Goal: Ask a question: Seek information or help from site administrators or community

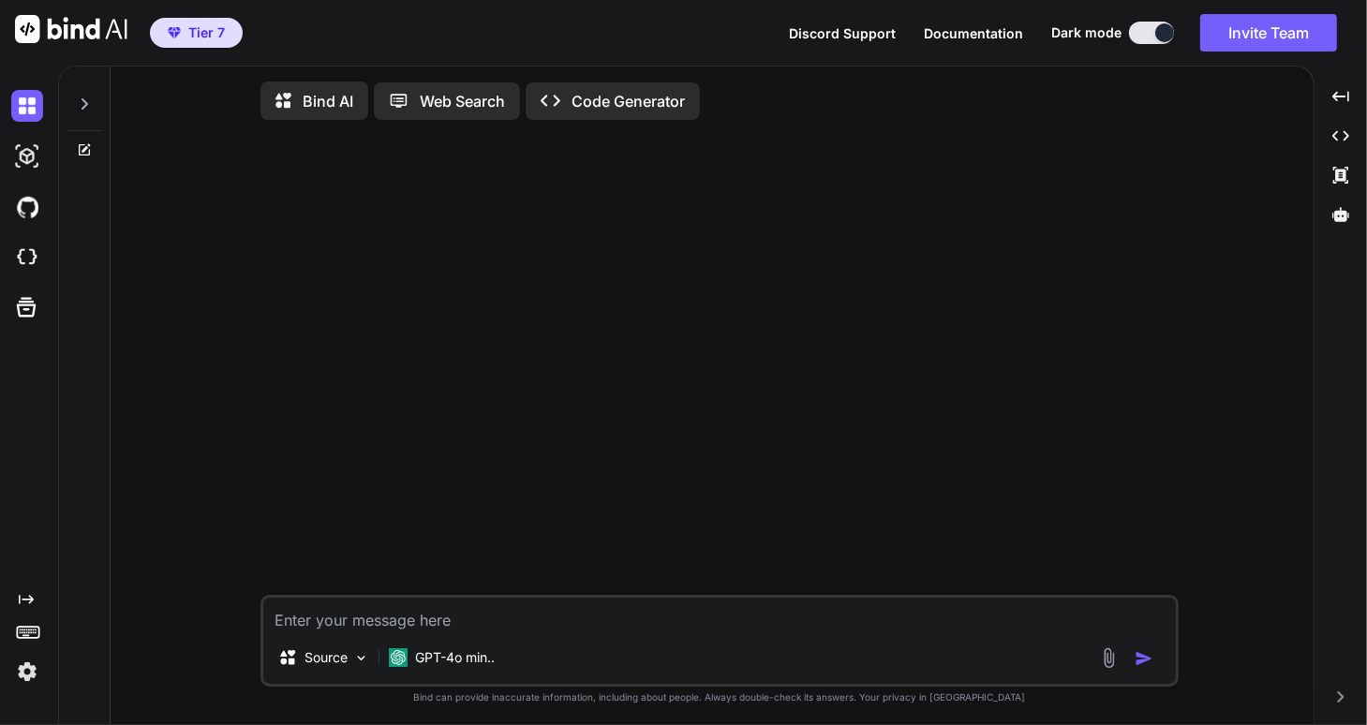
type textarea "x"
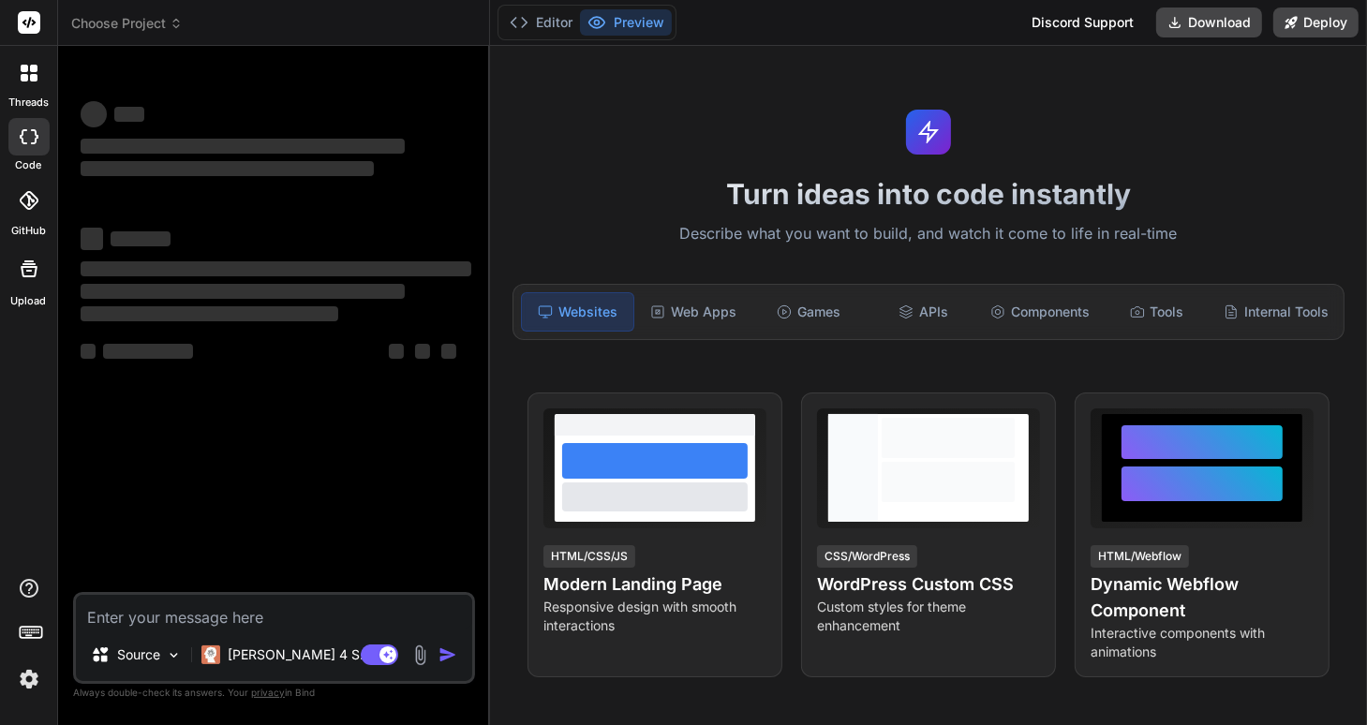
type textarea "x"
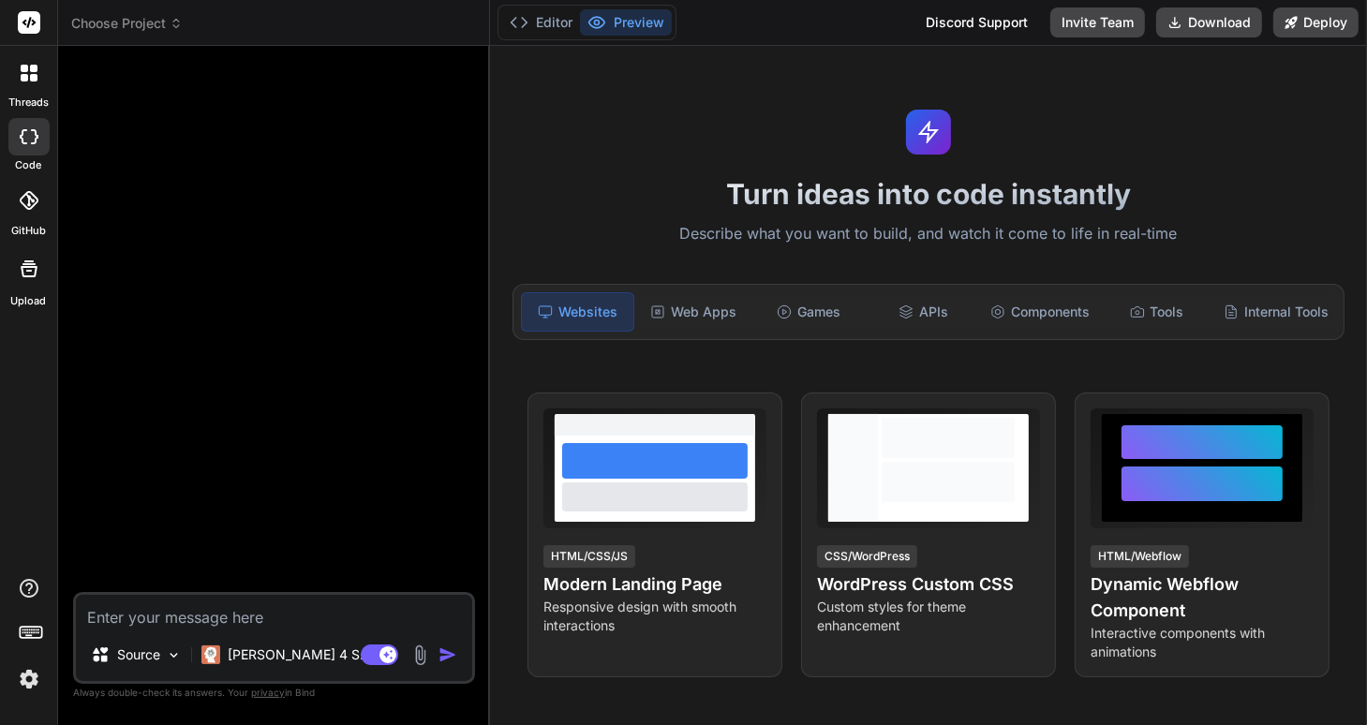
click at [120, 619] on textarea at bounding box center [274, 612] width 396 height 34
click at [281, 657] on p "[PERSON_NAME] 4 S.." at bounding box center [298, 655] width 140 height 19
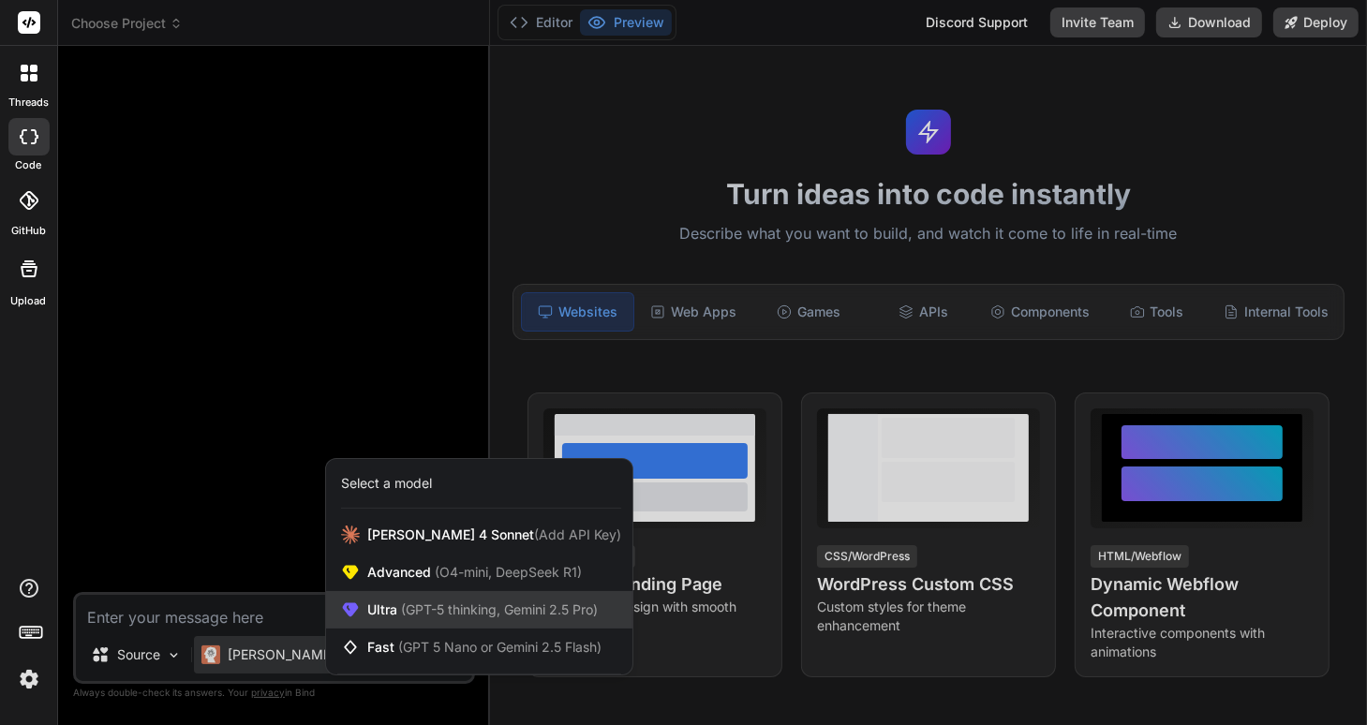
click at [388, 613] on span "Ultra (GPT-5 thinking, Gemini 2.5 Pro)" at bounding box center [482, 610] width 231 height 19
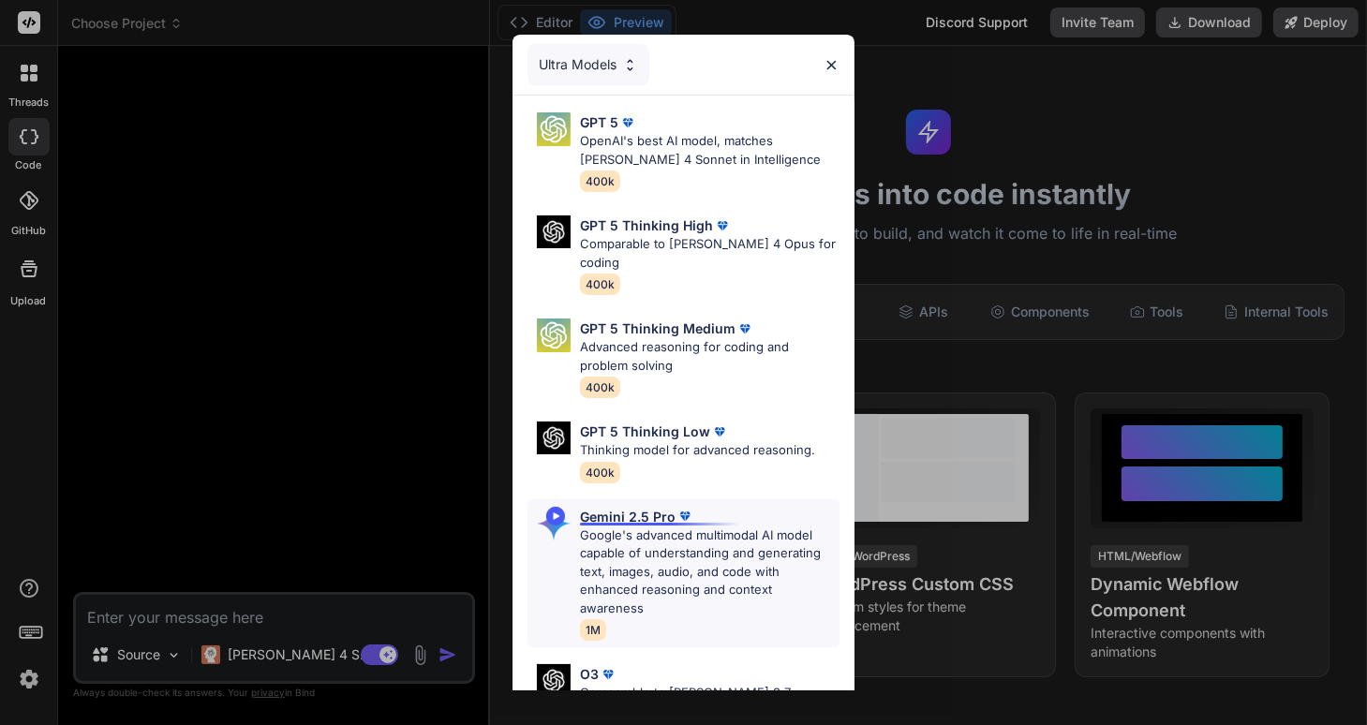
click at [652, 527] on p "Google's advanced multimodal AI model capable of understanding and generating t…" at bounding box center [710, 573] width 260 height 92
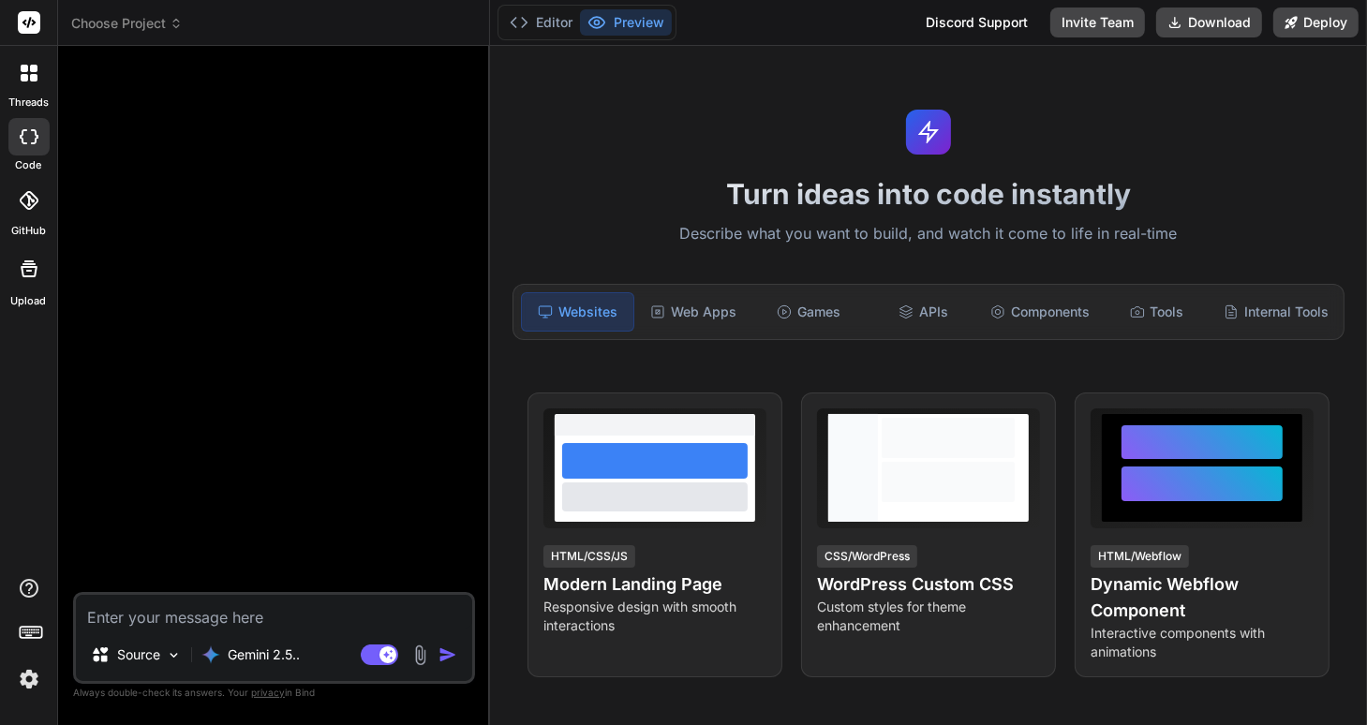
click at [135, 622] on textarea at bounding box center [274, 612] width 396 height 34
click at [176, 28] on icon at bounding box center [176, 23] width 13 height 13
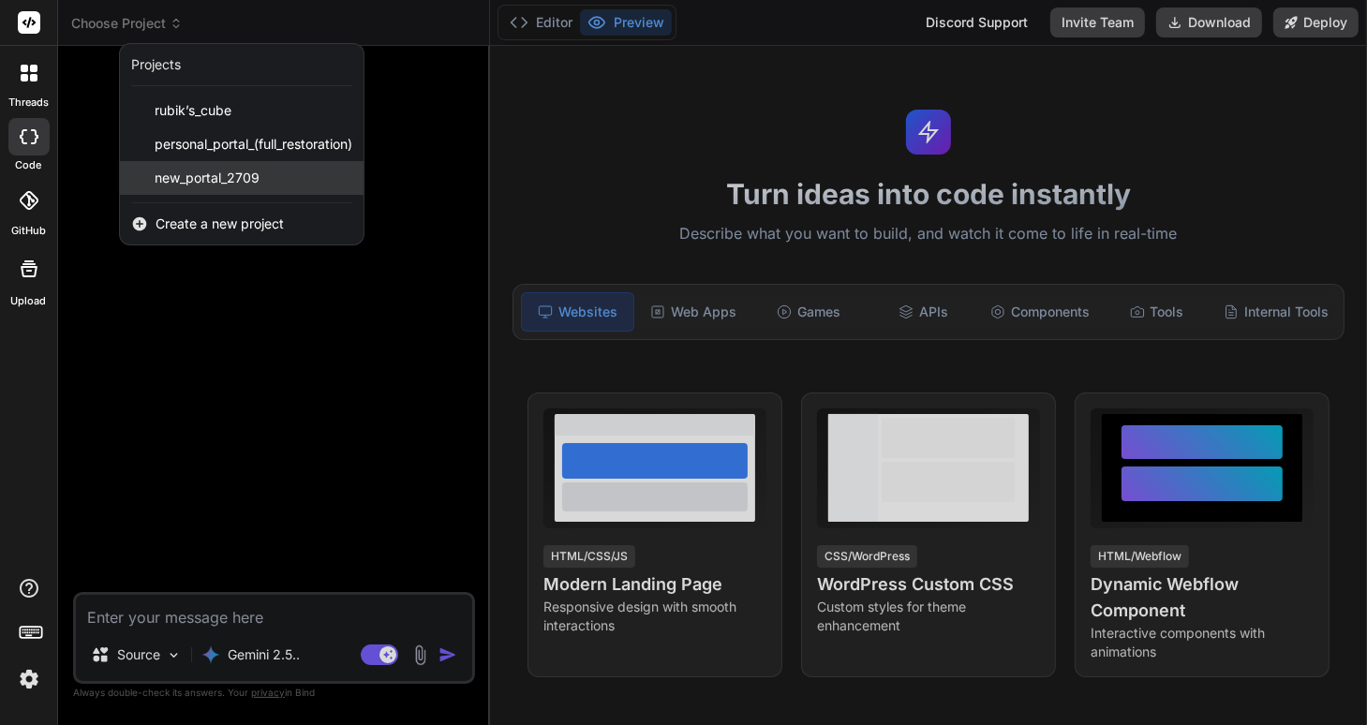
click at [204, 179] on span "new_portal_2709" at bounding box center [207, 178] width 105 height 19
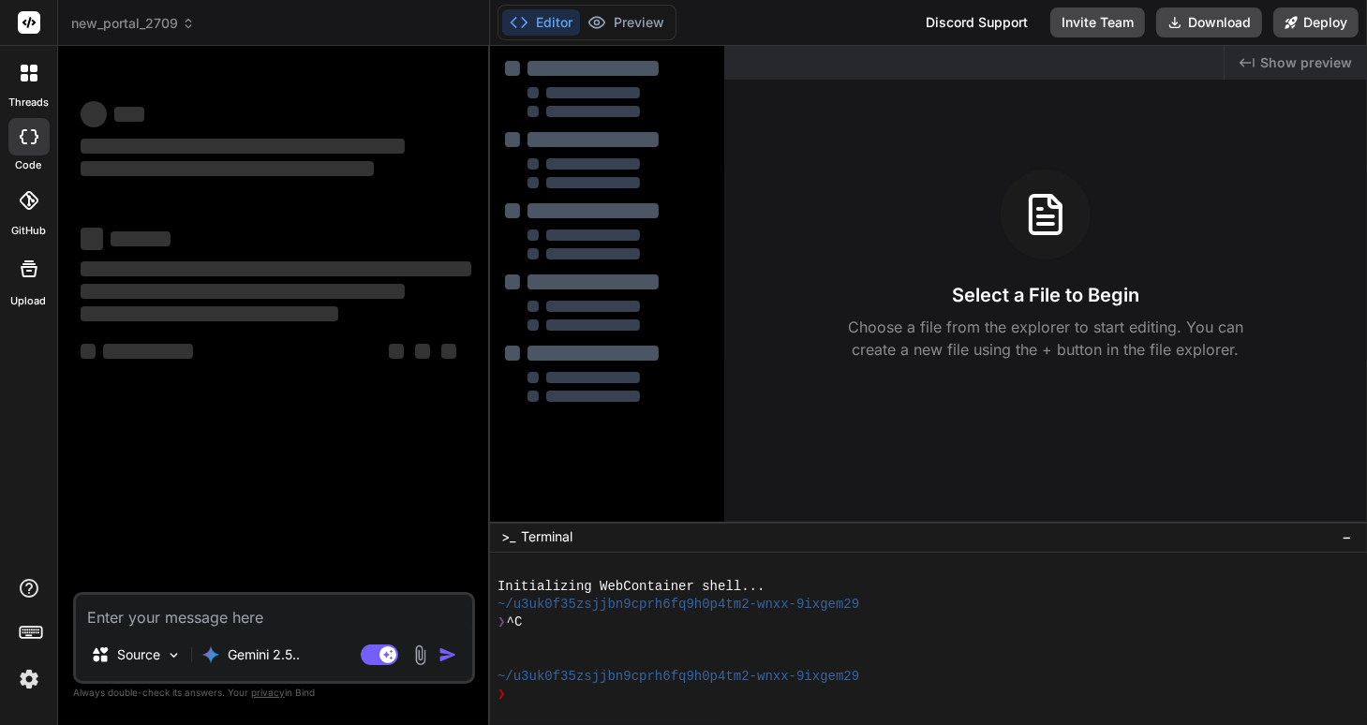
type textarea "x"
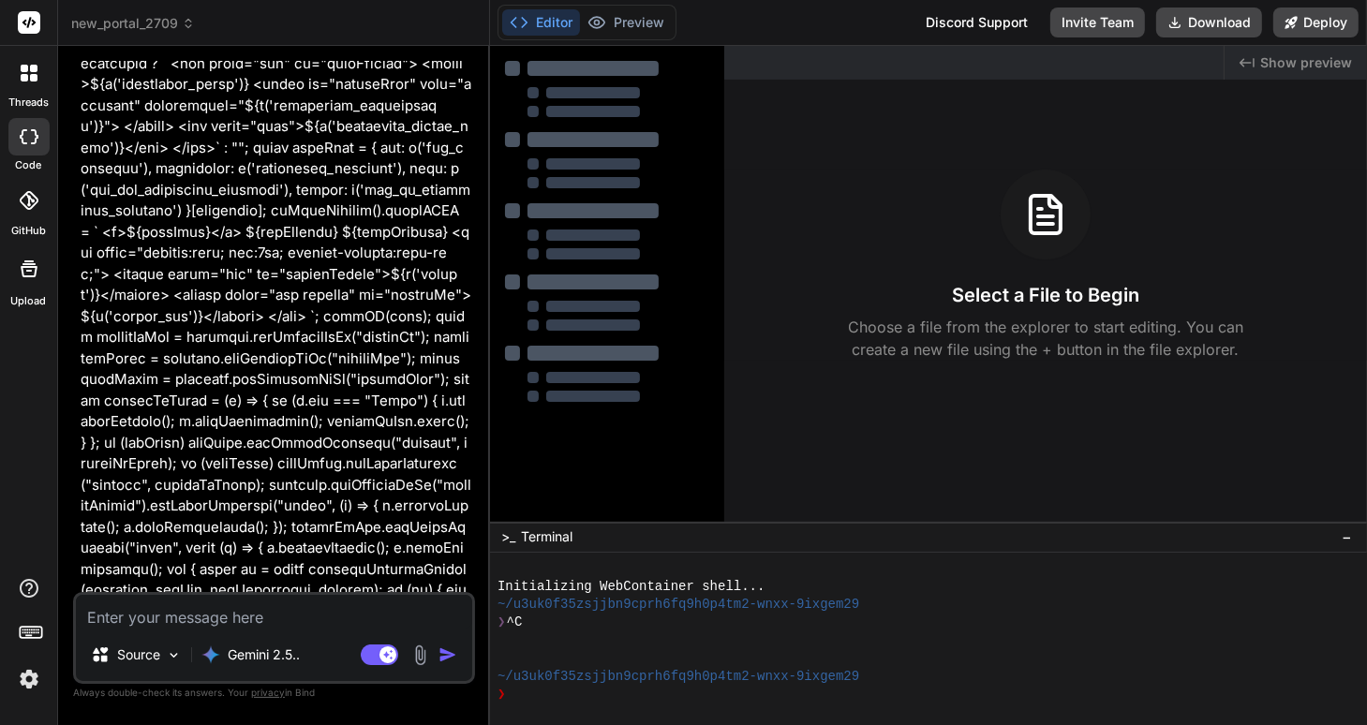
scroll to position [94032, 0]
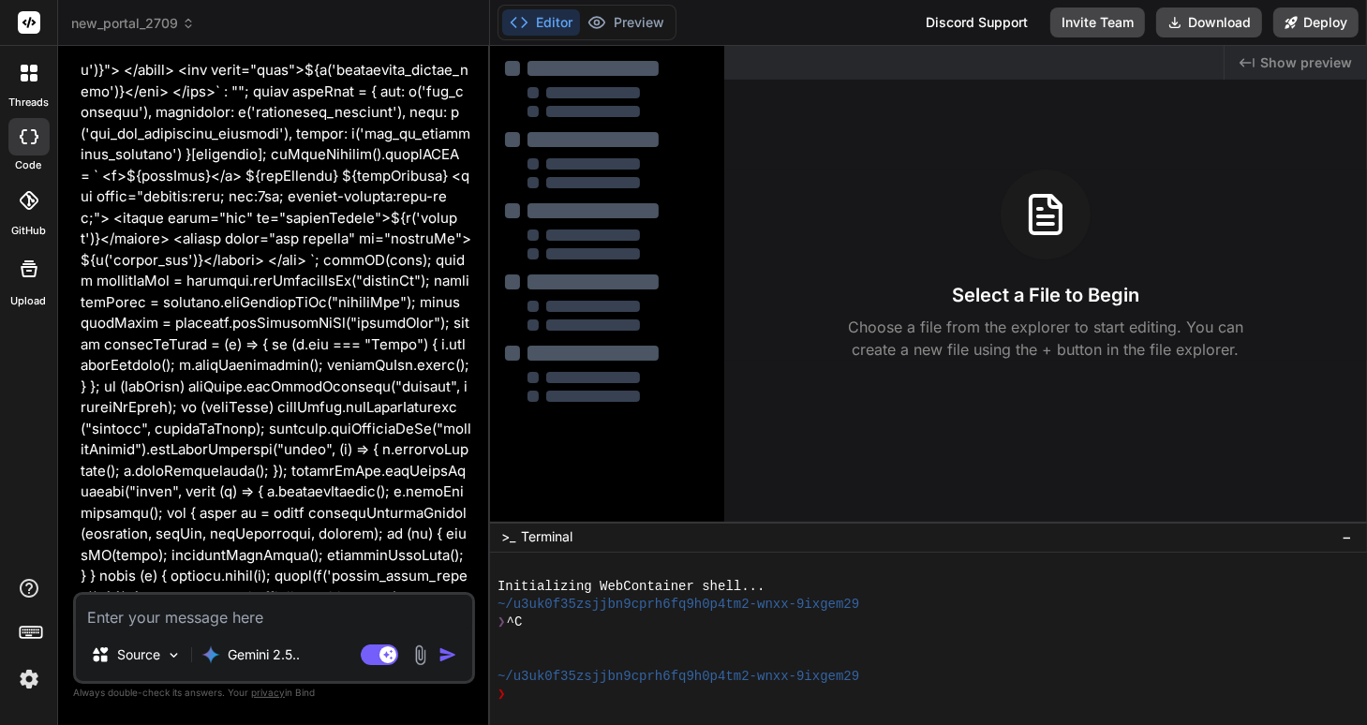
click at [135, 619] on textarea at bounding box center [274, 612] width 396 height 34
type textarea "k"
type textarea "x"
type textarea "kp"
type textarea "x"
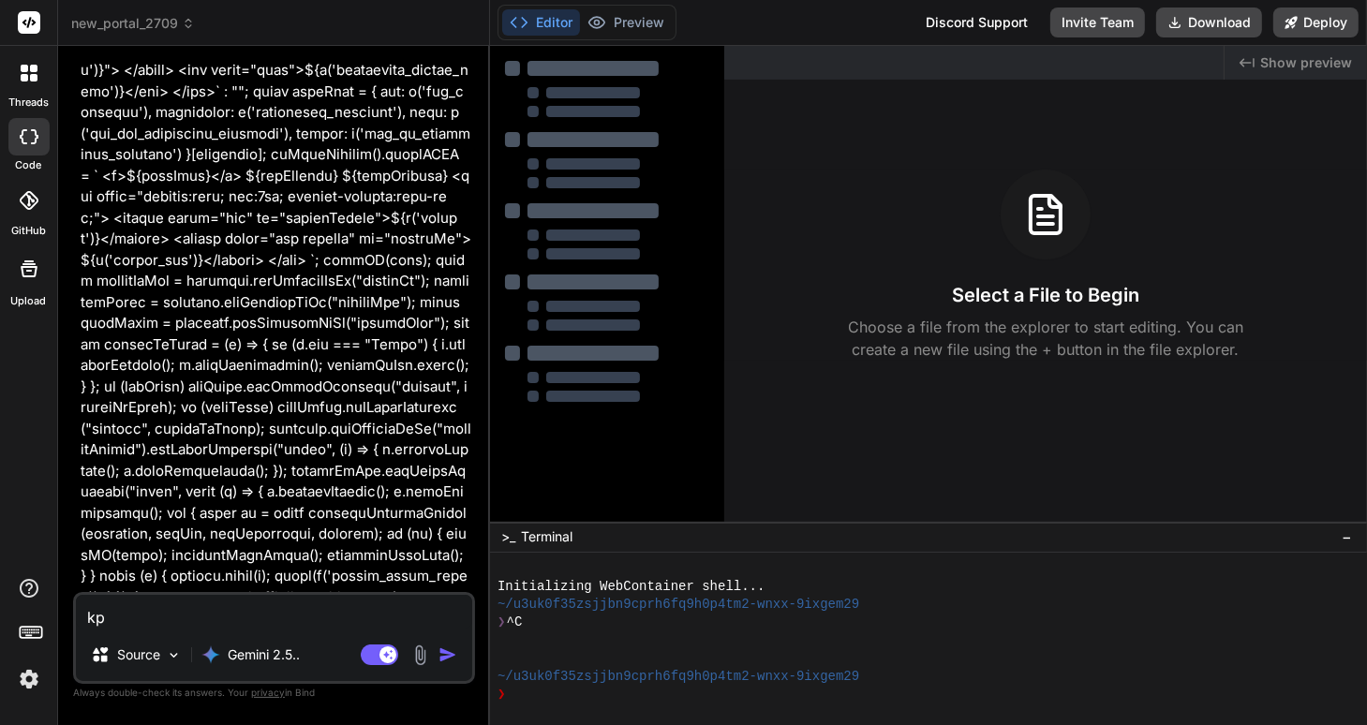
type textarea "kpb"
type textarea "x"
type textarea "kpbh"
type textarea "x"
type textarea "kpbh"
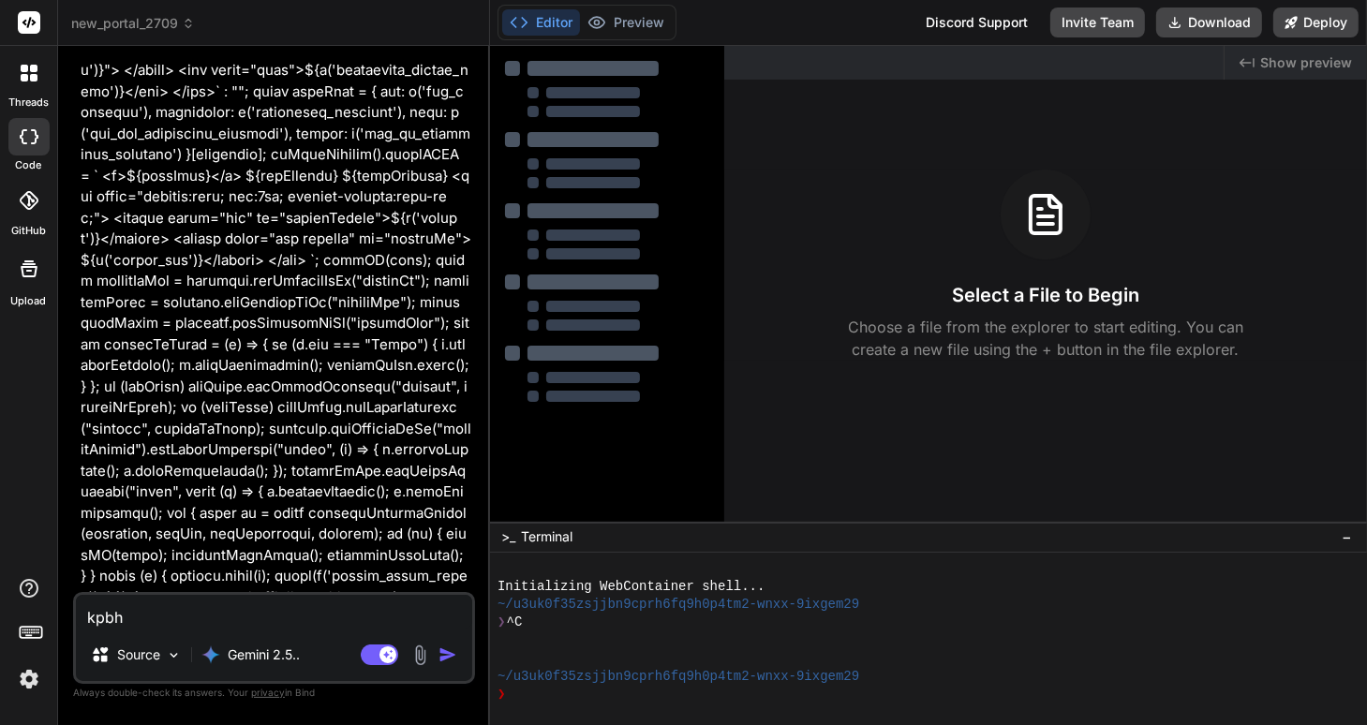
type textarea "x"
type textarea "kpbh a"
type textarea "x"
type textarea "kpbh a,"
type textarea "x"
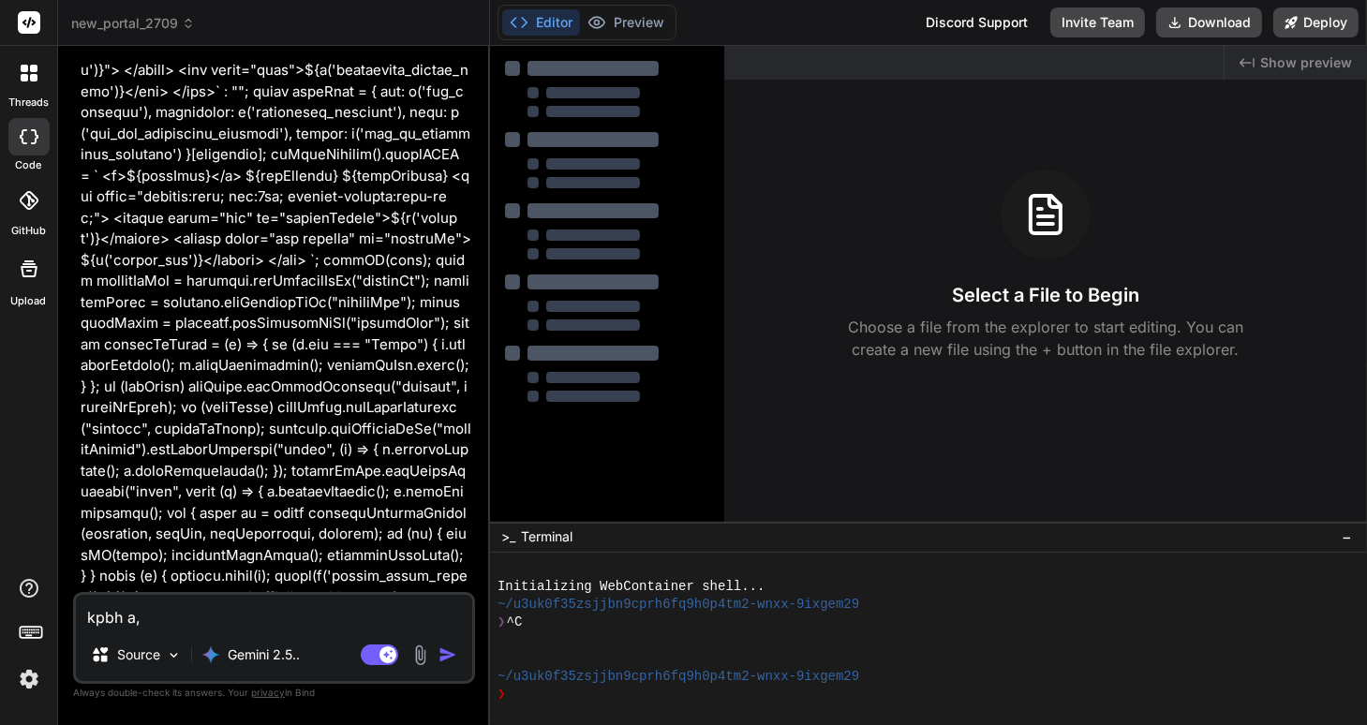
type textarea "kpbh a,,"
type textarea "x"
type textarea "kpbh a,,j"
type textarea "x"
type textarea "kpbh a,,"
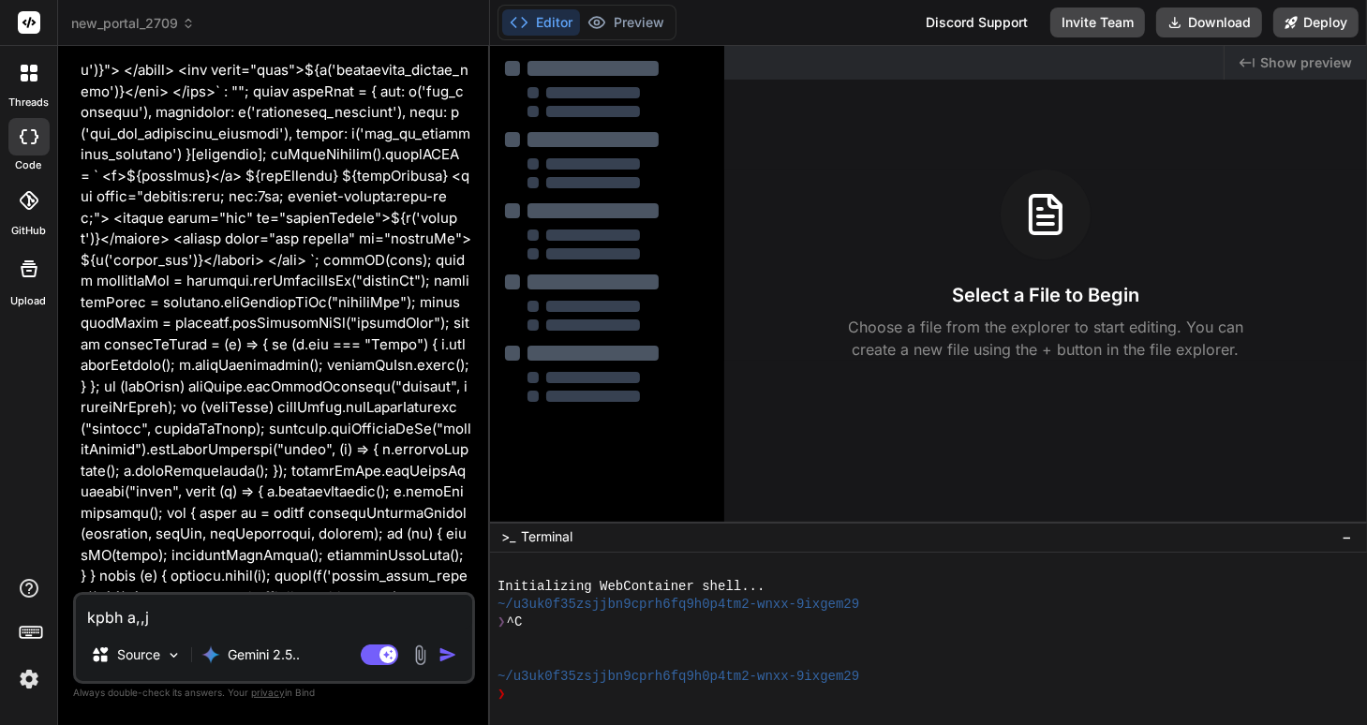
type textarea "x"
type textarea "kpbh a,"
type textarea "x"
type textarea "kpbh a"
type textarea "x"
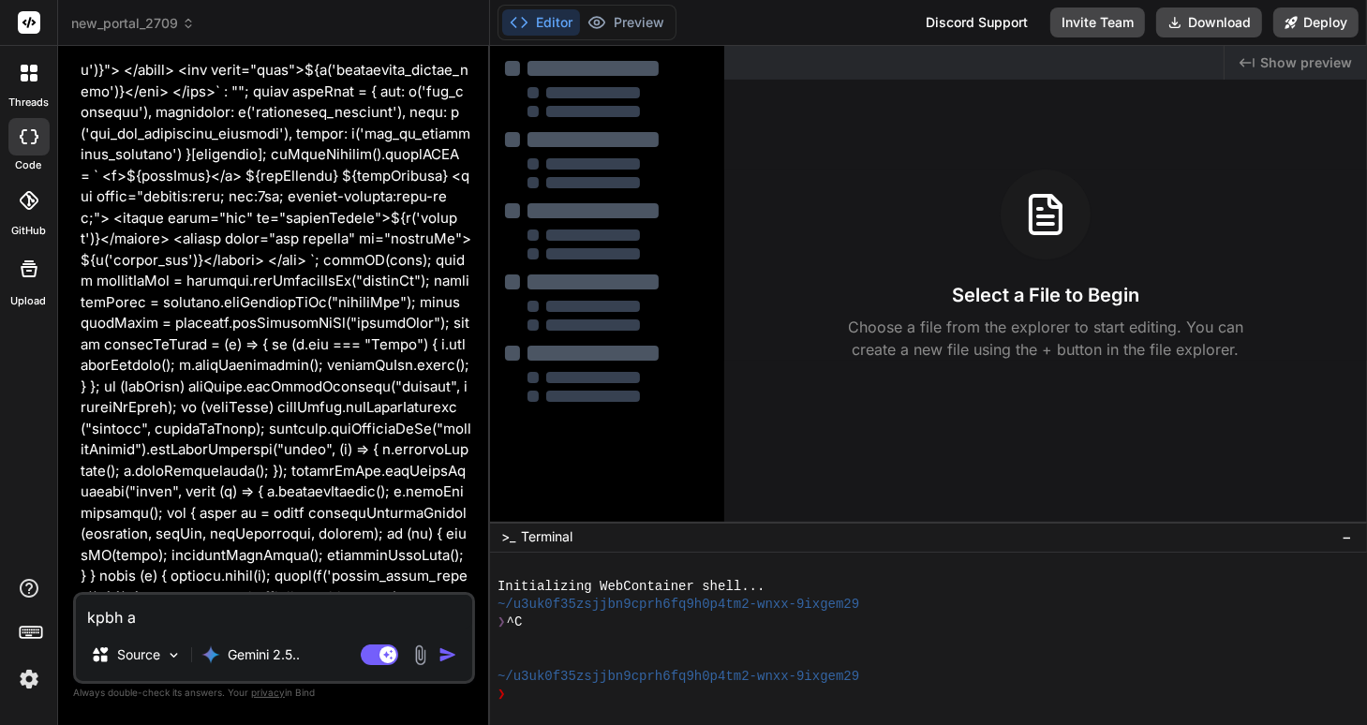
type textarea "kpbh"
type textarea "x"
type textarea "kpbh"
type textarea "x"
type textarea "kpb"
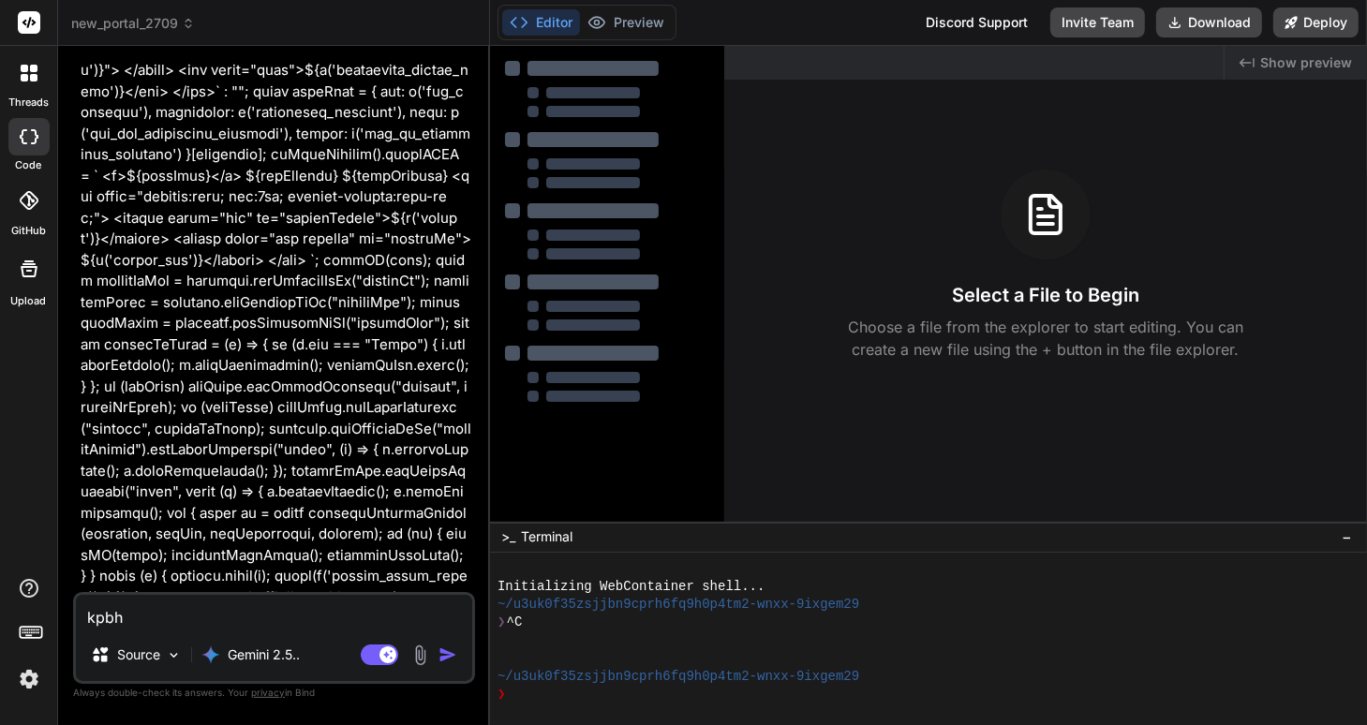
type textarea "x"
type textarea "kp"
type textarea "x"
type textarea "k"
type textarea "x"
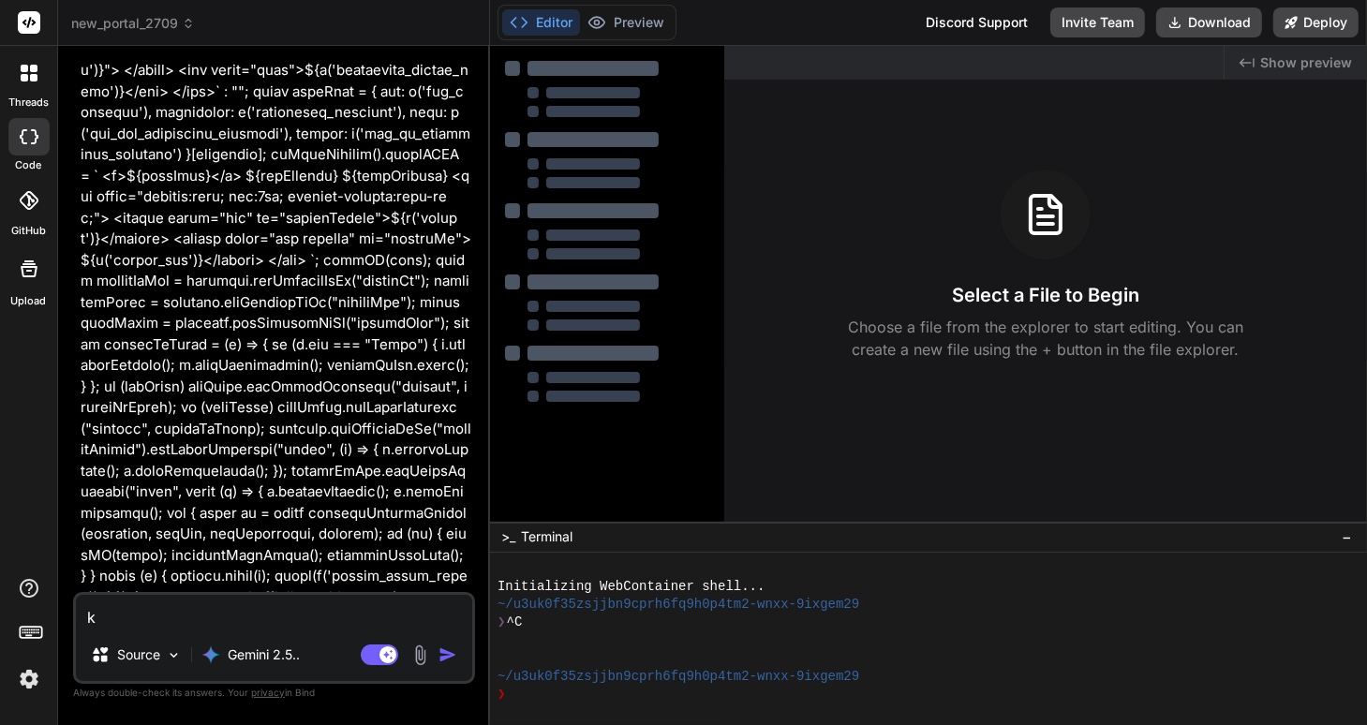
type textarea "x"
type textarea "ל"
type textarea "x"
type textarea "לפ"
type textarea "x"
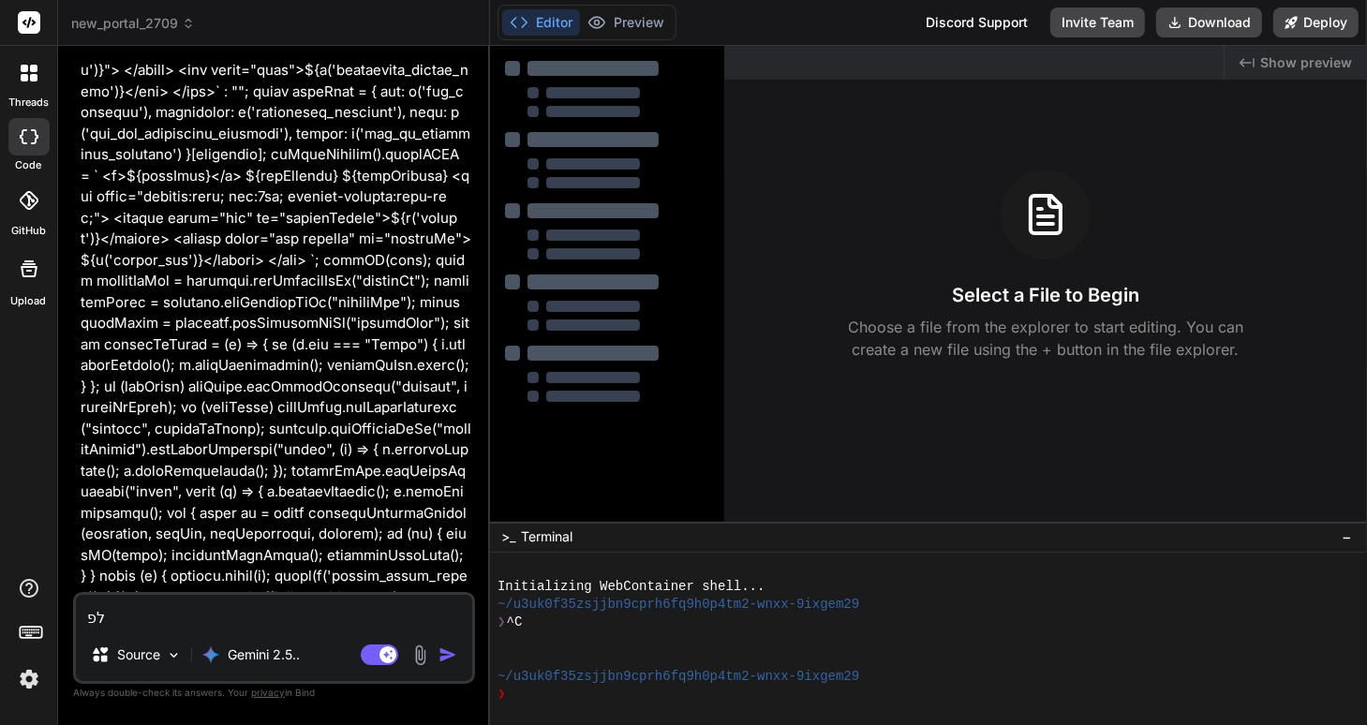
type textarea "לפנ"
type textarea "x"
type textarea "לפני"
type textarea "x"
type textarea "לפני"
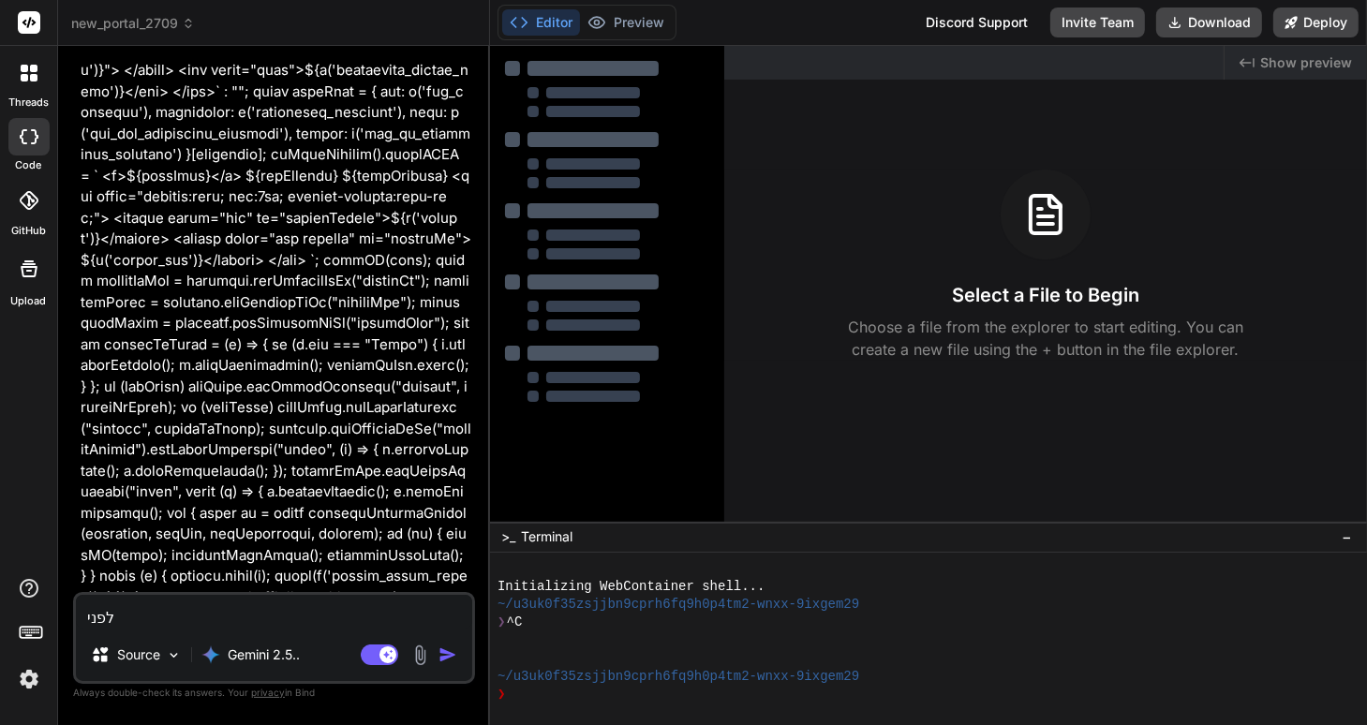
type textarea "x"
type textarea "לפני ש"
type textarea "x"
type textarea "לפני שת"
type textarea "x"
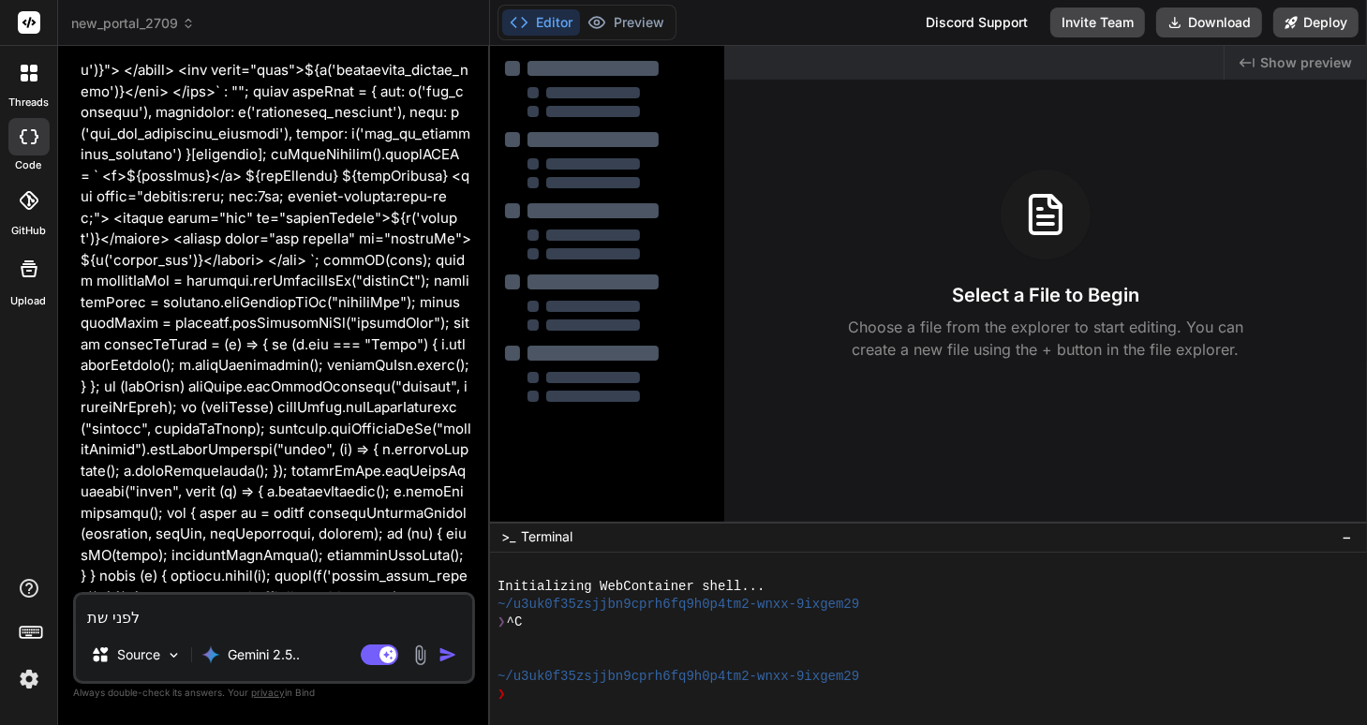
type textarea "לפני שתת"
type textarea "x"
type textarea "לפני שתתח"
type textarea "x"
type textarea "לפני שתתחי"
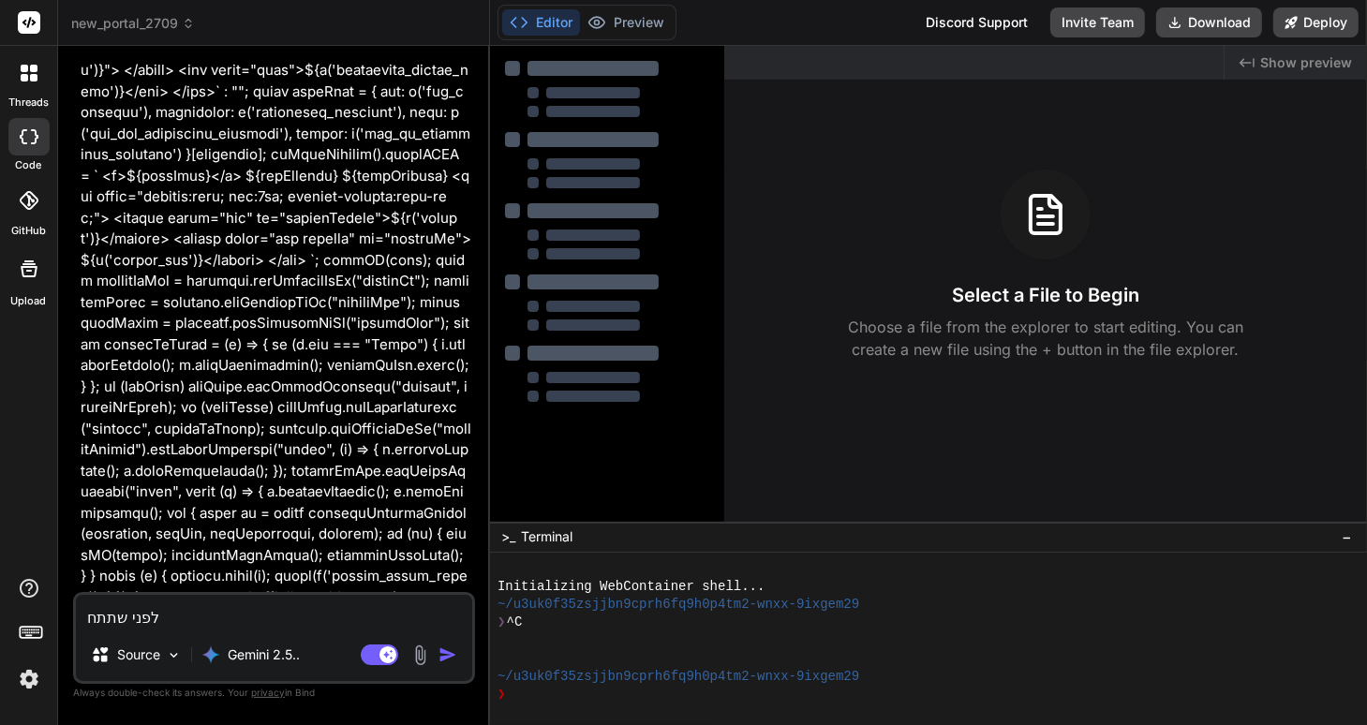
type textarea "x"
type textarea "לפני שתתחיל"
type textarea "x"
type textarea "לפני שתתחיל"
type textarea "x"
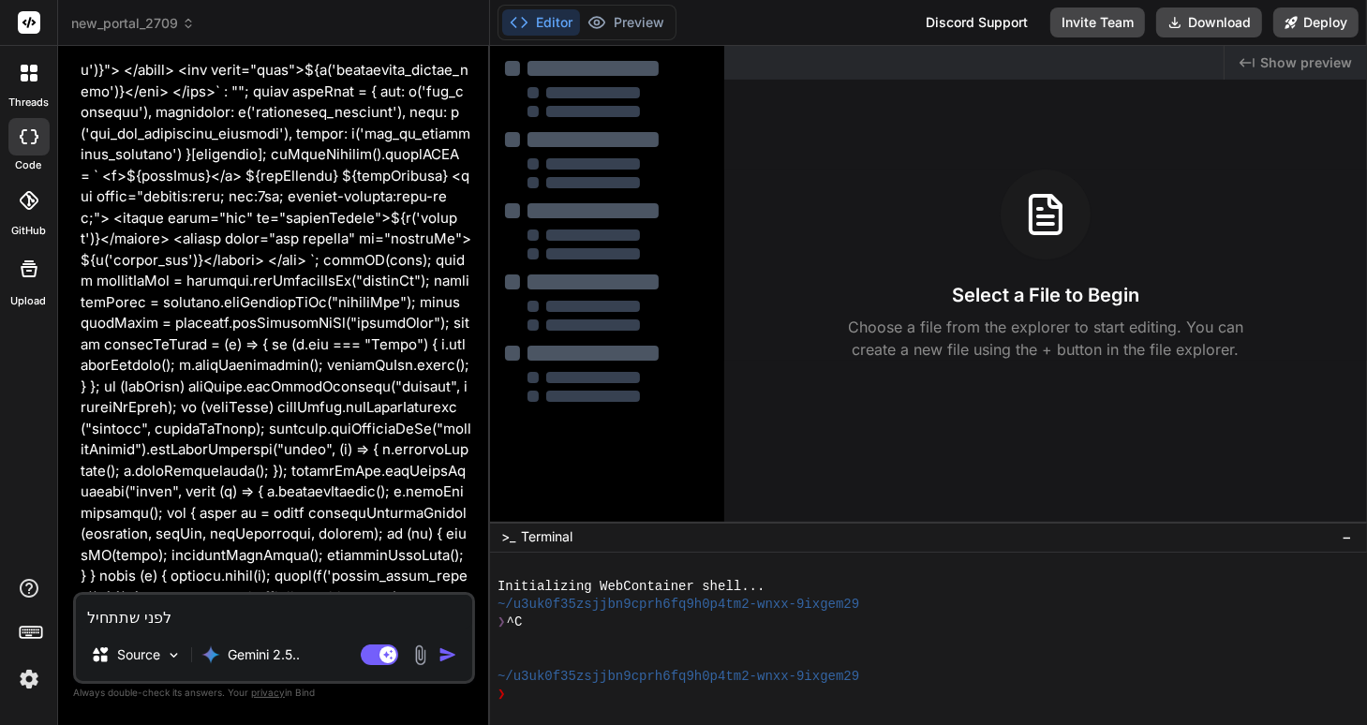
type textarea "לפני שתתחיל"
type textarea "x"
type textarea "לפני שתתחיל א"
type textarea "x"
type textarea "לפני שתתחיל אנ"
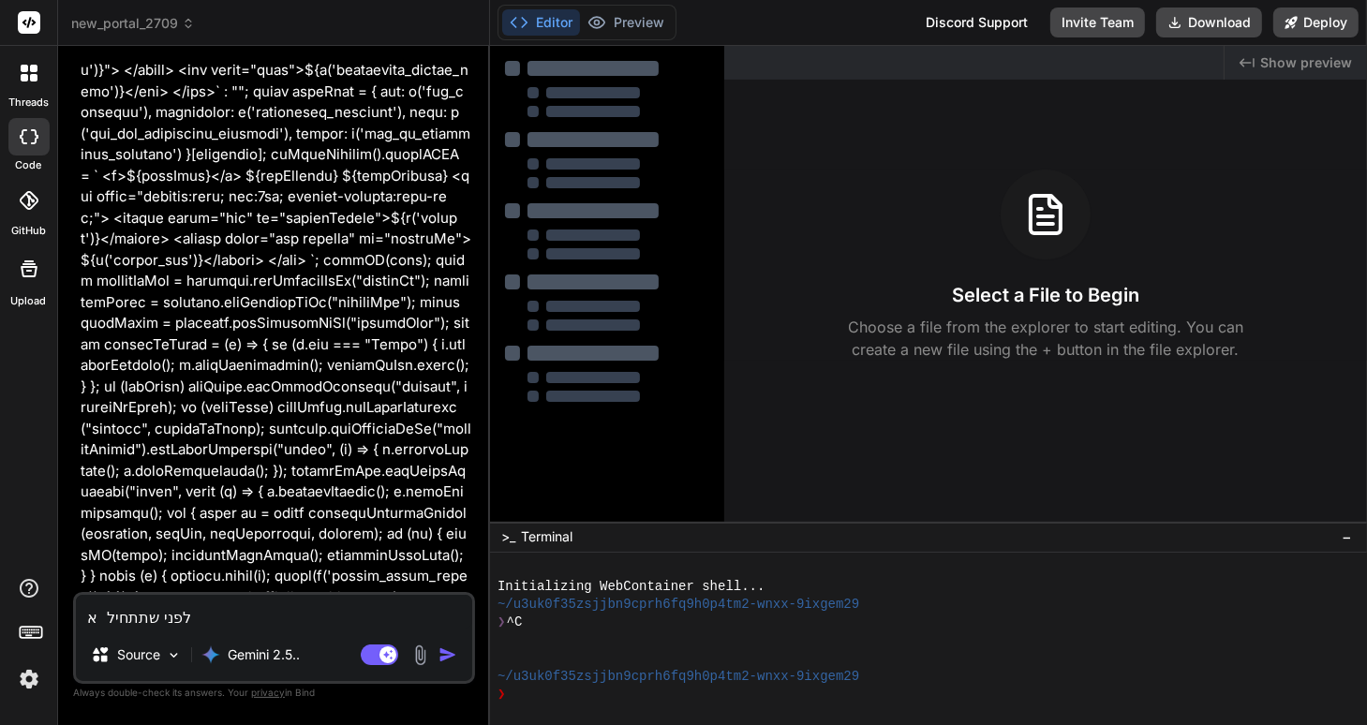
type textarea "x"
type textarea "לפני שתתחיל אני"
type textarea "x"
type textarea "לפני שתתחיל אני"
type textarea "x"
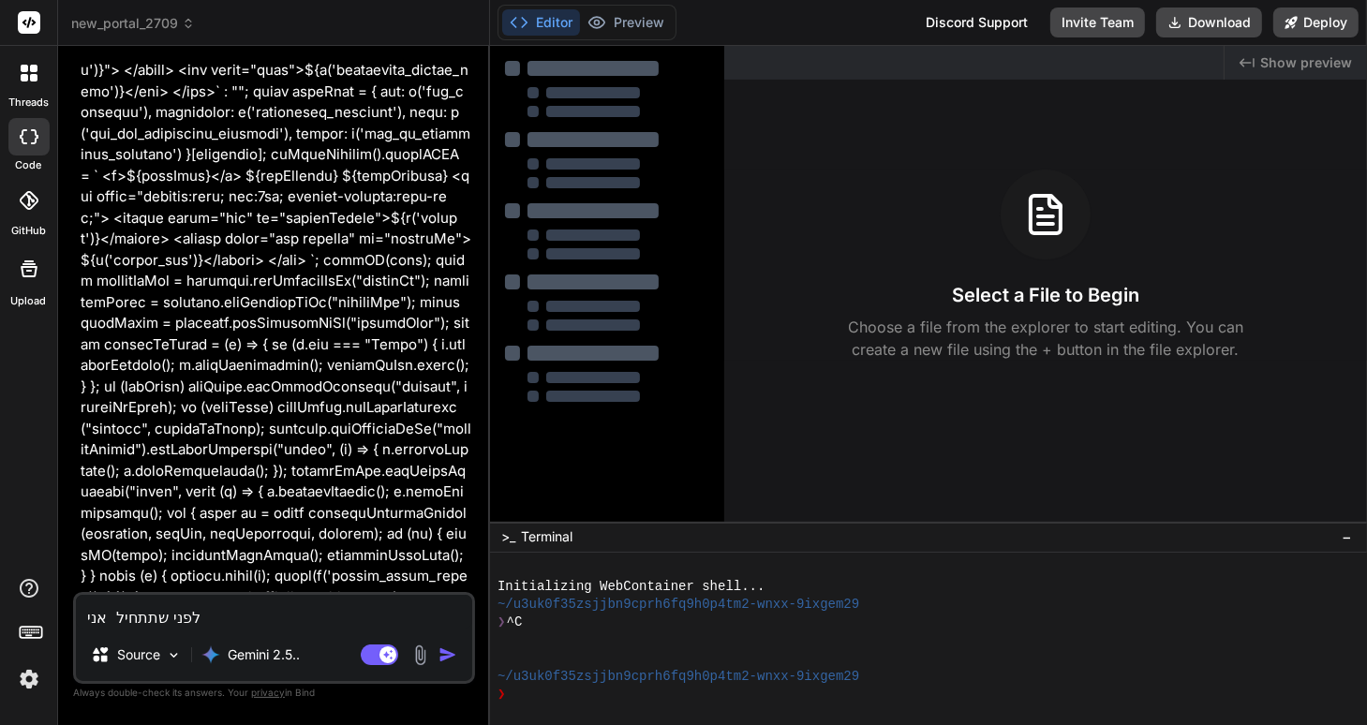
type textarea "לפני שתתחיל אני מ"
type textarea "x"
type textarea "לפני שתתחיל אני מע"
type textarea "x"
type textarea "לפני שתתחיל אני מעו"
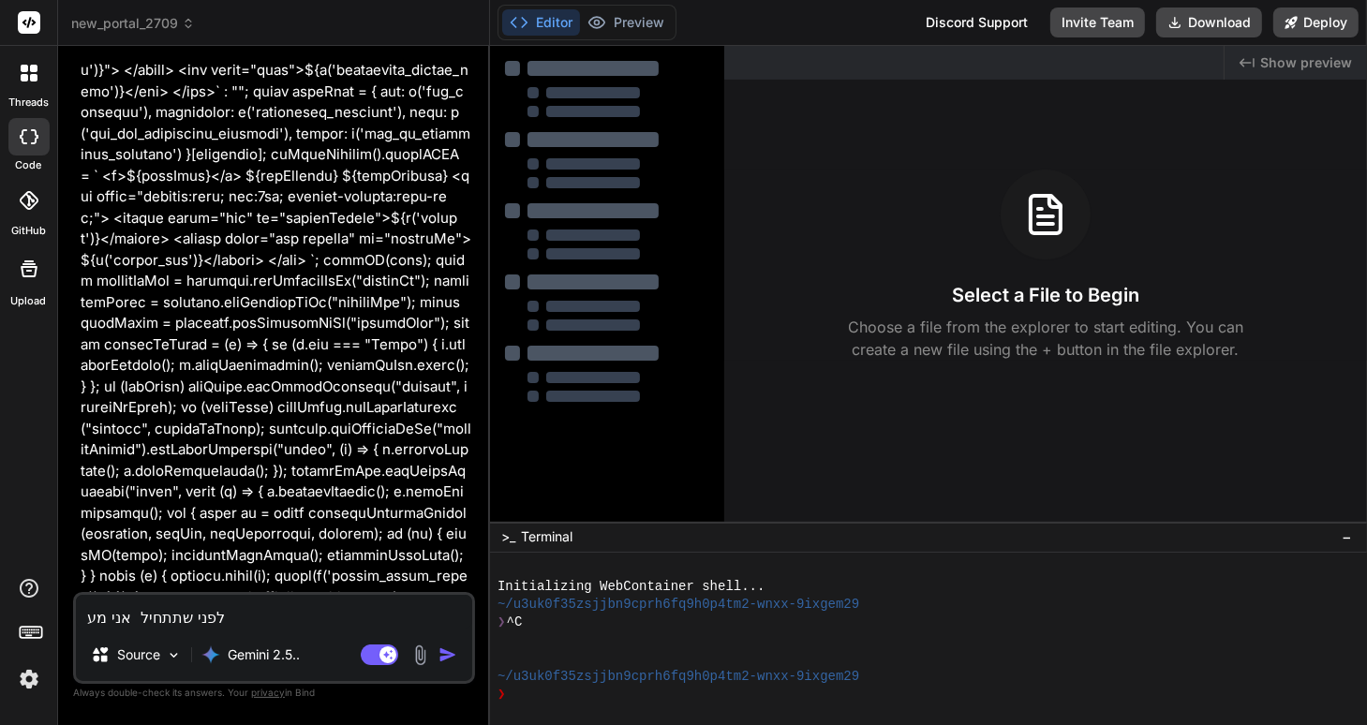
type textarea "x"
type textarea "לפני שתתחיל אני מעונ"
type textarea "x"
type textarea "לפני שתתחיל אני מעוני"
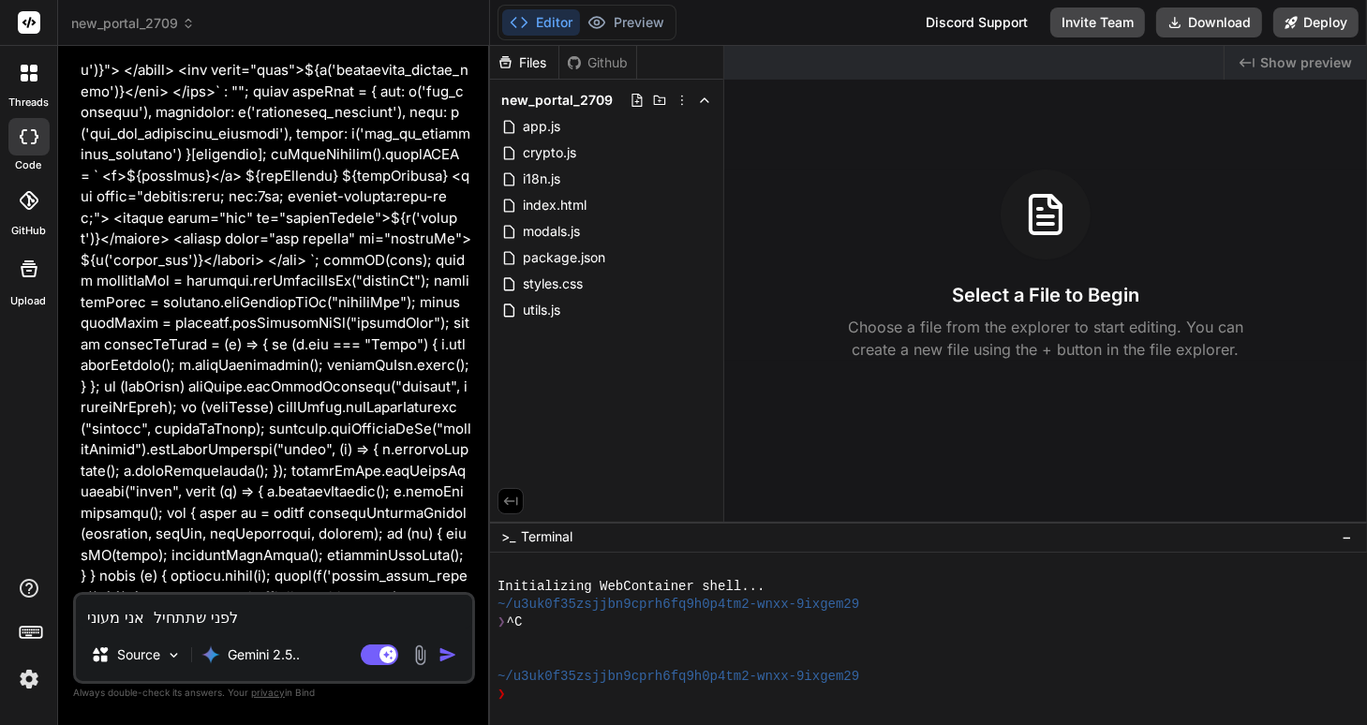
type textarea "x"
type textarea "לפני שתתחיל אני מעוניי"
type textarea "x"
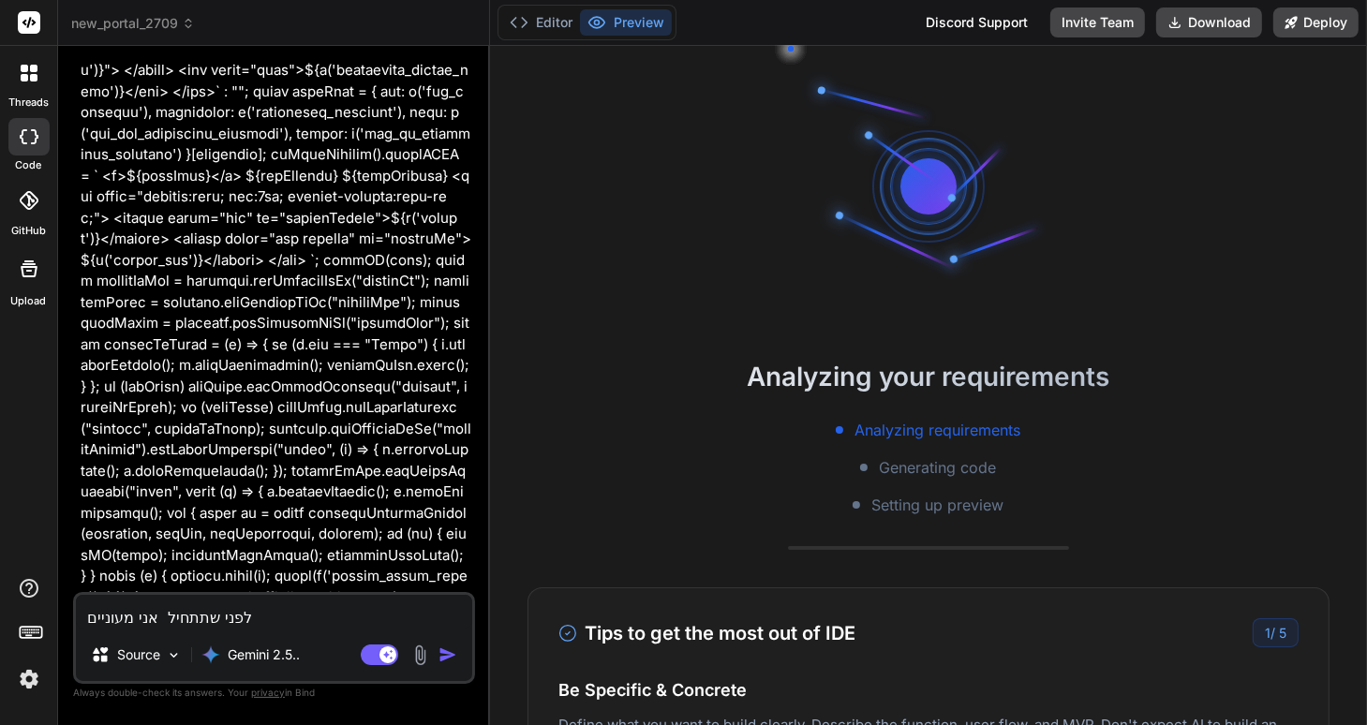
type textarea "לפני שתתחיל אני מעונייםן"
type textarea "x"
type textarea "לפני שתתחיל אני מעוניים"
type textarea "x"
type textarea "לפני שתתחיל אני מעוניי"
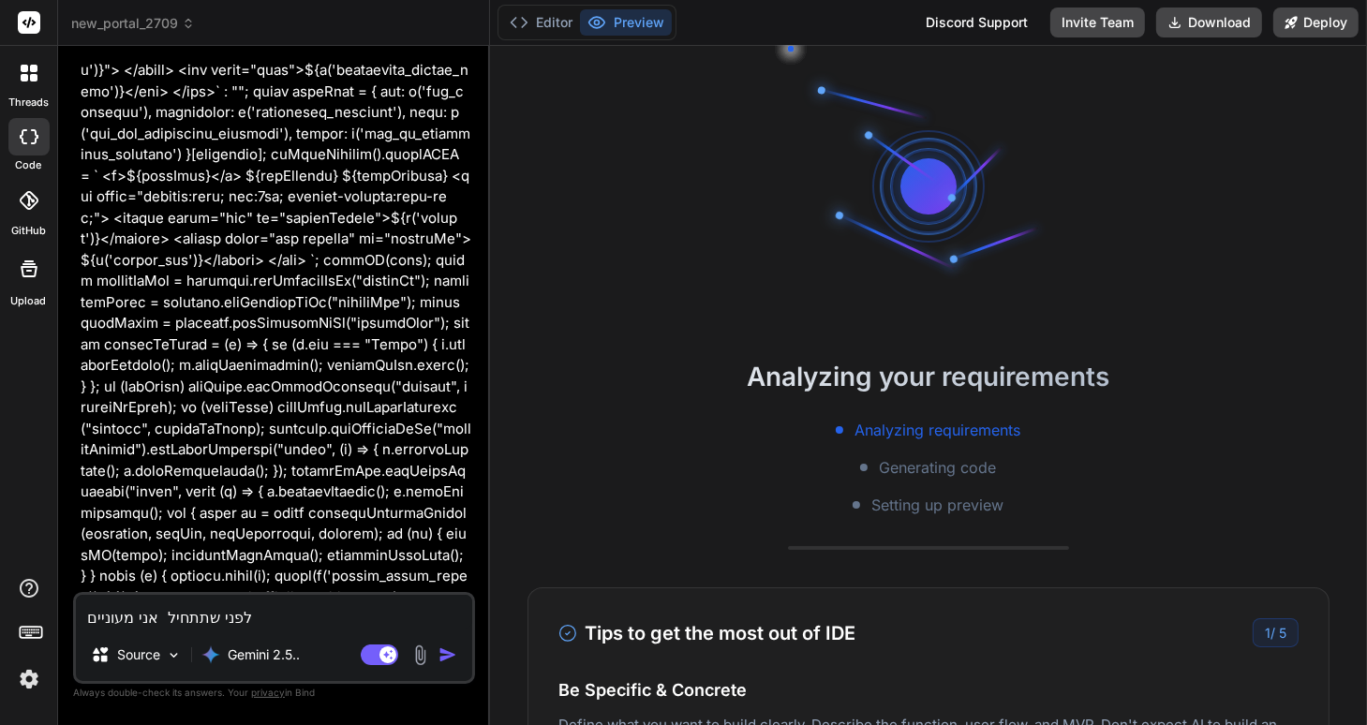
type textarea "x"
type textarea "לפני שתתחיל אני מעוניין"
type textarea "x"
type textarea "לפני שתתחיל אני מעוניין"
type textarea "x"
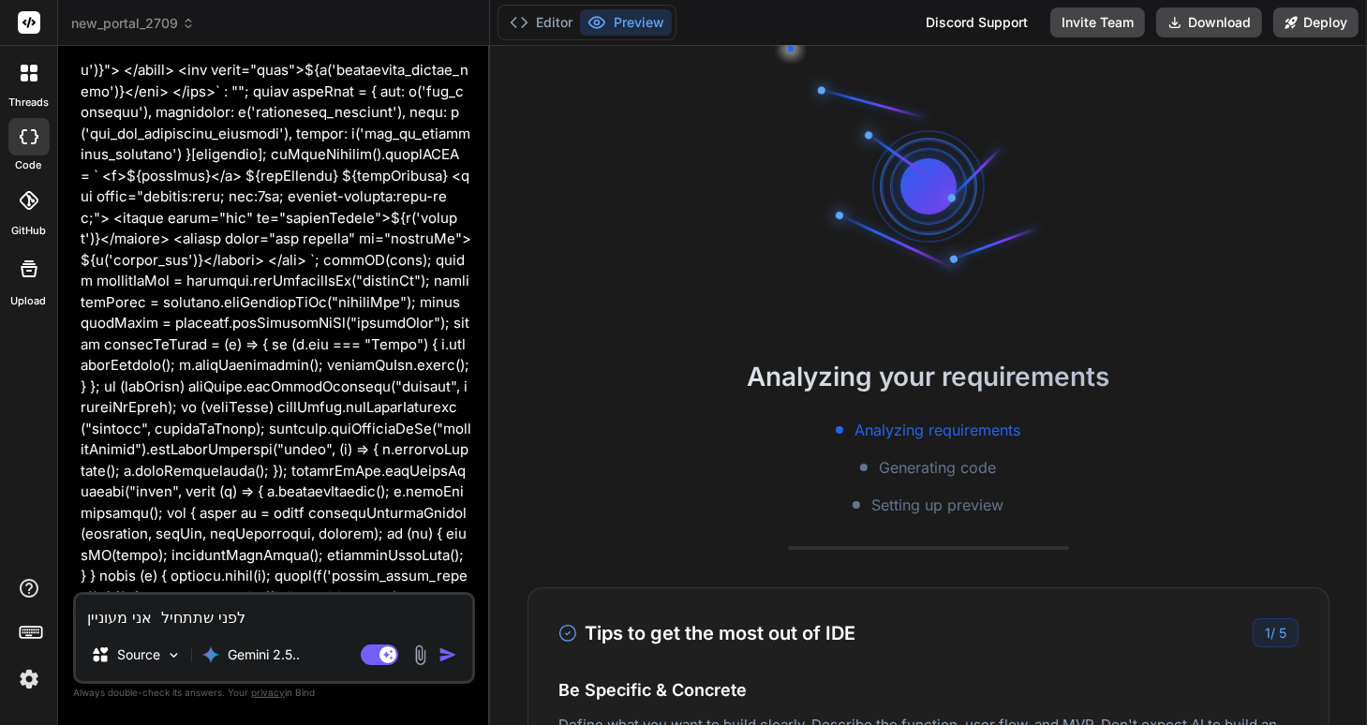
type textarea "לפני שתתחיל אני מעוניין ל"
type textarea "x"
type textarea "לפני שתתחיל אני מעוניין לח"
type textarea "x"
type textarea "לפני שתתחיל אני מעוניין לחל"
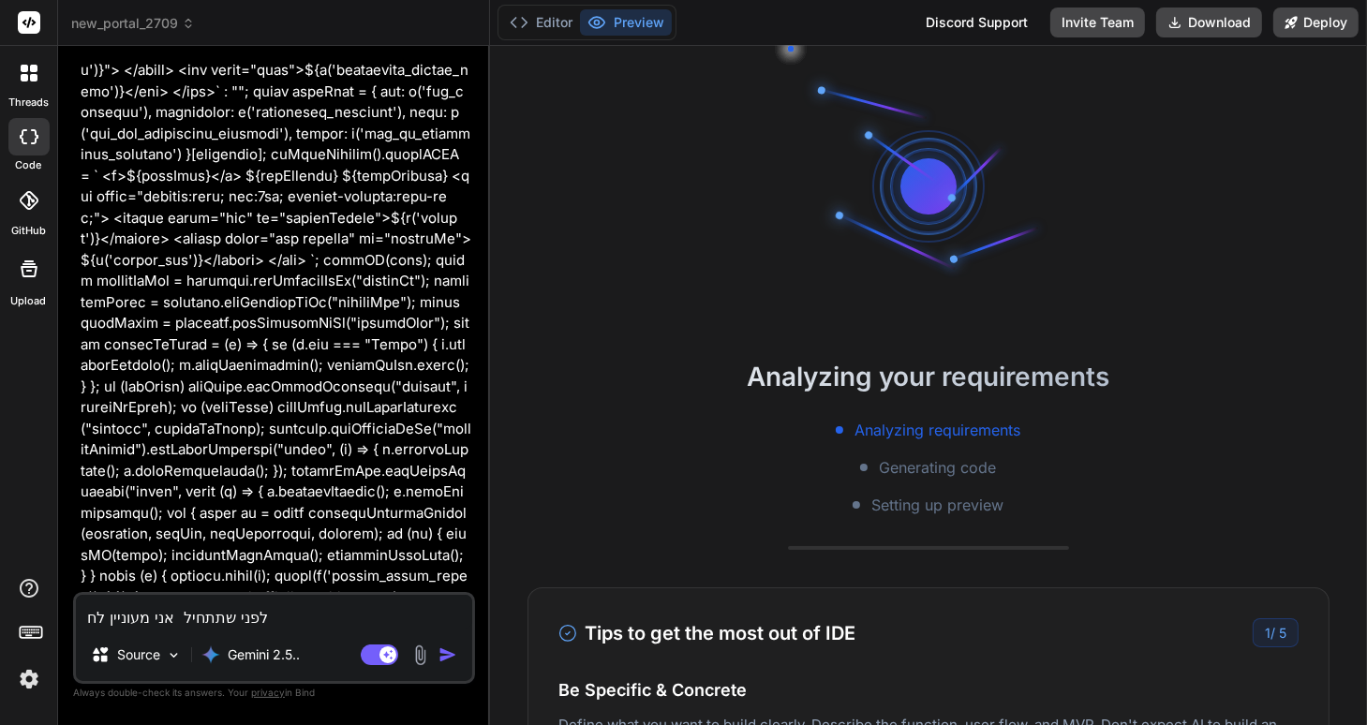
type textarea "x"
type textarea "לפני שתתחיל אני מעוניין לחלו"
type textarea "x"
type textarea "לפני שתתחיל אני מעוניין לחלוק"
type textarea "x"
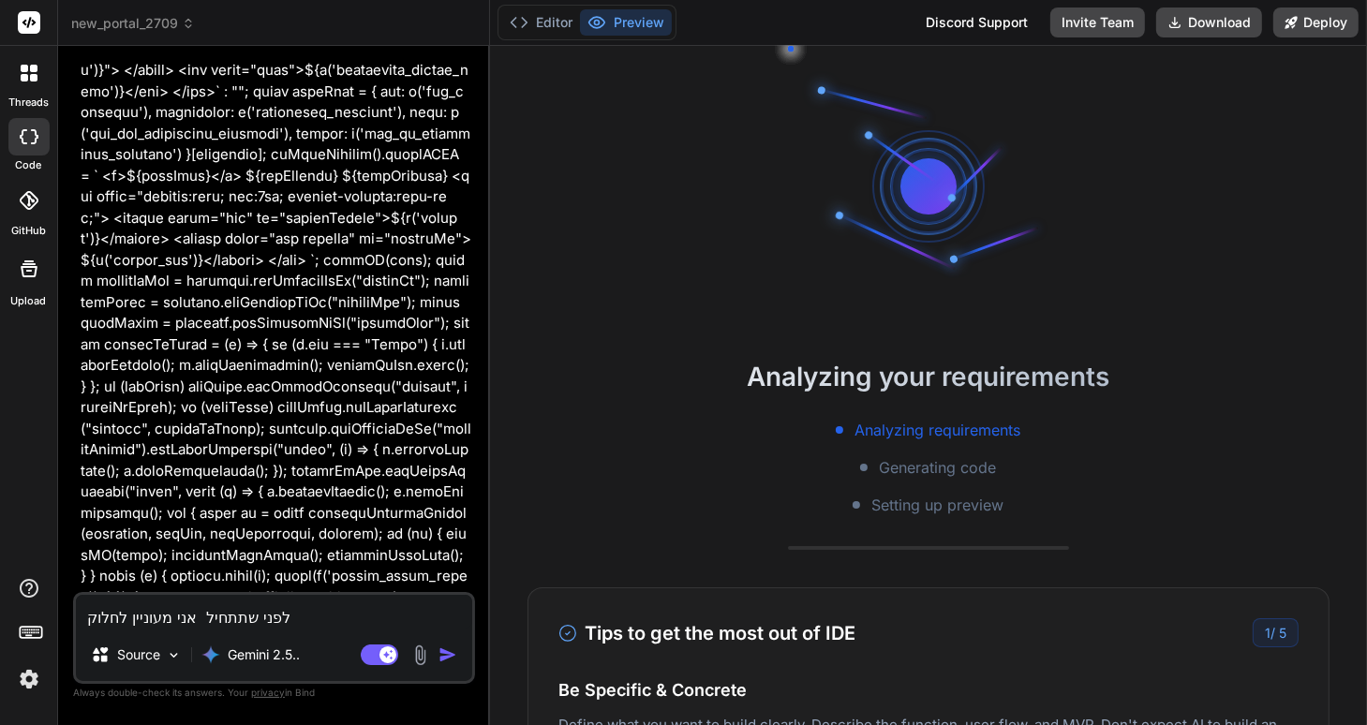
type textarea "לפני שתתחיל אני מעוניין לחלוק"
type textarea "x"
type textarea "לפני שתתחיל אני מעוניין לחלוק ע"
type textarea "x"
type textarea "לפני שתתחיל אני מעוניין לחלוק עמ"
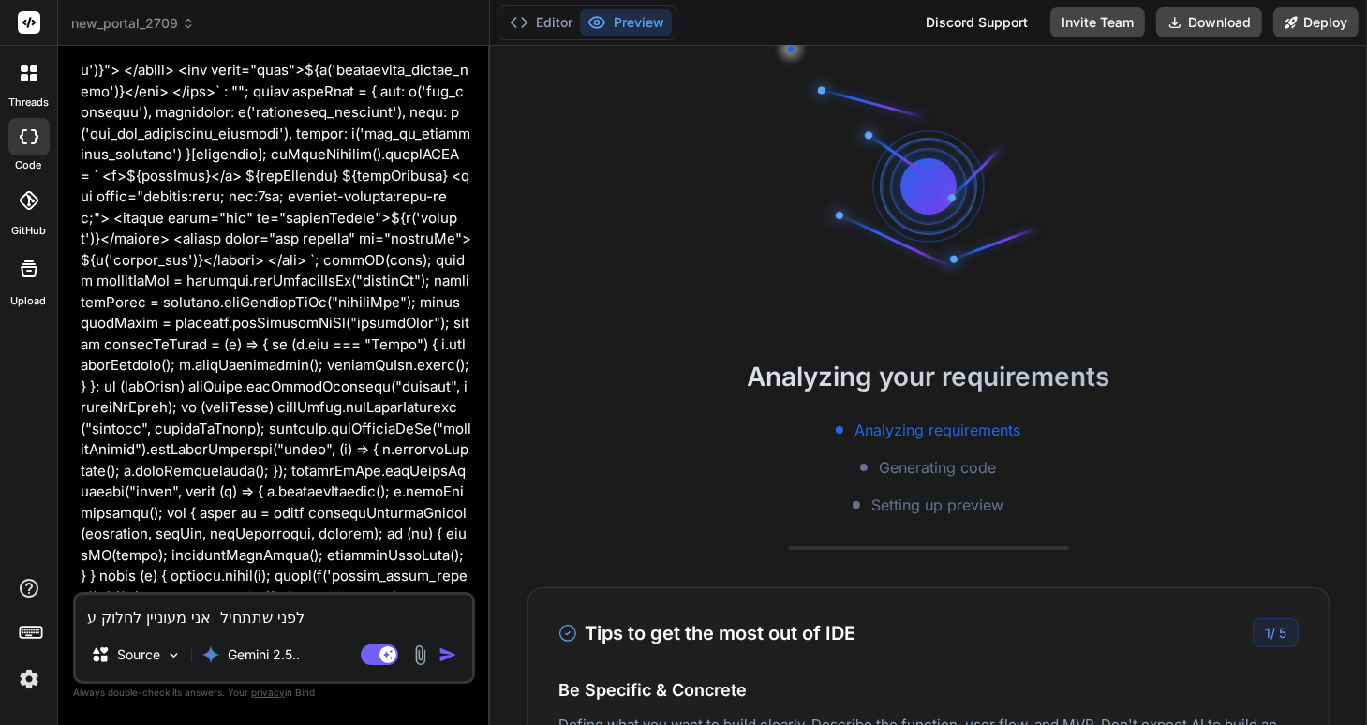
type textarea "x"
type textarea "לפני שתתחיל אני מעוניין לחלוק עמךל"
type textarea "x"
type textarea "לפני שתתחיל אני מעוניין לחלוק עמך"
type textarea "x"
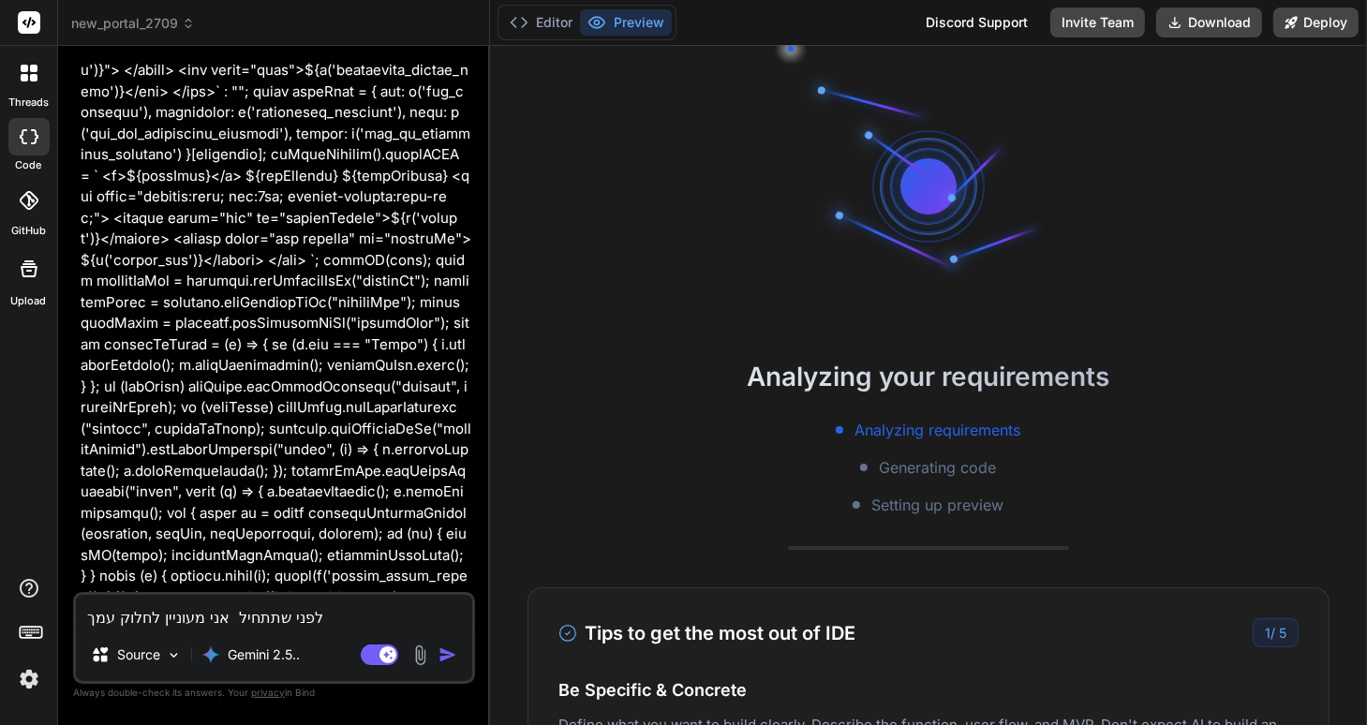
type textarea "לפני שתתחיל אני מעוניין לחלוק עמך"
type textarea "x"
type textarea "לפני שתתחיל אני מעוניין לחלוק עמך א"
type textarea "x"
type textarea "לפני שתתחיל אני מעוניין לחלוק עמך את"
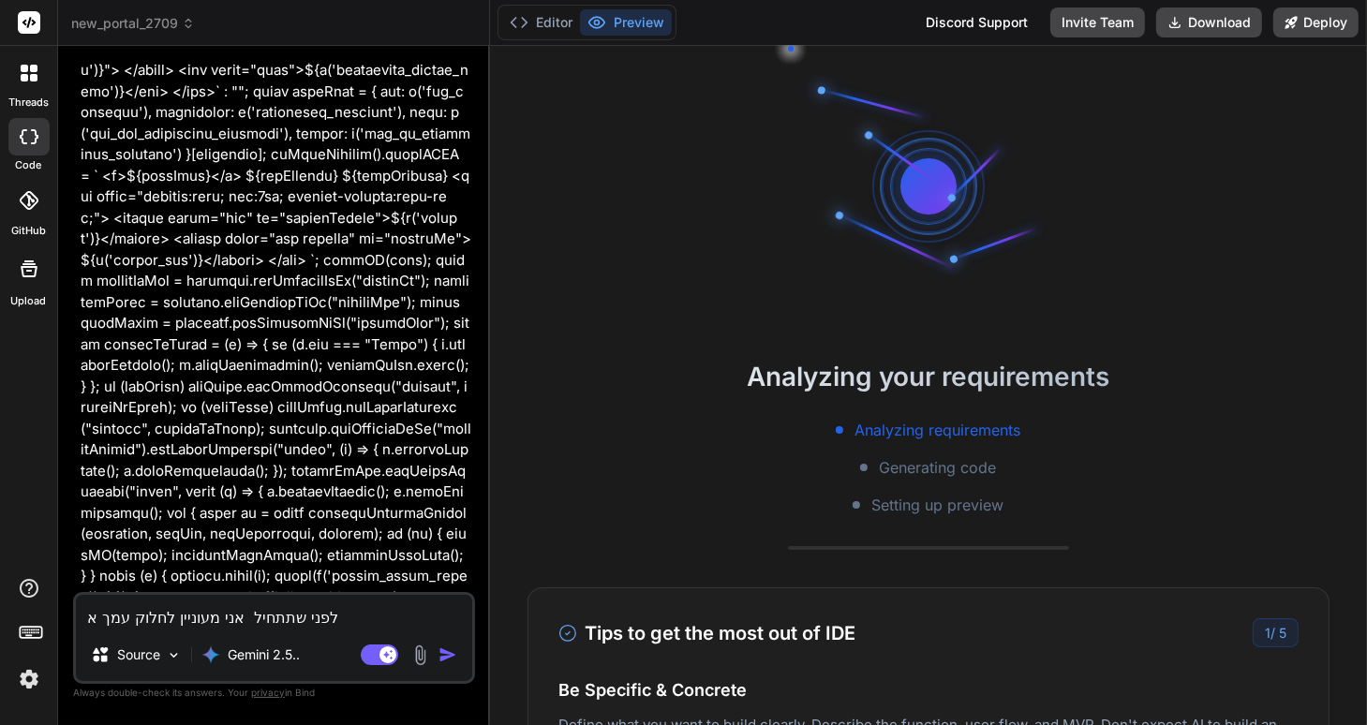
type textarea "x"
type textarea "לפני שתתחיל אני מעוניין לחלוק עמך את"
type textarea "x"
type textarea "לפני שתתחיל אני מעוניין לחלוק עמך את ק"
type textarea "x"
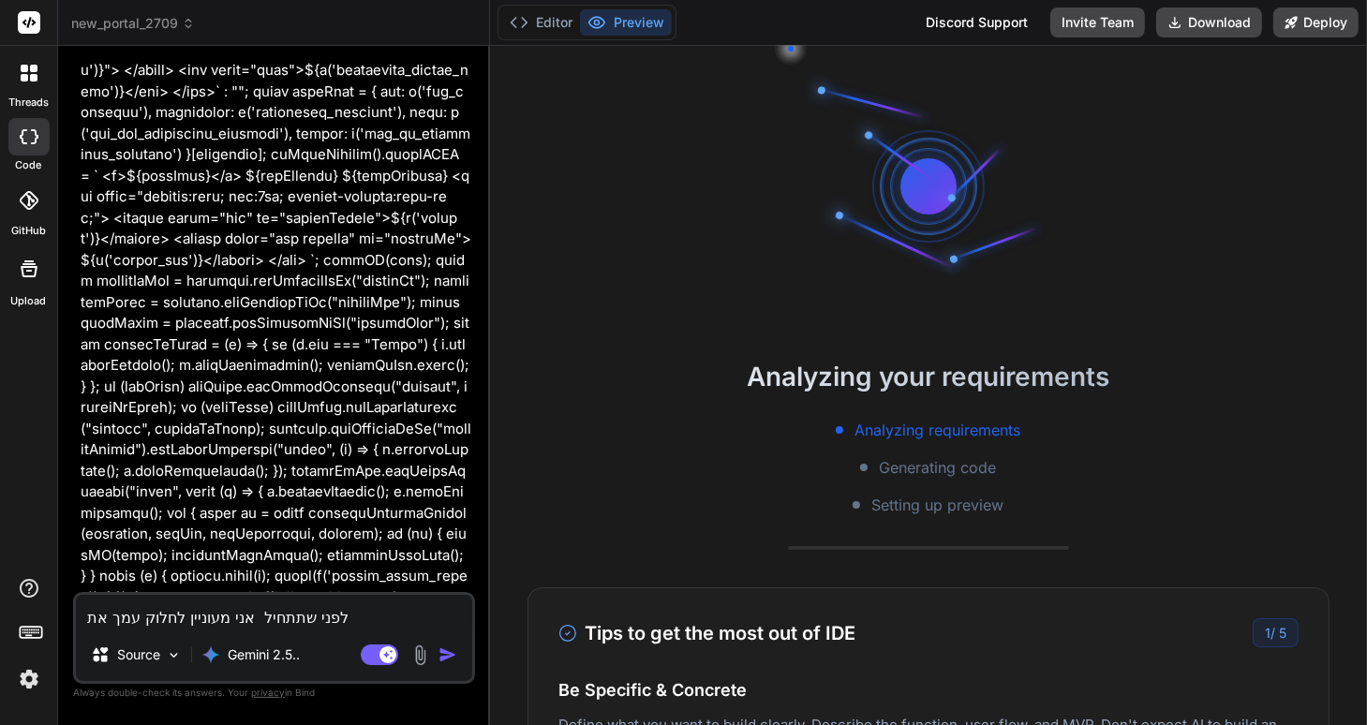
type textarea "לפני שתתחיל אני מעוניין לחלוק עמך את קו"
type textarea "x"
type textarea "לפני שתתחיל אני מעוניין לחלוק עמך את קוב"
type textarea "x"
type textarea "לפני שתתחיל אני מעוניין לחלוק עמך את קובץ"
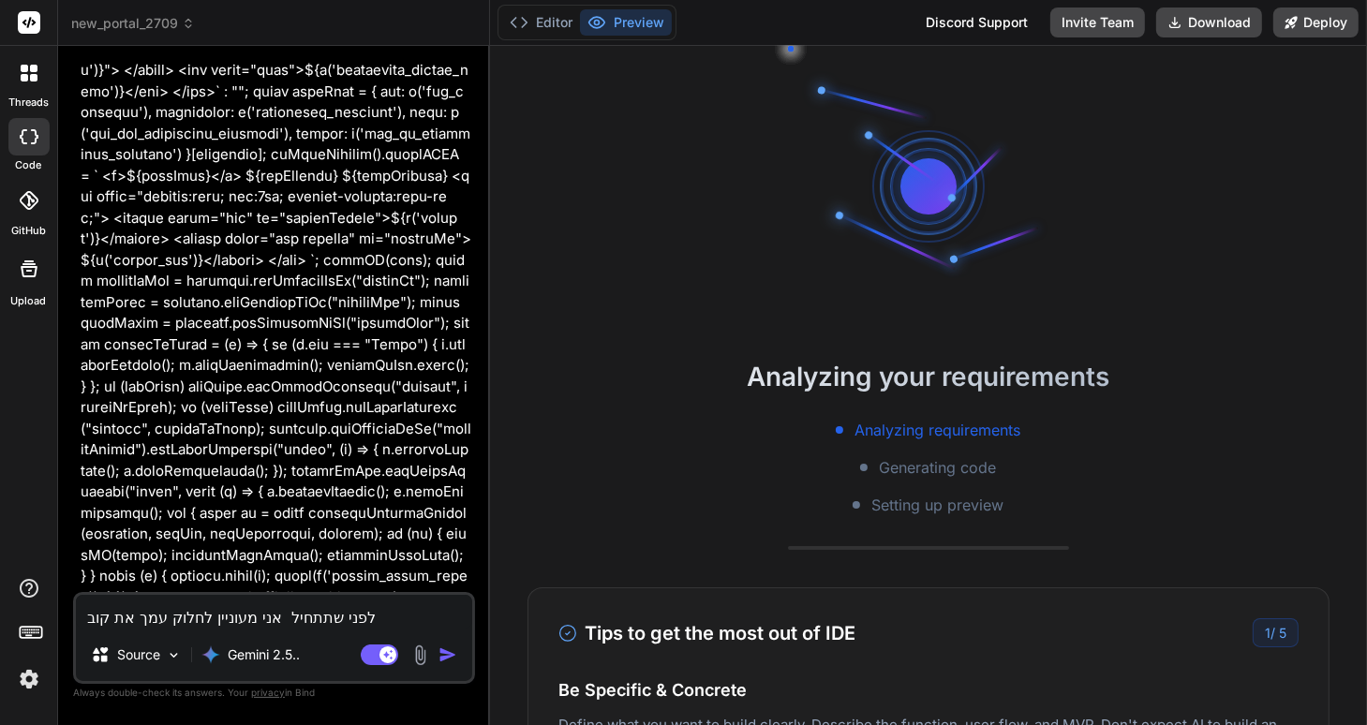
type textarea "x"
type textarea "לפני שתתחיל אני מעוניין לחלוק עמך את קובץ"
type textarea "x"
type textarea "לפני שתתחיל אני מעוניין לחלוק עמך את קובץ ה"
type textarea "x"
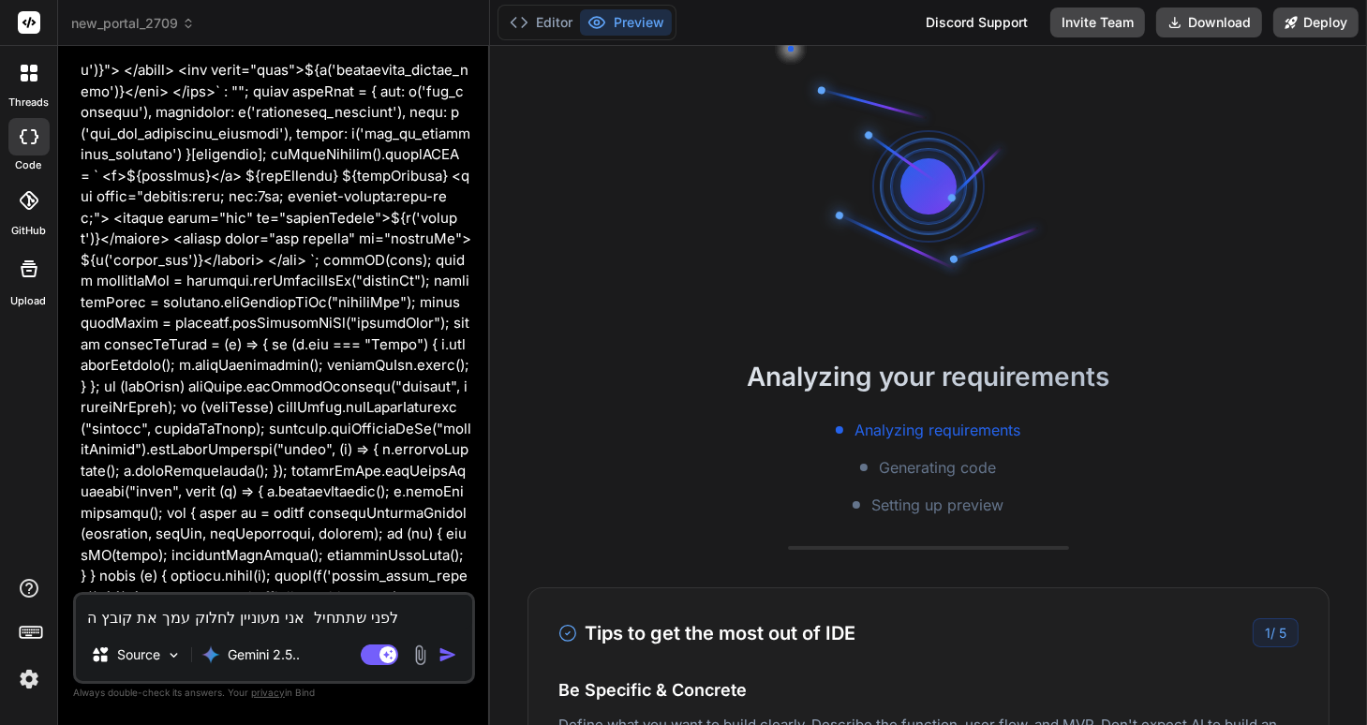
type textarea "לפני שתתחיל אני מעוניין לחלוק עמך את קובץ ה"
type textarea "x"
type textarea "לפני שתתחיל אני מעוניין לחלוק עמך את קובץ ה s"
type textarea "x"
type textarea "לפני שתתחיל אני מעוניין לחלוק עמך את קובץ ה sw"
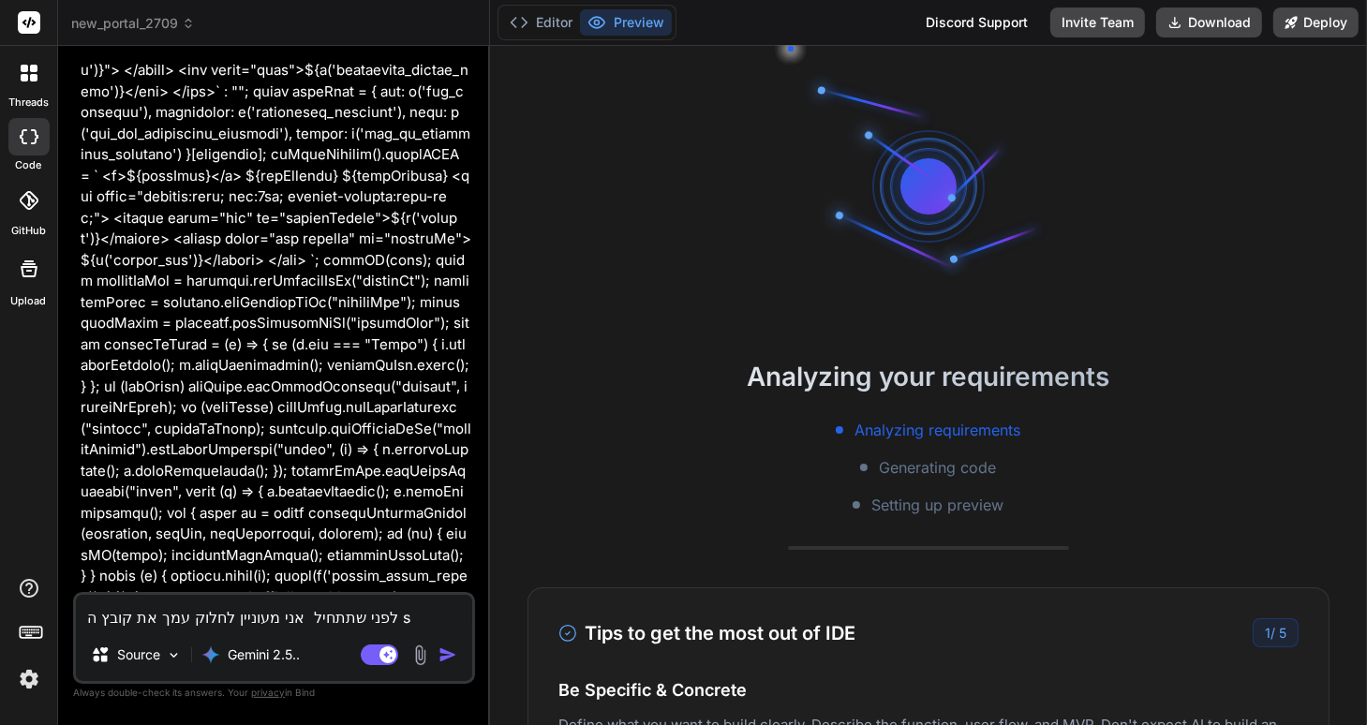
type textarea "x"
type textarea "לפני שתתחיל אני מעוניין לחלוק עמך את קובץ ה swa"
type textarea "x"
type textarea "לפני שתתחיל אני מעוניין לחלוק עמך את קובץ ה swag"
type textarea "x"
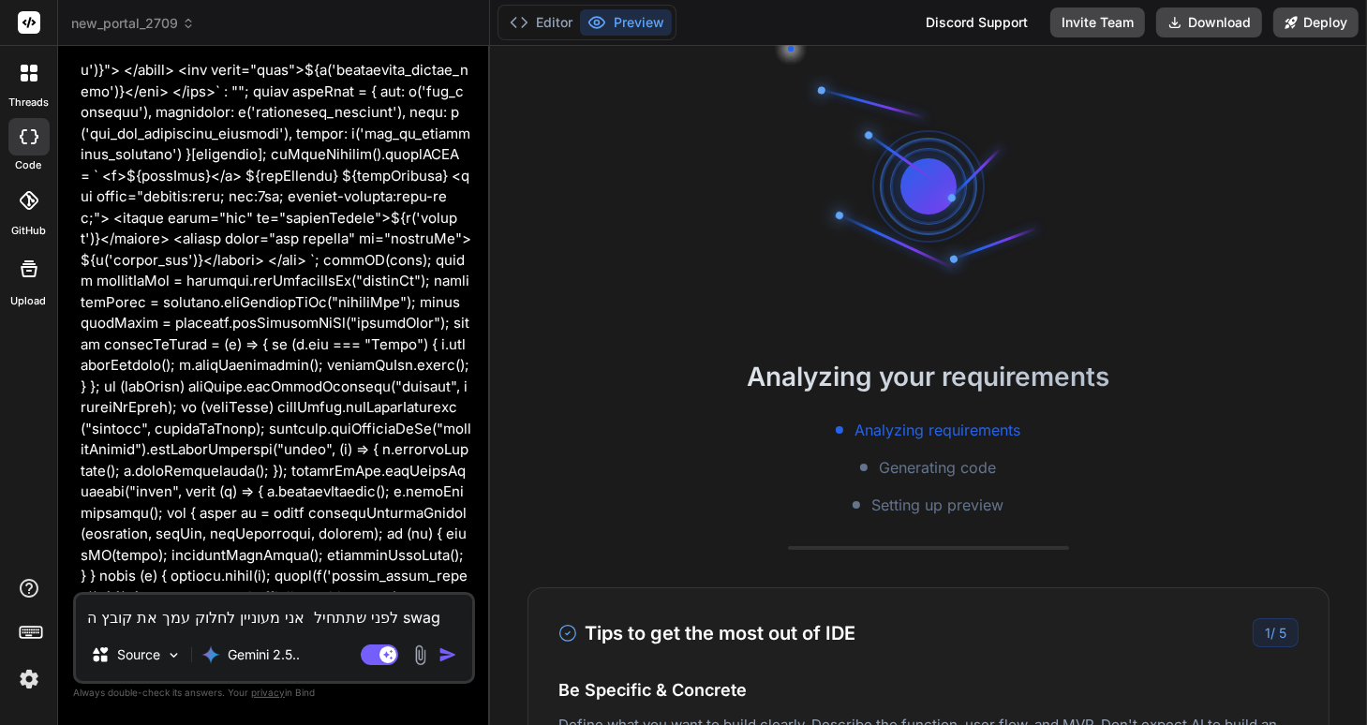
type textarea "לפני שתתחיל אני מעוניין לחלוק עמך את קובץ ה swagg"
type textarea "x"
type textarea "לפני שתתחיל אני מעוניין לחלוק עמך את קובץ ה swagge"
type textarea "x"
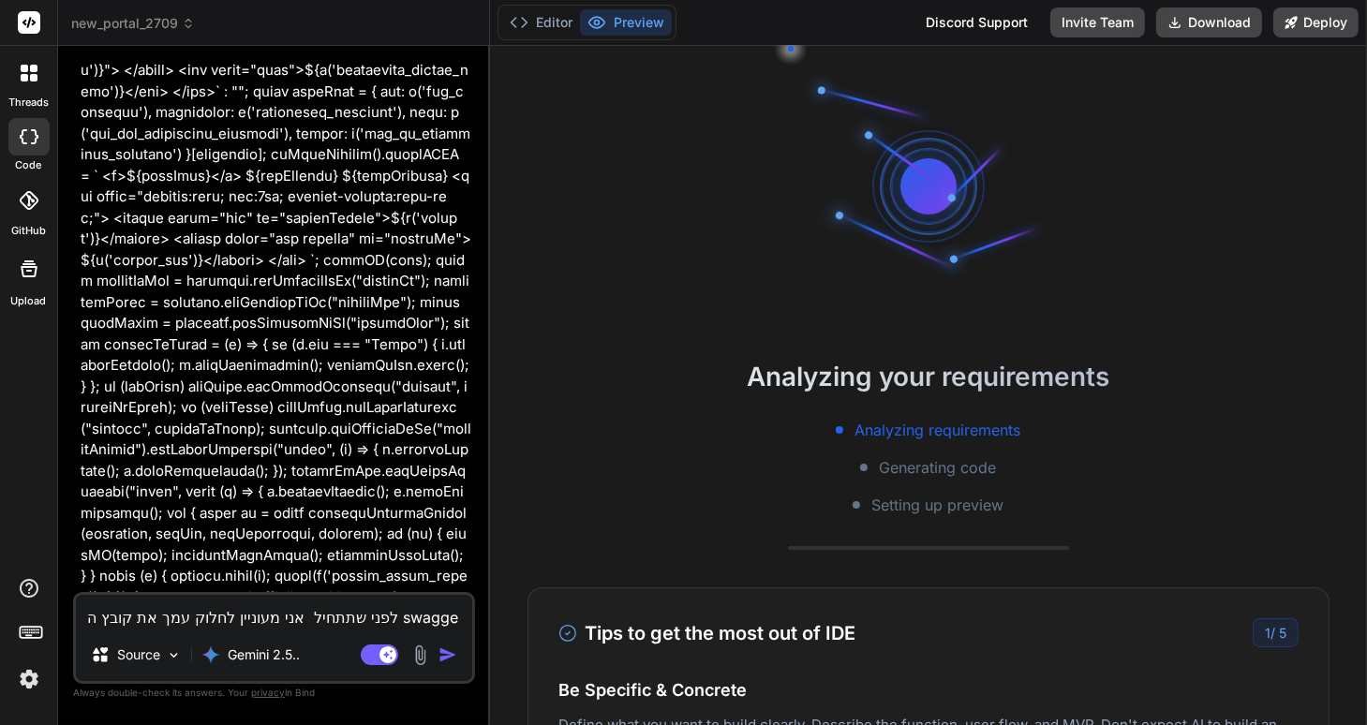
type textarea "לפני שתתחיל אני מעוניין לחלוק עמך את קובץ ה swagger"
type textarea "x"
type textarea "לפני שתתחיל אני מעוניין לחלוק עמך את קובץ ה swagger"
type textarea "x"
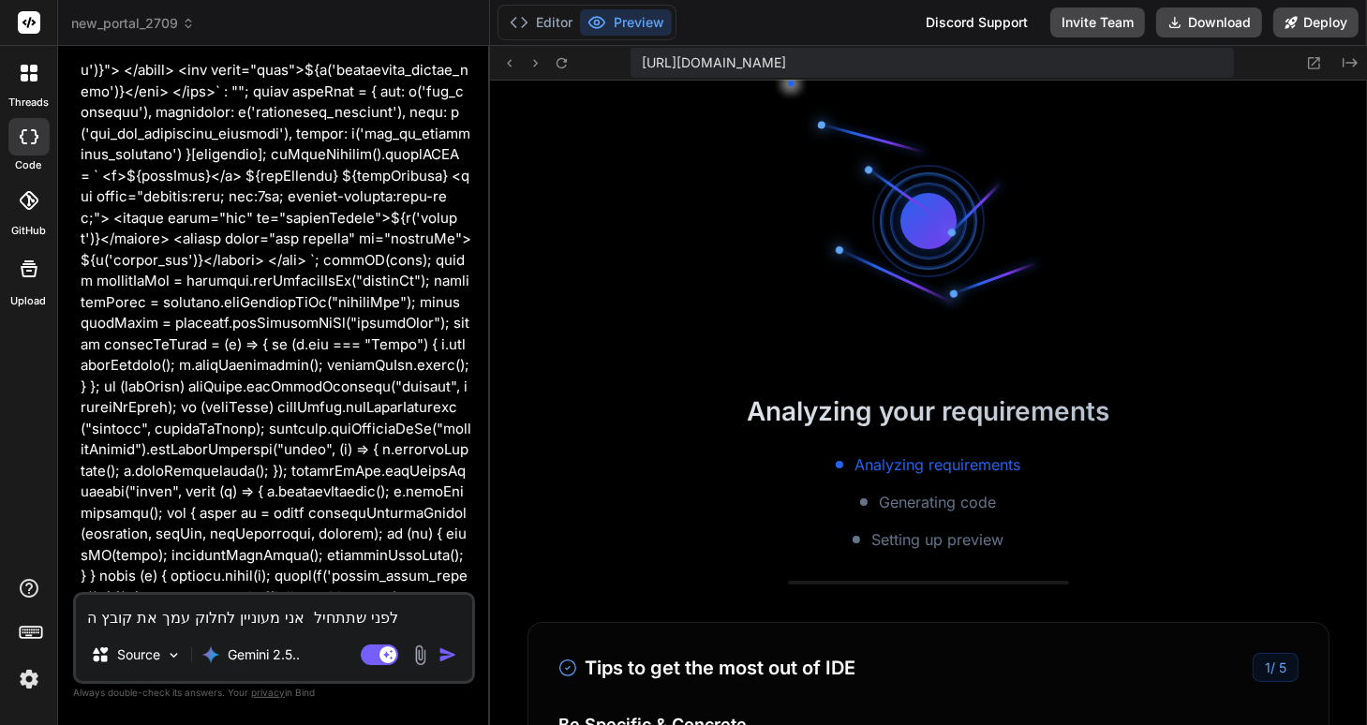
type textarea "לפני שתתחיל אני מעוניין לחלוק עמך את קובץ ה swagger j"
type textarea "x"
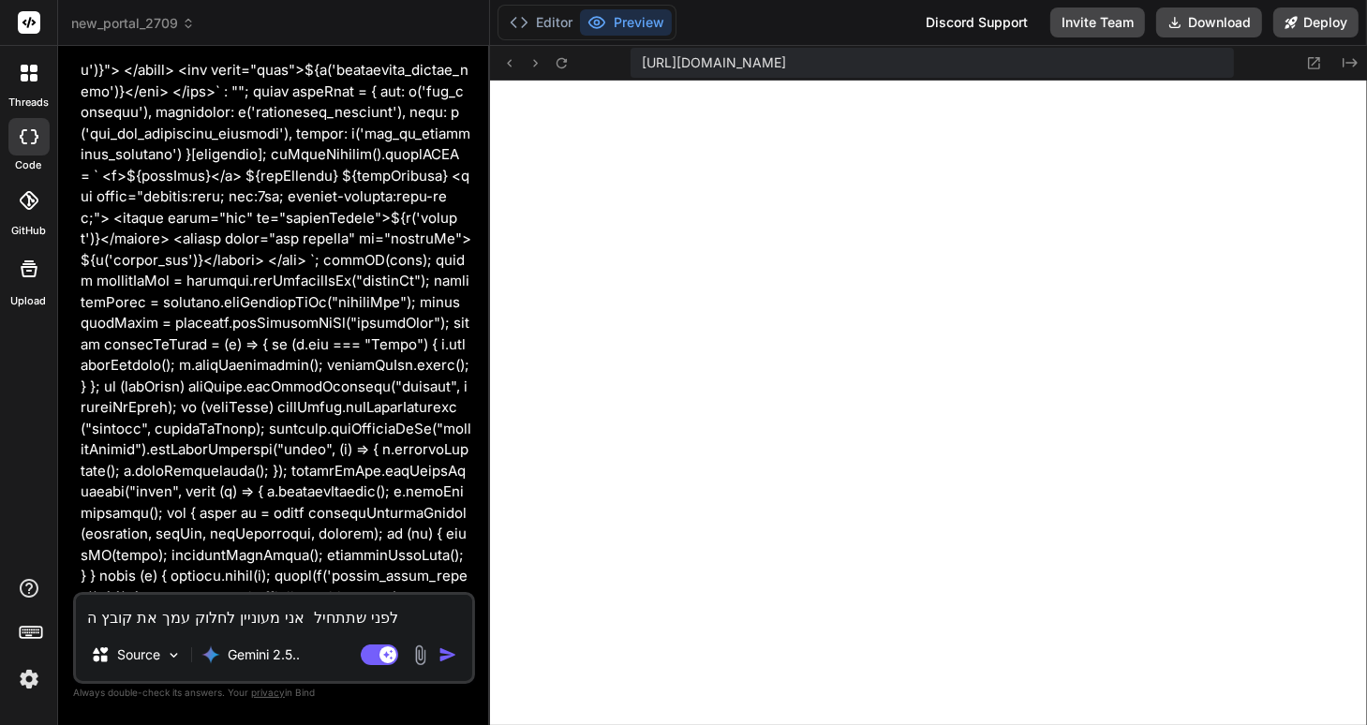
type textarea "לפני שתתחיל אני מעוניין לחלוק עמך את קובץ ה swagger js"
type textarea "x"
type textarea "לפני שתתחיל אני מעוניין לחלוק עמך את קובץ ה swagger jso"
type textarea "x"
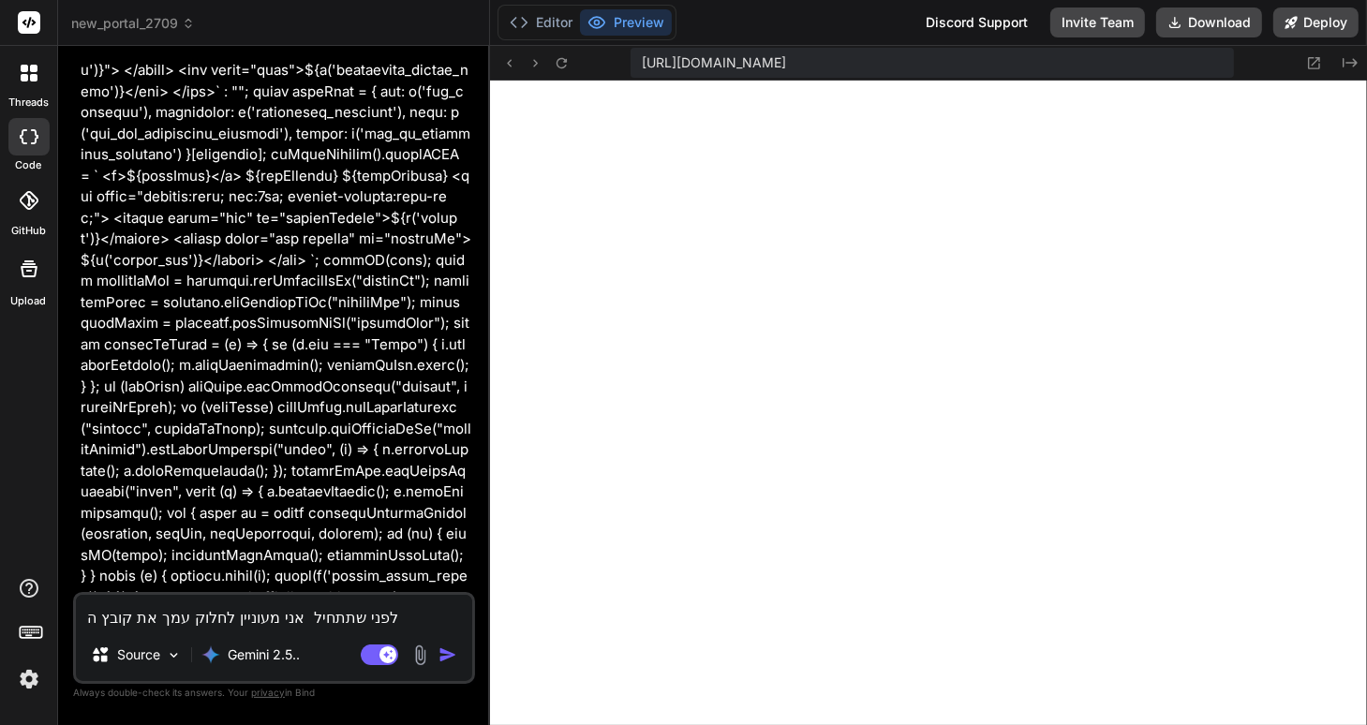
type textarea "לפני שתתחיל אני מעוניין לחלוק עמך את קובץ ה swagger jsonm"
type textarea "x"
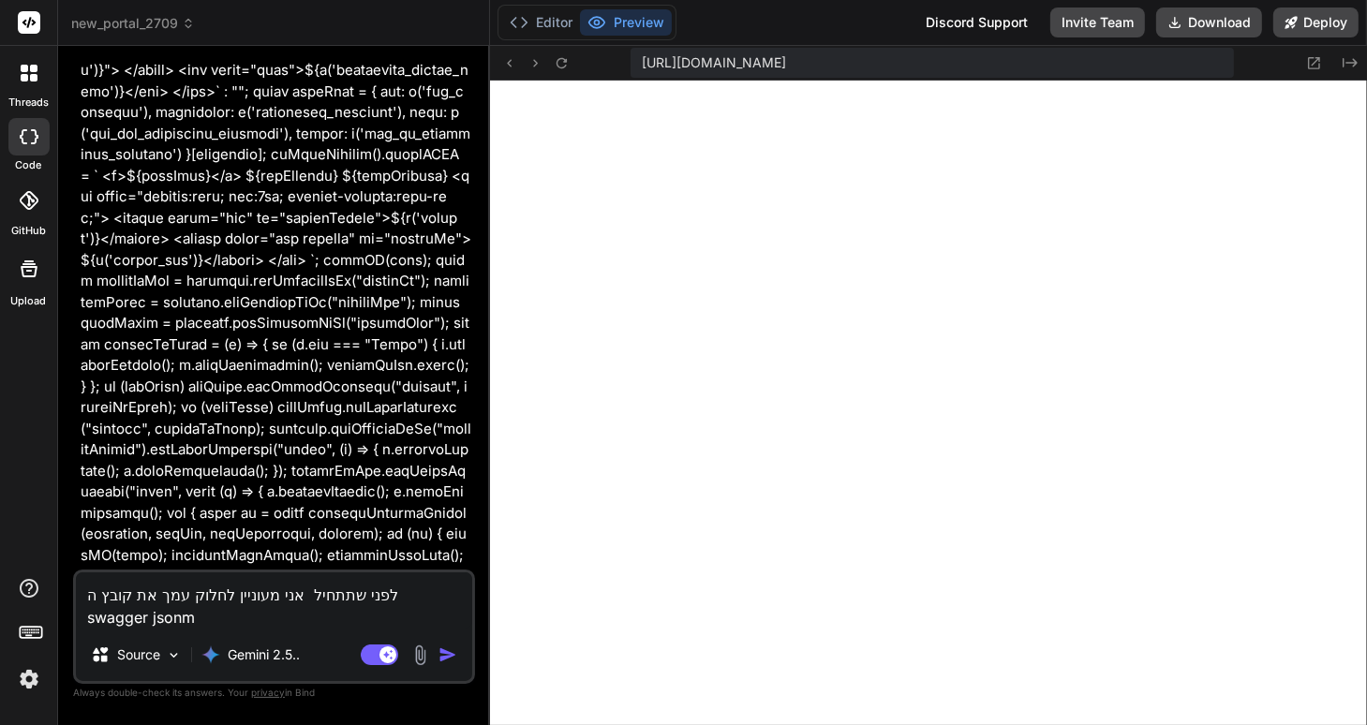
type textarea "לפני שתתחיל אני מעוניין לחלוק עמך את קובץ ה swagger json"
type textarea "x"
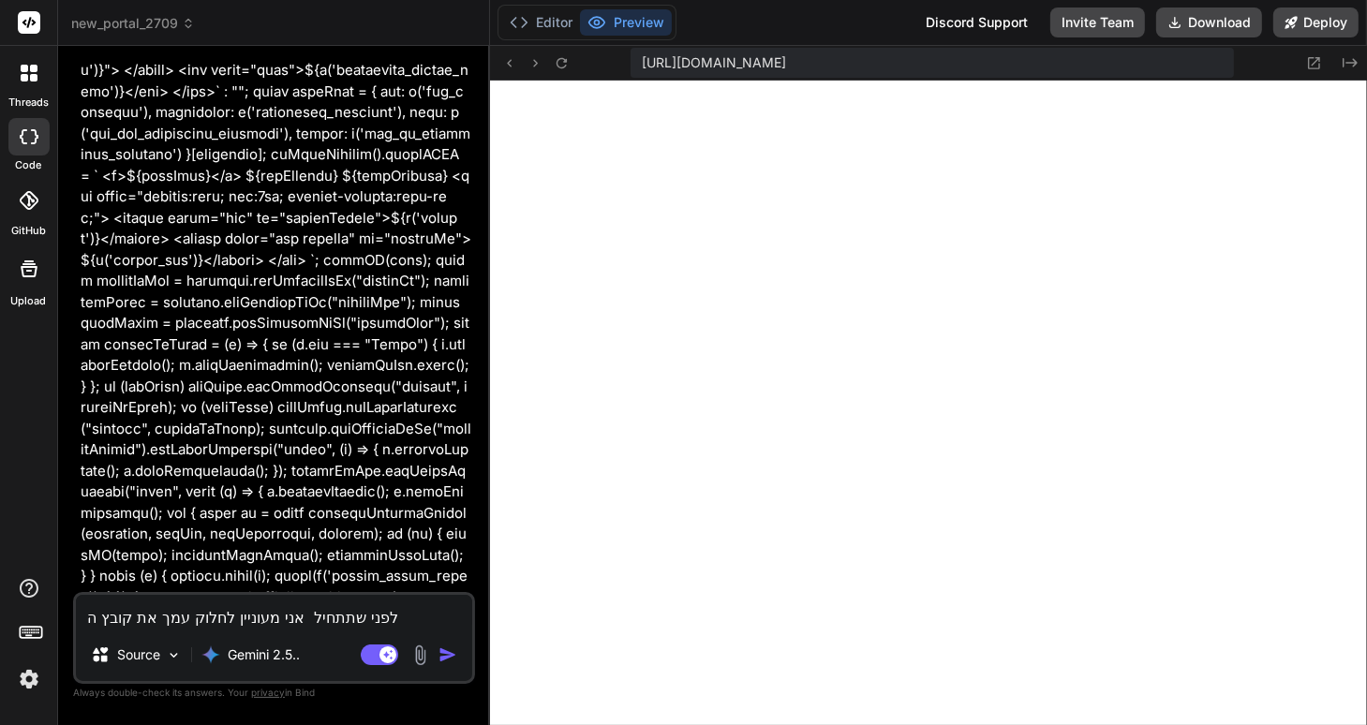
type textarea "לפני שתתחיל אני מעוניין לחלוק עמך את קובץ ה swagger json"
type textarea "x"
type textarea "לפני שתתחיל אני מעוניין לחלוק עמך את קובץ ה swagger json ש"
type textarea "x"
type textarea "לפני שתתחיל אני מעוניין לחלוק עמך את קובץ ה swagger json של"
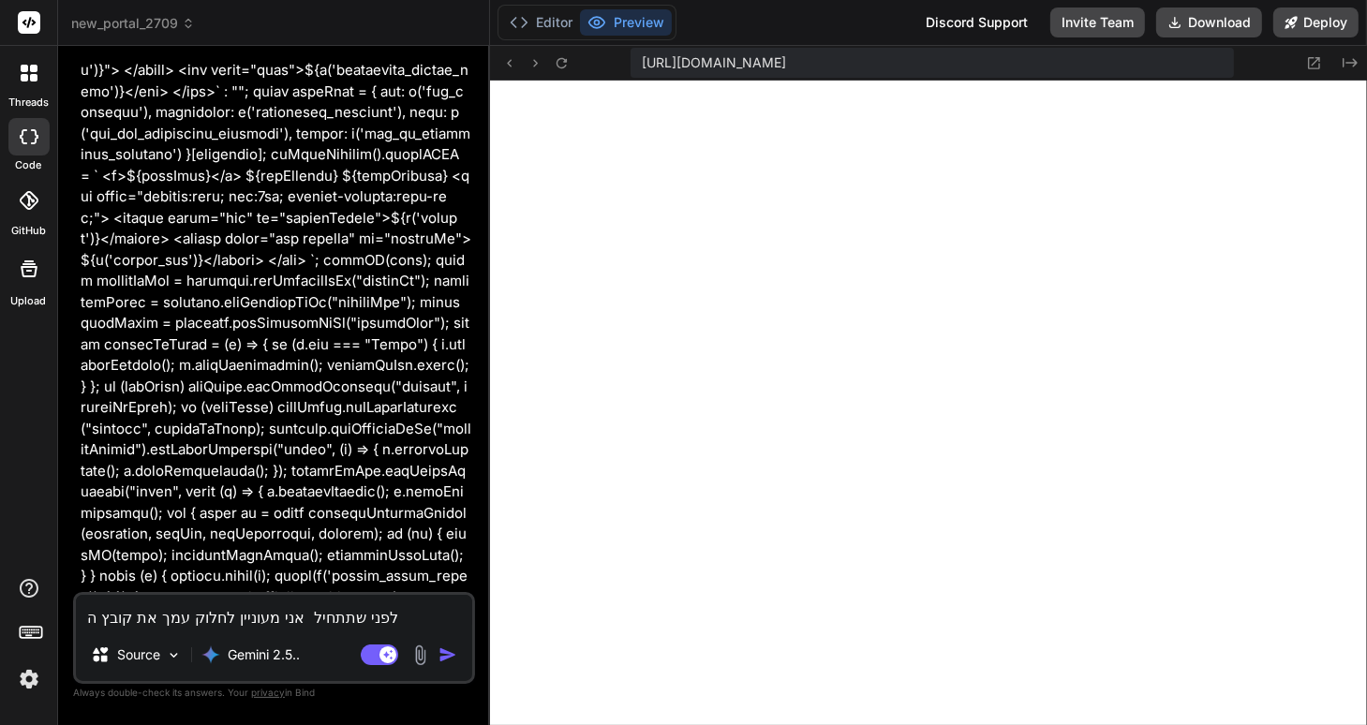
type textarea "x"
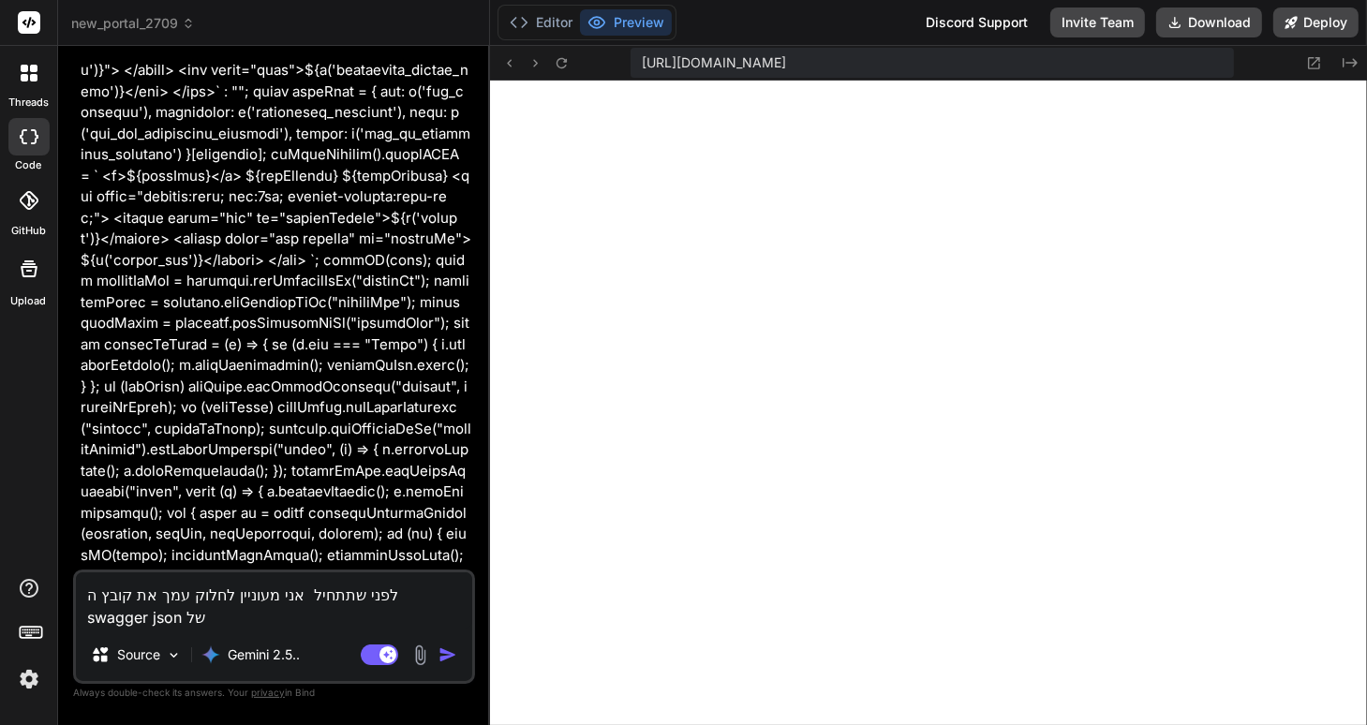
type textarea "לפני שתתחיל אני מעוניין לחלוק עמך את קובץ ה swagger json של"
type textarea "x"
type textarea "לפני שתתחיל אני מעוניין לחלוק עמך את קובץ ה swagger json של מ"
type textarea "x"
type textarea "לפני שתתחיל אני מעוניין לחלוק עמך את קובץ ה swagger json של מס"
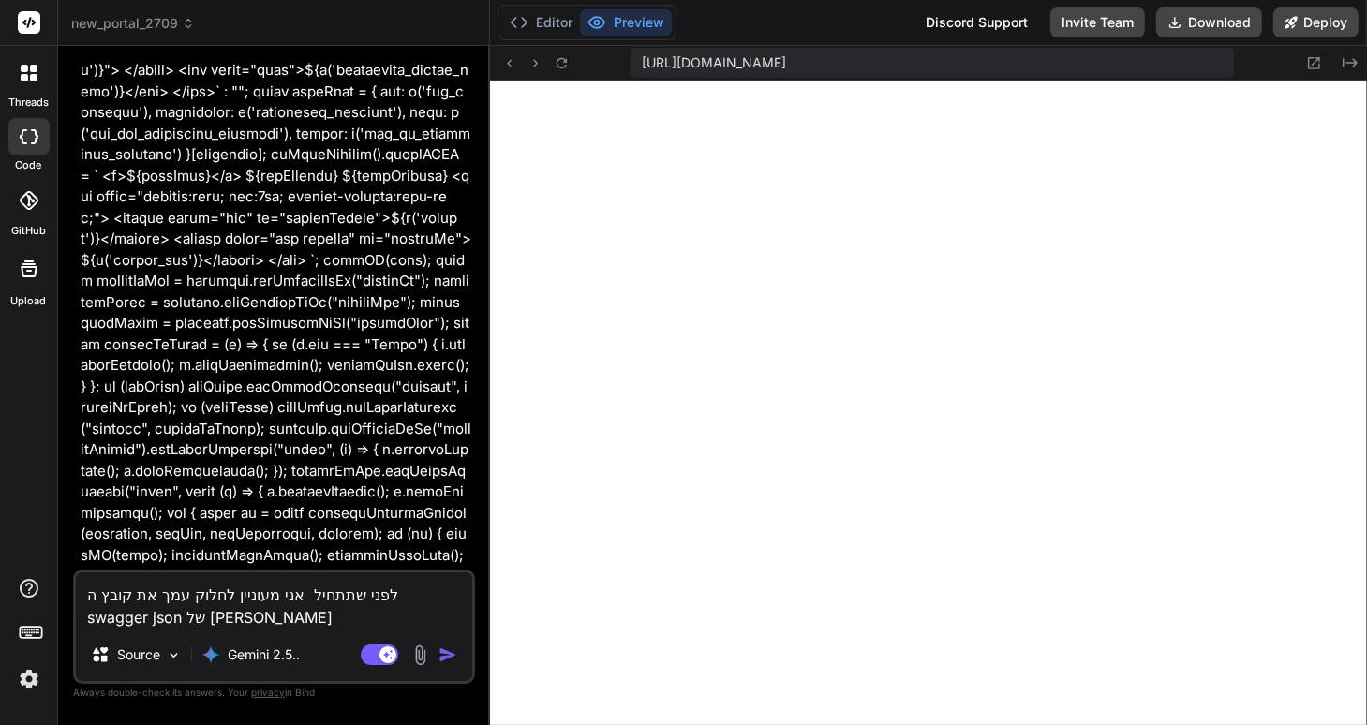
type textarea "x"
type textarea "לפני שתתחיל אני מעוניין לחלוק עמך את קובץ ה swagger json של מסד"
type textarea "x"
type textarea "לפני שתתחיל אני מעוניין לחלוק עמך את קובץ ה swagger json של מסד"
type textarea "x"
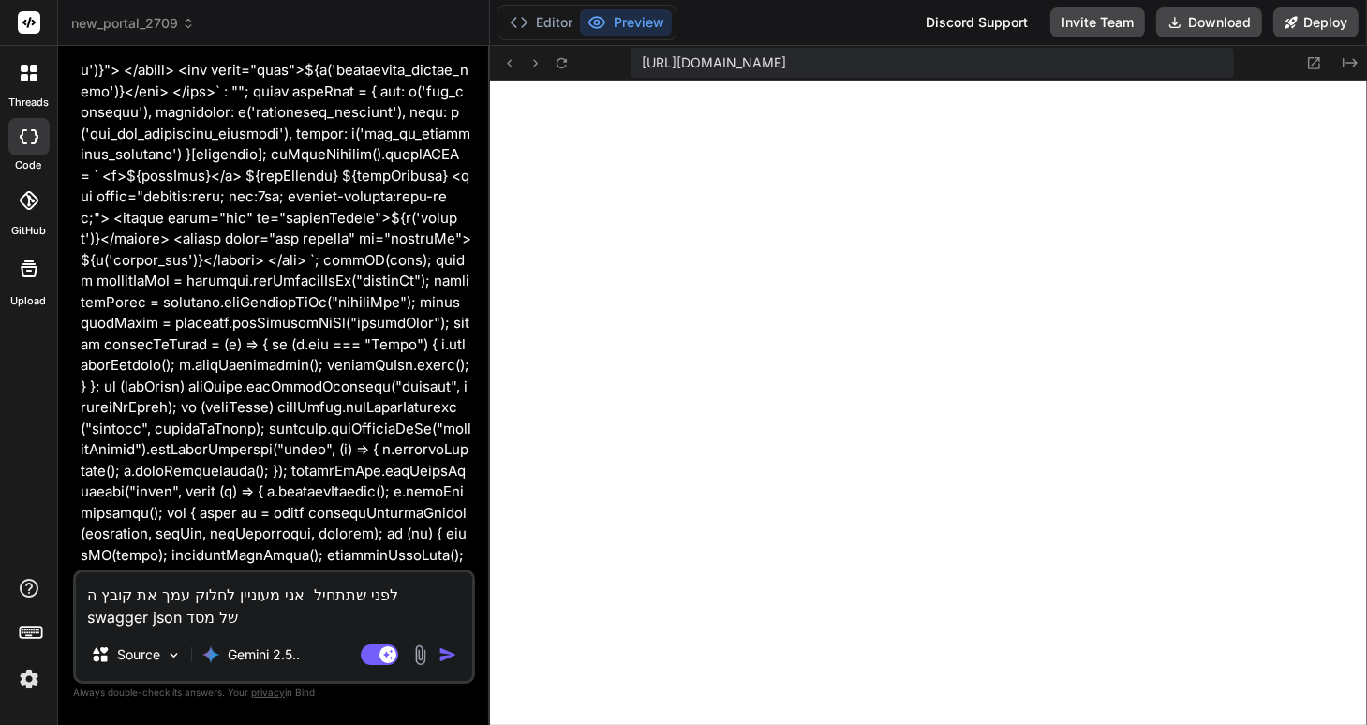
type textarea "לפני שתתחיל אני מעוניין לחלוק עמך את קובץ ה swagger json של מסד ה"
type textarea "x"
type textarea "לפני שתתחיל אני מעוניין לחלוק עמך את קובץ ה swagger json של מסד הנ"
type textarea "x"
type textarea "לפני שתתחיל אני מעוניין לחלוק עמך את קובץ ה swagger json של מסד הנת"
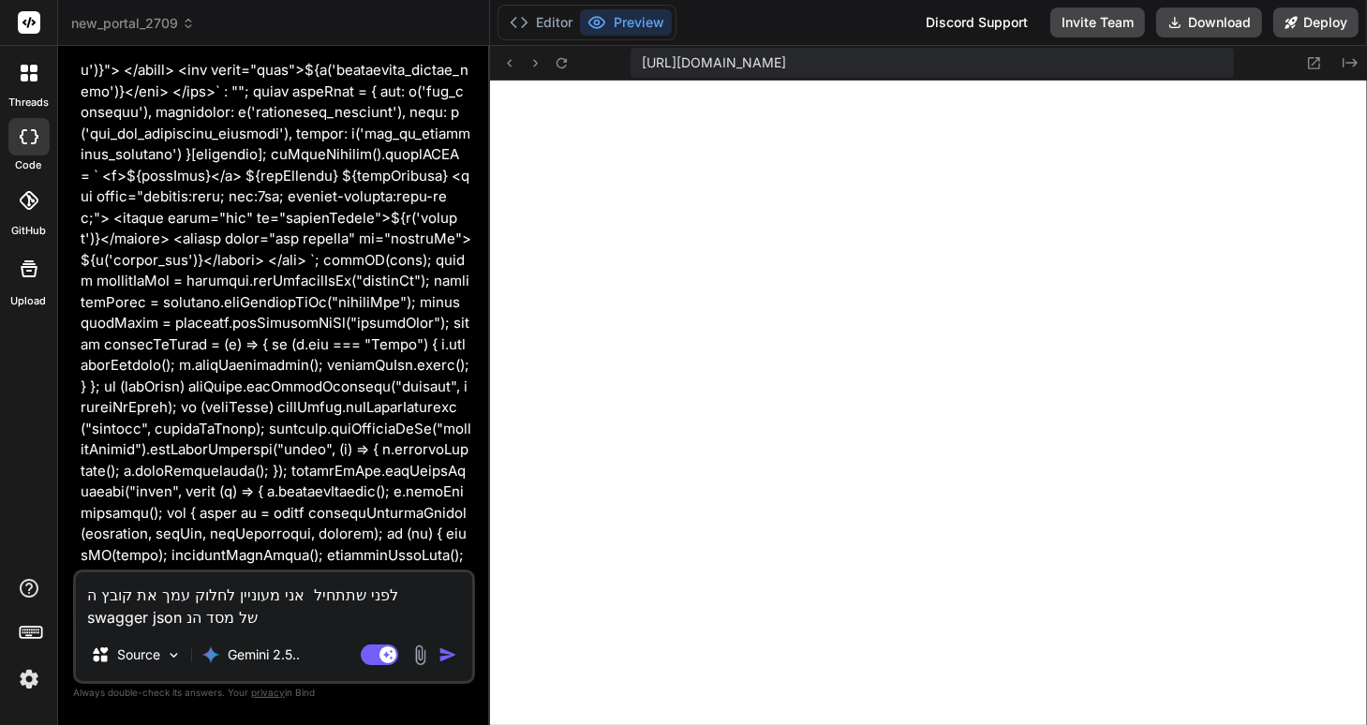
type textarea "x"
type textarea "לפני שתתחיל אני מעוניין לחלוק עמך את קובץ ה swagger json של מסד הנתו"
type textarea "x"
type textarea "לפני שתתחיל אני מעוניין לחלוק עמך את קובץ ה swagger json של מסד הנתונ"
type textarea "x"
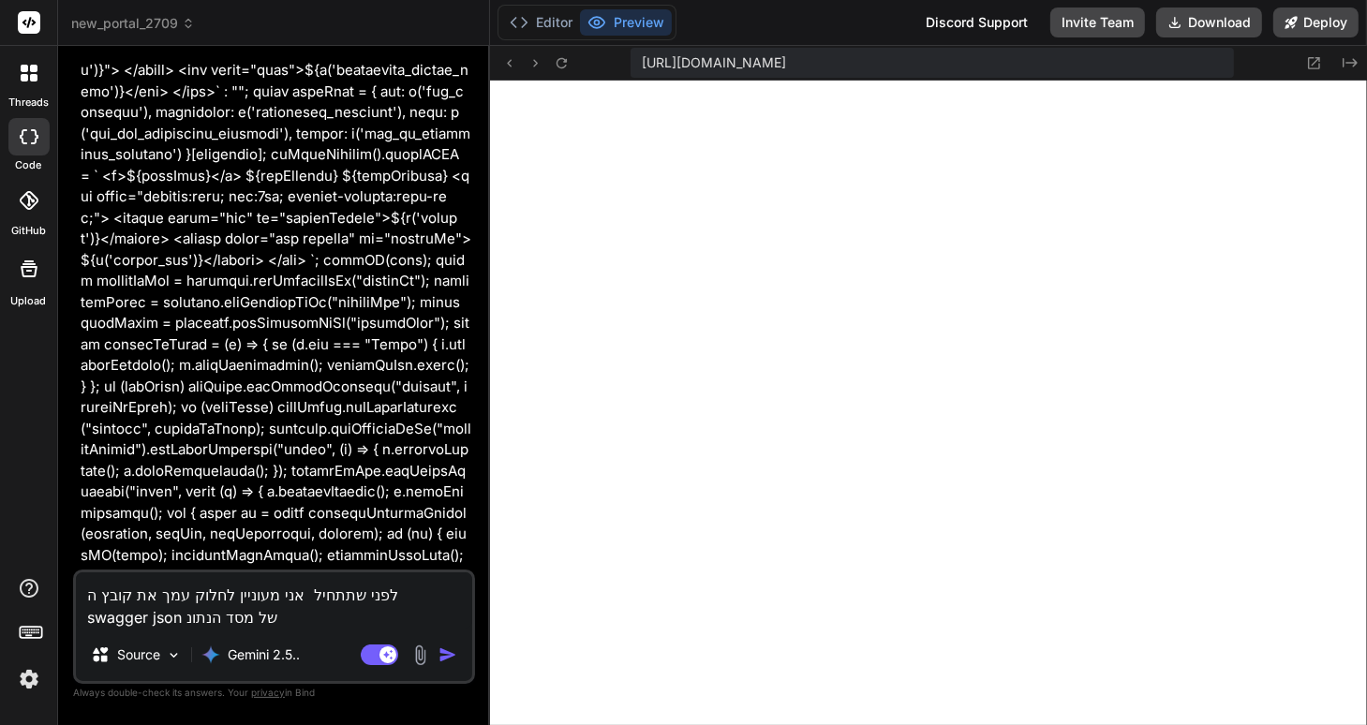
type textarea "לפני שתתחיל אני מעוניין לחלוק עמך את קובץ ה swagger json של מסד הנתוני"
type textarea "x"
type textarea "לפני שתתחיל אני מעוניין לחלוק עמך את קובץ ה swagger json של מסד הנתונים"
type textarea "x"
type textarea "לפני שתתחיל אני מעוניין לחלוק עמך את קובץ ה swagger json של מסד הנתונים."
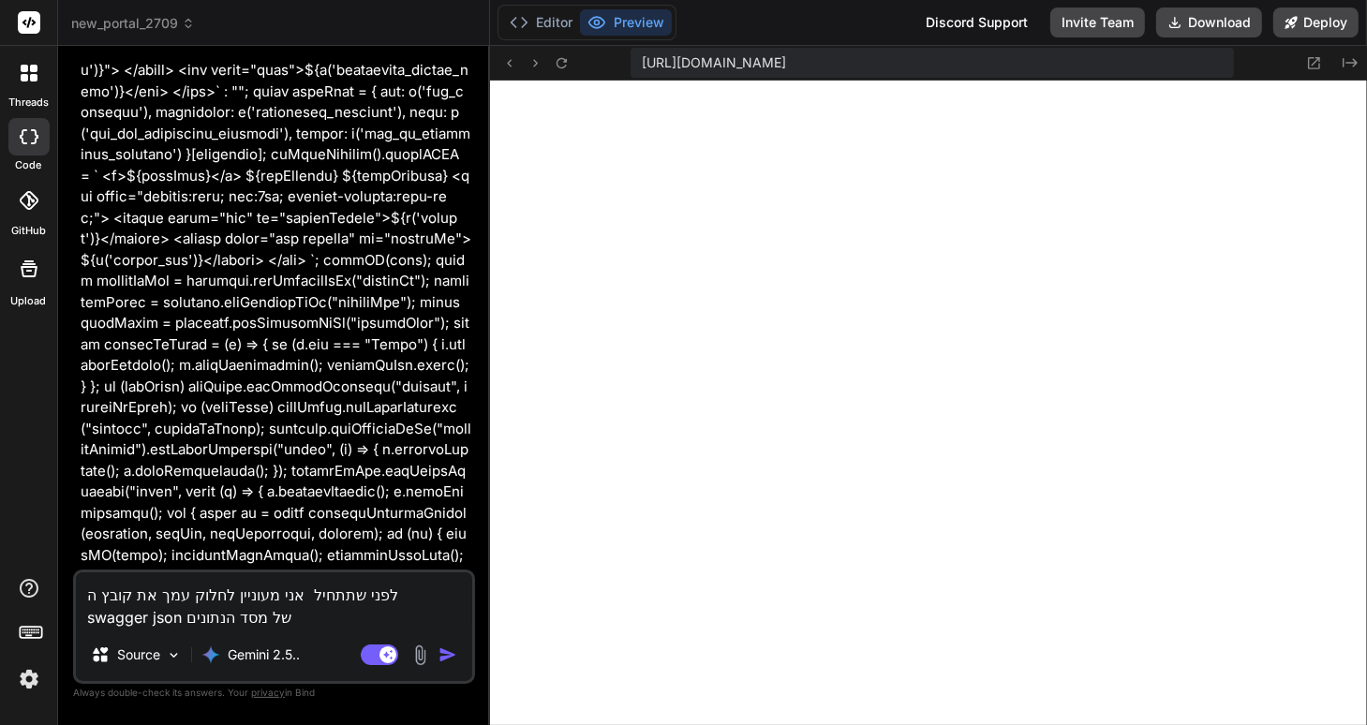
type textarea "x"
type textarea "לפני שתתחיל אני מעוניין לחלוק עמך את קובץ ה swagger json של מסד הנתונים."
type textarea "x"
type textarea "לפני שתתחיל אני מעוניין לחלוק עמך את קובץ ה swagger json של מסד הנתונים. א"
type textarea "x"
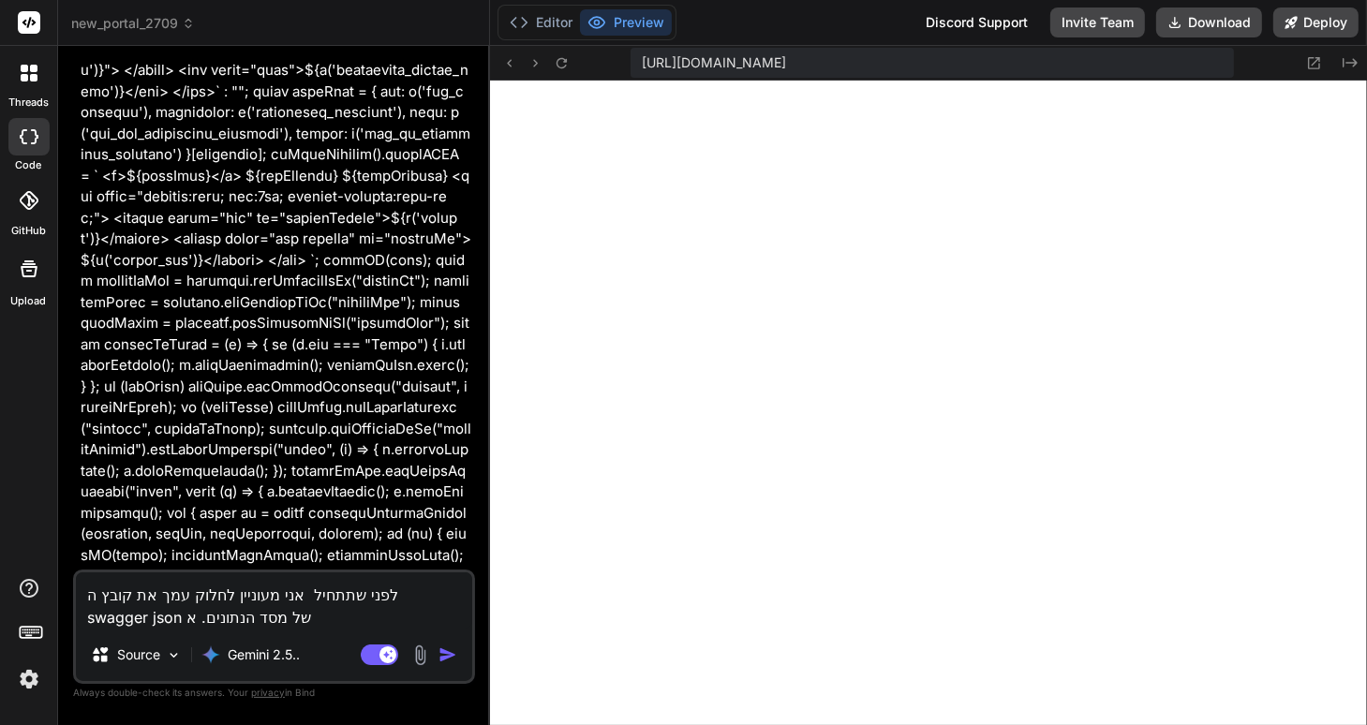
type textarea "לפני שתתחיל אני מעוניין לחלוק עמך את קובץ ה swagger json של מסד הנתונים. אנ"
type textarea "x"
type textarea "לפני שתתחיל אני מעוניין לחלוק עמך את קובץ ה swagger json של מסד הנתונים. אני"
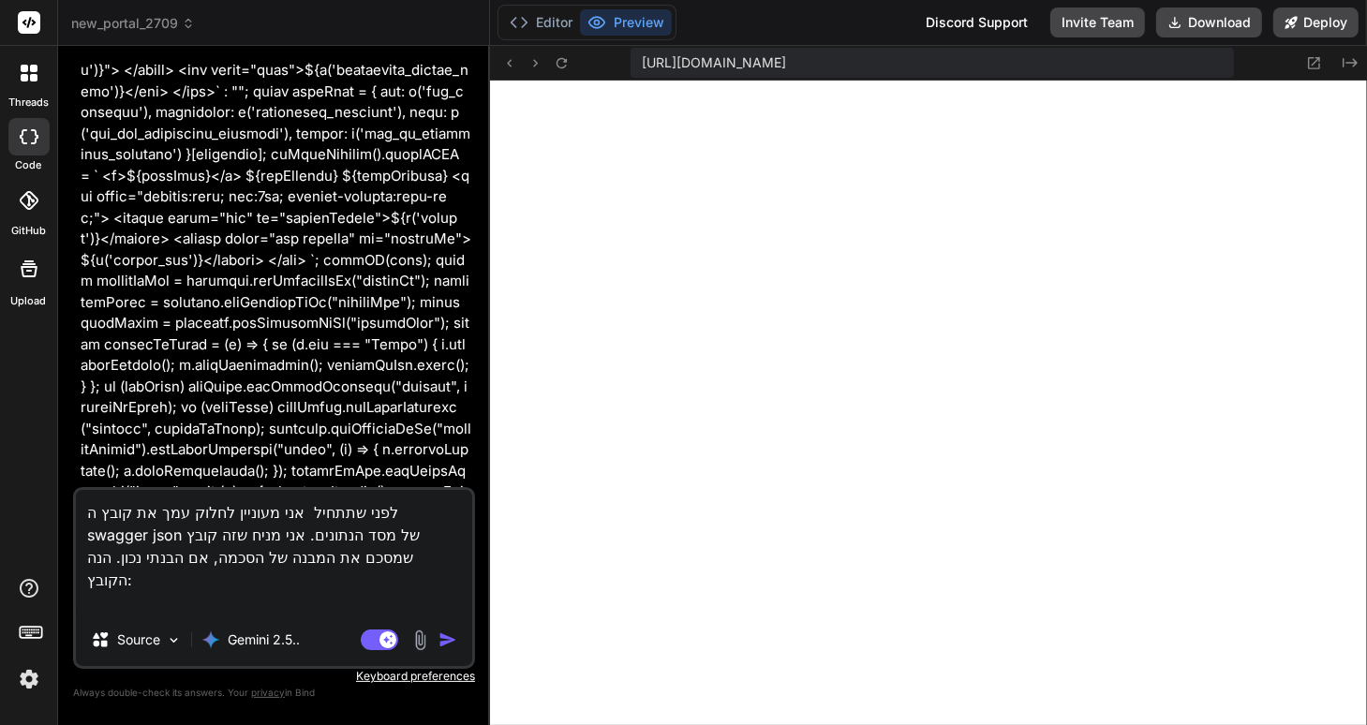
paste textarea "{ "openapi": "3.0.0", "info": { "title": "API documentation for 53922_personal_…"
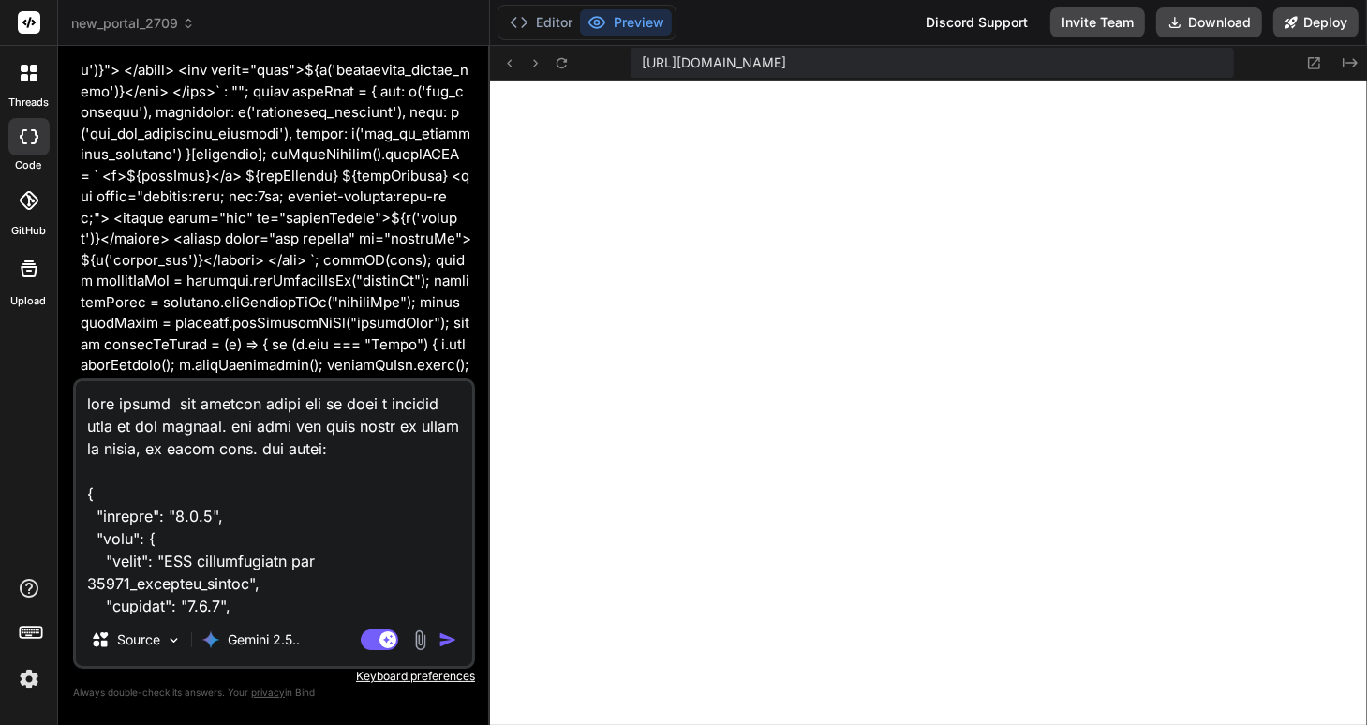
scroll to position [78950, 0]
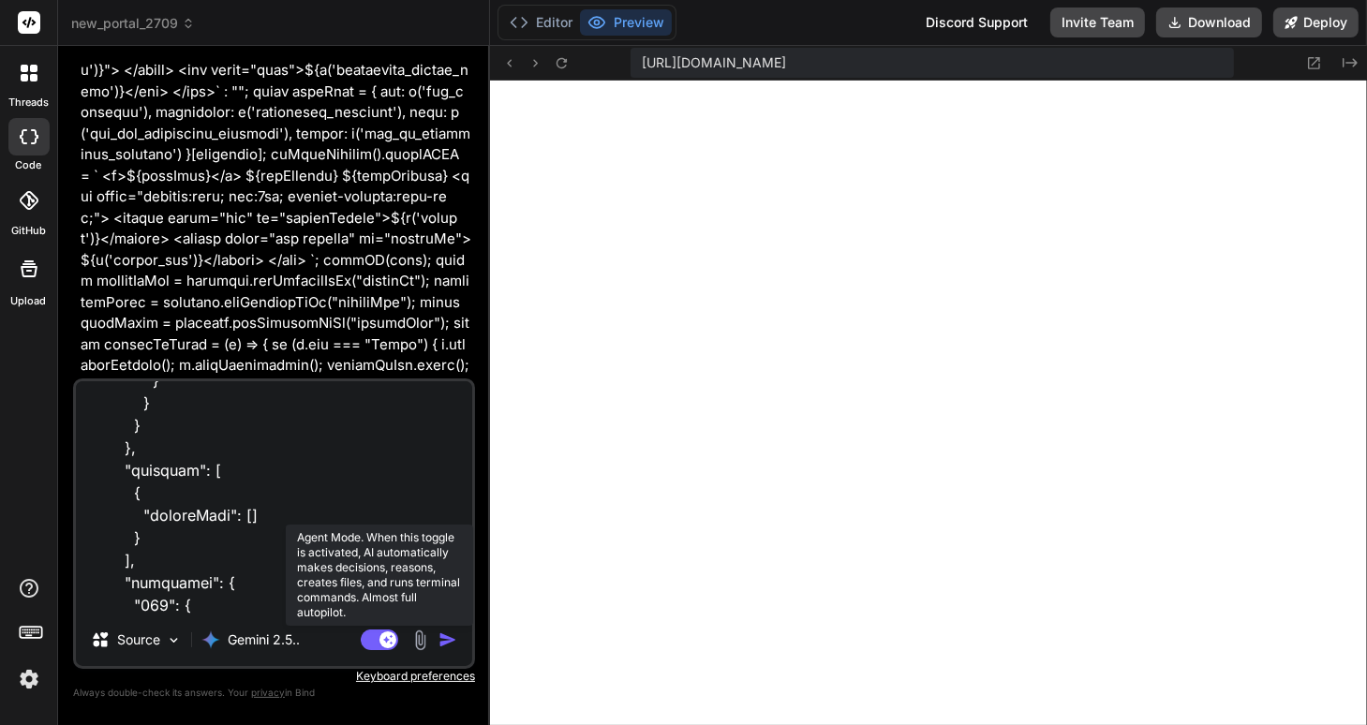
click at [367, 644] on rect at bounding box center [379, 640] width 37 height 21
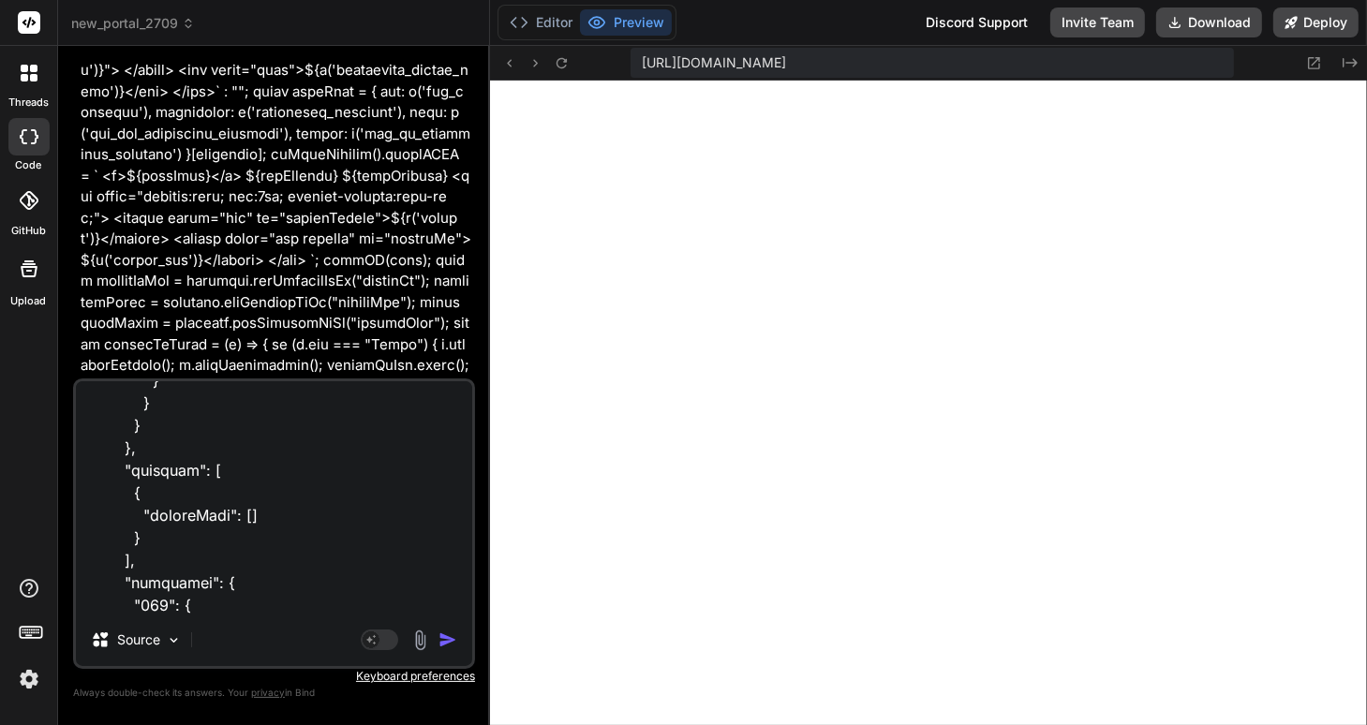
click at [446, 640] on img "button" at bounding box center [448, 640] width 19 height 19
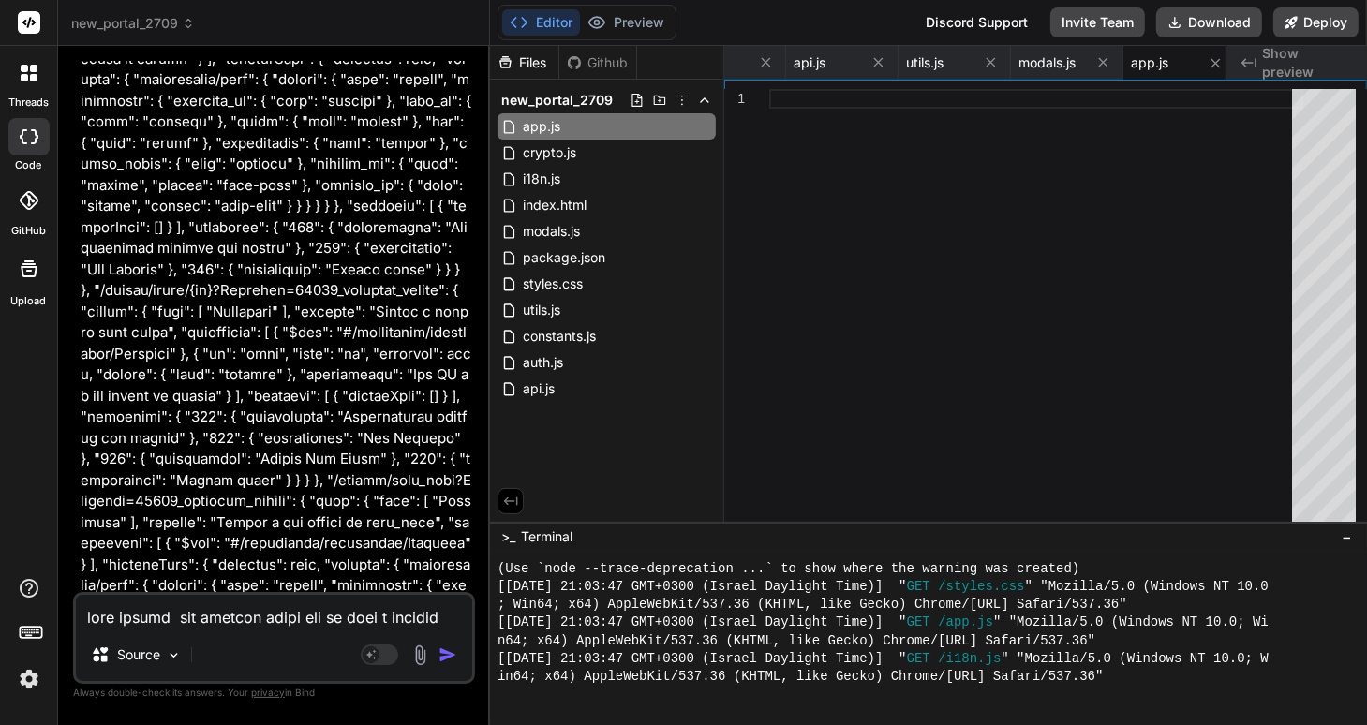
scroll to position [111253, 0]
click at [115, 611] on textarea at bounding box center [274, 612] width 396 height 34
click at [167, 655] on img at bounding box center [174, 656] width 16 height 16
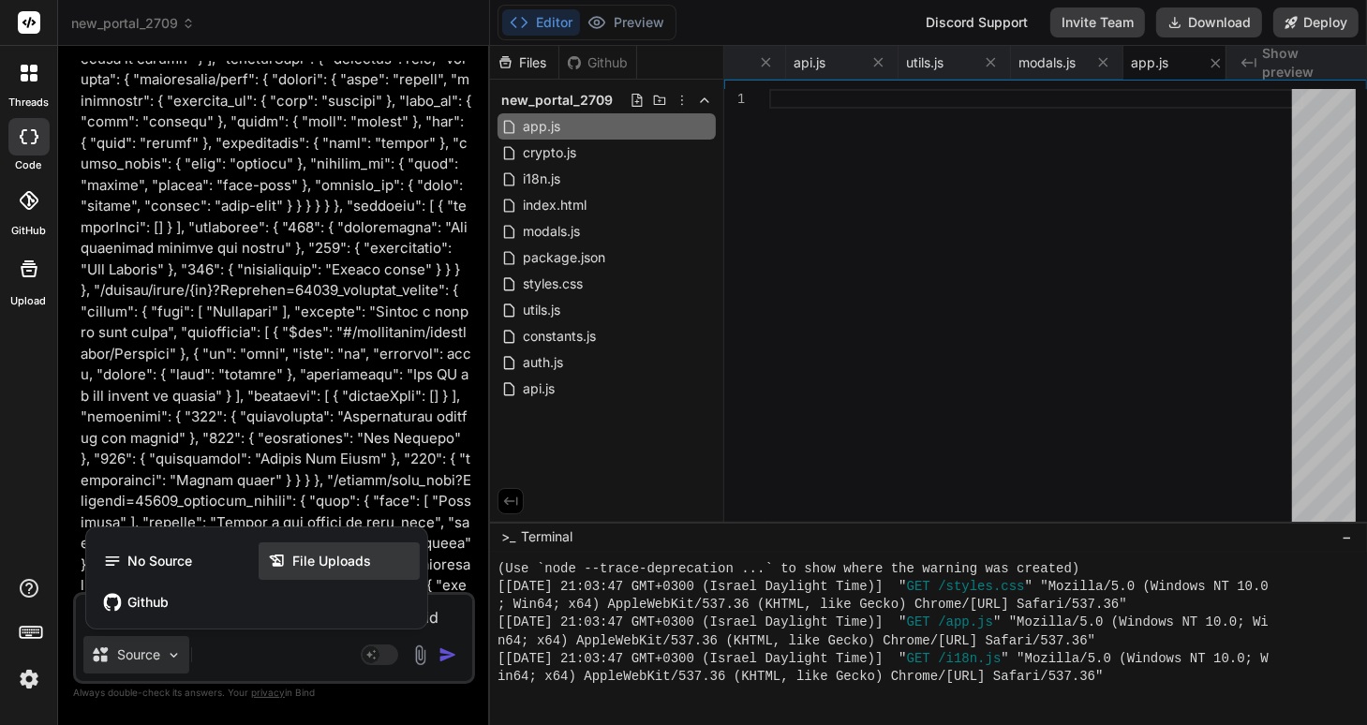
click at [311, 562] on span "File Uploads" at bounding box center [331, 561] width 79 height 19
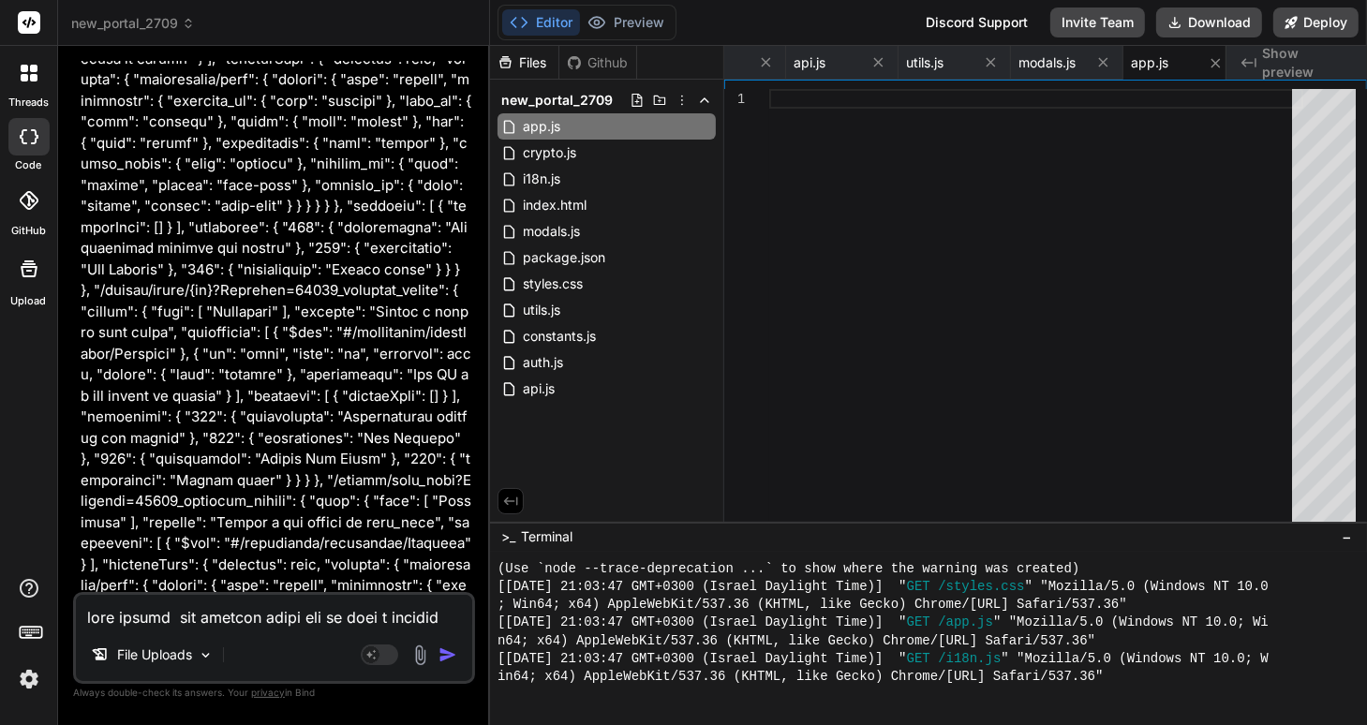
click at [416, 655] on img at bounding box center [421, 656] width 22 height 22
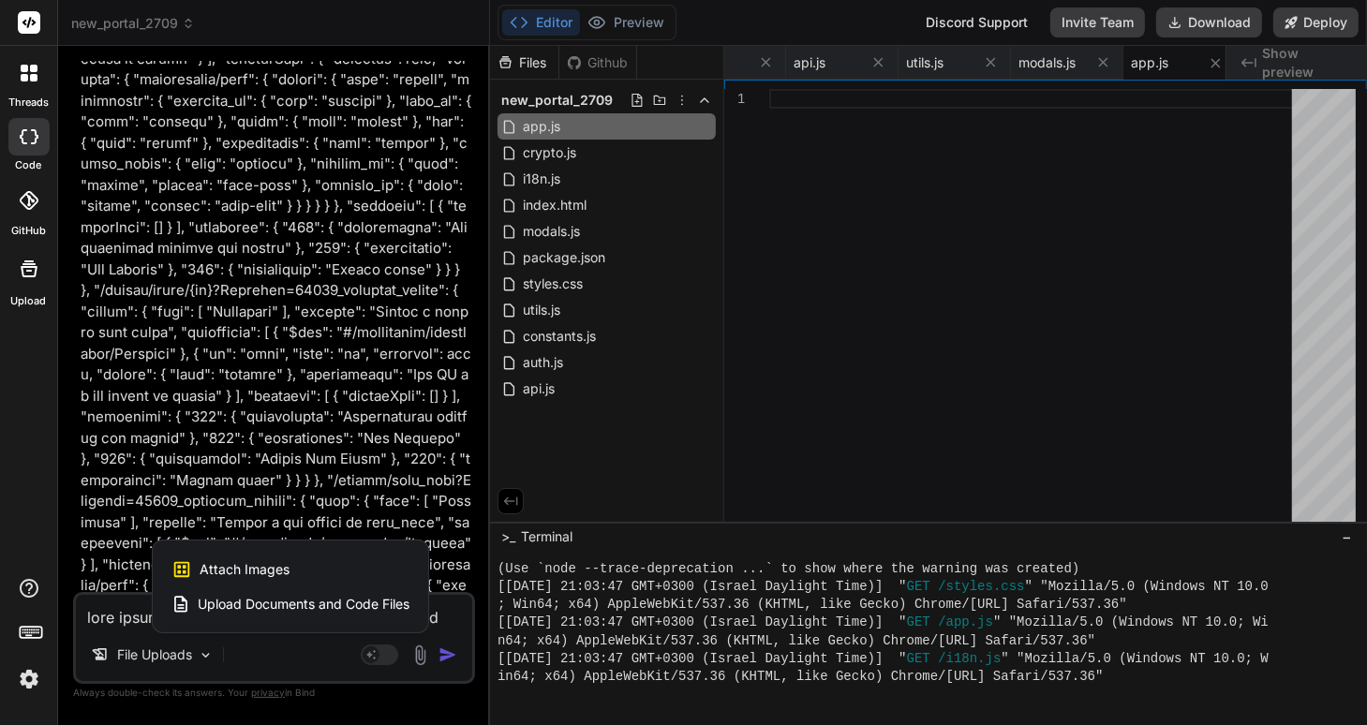
click at [244, 564] on span "Attach Images" at bounding box center [245, 569] width 90 height 19
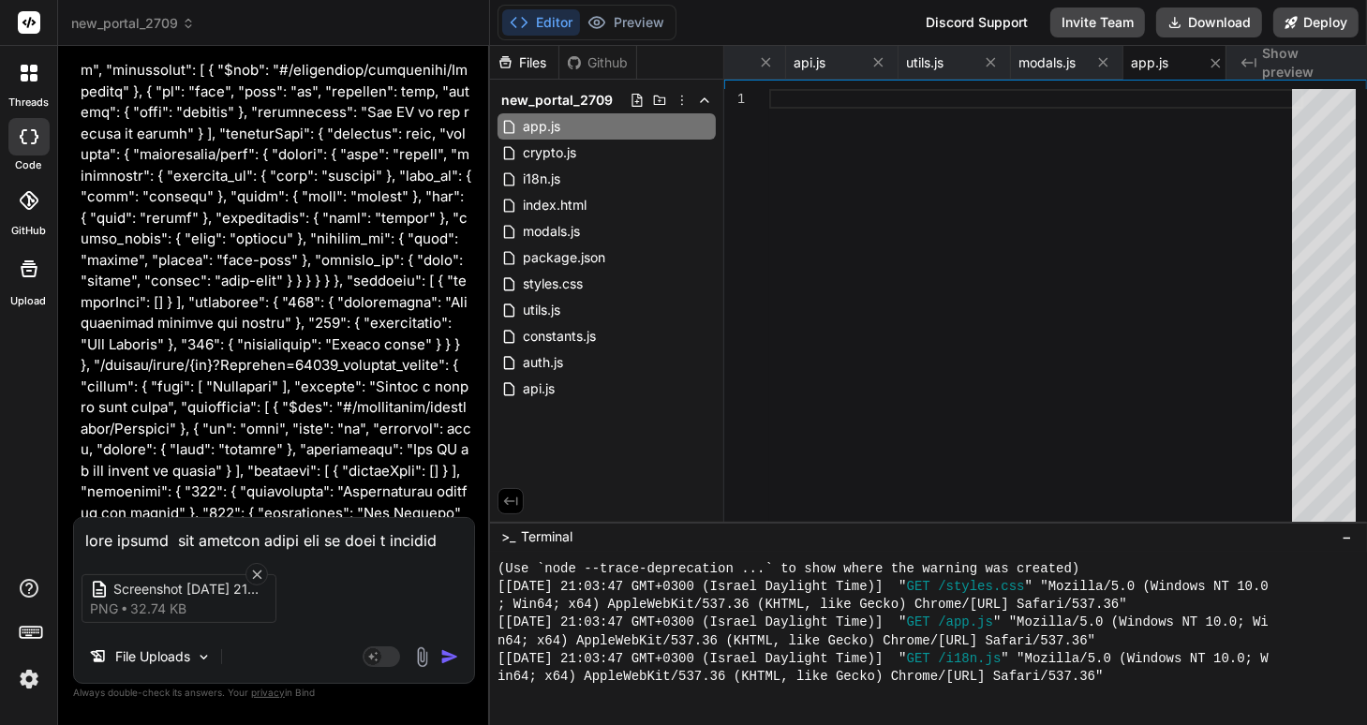
scroll to position [111028, 0]
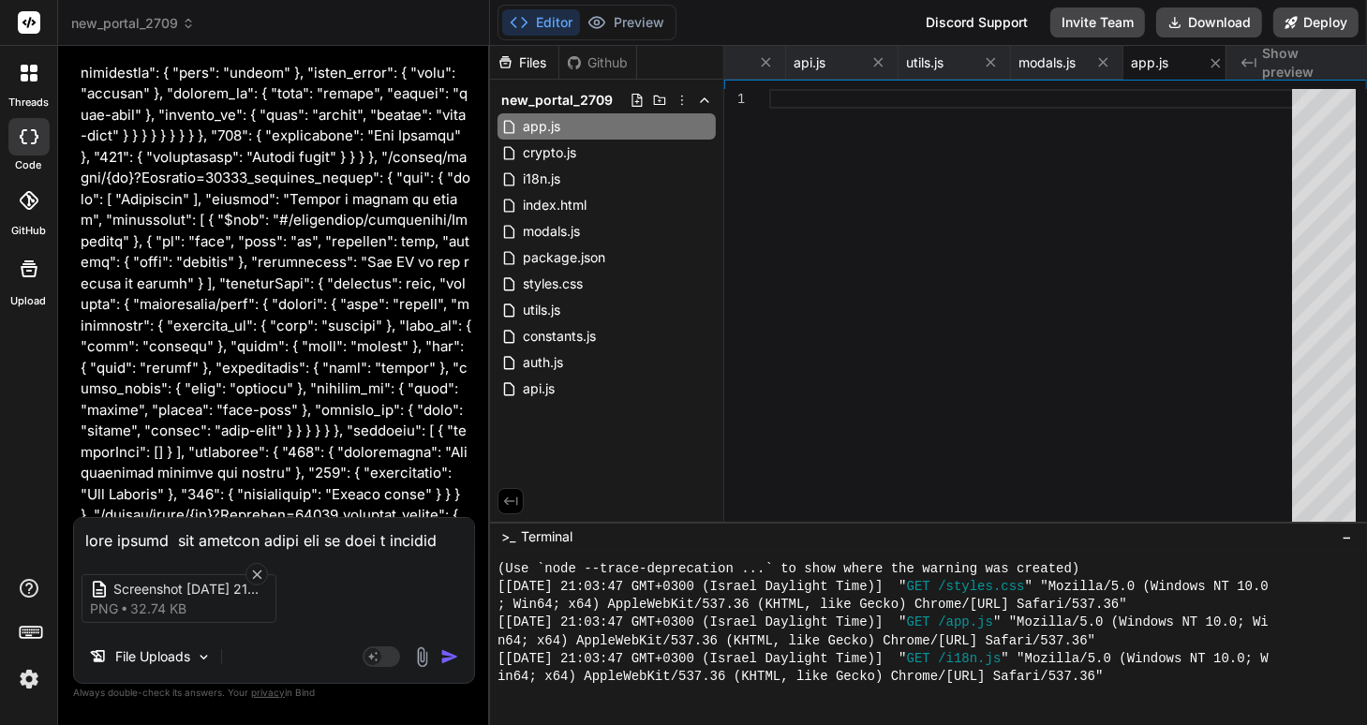
click at [112, 536] on textarea at bounding box center [274, 535] width 400 height 34
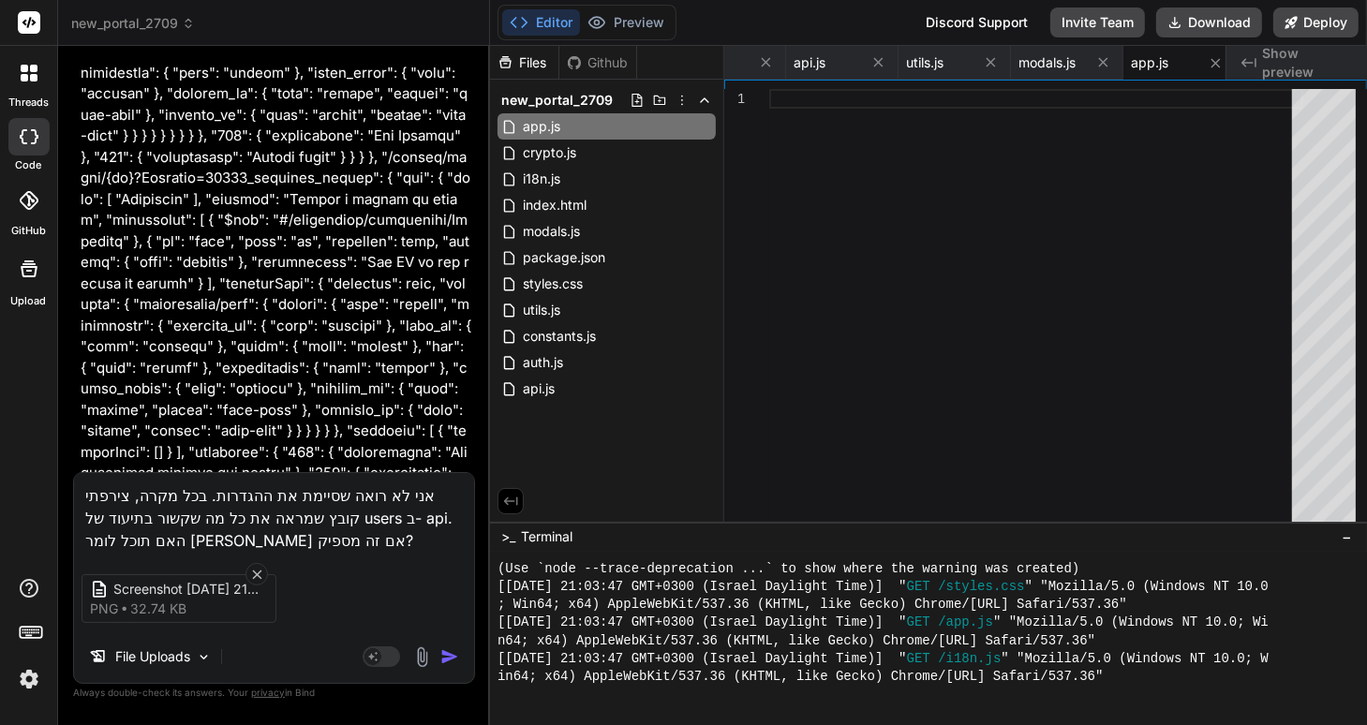
drag, startPoint x: 442, startPoint y: 121, endPoint x: 430, endPoint y: 237, distance: 116.8
copy div "אני אצא מנקודת הנחה שקיימת נקודת קצה כזו ב-Backend שלך: כניסה (Login): POST /ap…"
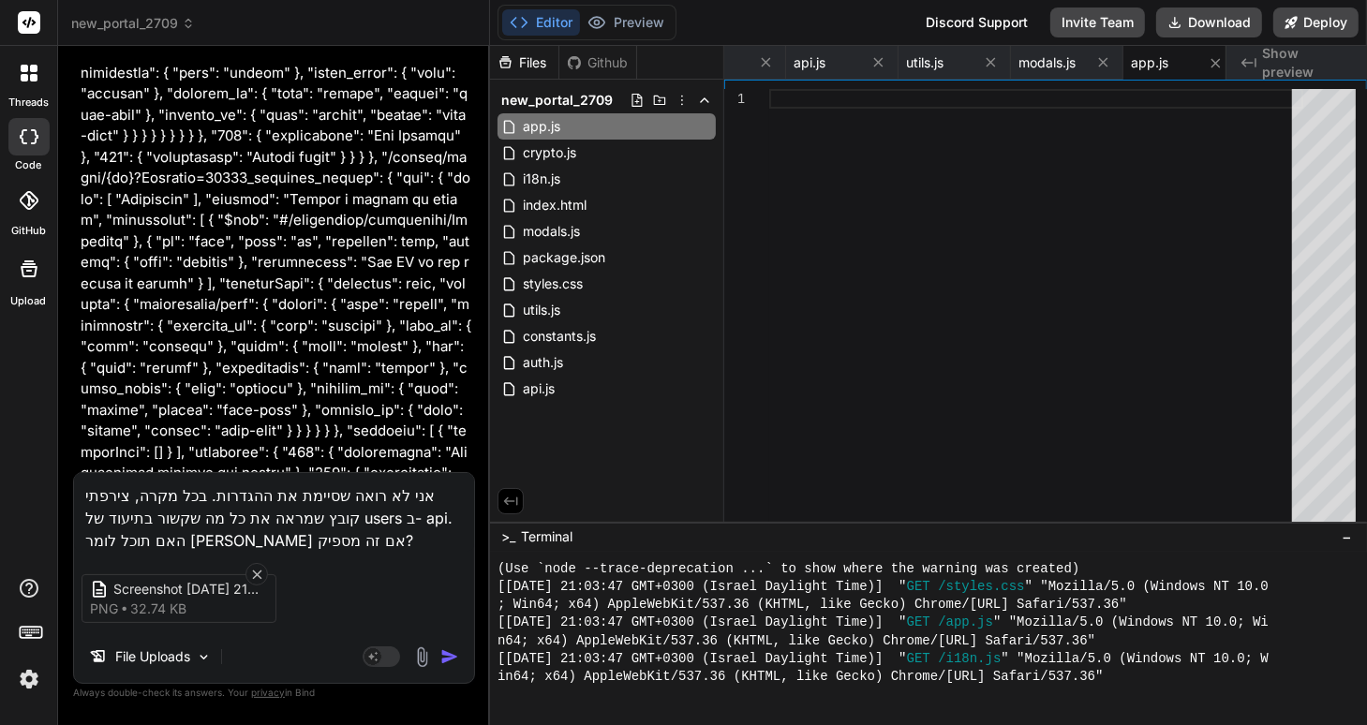
click at [226, 541] on textarea "אני לא רואה שסיימת את ההגדרות. בכל מקרה, צירפתי קובץ שמראה את כל מה שקשור בתיעו…" at bounding box center [274, 512] width 400 height 79
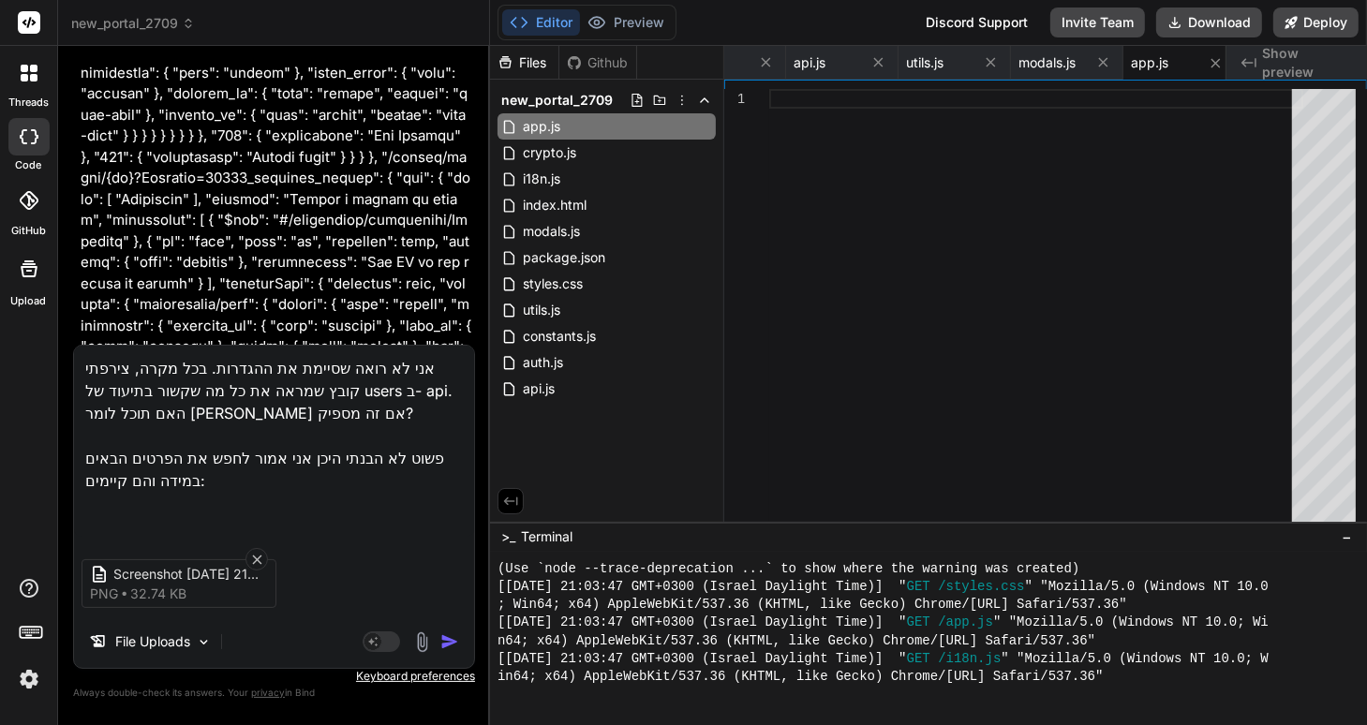
paste textarea "אני אצא מנקודת הנחה שקיימת נקודת קצה כזו ב-Backend שלך: כניסה (Login): POST /ap…"
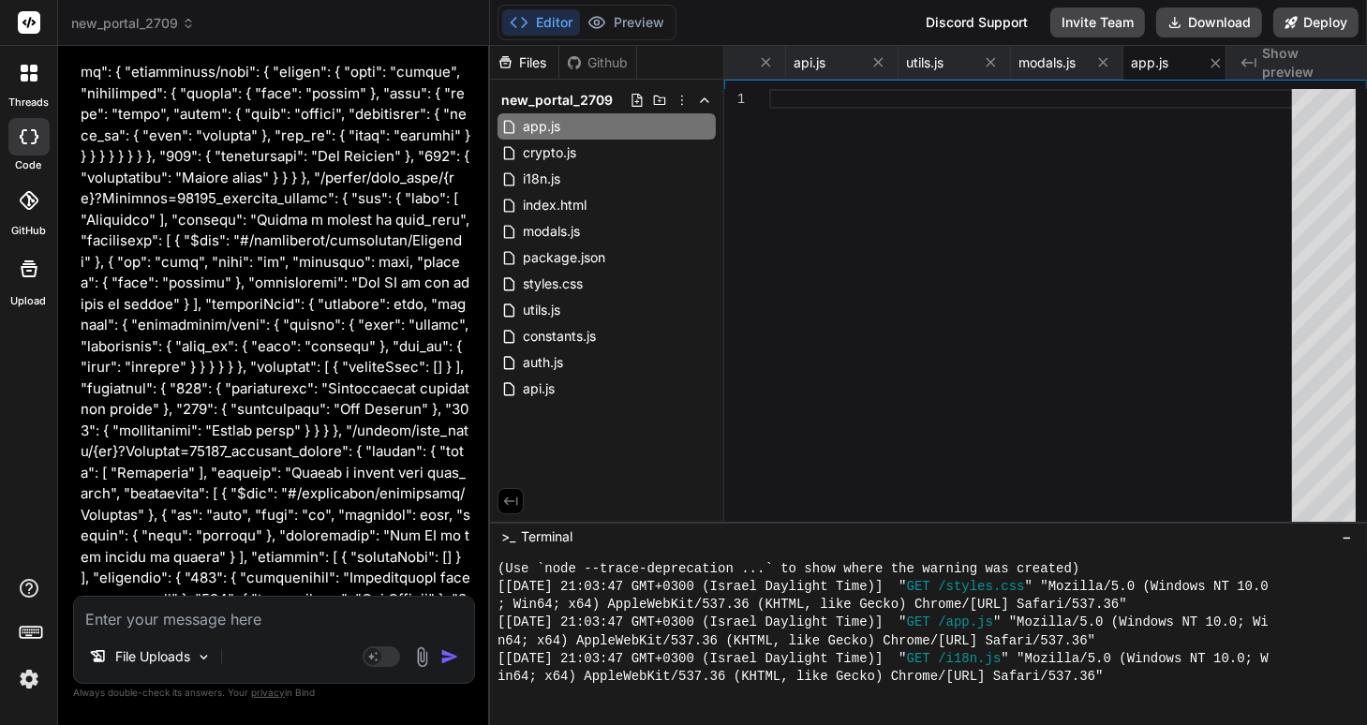
scroll to position [113278, 0]
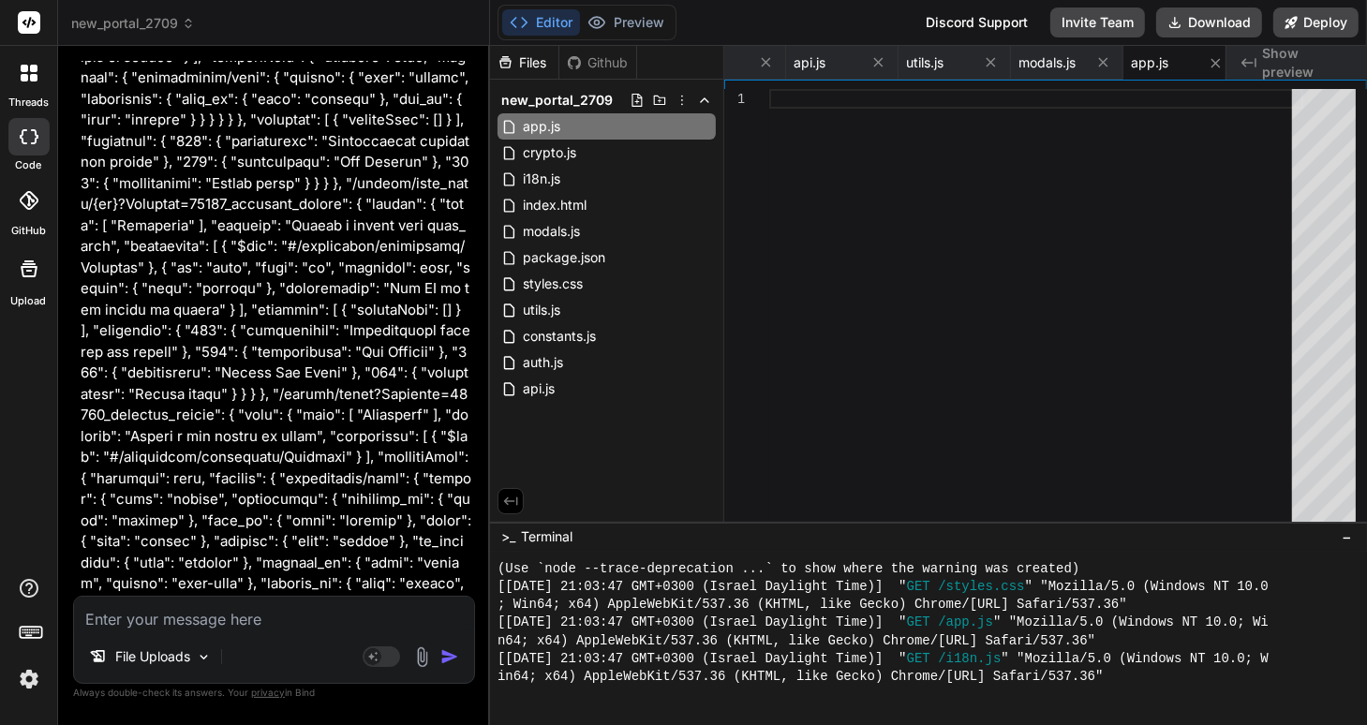
drag, startPoint x: 169, startPoint y: 622, endPoint x: 172, endPoint y: 612, distance: 10.7
click at [169, 622] on textarea at bounding box center [274, 614] width 400 height 34
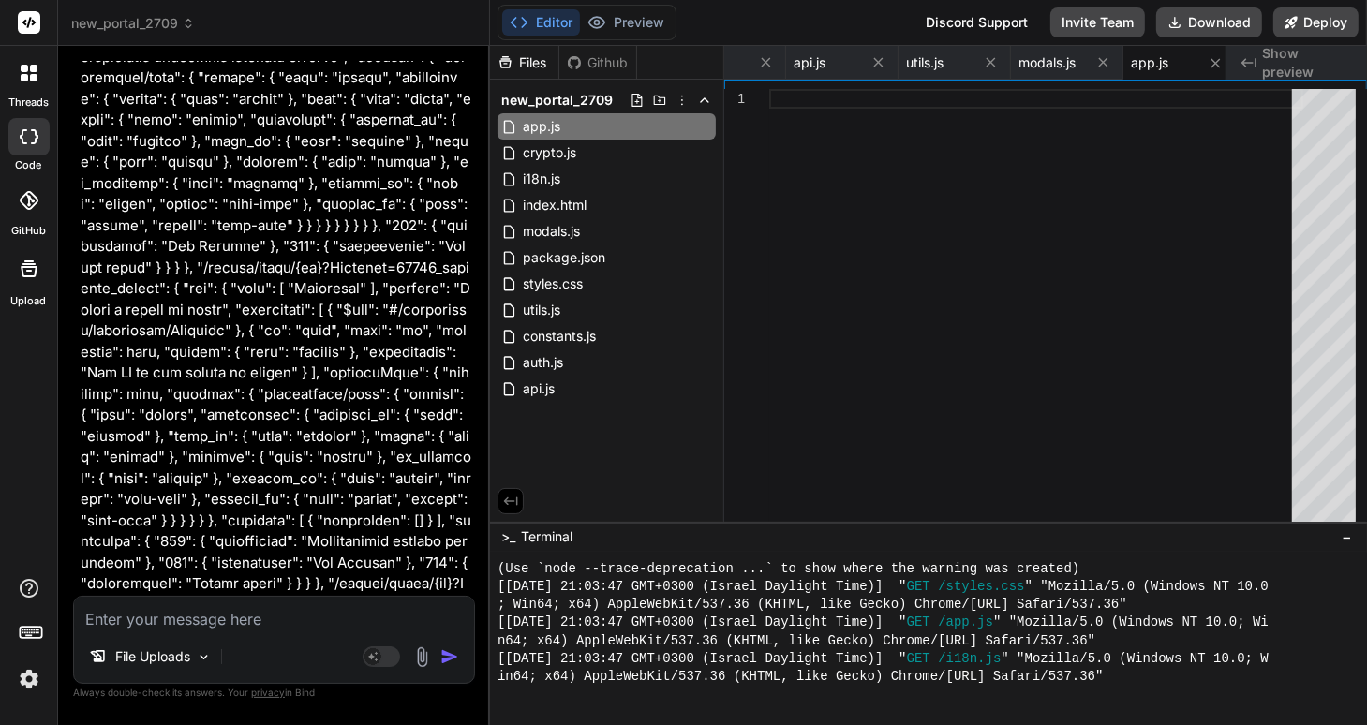
scroll to position [115351, 0]
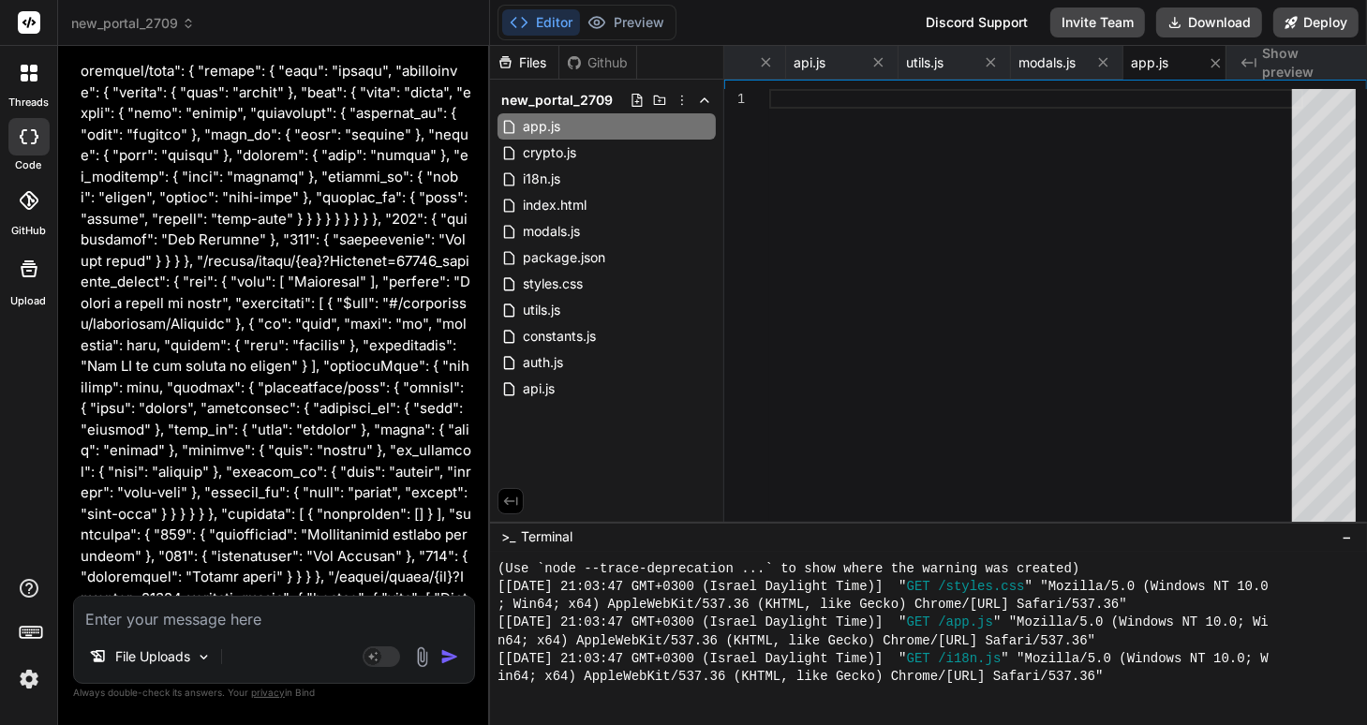
drag, startPoint x: 84, startPoint y: 197, endPoint x: 353, endPoint y: 445, distance: 366.1
click at [107, 613] on textarea at bounding box center [274, 614] width 400 height 34
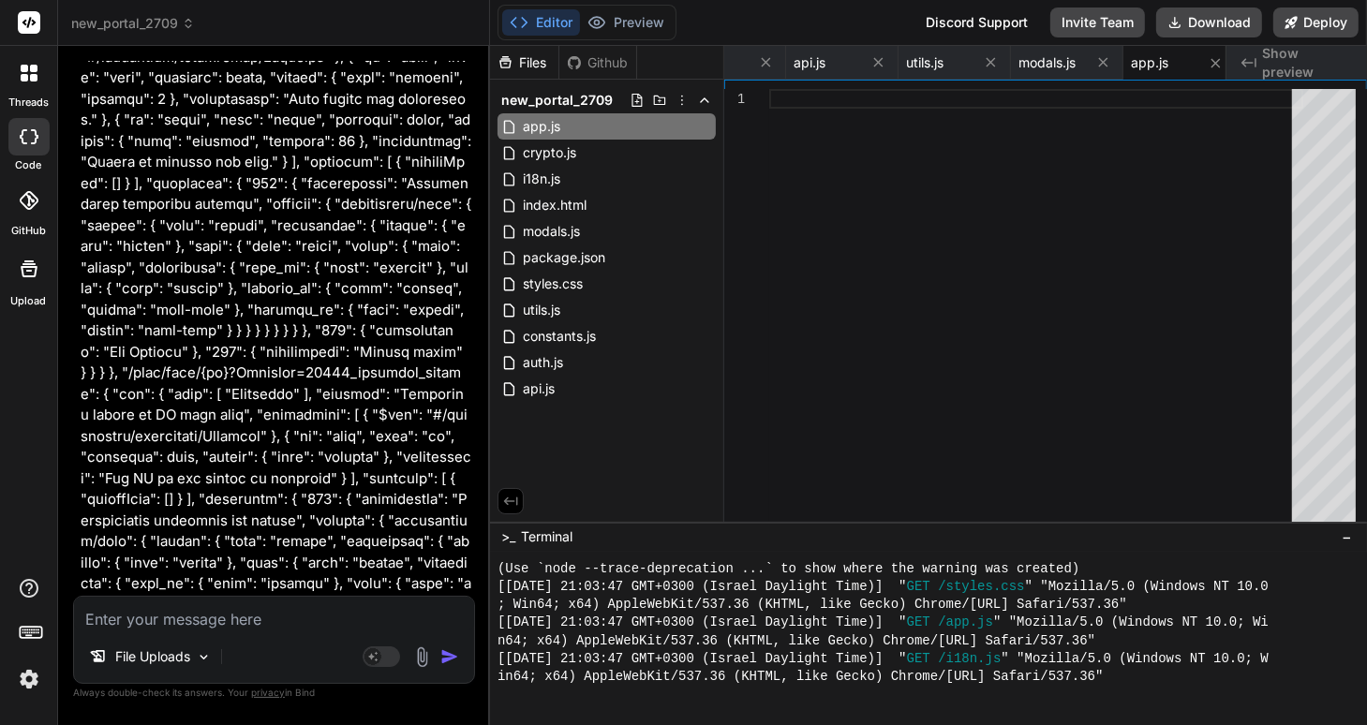
scroll to position [116972, 0]
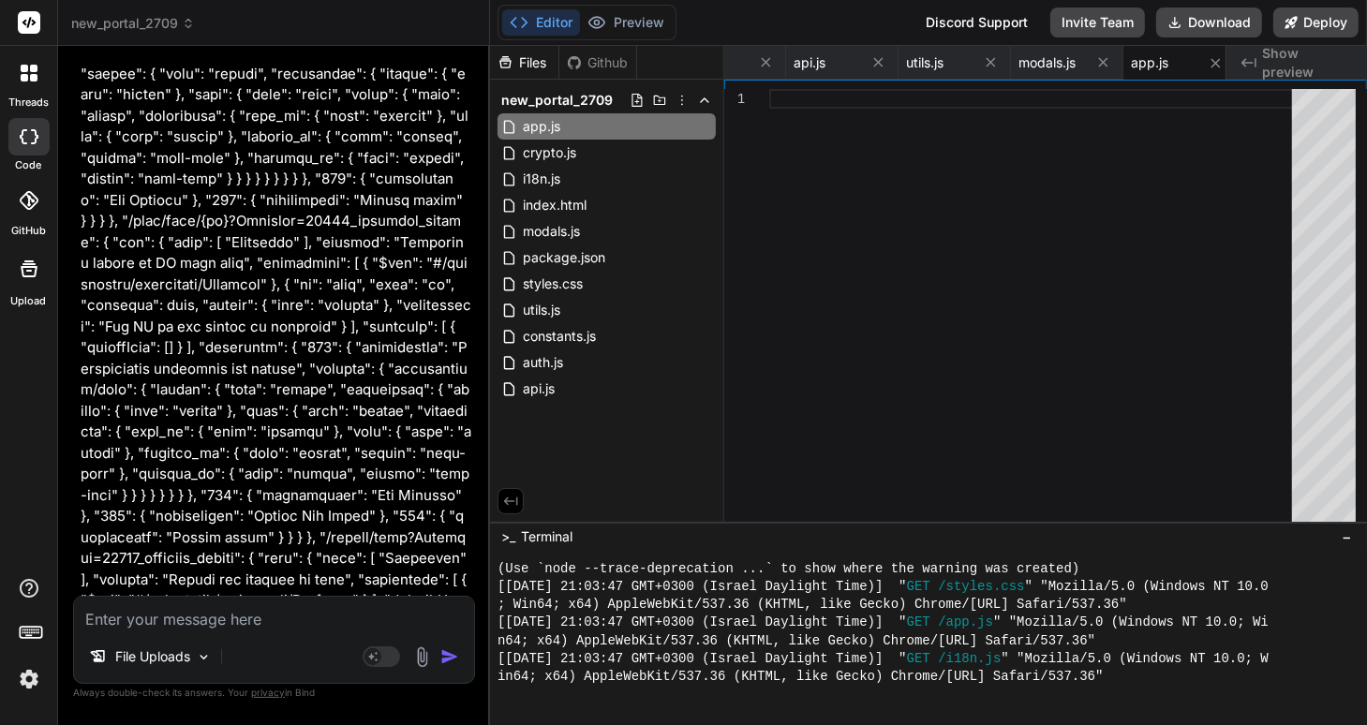
drag, startPoint x: 82, startPoint y: 186, endPoint x: 438, endPoint y: 401, distance: 415.5
copy div "I need you to create a new API endpoint for user authentication. This endpoint …"
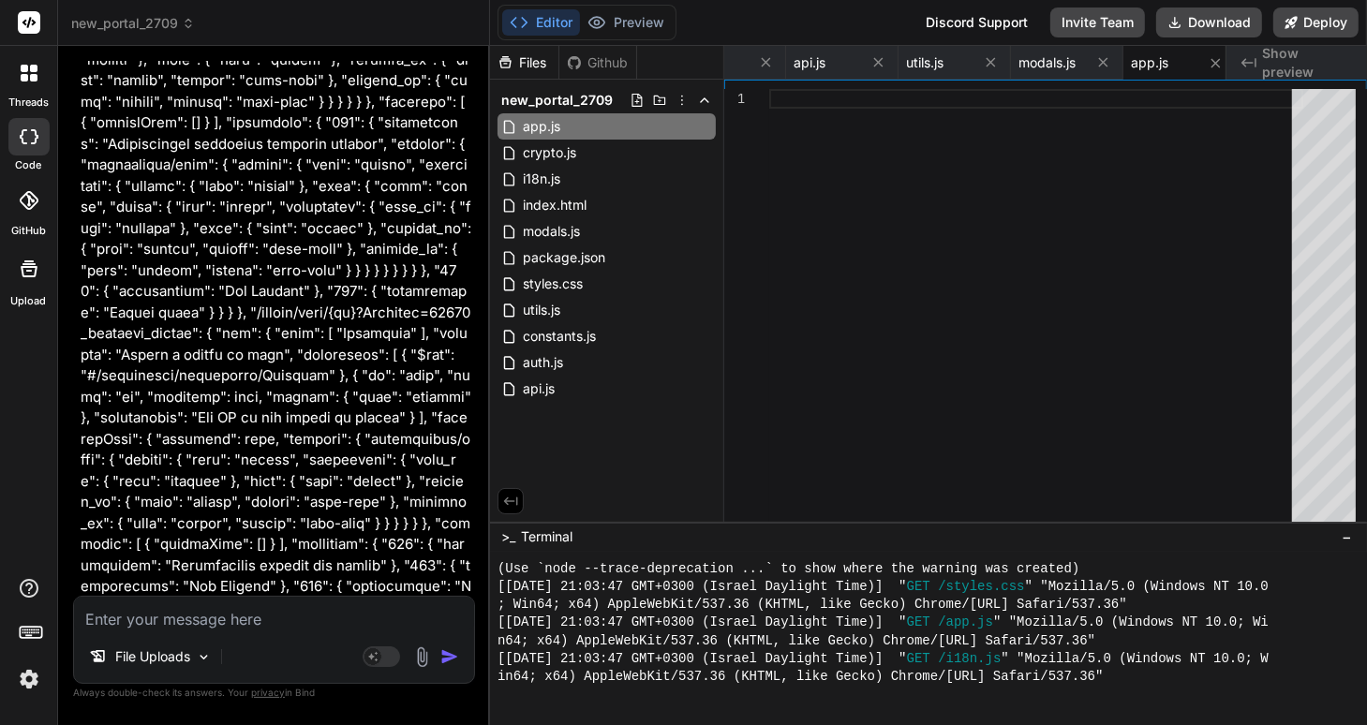
scroll to position [117626, 0]
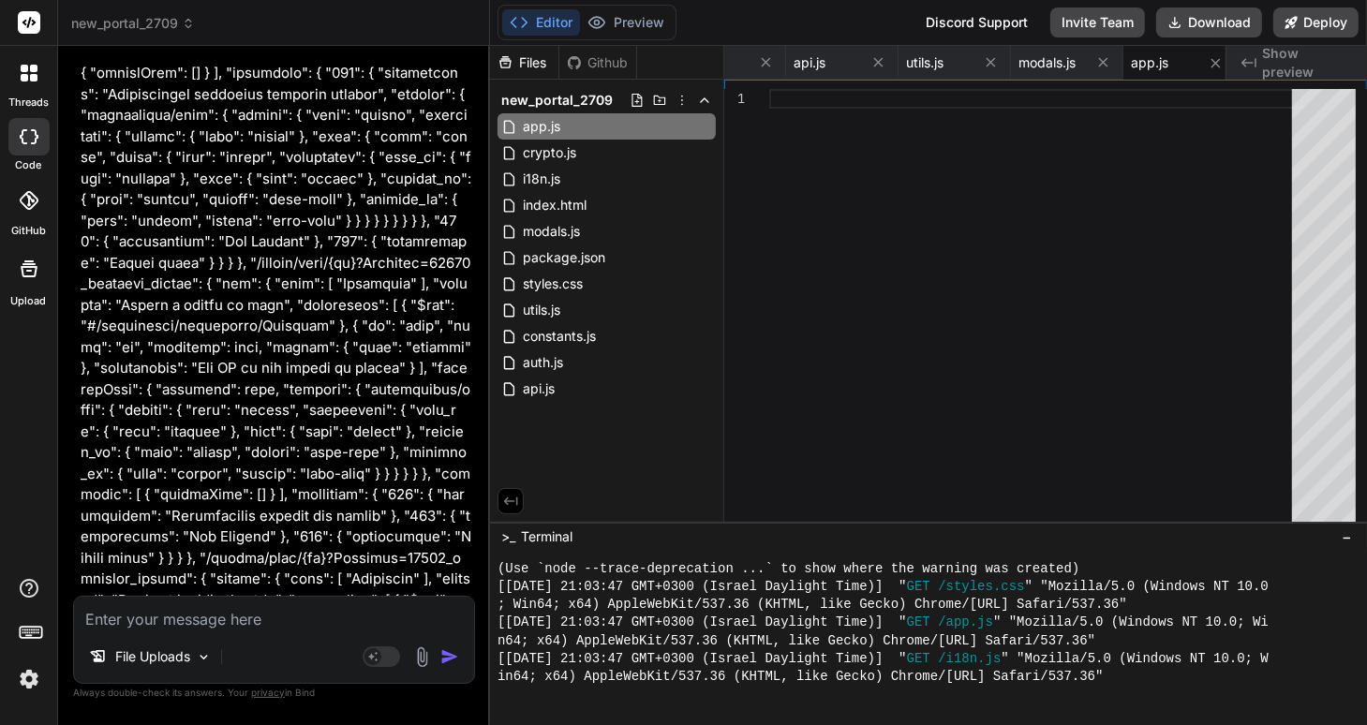
click at [425, 659] on img at bounding box center [422, 658] width 22 height 22
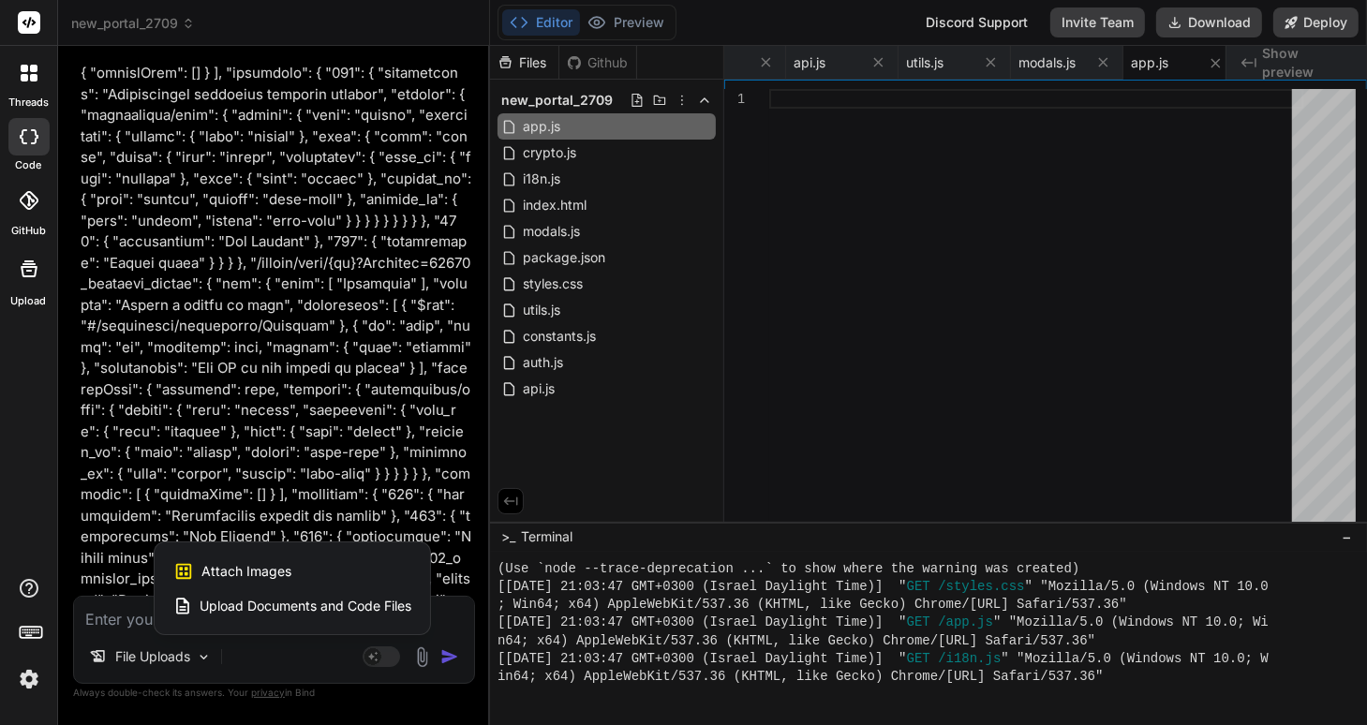
click at [250, 566] on span "Attach Images" at bounding box center [246, 571] width 90 height 19
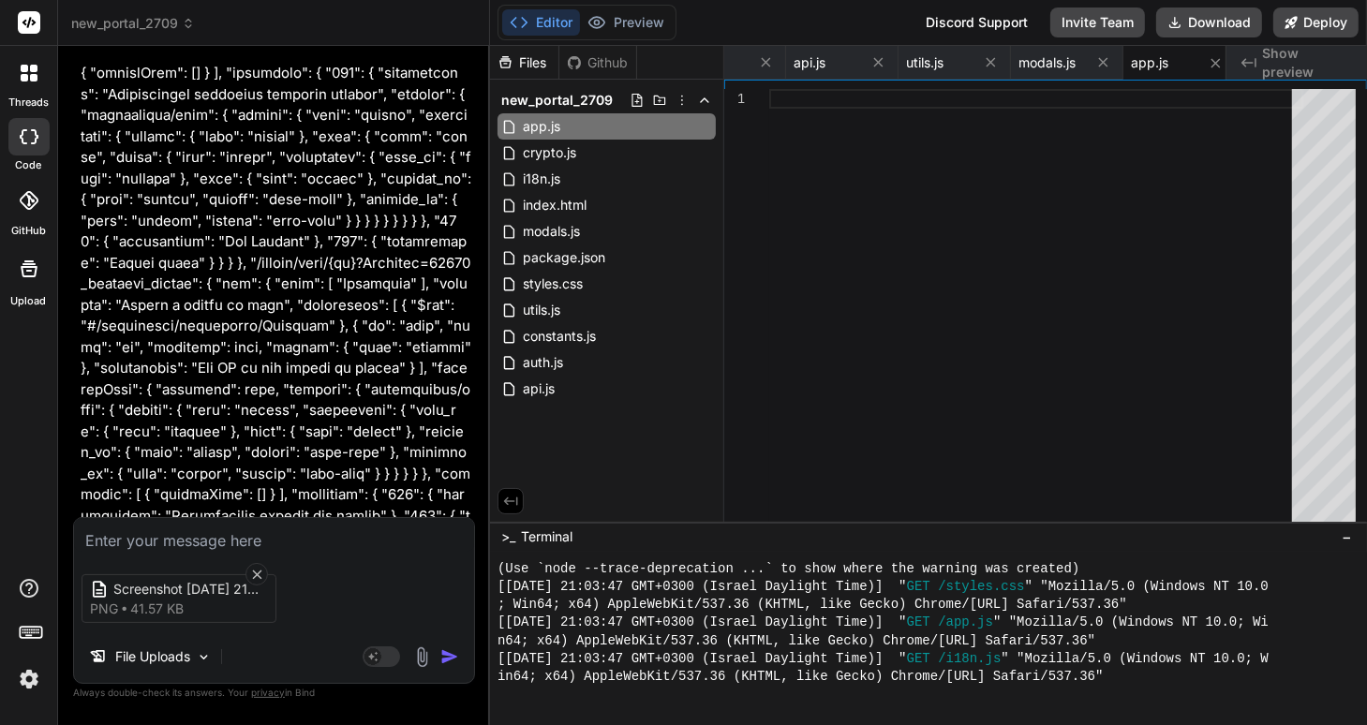
click at [112, 534] on textarea at bounding box center [274, 535] width 400 height 34
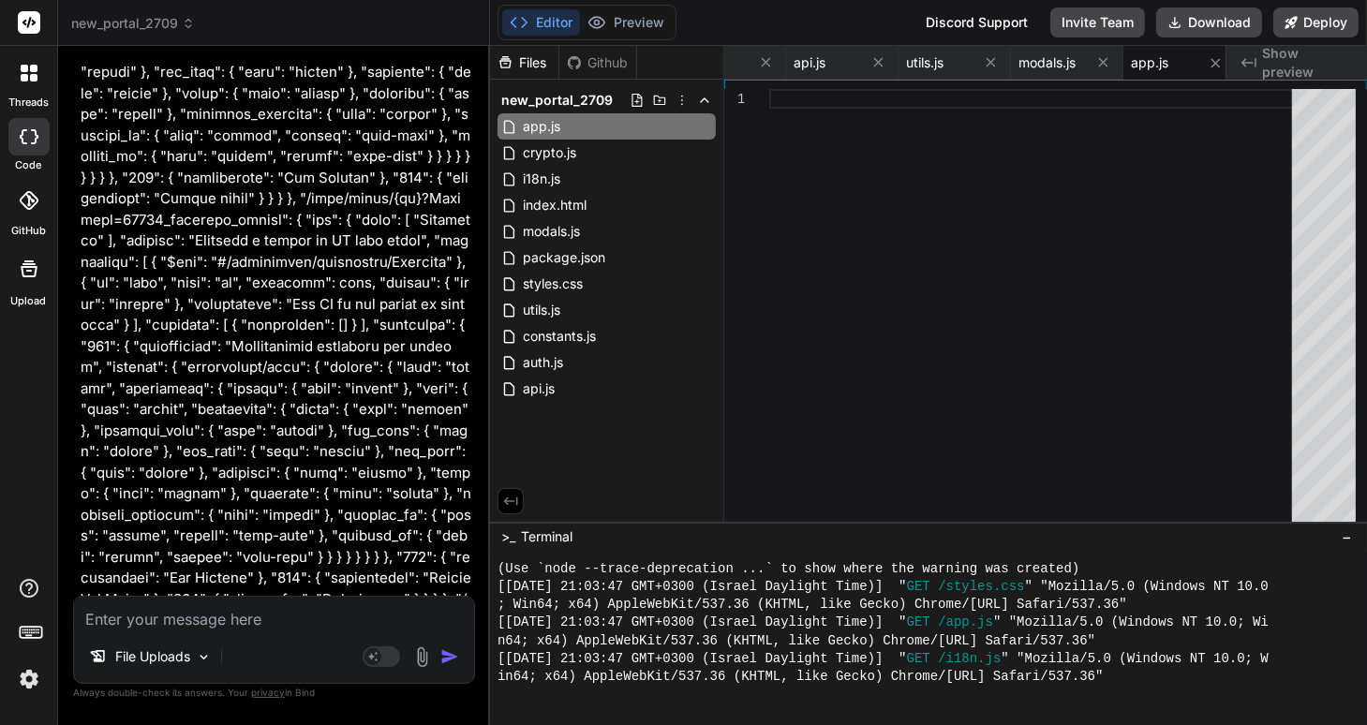
scroll to position [119399, 0]
click at [127, 611] on textarea at bounding box center [274, 614] width 400 height 34
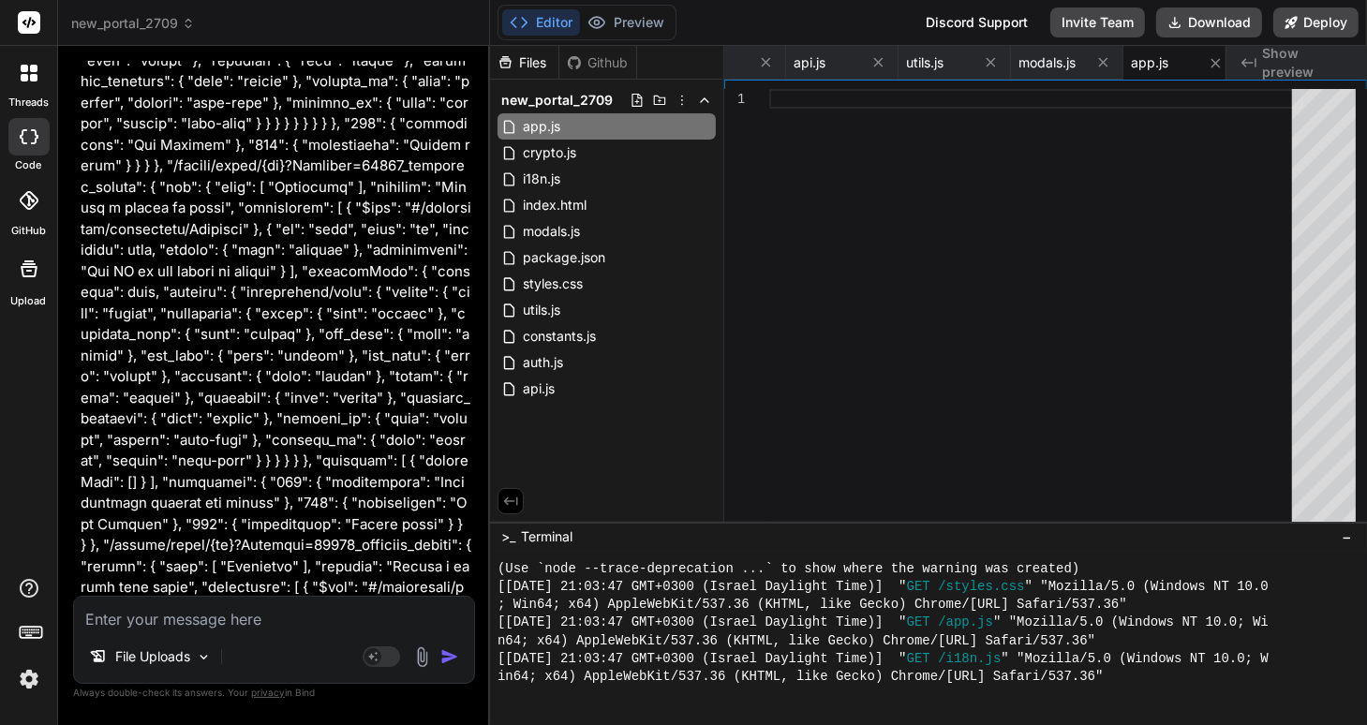
scroll to position [120439, 0]
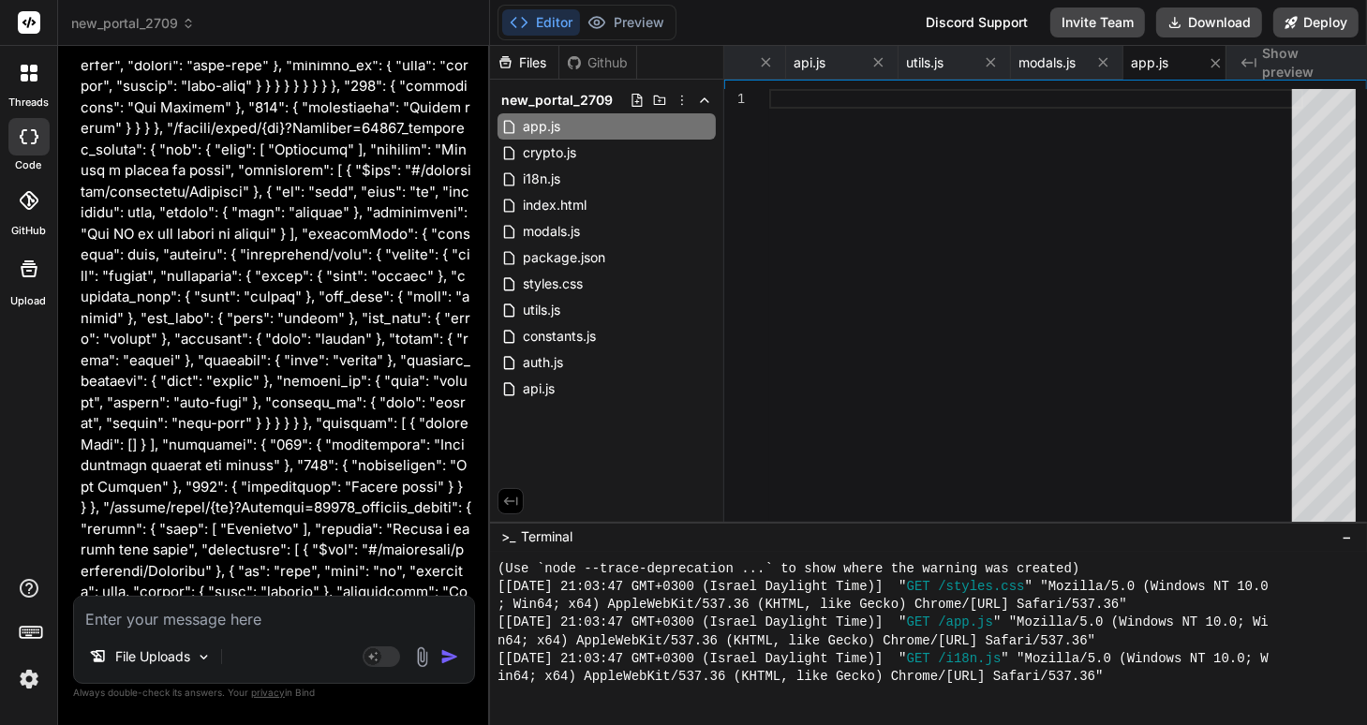
drag, startPoint x: 85, startPoint y: 214, endPoint x: 296, endPoint y: 577, distance: 420.4
copy div "I need you to enhance our API to provide a complete and secure user authenticat…"
click at [189, 616] on textarea at bounding box center [274, 614] width 400 height 34
click at [105, 611] on textarea at bounding box center [274, 614] width 400 height 34
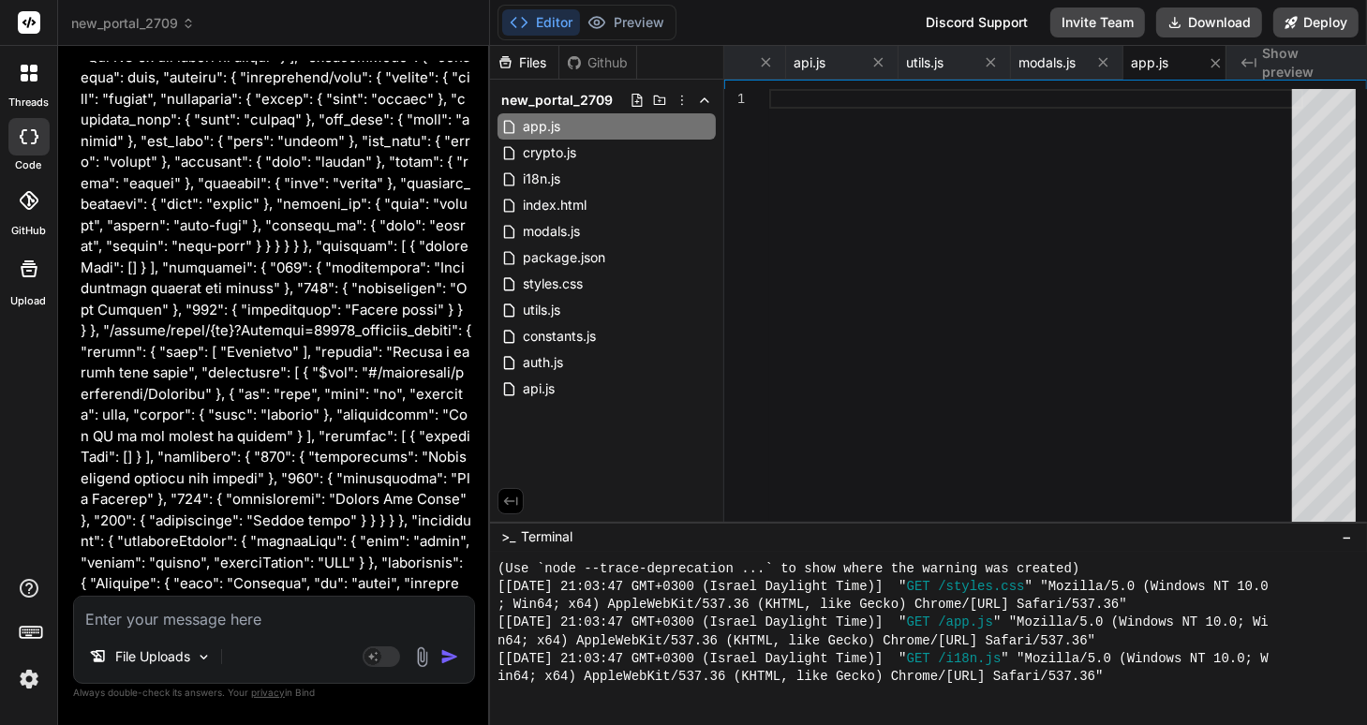
scroll to position [120654, 0]
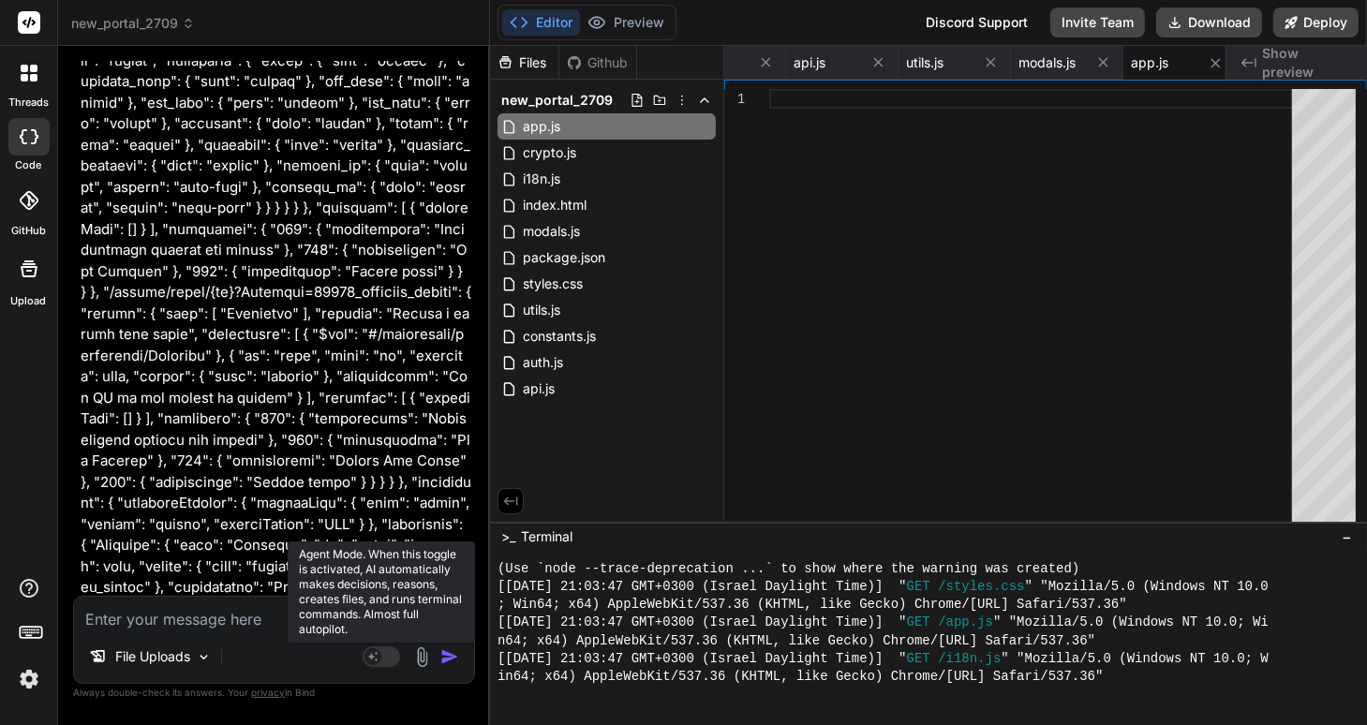
click at [391, 656] on rect at bounding box center [381, 657] width 37 height 21
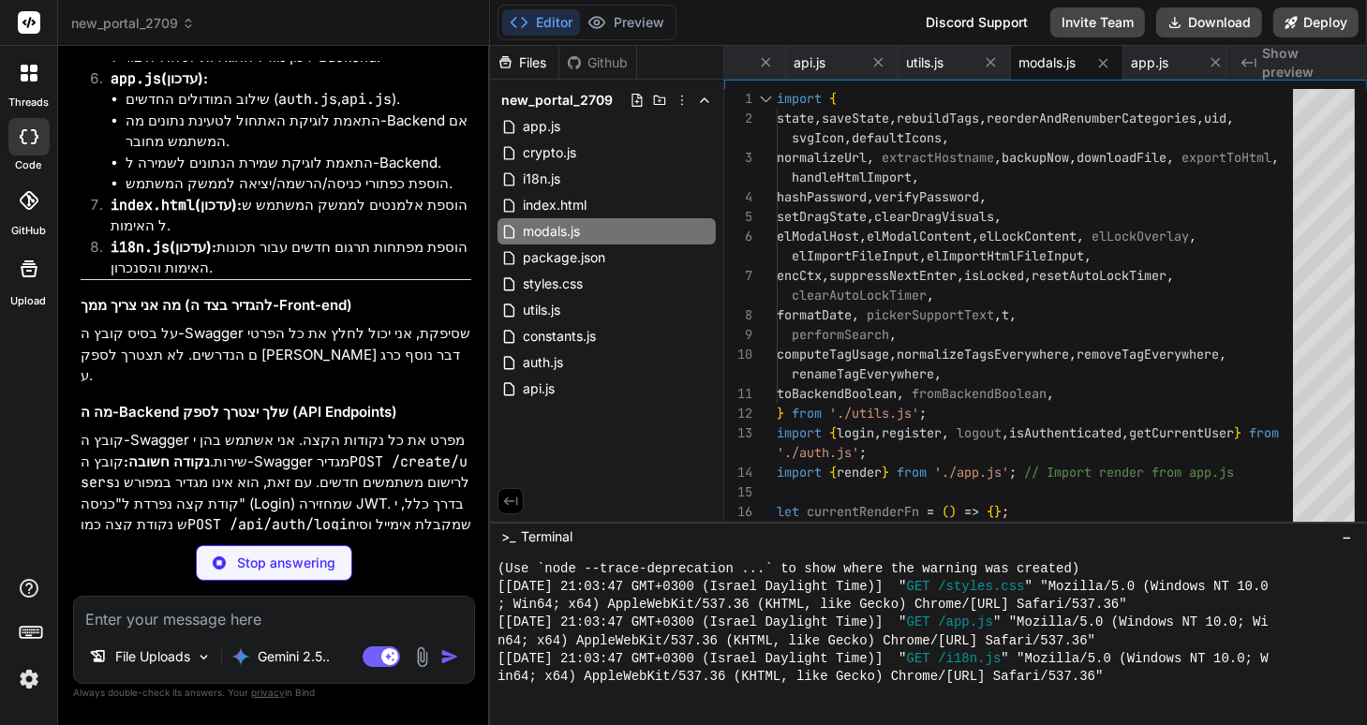
scroll to position [121969, 0]
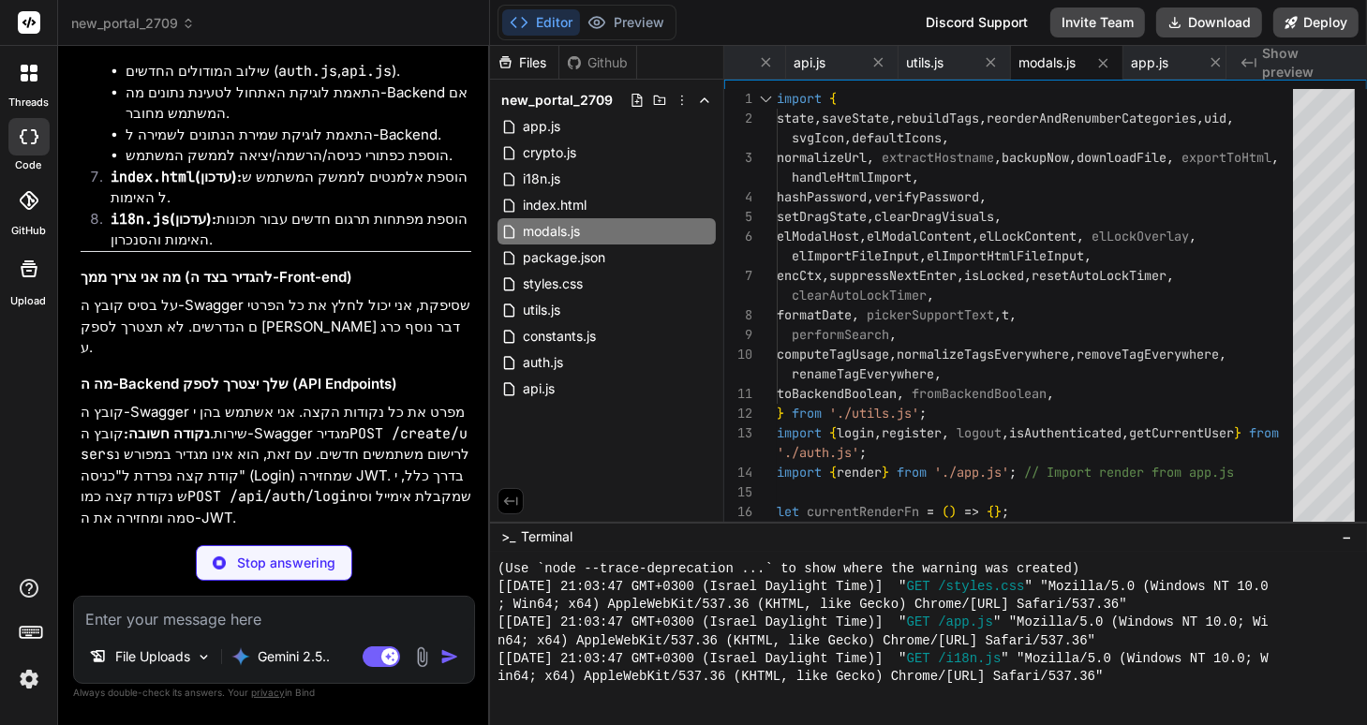
click at [22, 679] on img at bounding box center [29, 680] width 32 height 32
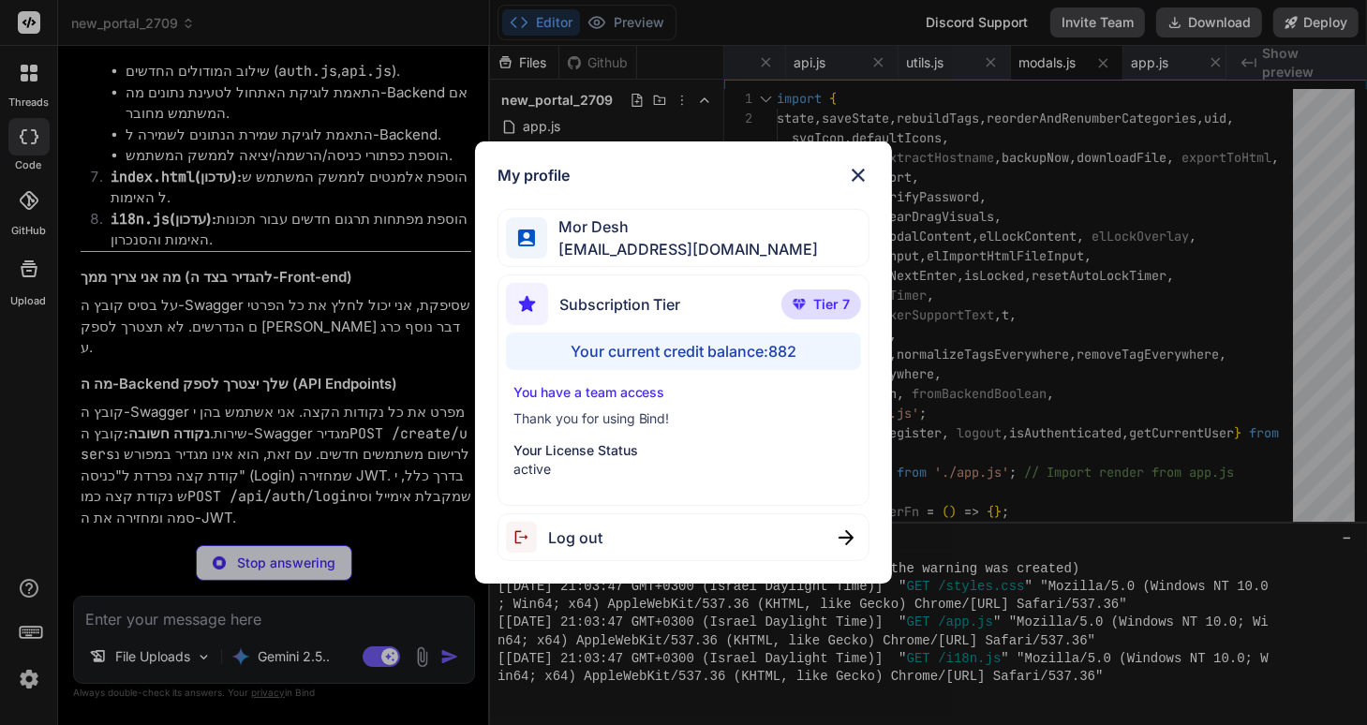
click at [859, 175] on img at bounding box center [858, 175] width 22 height 22
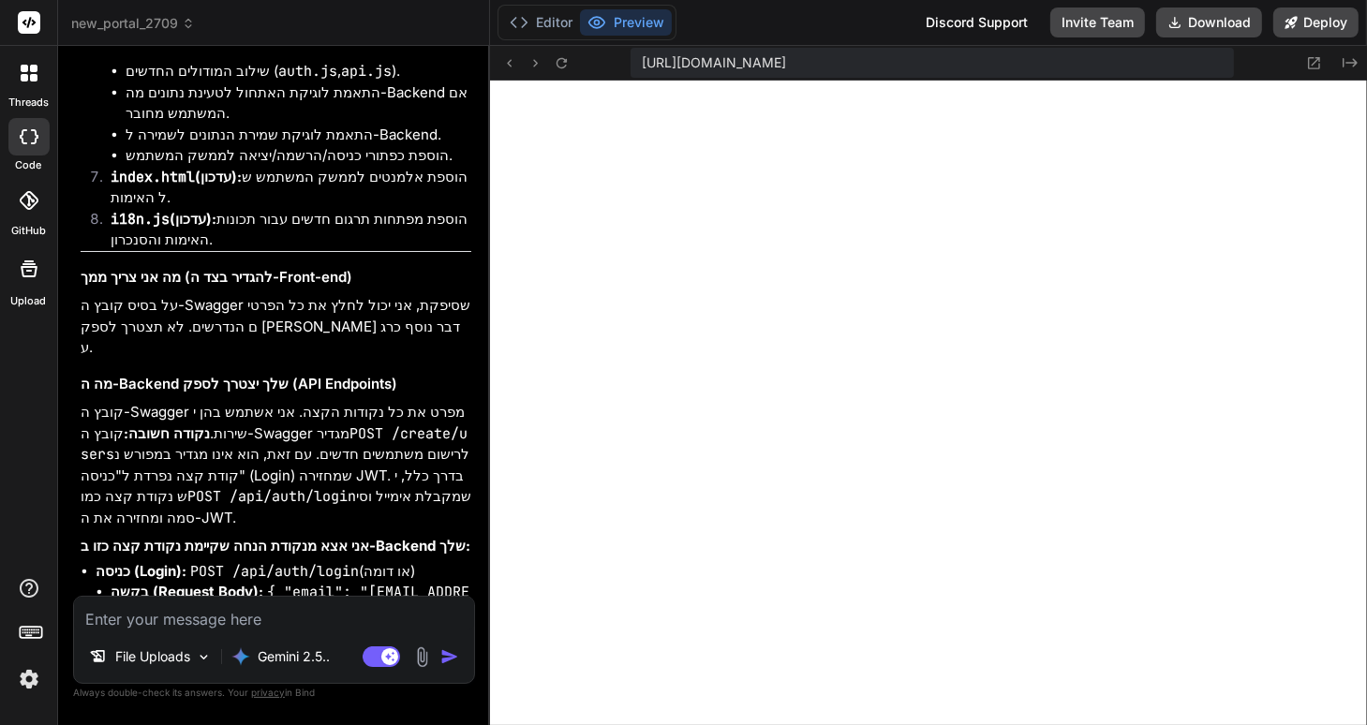
scroll to position [122188, 0]
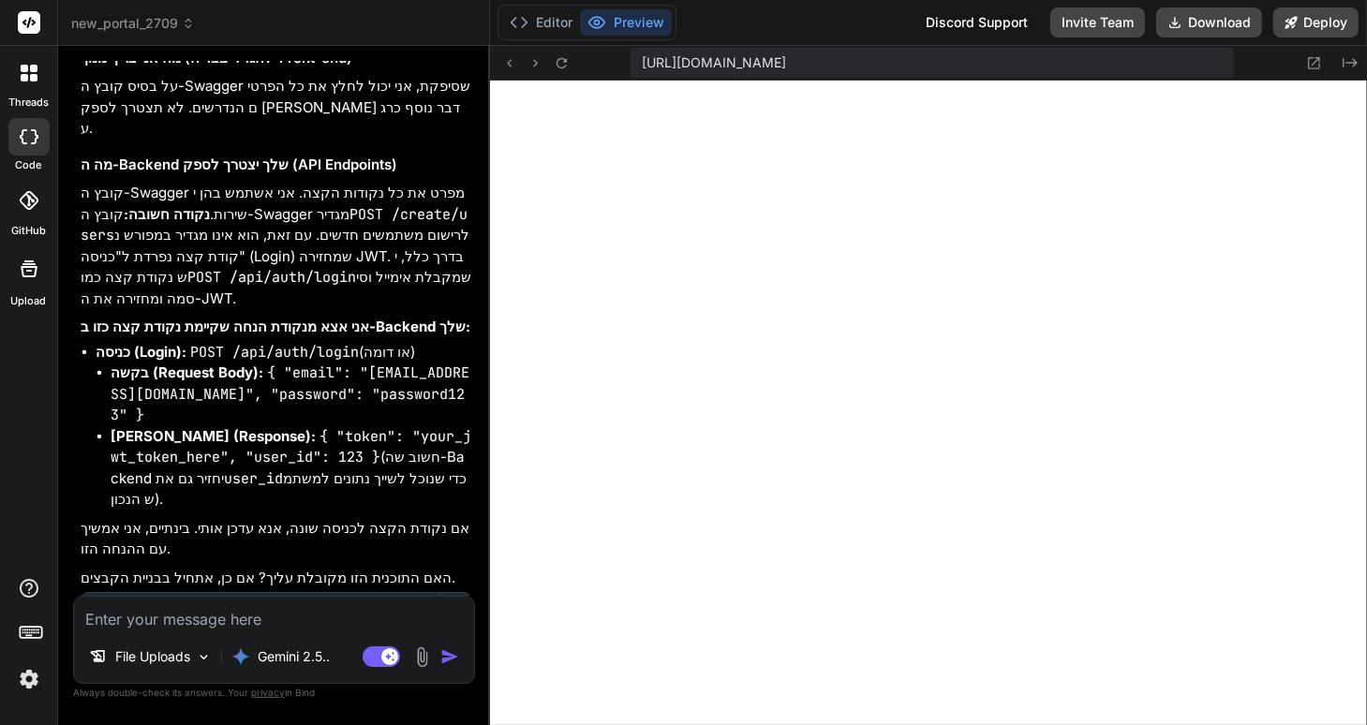
click at [124, 617] on textarea at bounding box center [274, 614] width 400 height 34
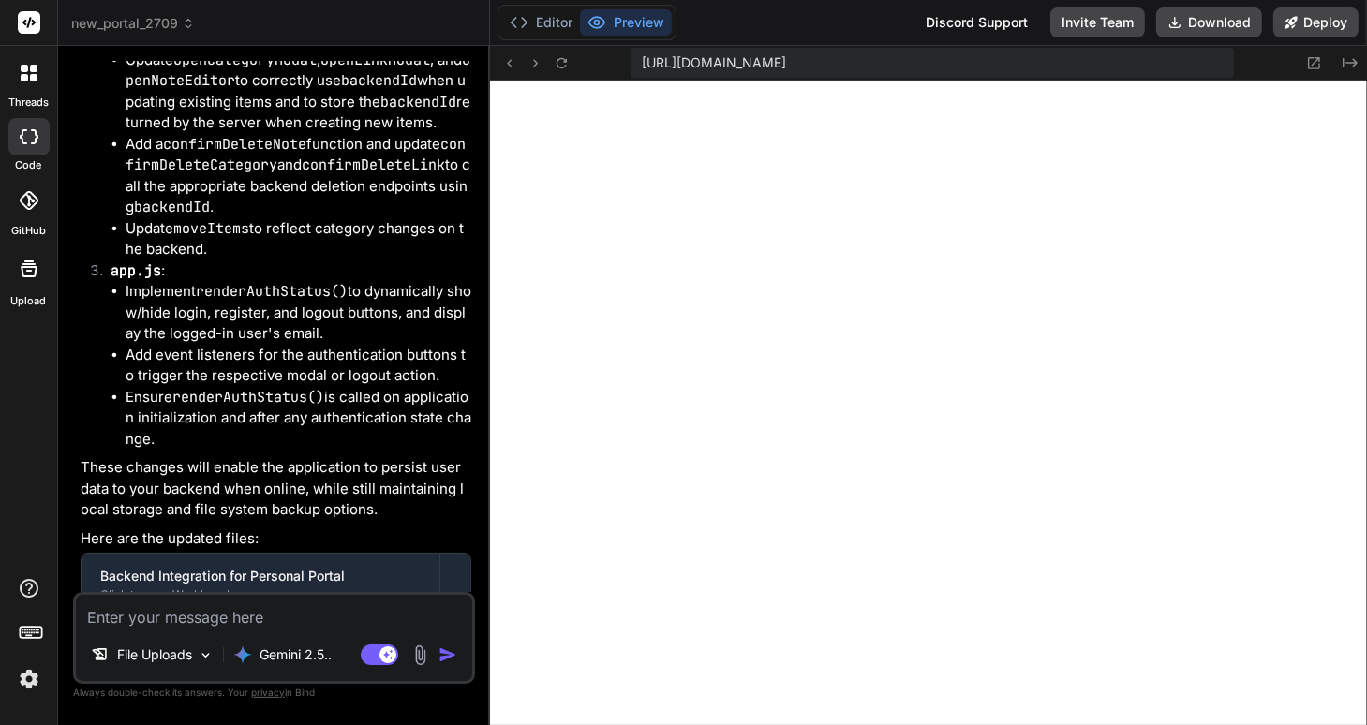
scroll to position [701, 0]
type textarea "x"
click at [170, 616] on textarea at bounding box center [274, 612] width 396 height 34
type textarea "F"
type textarea "x"
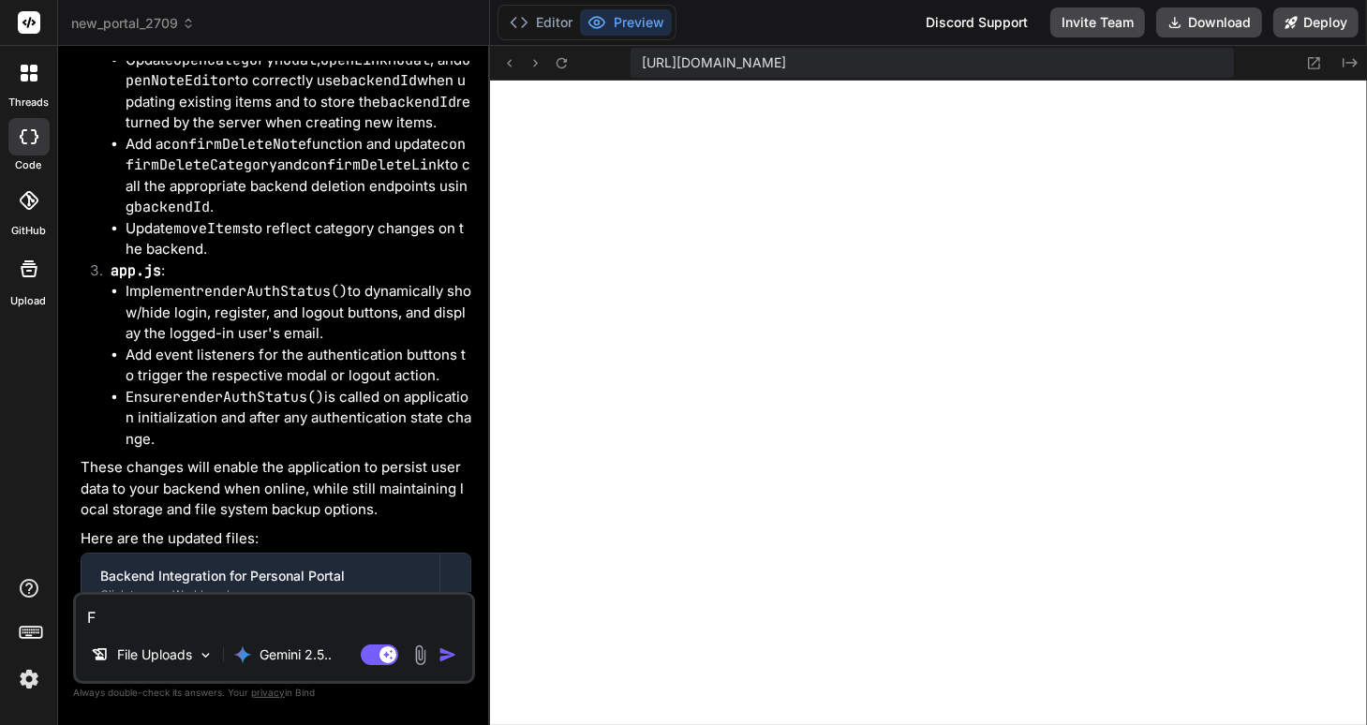
type textarea "FR"
type textarea "x"
type textarea "F"
type textarea "x"
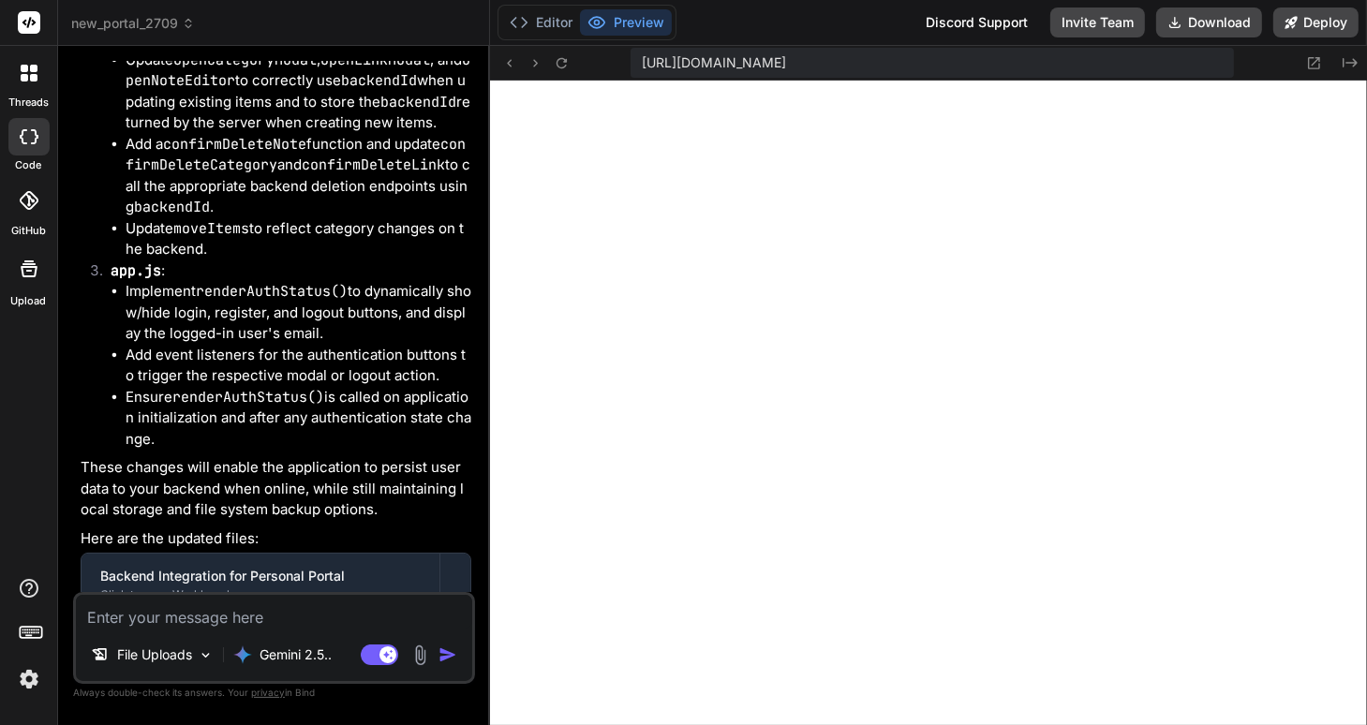
type textarea "f"
type textarea "x"
type textarea "fr"
type textarea "x"
type textarea "frd"
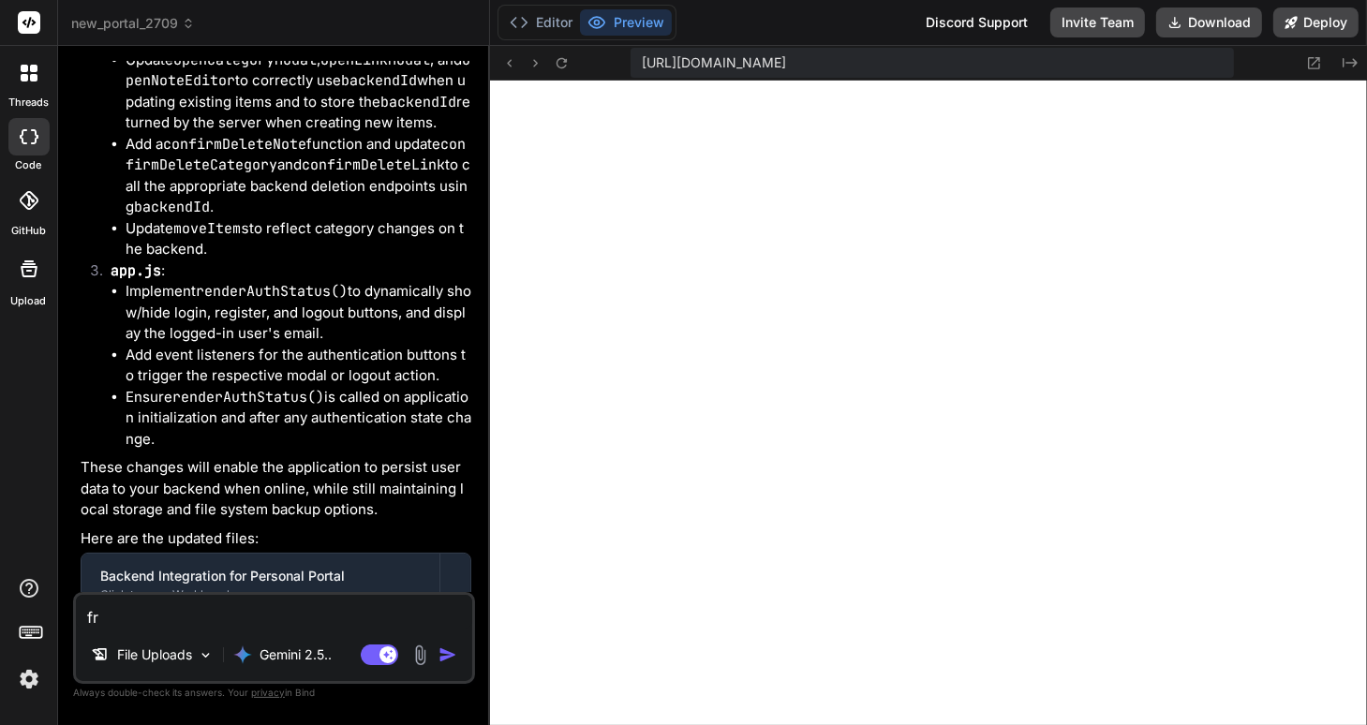
type textarea "x"
type textarea "frdg"
type textarea "x"
type textarea "frd"
type textarea "x"
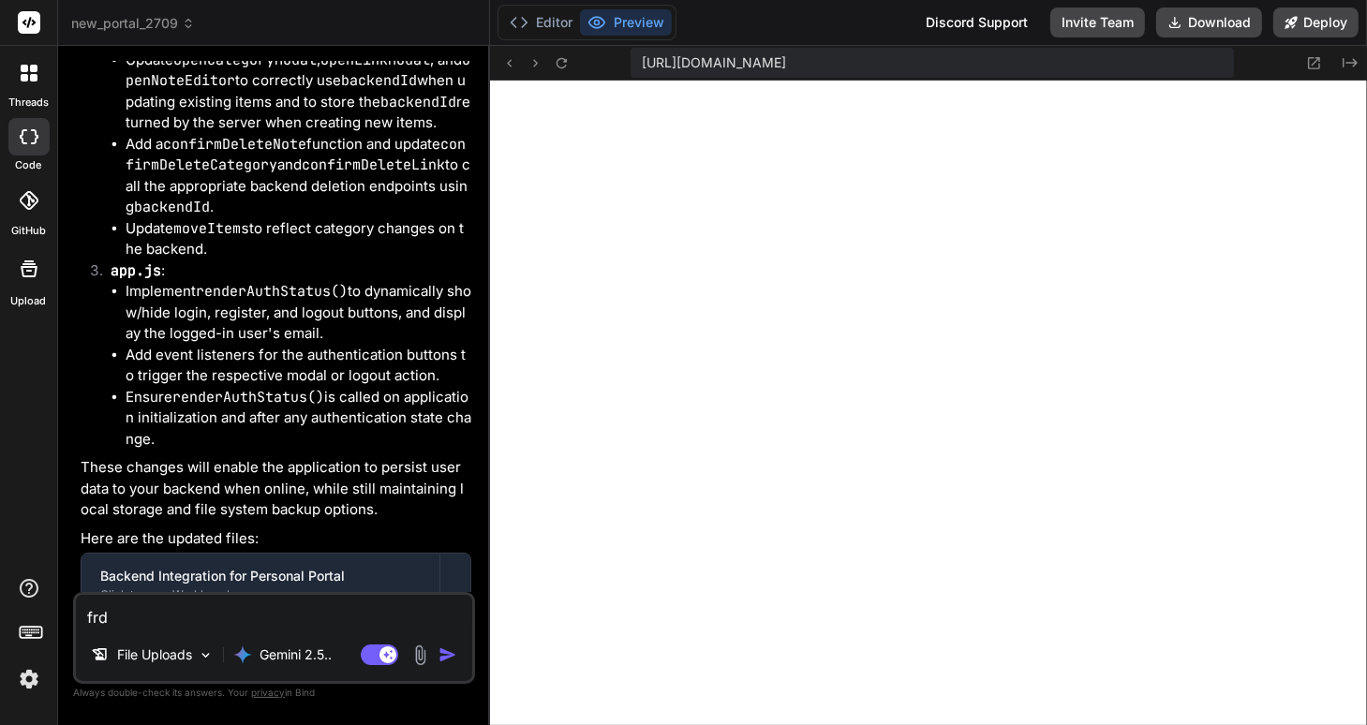
type textarea "fr"
type textarea "x"
type textarea "f"
type textarea "x"
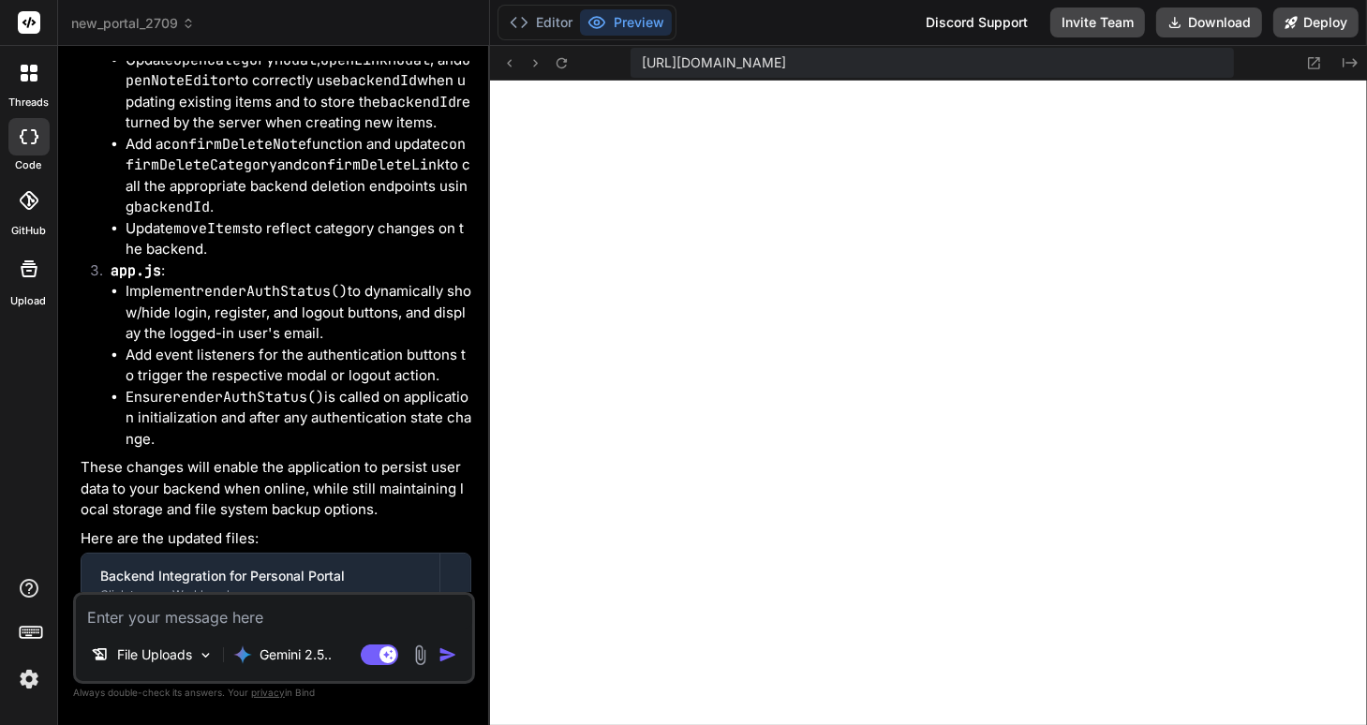
type textarea "כ"
type textarea "x"
type textarea "כרק"
type textarea "x"
type textarea "כרקג"
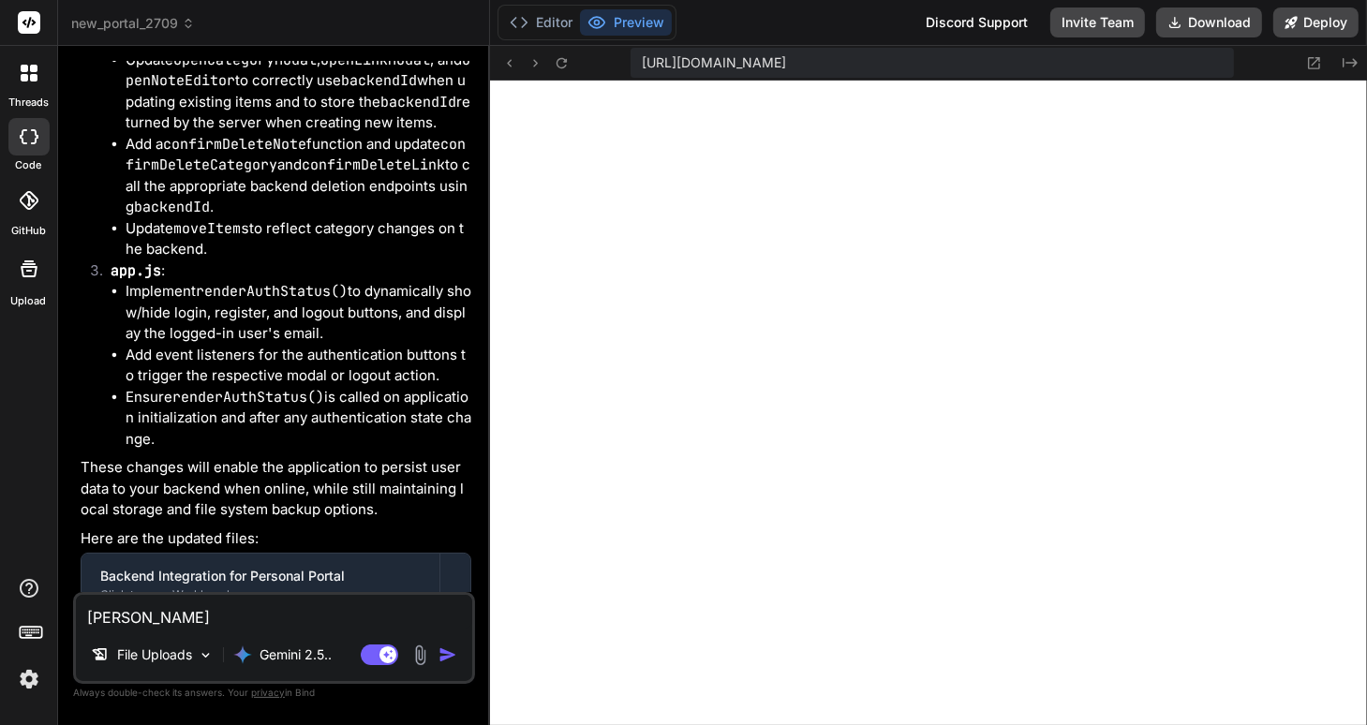
type textarea "x"
type textarea "כרק"
type textarea "x"
type textarea "כר"
type textarea "x"
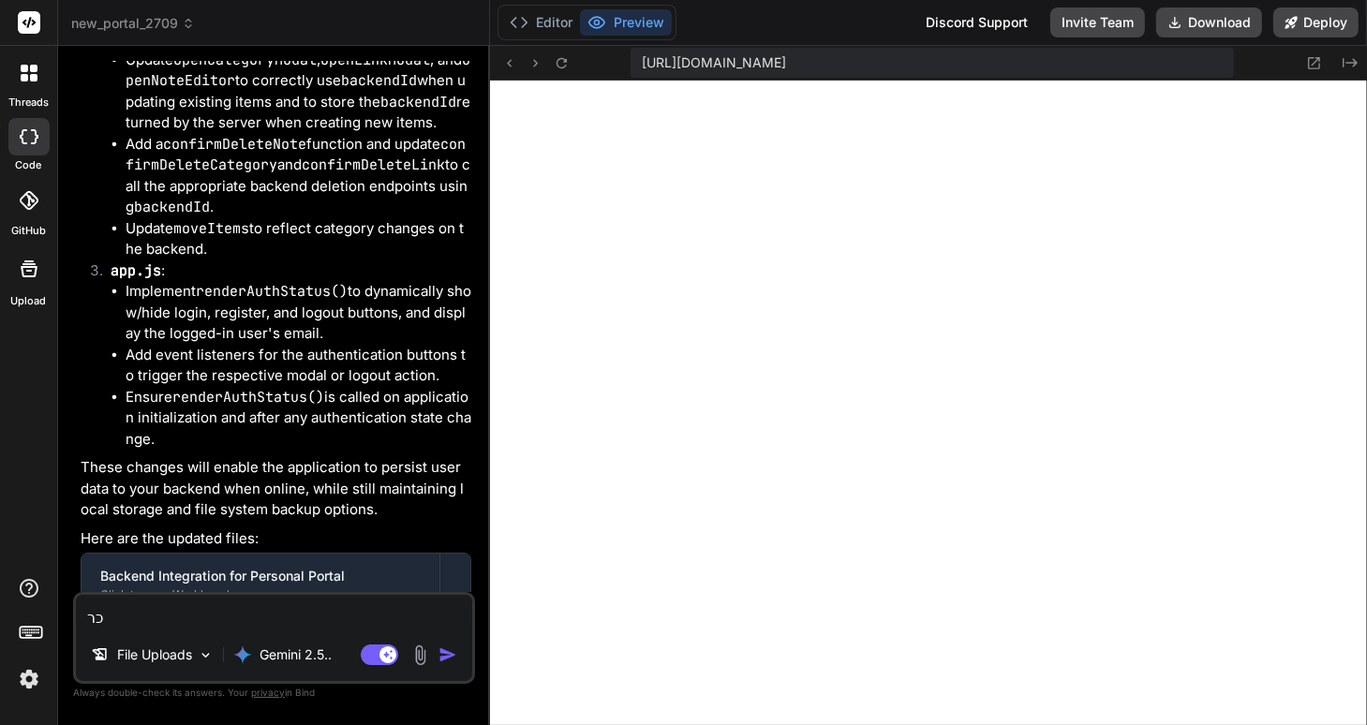
type textarea "כרג"
type textarea "x"
type textarea "כרגע"
type textarea "x"
type textarea "כרגע"
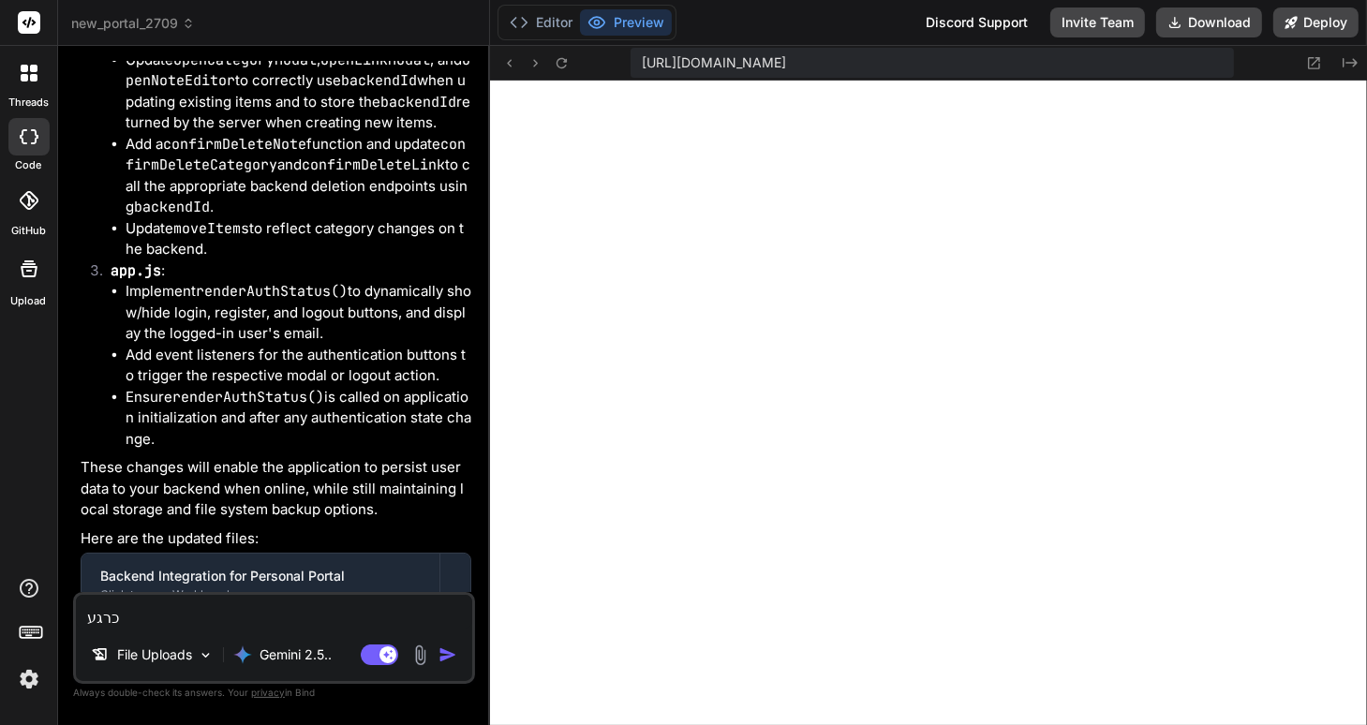
type textarea "x"
type textarea "כרגע ב"
type textarea "x"
type textarea "כרגע בש"
type textarea "x"
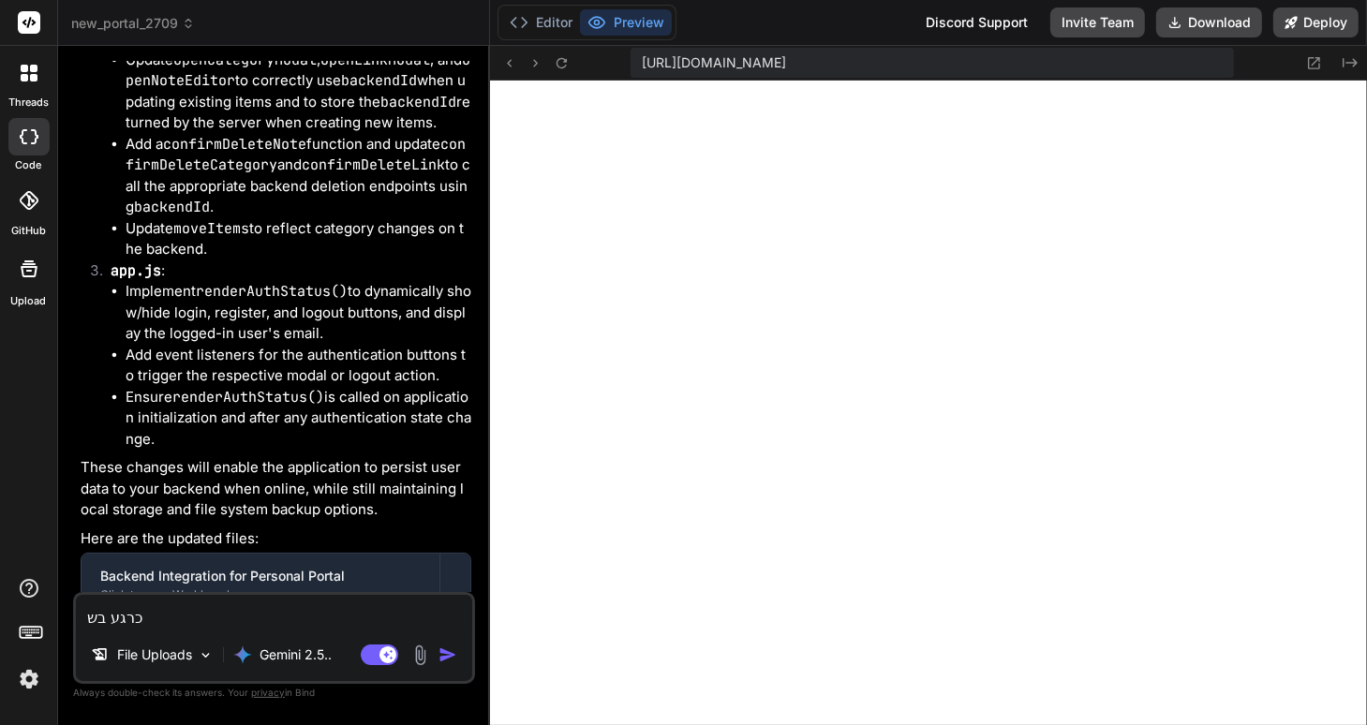
type textarea "כרגע בשל"
type textarea "x"
type textarea "כרגע בשל"
type textarea "x"
type textarea "כרגע בשל כ"
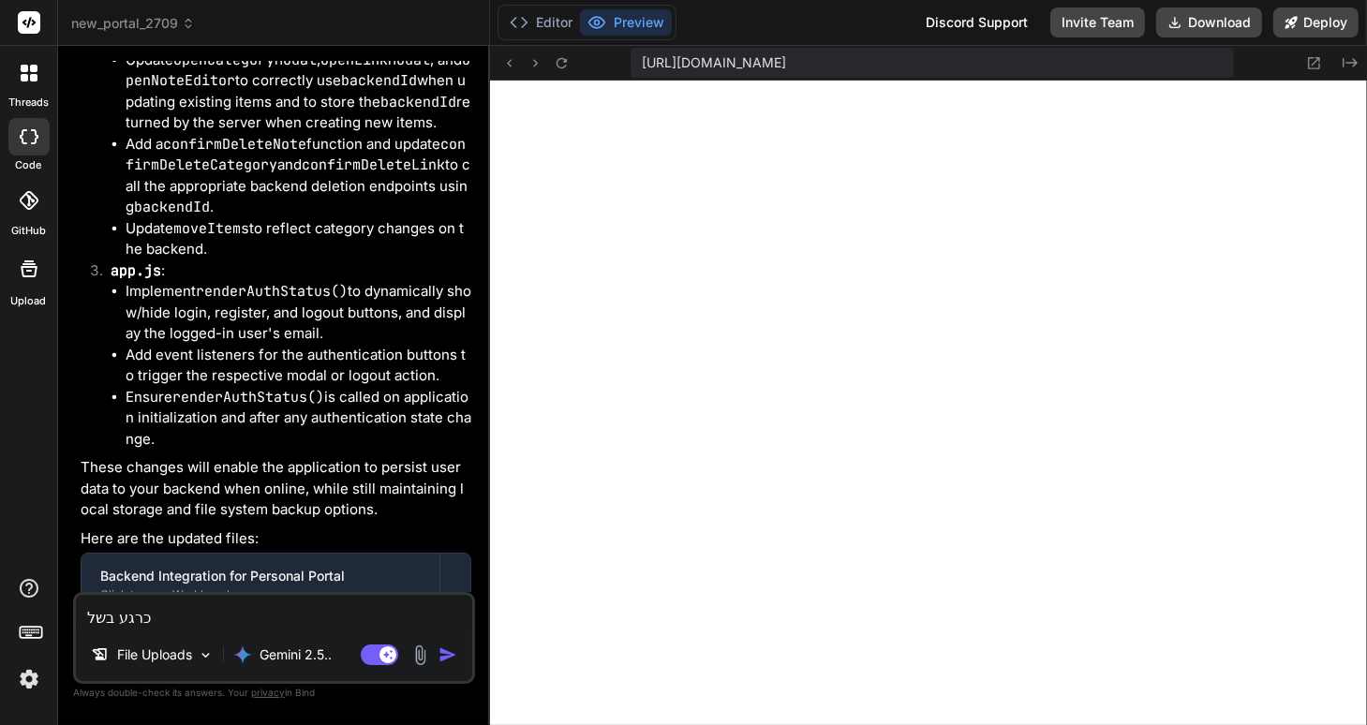
type textarea "x"
type textarea "כרגע בשל כל"
type textarea "x"
type textarea "כרגע בשל כל"
type textarea "x"
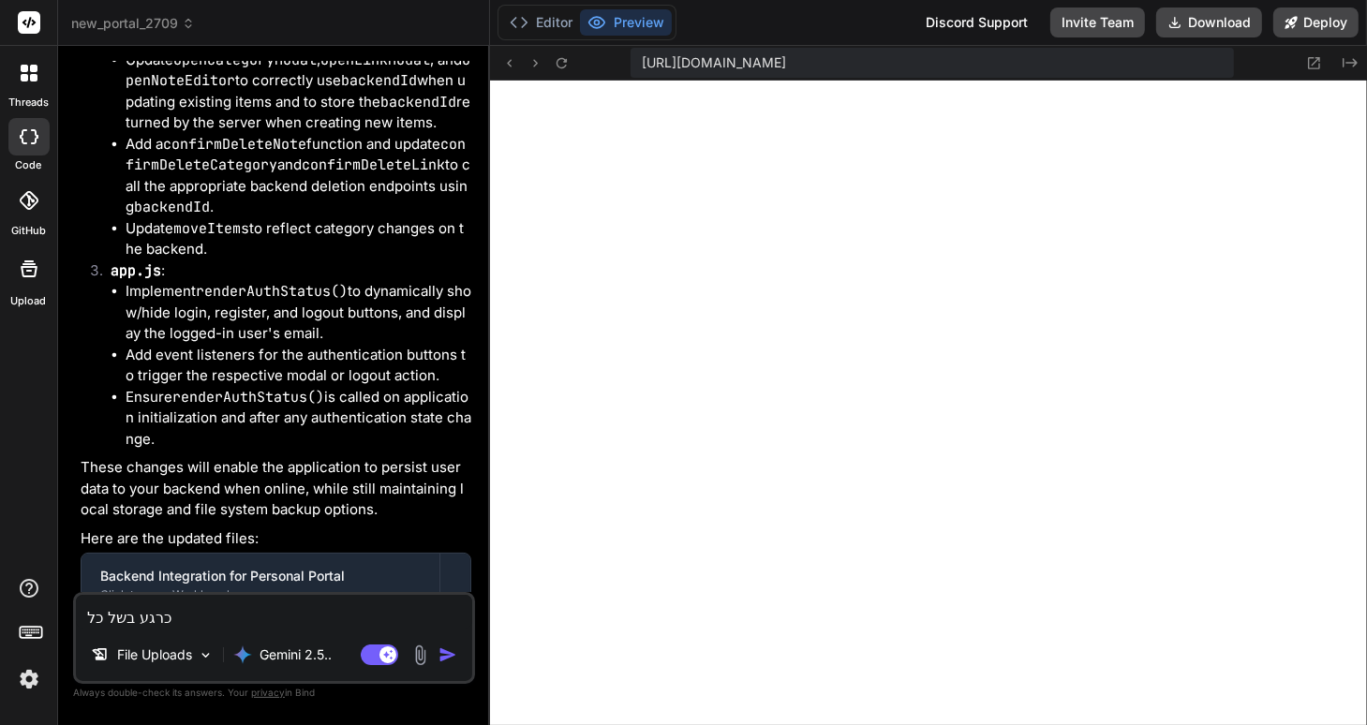
type textarea "כרגע בשל כל ה"
type textarea "x"
type textarea "כרגע בשל כל הש"
type textarea "x"
type textarea "כרגע בשל כל השי"
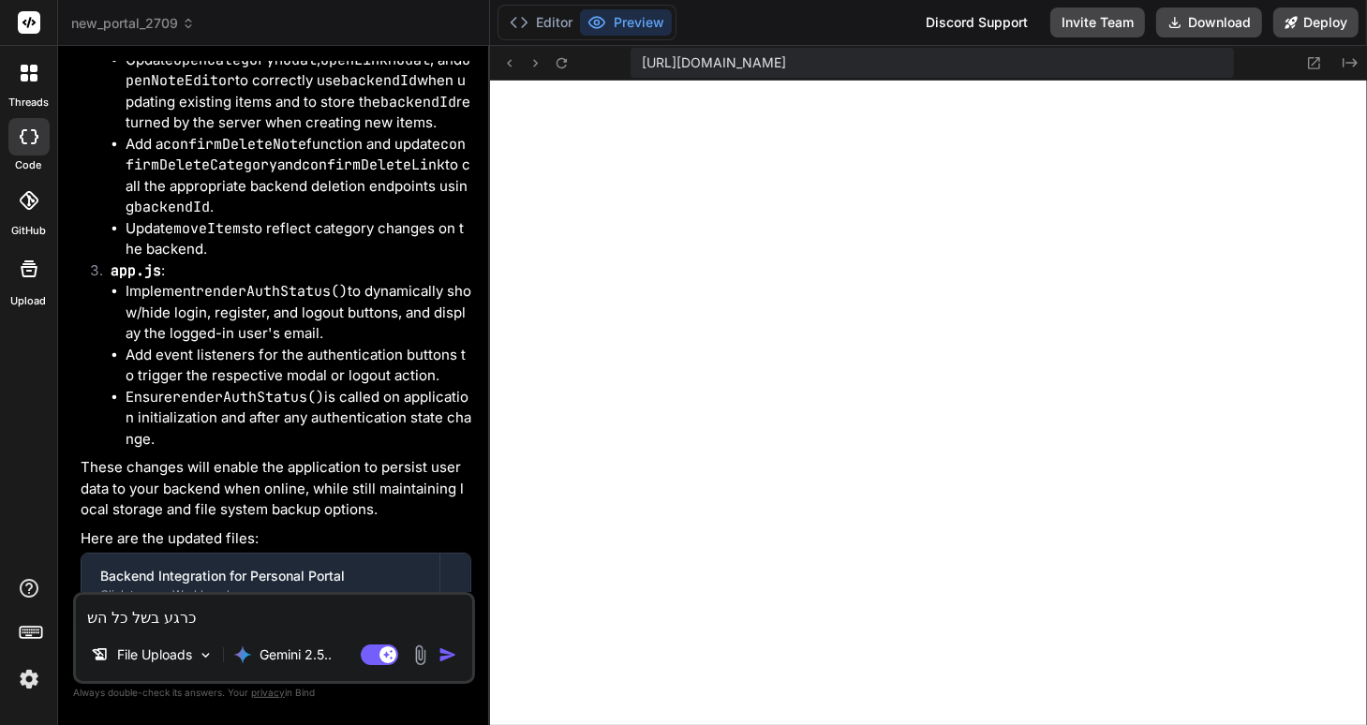
type textarea "x"
type textarea "כרגע בשל כל השינ"
type textarea "x"
type textarea "כרגע בשל כל השינו"
type textarea "x"
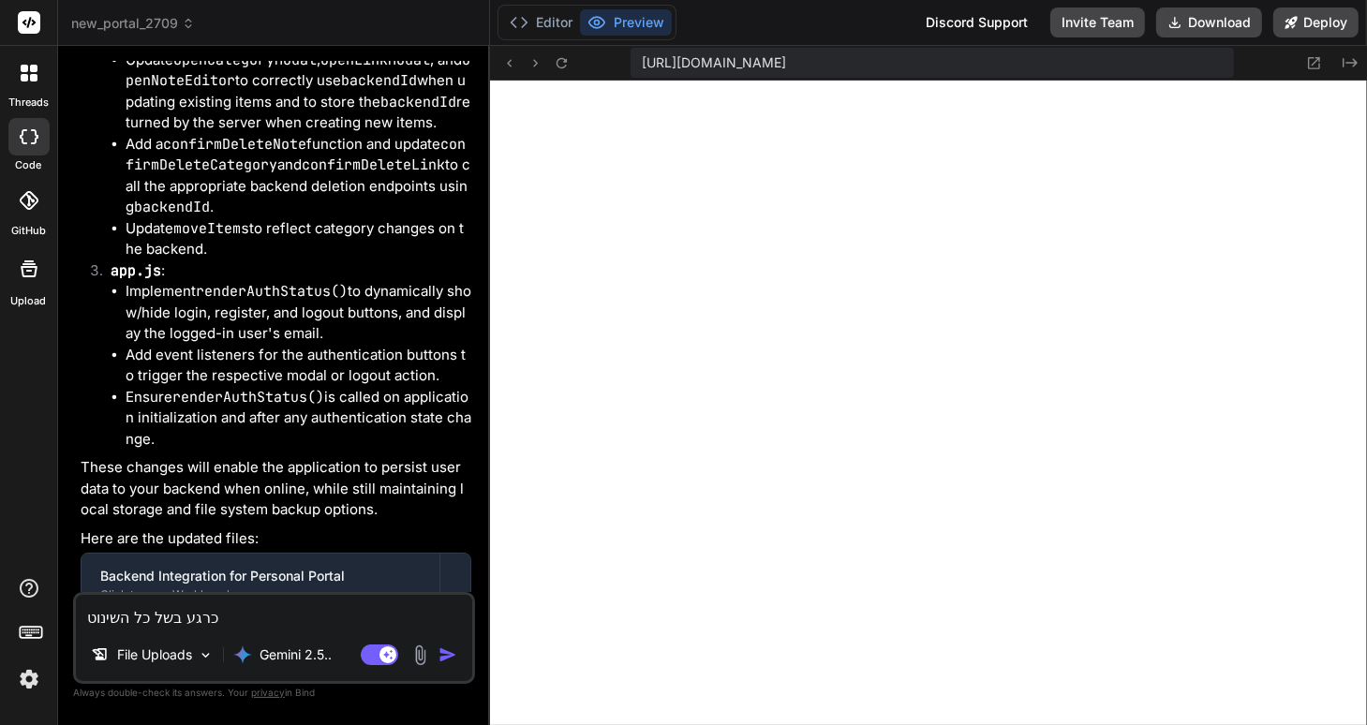
type textarea "כרגע בשל כל השינוטי"
type textarea "x"
type textarea "כרגע בשל כל השינוטיי"
type textarea "x"
type textarea "כרגע בשל כל השינוטיים"
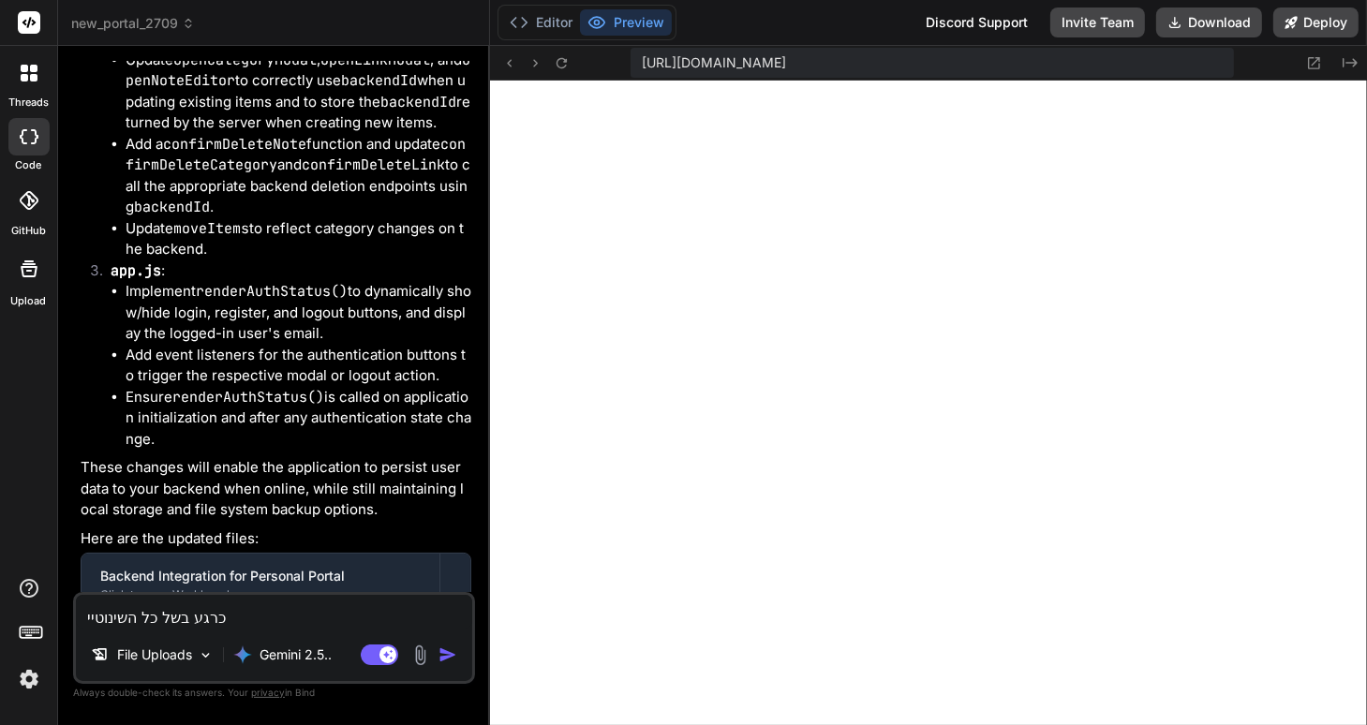
type textarea "x"
type textarea "כרגע בשל כל השינוטיי"
type textarea "x"
type textarea "כרגע בשל כל השינוטי"
type textarea "x"
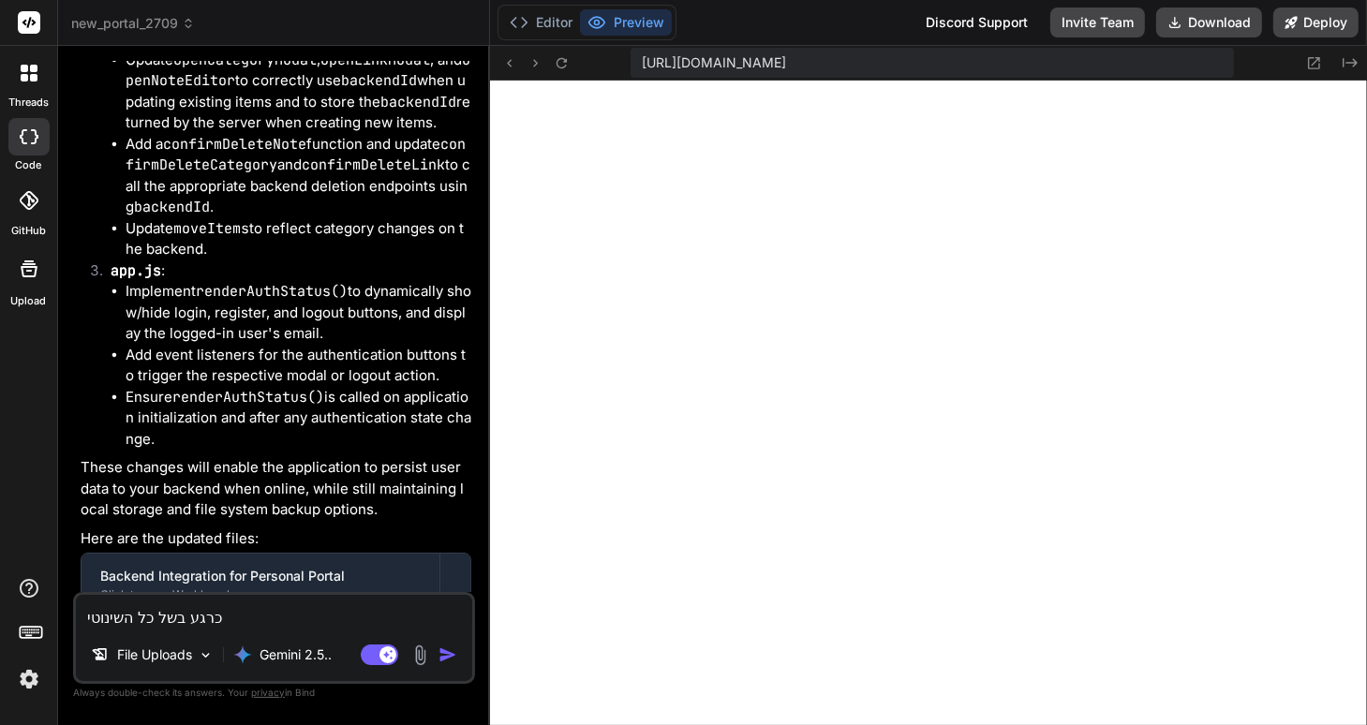
type textarea "כרגע בשל כל השינוט"
type textarea "x"
type textarea "כרגע בשל כל השינו"
type textarea "x"
type textarea "כרגע בשל כל השינ"
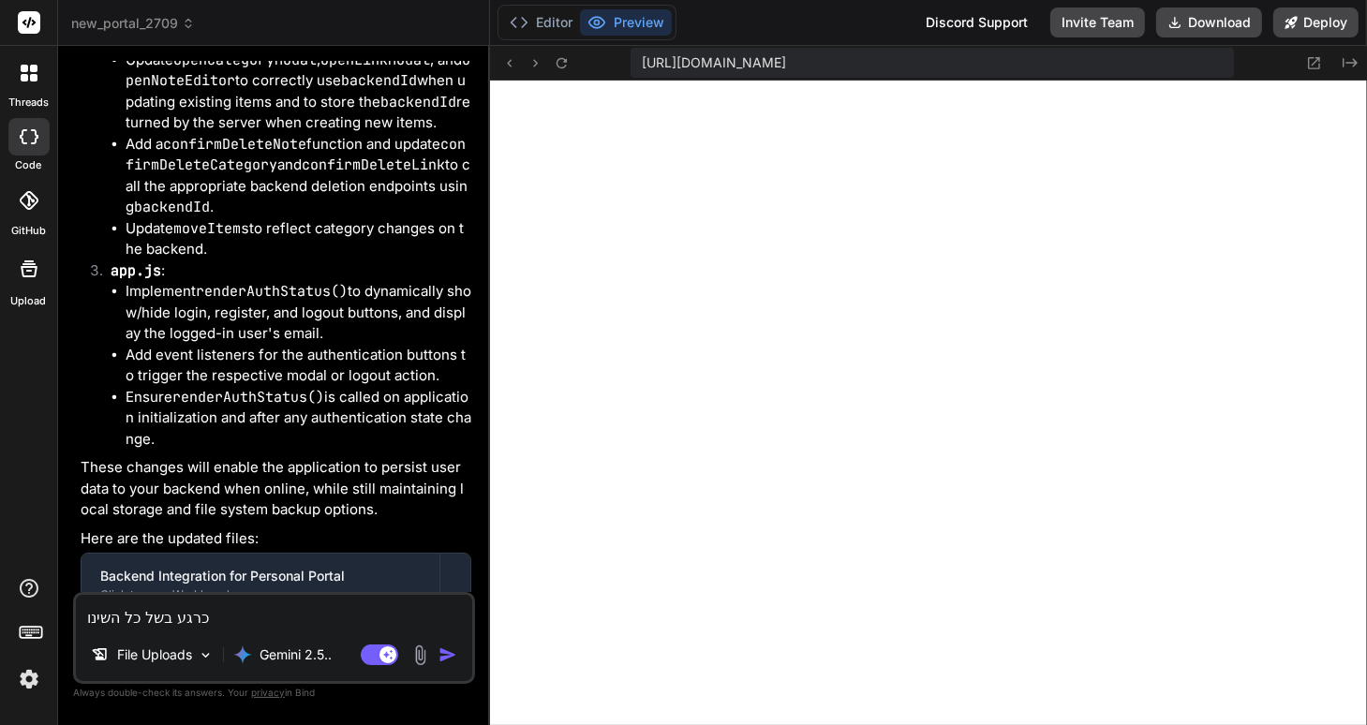
type textarea "x"
type textarea "כרגע בשל כל השיני"
type textarea "x"
type textarea "כרגע בשל כל השיניי"
type textarea "x"
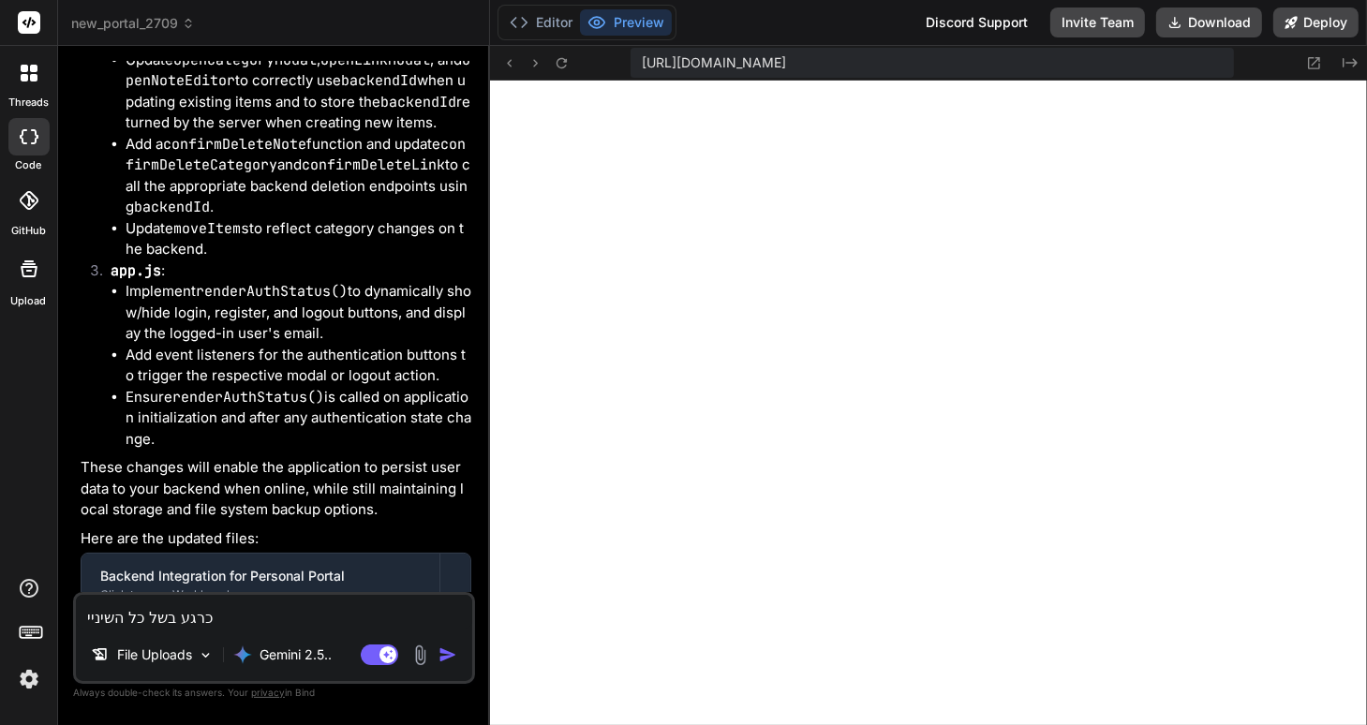
type textarea "כרגע בשל כל השיני"
type textarea "x"
type textarea "כרגע בשל כל השינ"
type textarea "x"
type textarea "כרגע בשל כל השינו"
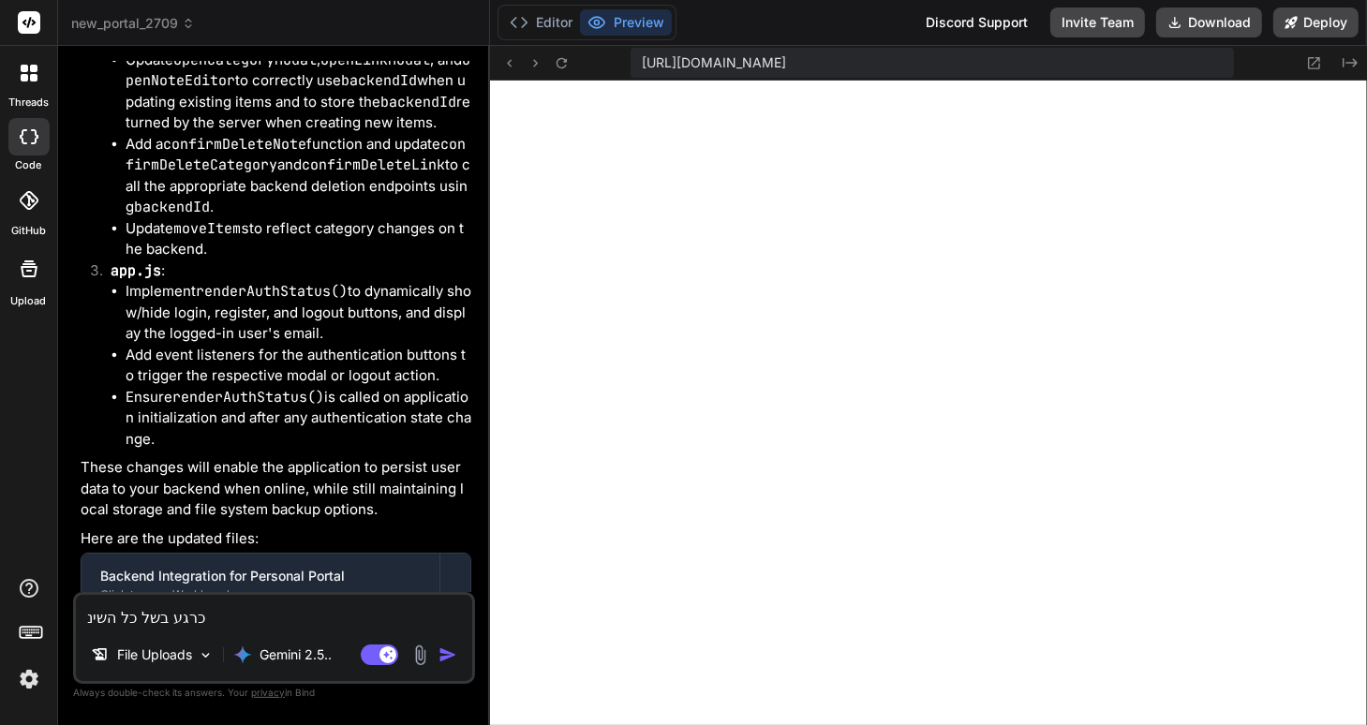
type textarea "x"
type textarea "כרגע בשל כל השינוי"
type textarea "x"
type textarea "כרגע בשל כל השינויי"
type textarea "x"
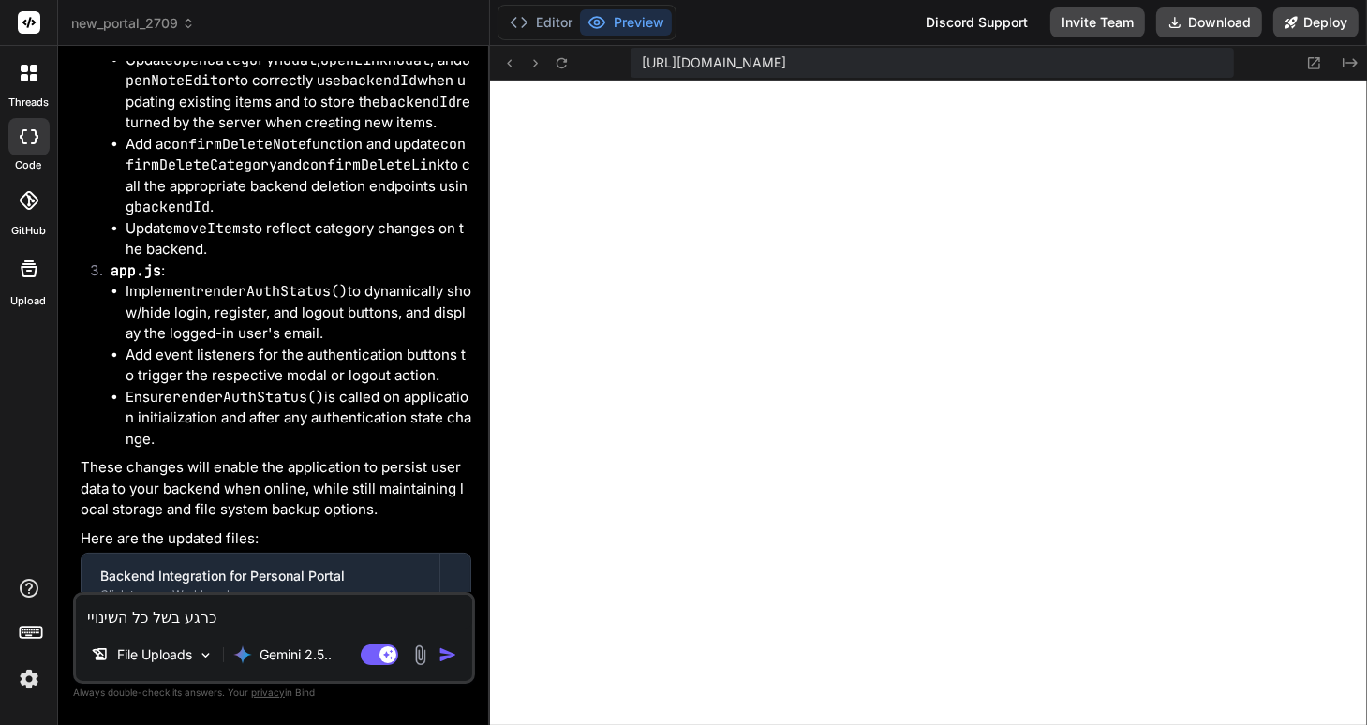
type textarea "כרגע בשל כל השינויים"
type textarea "x"
type textarea "כרגע בשל כל השינויים"
type textarea "x"
type textarea "כרגע בשל כל השינויים ע"
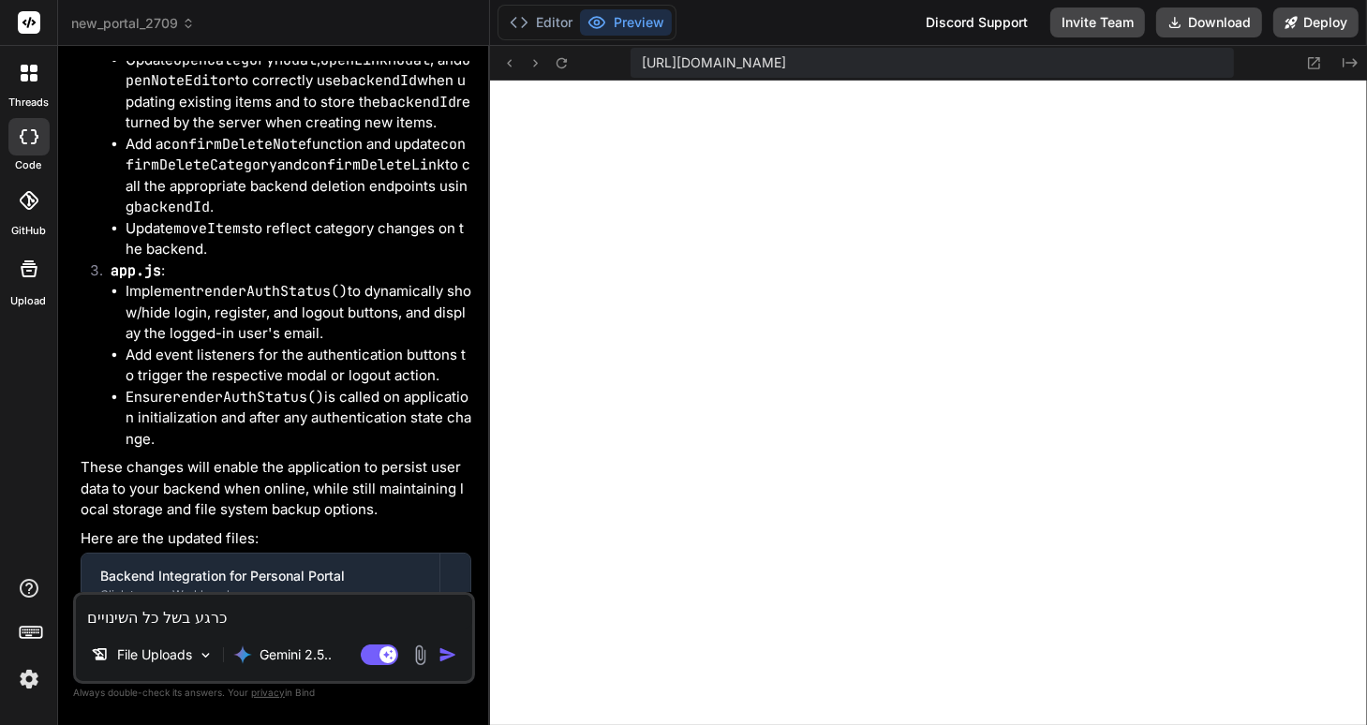
type textarea "x"
type textarea "כרגע בשל כל השינויים עש"
type textarea "x"
type textarea "כרגע בשל כל השינויים עשי"
type textarea "x"
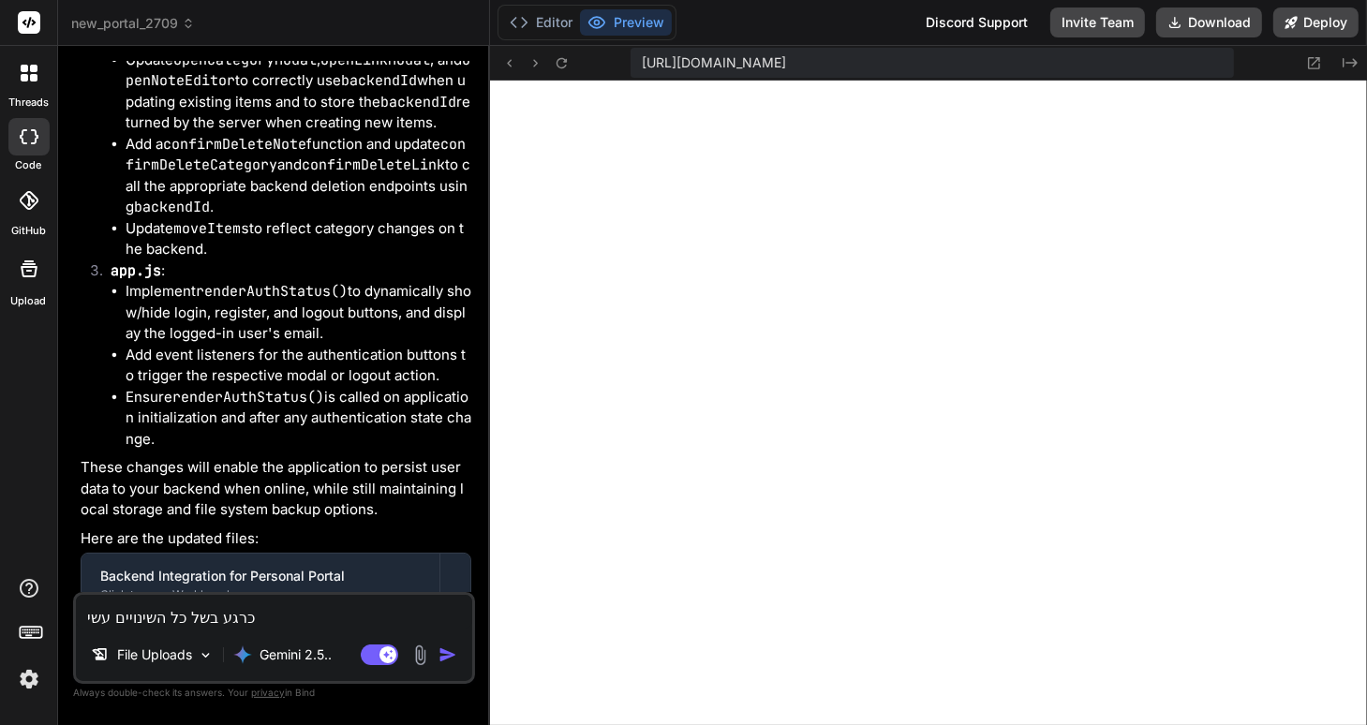
type textarea "כרגע בשל כל השינויים עש"
type textarea "x"
type textarea "כרגע בשל כל השינויים ע"
type textarea "x"
type textarea "כרגע בשל כל השינויים"
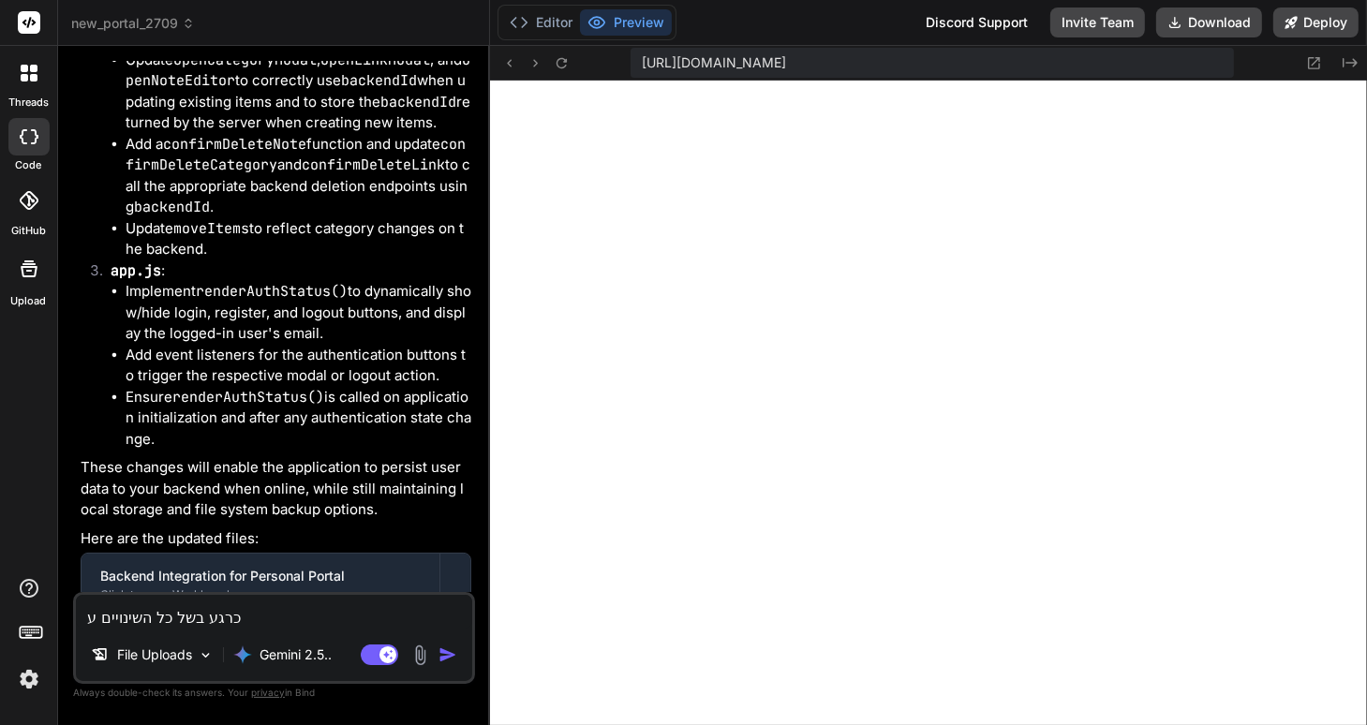
type textarea "x"
type textarea "כרגע בשל כל השינויים ש"
type textarea "x"
type textarea "כרגע בשל כל השינויים שע"
type textarea "x"
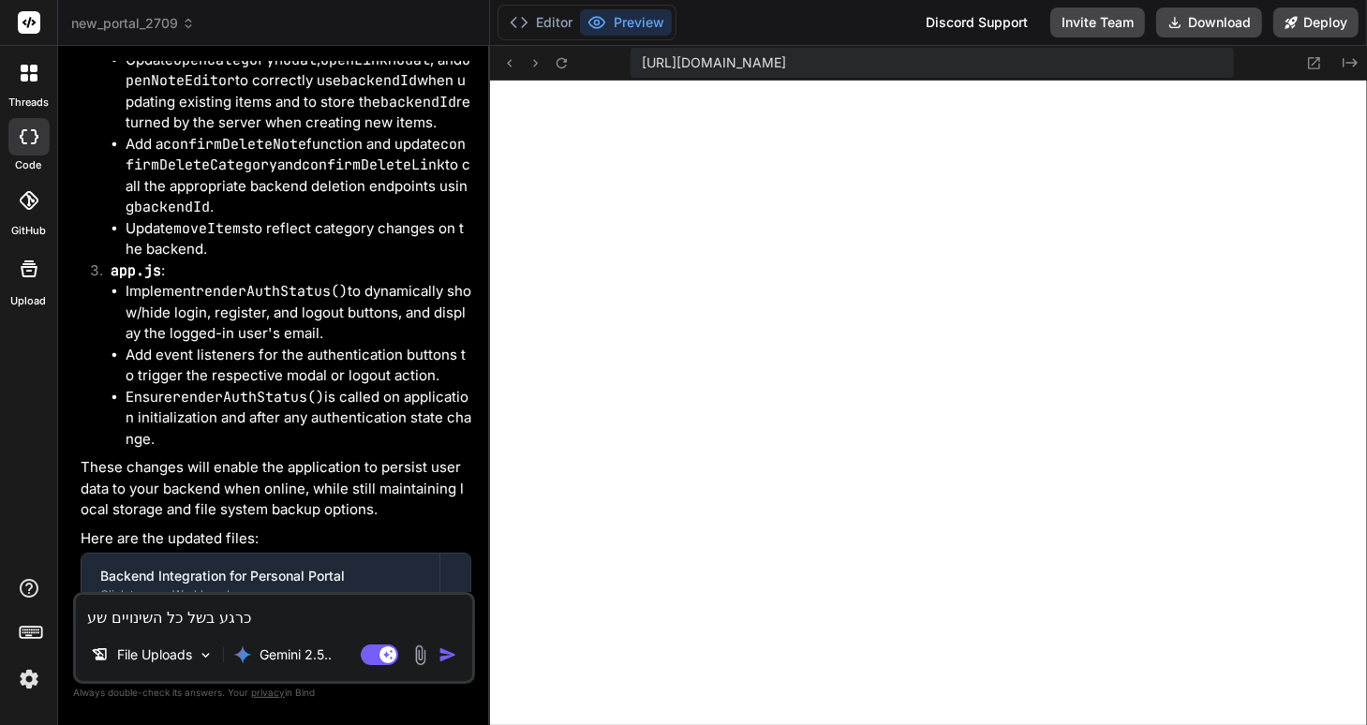
type textarea "כרגע בשל כל השינויים שעש"
type textarea "x"
type textarea "כרגע בשל כל השינויים שעשי"
type textarea "x"
type textarea "כרגע בשל כל השינויים שעשית"
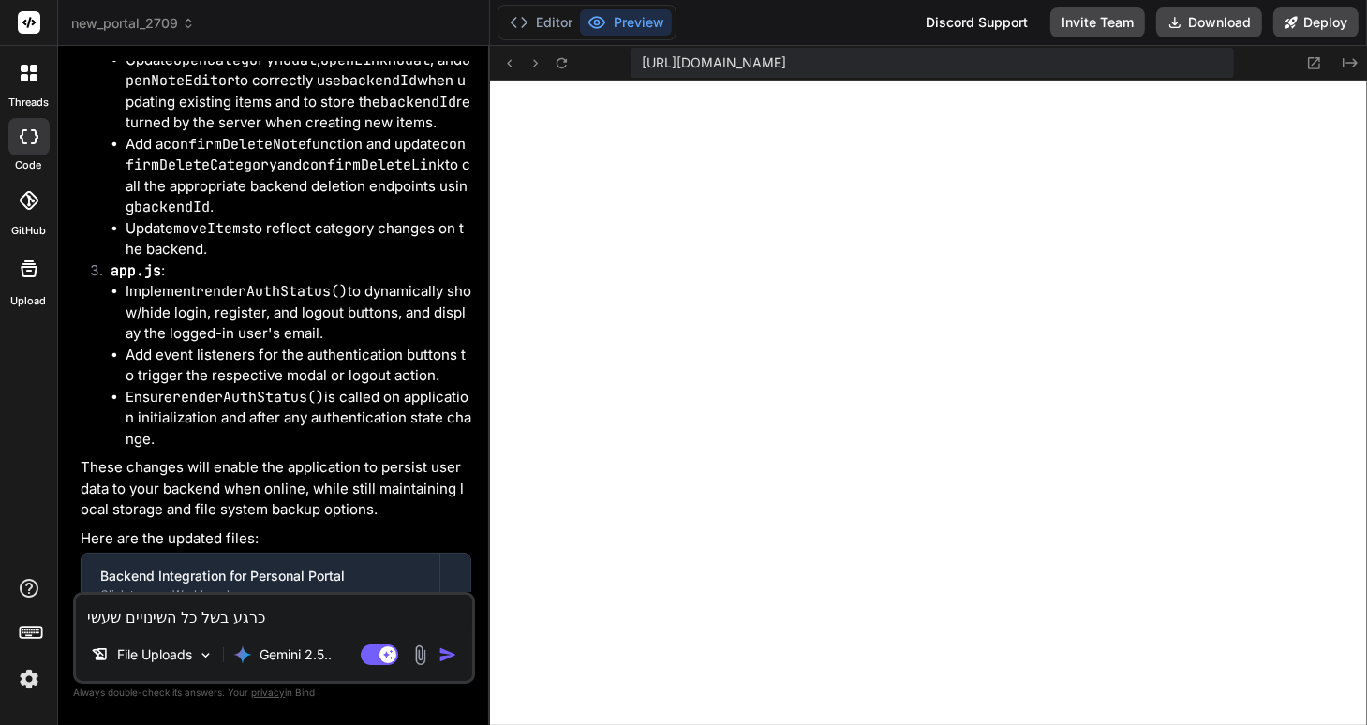
type textarea "x"
type textarea "כרגע בשל כל השינויים שעשית"
type textarea "x"
type textarea "כרגע בשל כל השינויים שעשית ה"
type textarea "x"
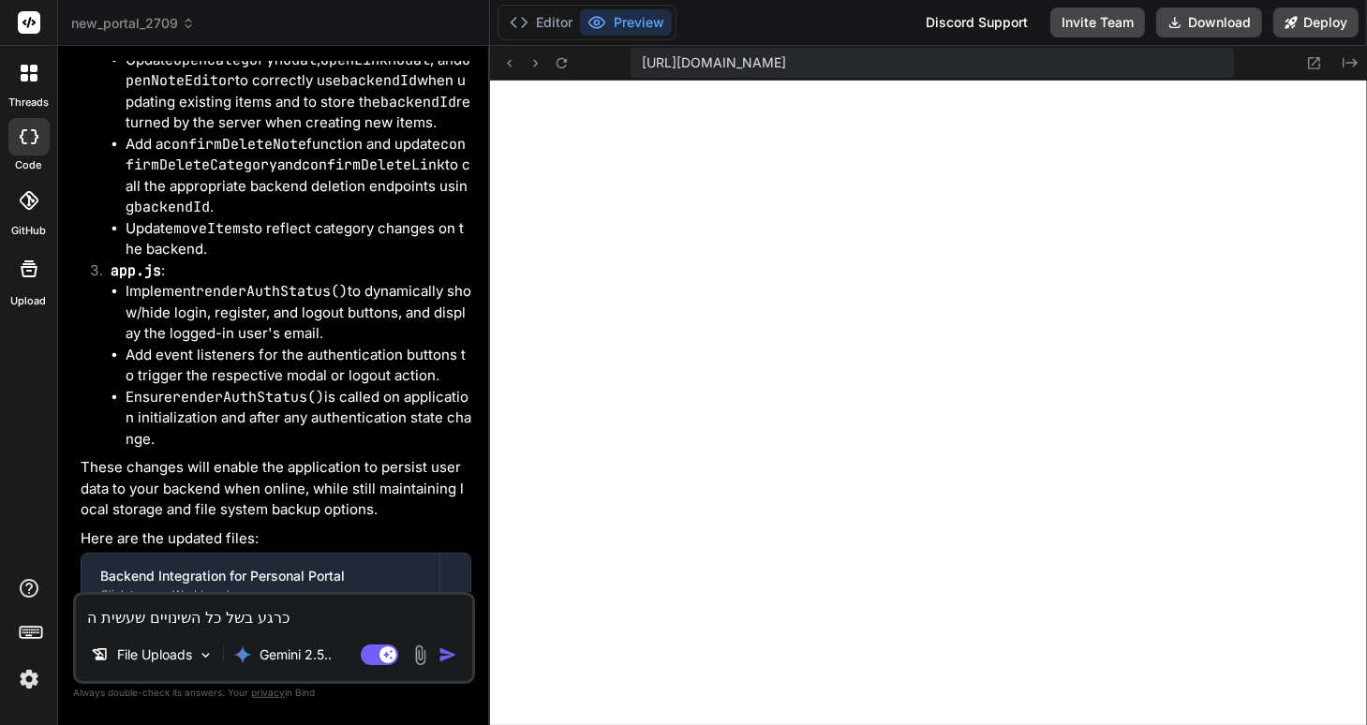
type textarea "כרגע בשל כל השינויים שעשית הת"
type textarea "x"
type textarea "כרגע בשל כל השינויים שעשית התו"
type textarea "x"
type textarea "כרגע בשל כל השינויים שעשית התוכ"
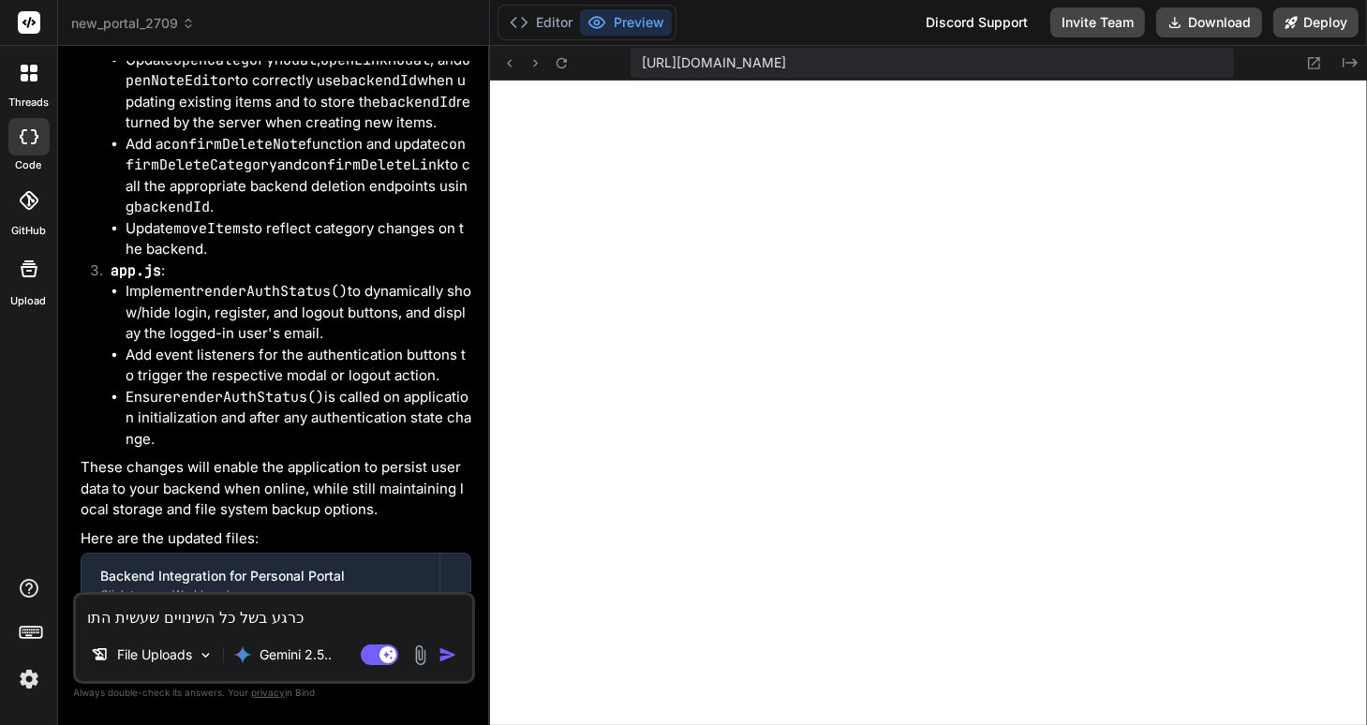
type textarea "x"
type textarea "כרגע בשל כל השינויים שעשית התוכנ"
type textarea "x"
type textarea "כרגע בשל כל השינויים שעשית התוכנה"
type textarea "x"
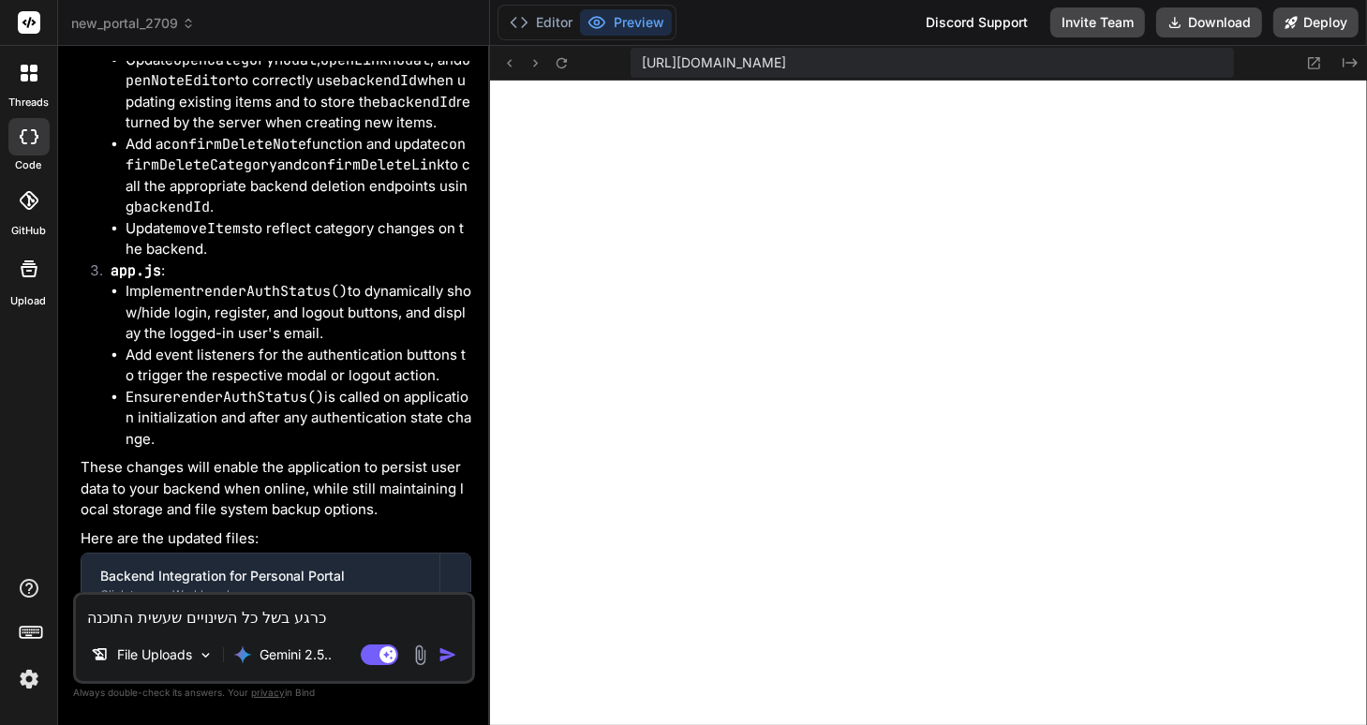
type textarea "כרגע בשל כל השינויים שעשית התוכנה"
type textarea "x"
type textarea "כרגע בשל כל השינויים שעשית התוכנה ל"
type textarea "x"
type textarea "כרגע בשל כל השינויים שעשית התוכנה לא"
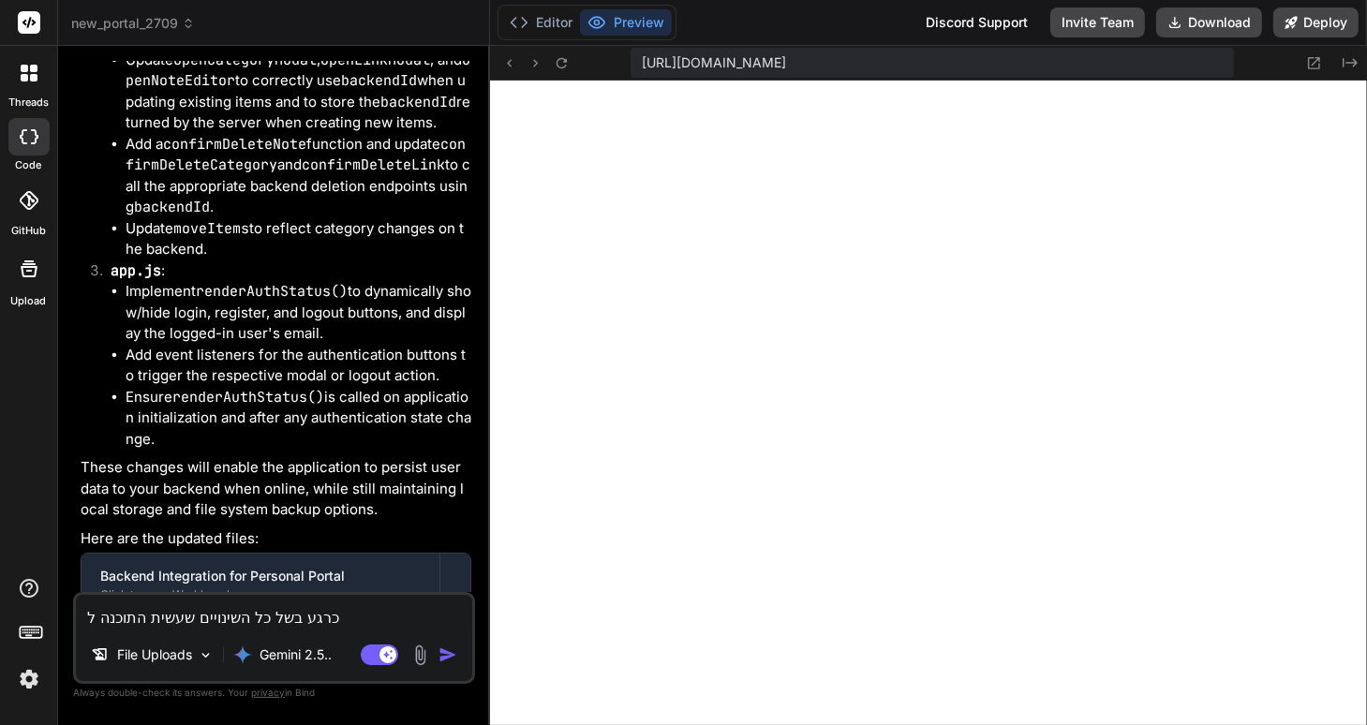
type textarea "x"
type textarea "כרגע בשל כל השינויים שעשית התוכנה לא"
type textarea "x"
type textarea "כרגע בשל כל השינויים שעשית התוכנה לא פ"
type textarea "x"
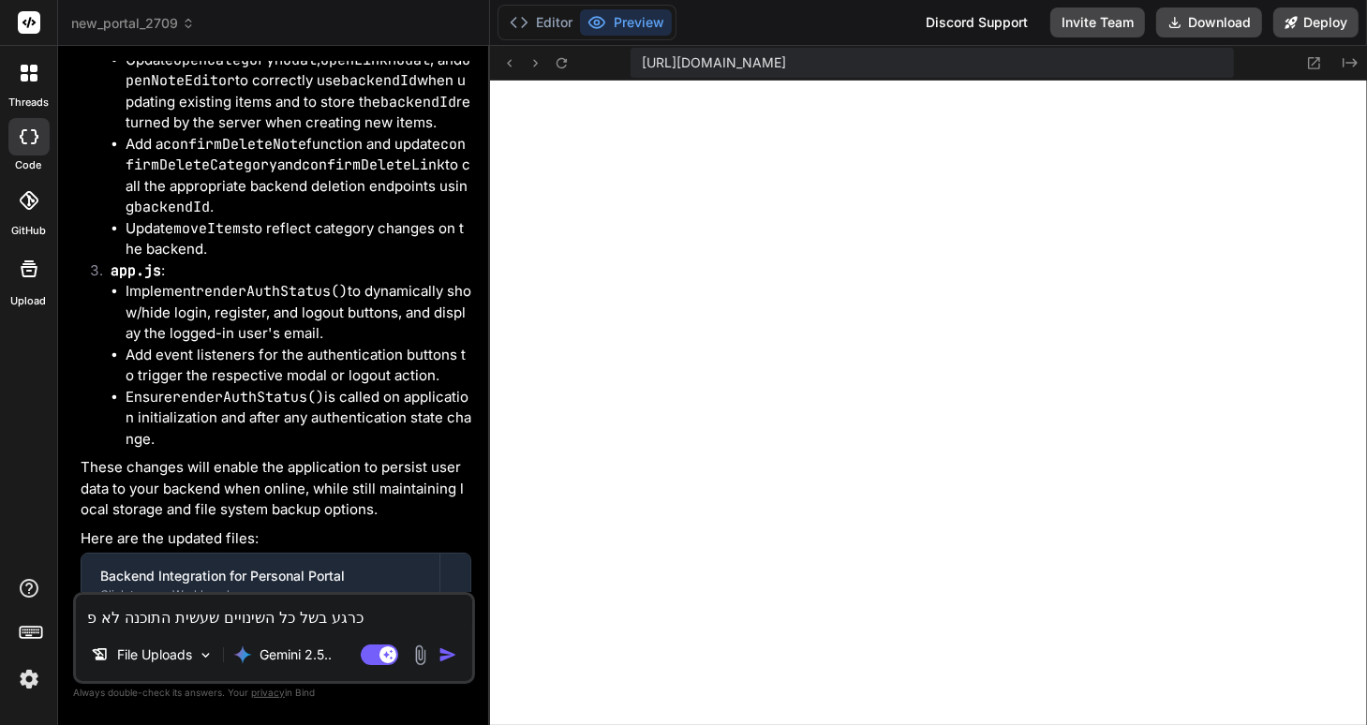
type textarea "כרגע בשל כל השינויים שעשית התוכנה לא פו"
type textarea "x"
type textarea "כרגע בשל כל השינויים שעשית התוכנה לא פוע"
type textarea "x"
type textarea "כרגע בשל כל השינויים שעשית התוכנה לא פועל"
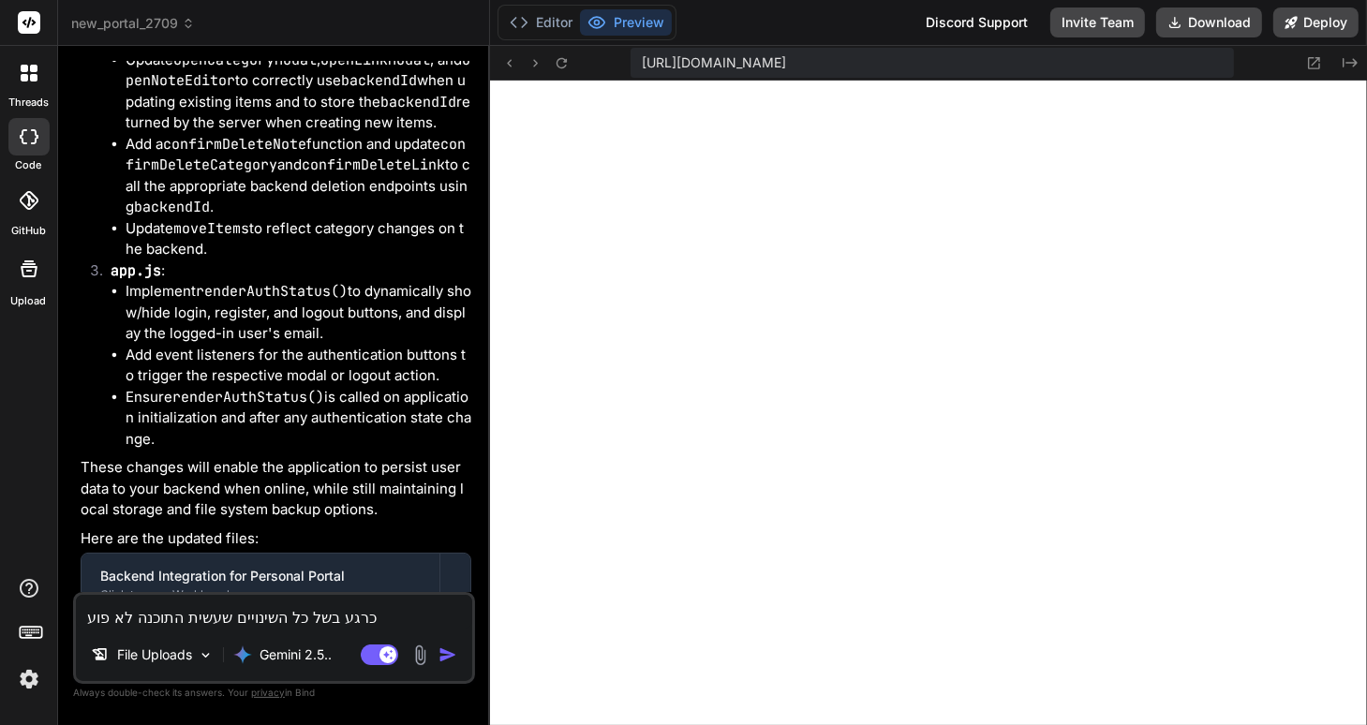
type textarea "x"
type textarea "כרגע בשל כל השינויים שעשית התוכנה לא פועלת"
type textarea "x"
type textarea "כרגע בשל כל השינויים שעשית התוכנה לא פועלת"
type textarea "x"
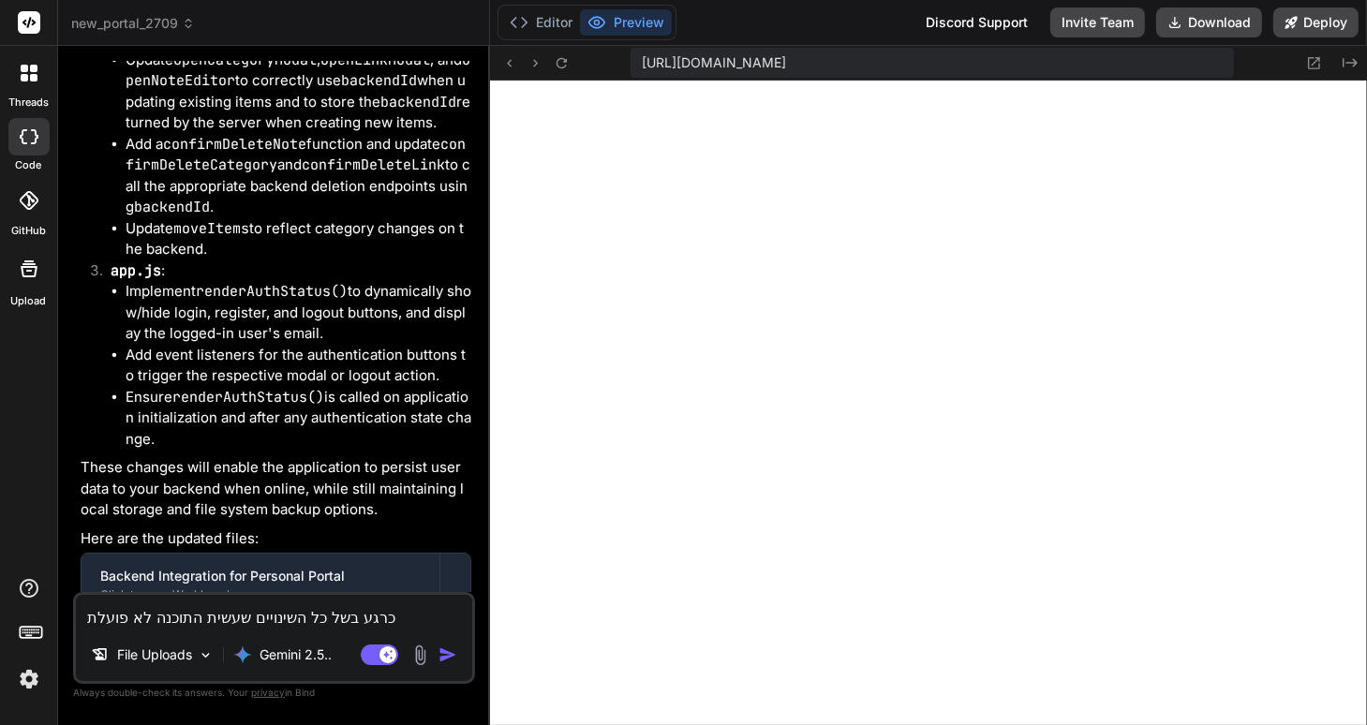
type textarea "כרגע בשל כל השינויים שעשית התוכנה לא פועלת י"
type textarea "x"
type textarea "כרגע בשל כל השינויים שעשית התוכנה לא פועלת יו"
type textarea "x"
type textarea "כרגע בשל כל השינויים שעשית התוכנה לא פועלת יות"
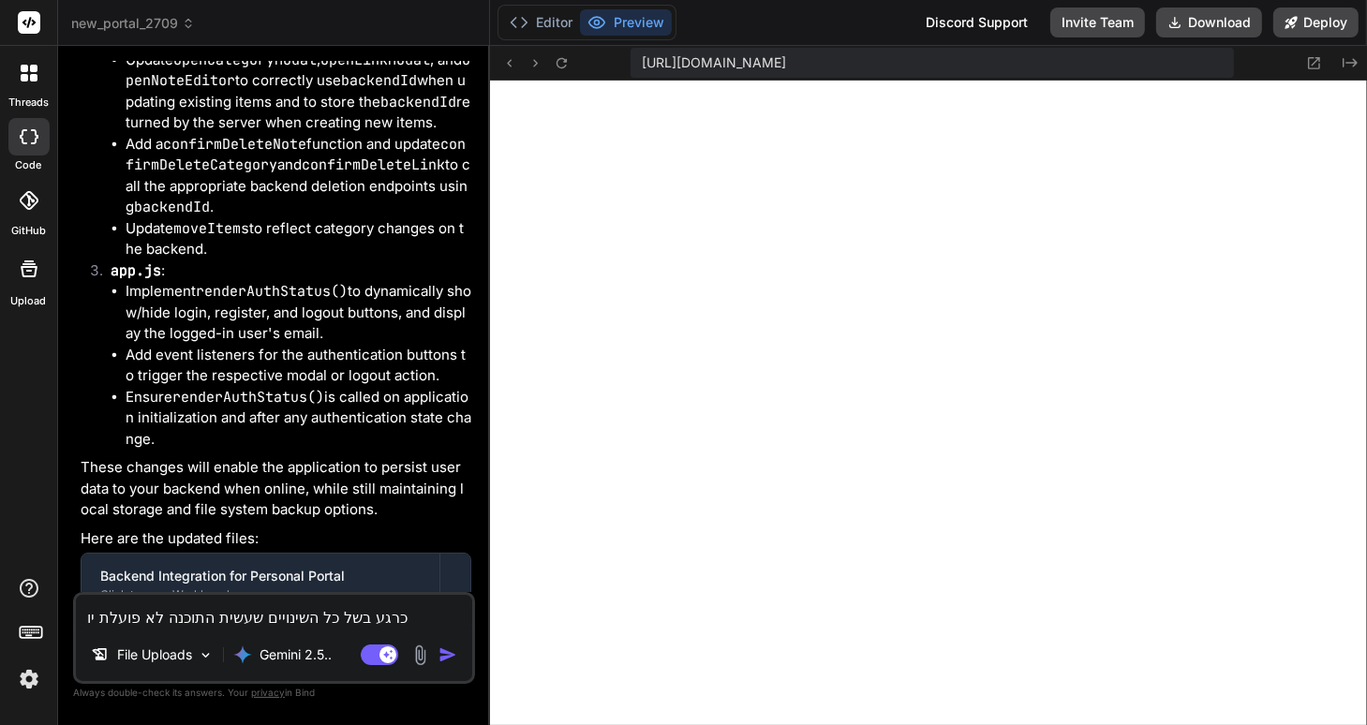
type textarea "x"
type textarea "כרגע בשל כל השינויים שעשית התוכנה לא פועלת יותר"
type textarea "x"
type textarea "כרגע בשל כל השינויים שעשית התוכנה לא פועלת יותר."
type textarea "x"
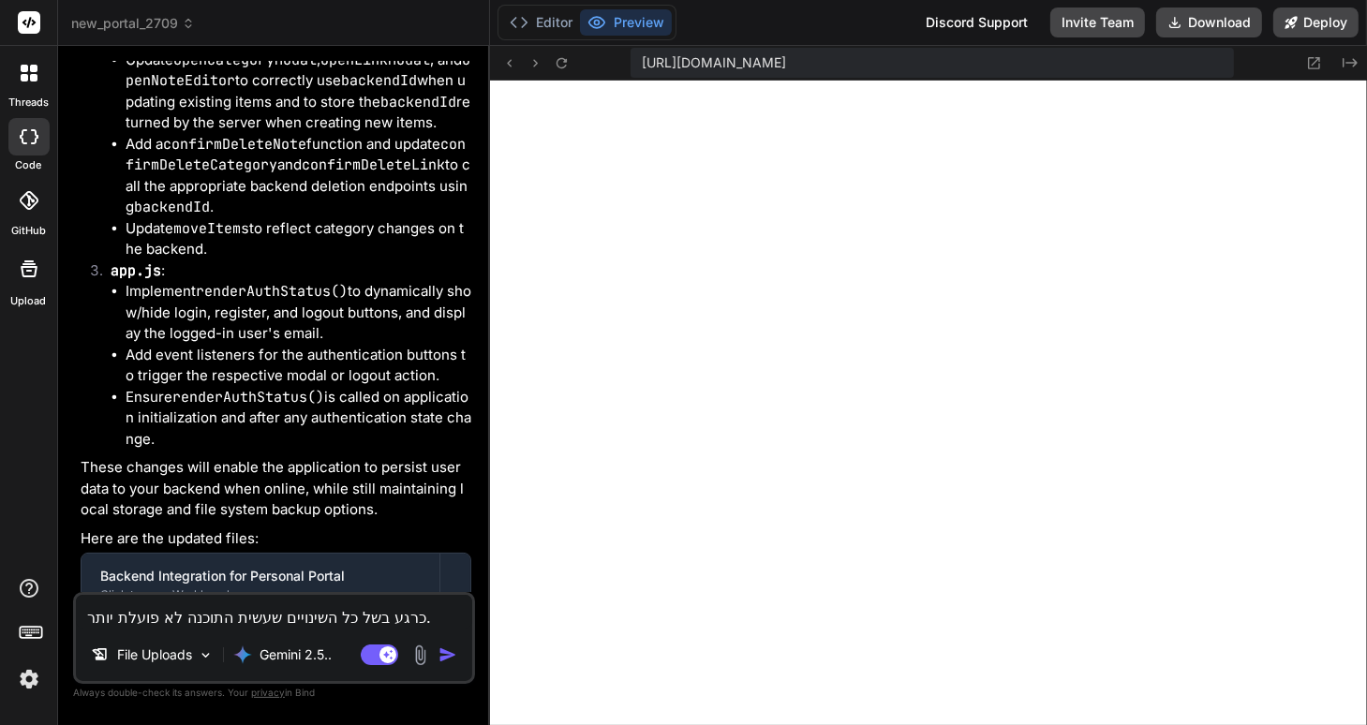
type textarea "כרגע בשל כל השינויים שעשית התוכנה לא פועלת יותר."
type textarea "x"
type textarea "כרגע בשל כל השינויים שעשית התוכנה לא פועלת יותר. נ"
type textarea "x"
type textarea "כרגע בשל כל השינויים שעשית התוכנה לא פועלת יותר. נו"
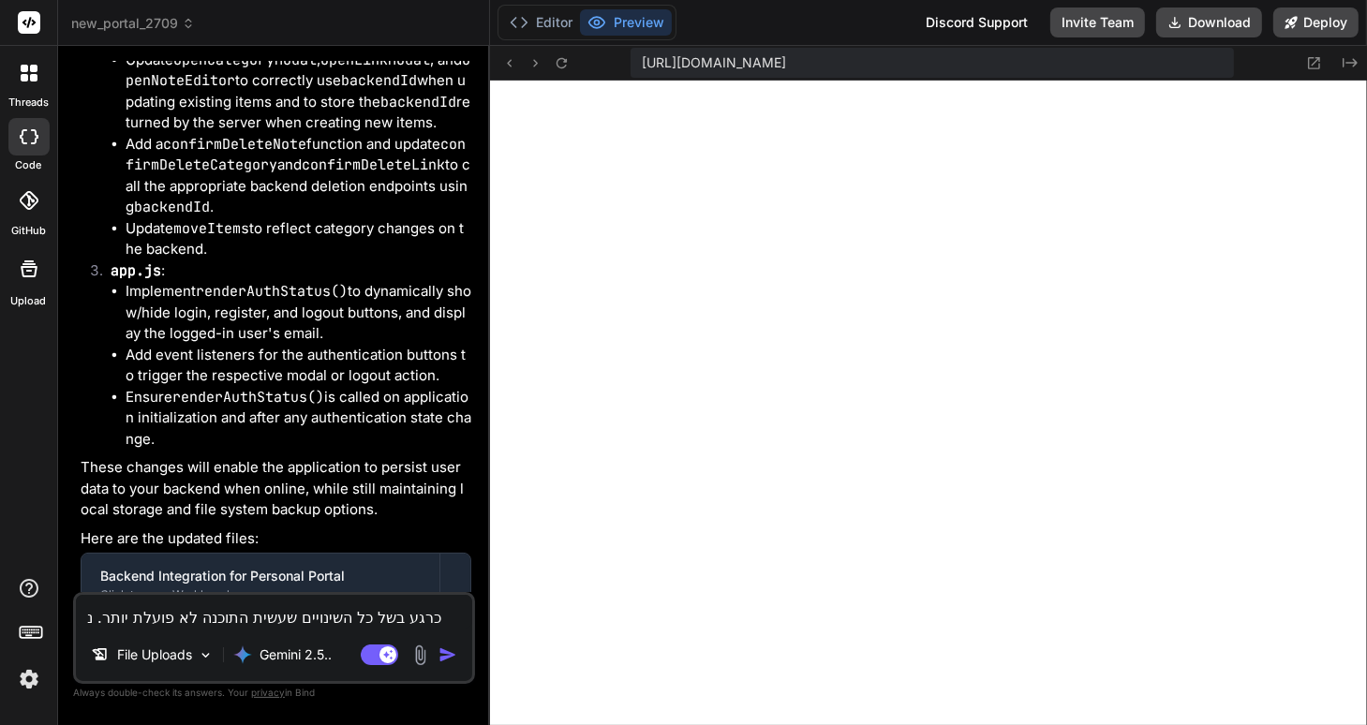
type textarea "x"
type textarea "כרגע בשל כל השינויים שעשית התוכנה לא פועלת יותר. נוצ"
type textarea "x"
type textarea "כרגע בשל כל השינויים שעשית התוכנה לא פועלת יותר. נוצר"
type textarea "x"
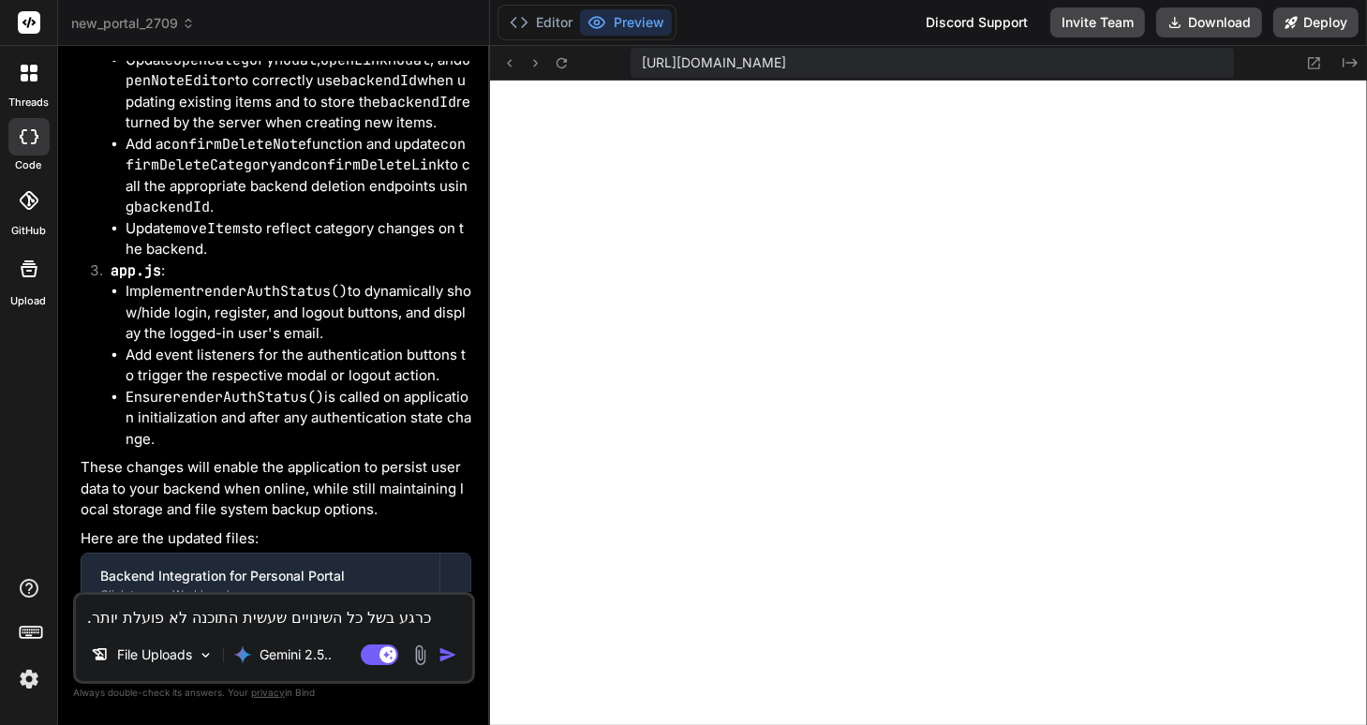
type textarea "כרגע בשל כל השינויים שעשית התוכנה לא פועלת יותר. נוצ"
type textarea "x"
type textarea "כרגע בשל כל השינויים שעשית התוכנה לא פועלת יותר. נו"
type textarea "x"
type textarea "כרגע בשל כל השינויים שעשית התוכנה לא פועלת יותר. נות"
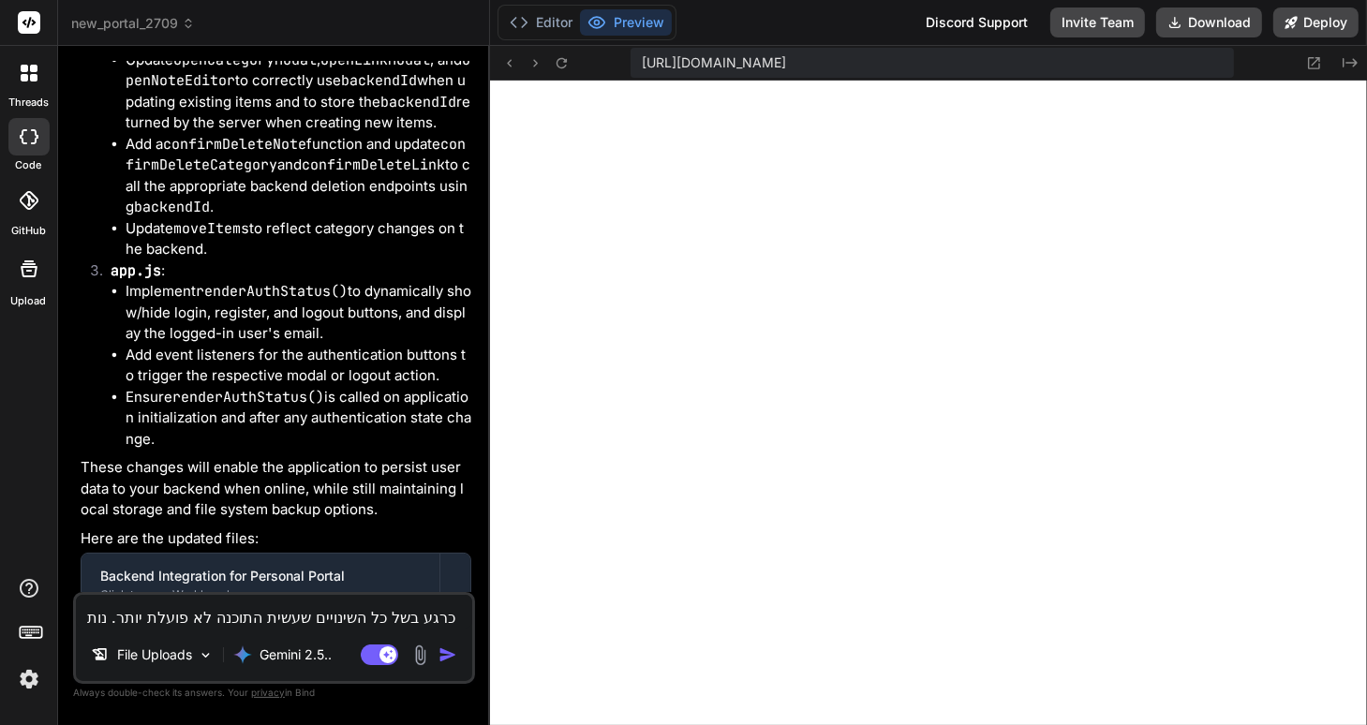
type textarea "x"
type textarea "כרגע בשל כל השינויים שעשית התוכנה לא פועלת יותר. נותר"
type textarea "x"
type textarea "כרגע בשל כל השינויים שעשית התוכנה לא פועלת יותר. נותר"
type textarea "x"
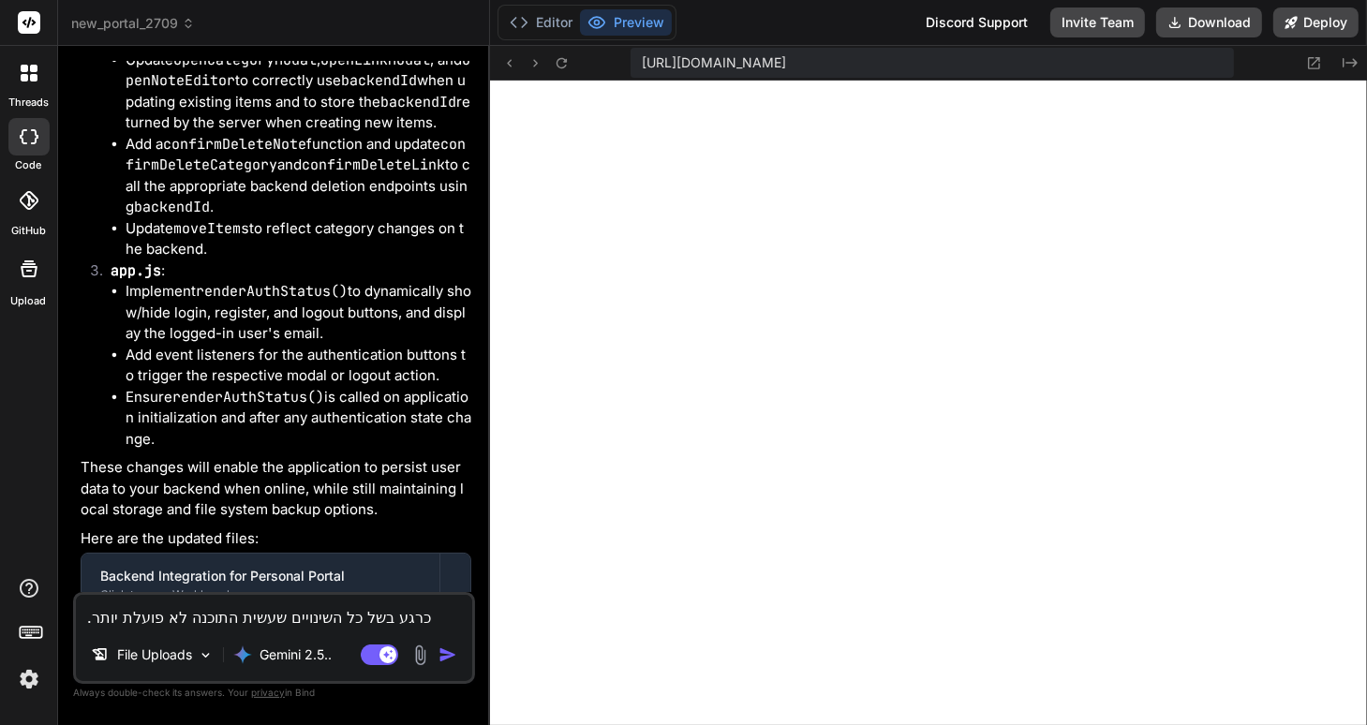
type textarea "כרגע בשל כל השינויים שעשית התוכנה לא פועלת יותר. נותר ר"
type textarea "x"
type textarea "כרגע בשל כל השינויים שעשית התוכנה לא פועלת יותר. נותר רק"
type textarea "x"
type textarea "כרגע בשל כל השינויים שעשית התוכנה לא פועלת יותר. נותר רק"
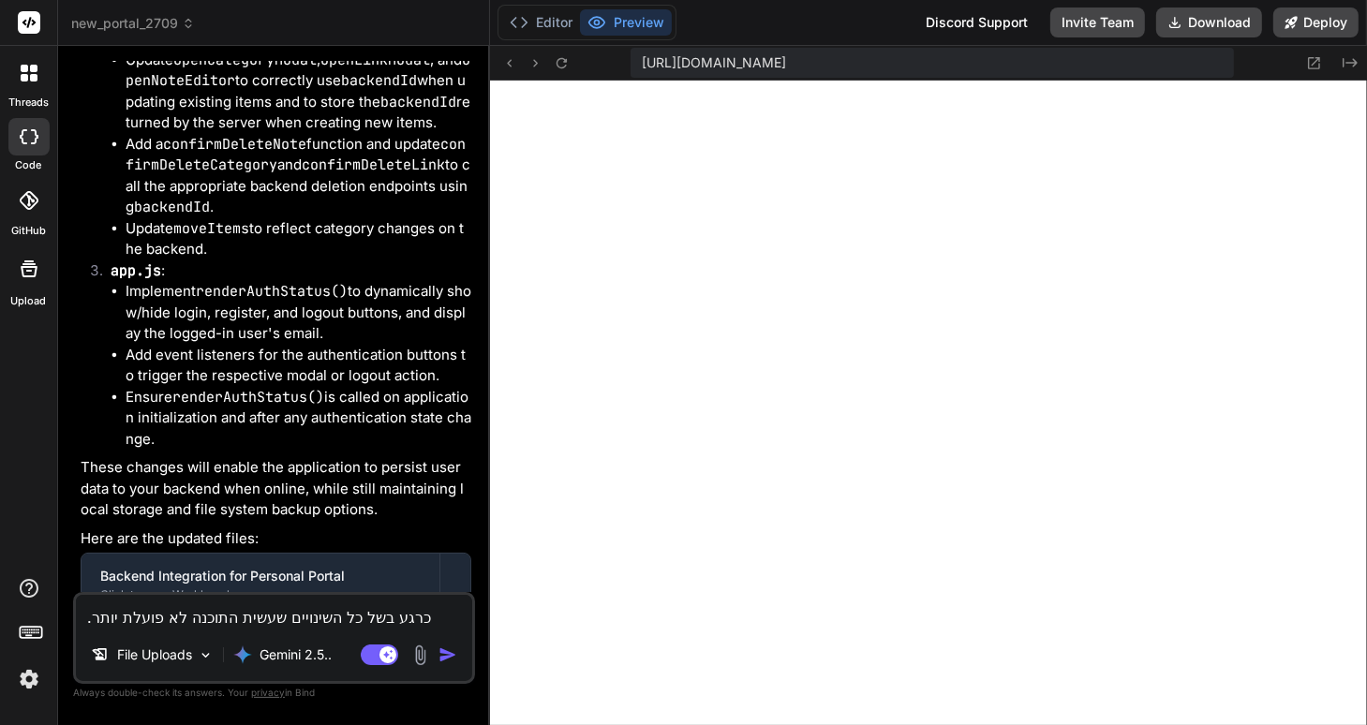
type textarea "x"
type textarea "כרגע בשל כל השינויים שעשית התוכנה לא פועלת יותר. נותר רק ס"
type textarea "x"
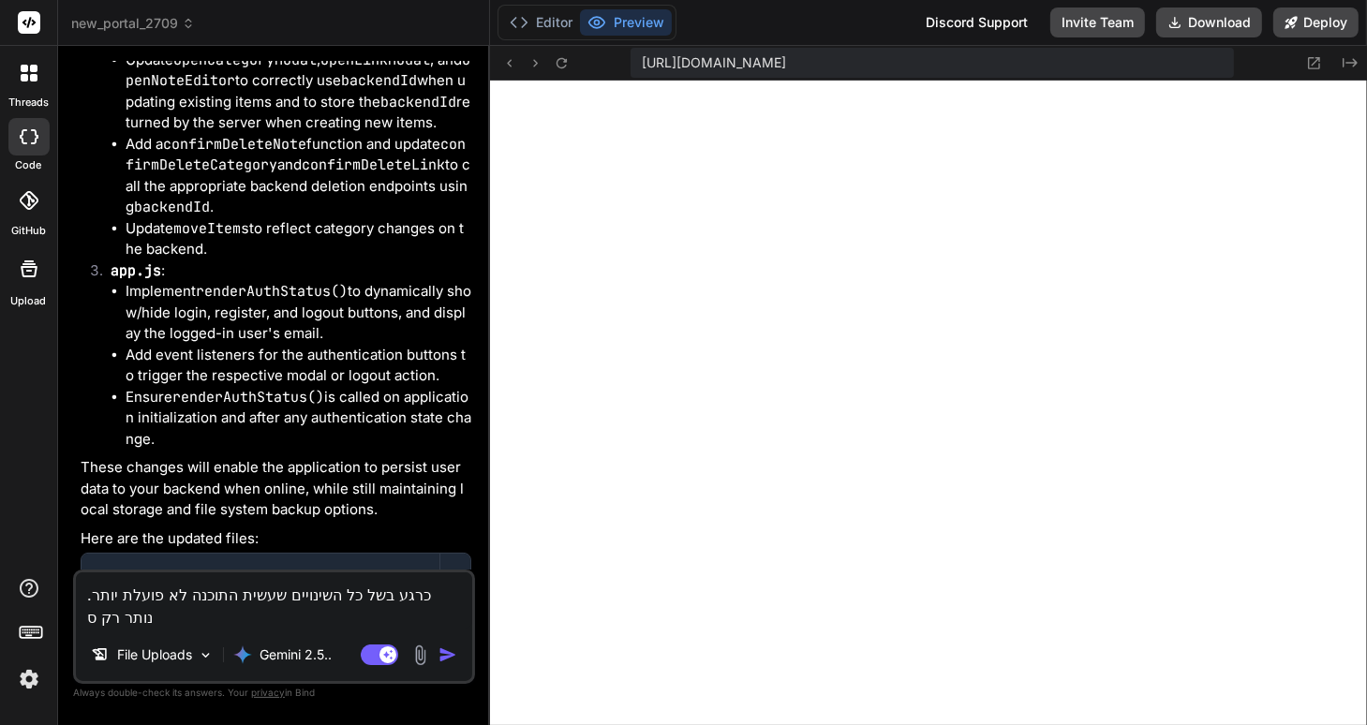
type textarea "כרגע בשל כל השינויים שעשית התוכנה לא פועלת יותר. נותר רק סר"
type textarea "x"
type textarea "כרגע בשל כל השינויים שעשית התוכנה לא פועלת יותר. נותר רק סרג"
type textarea "x"
type textarea "כרגע בשל כל השינויים שעשית התוכנה לא פועלת יותר. נותר רק סרגל"
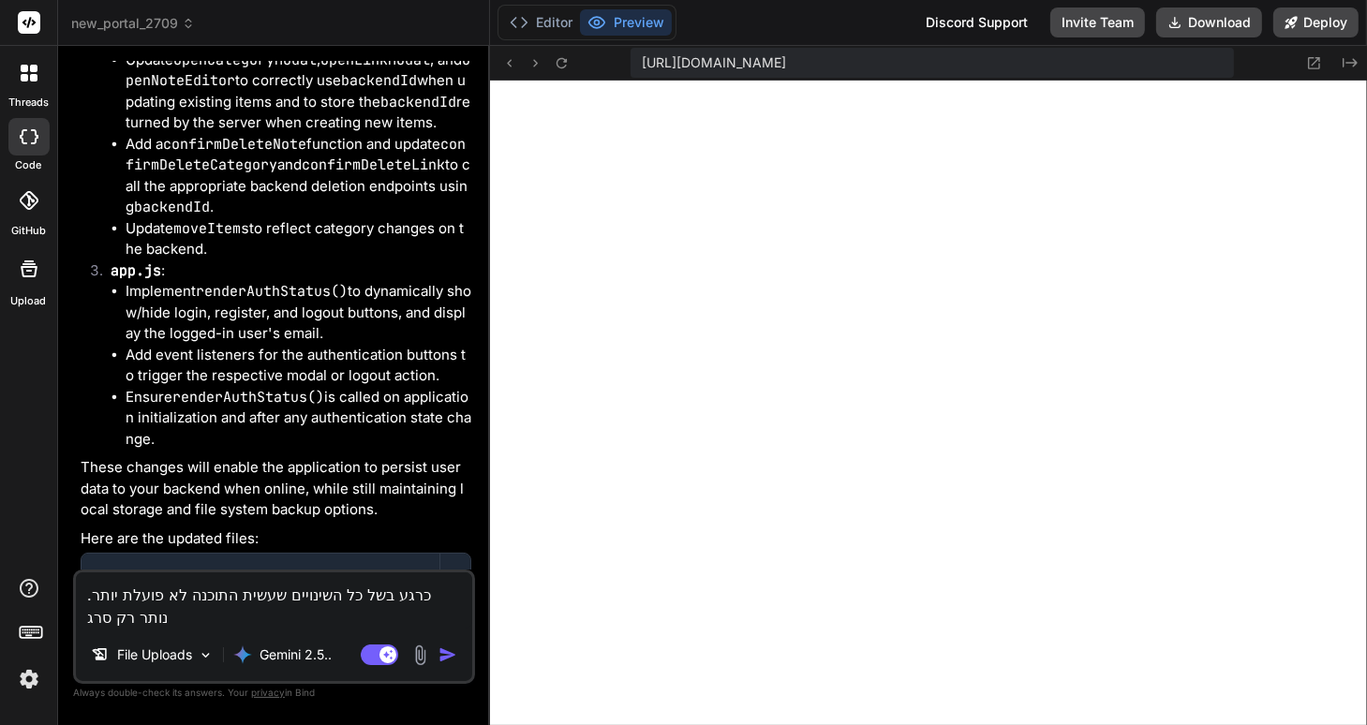
type textarea "x"
type textarea "כרגע בשל כל השינויים שעשית התוכנה לא פועלת יותר. נותר רק סרגל"
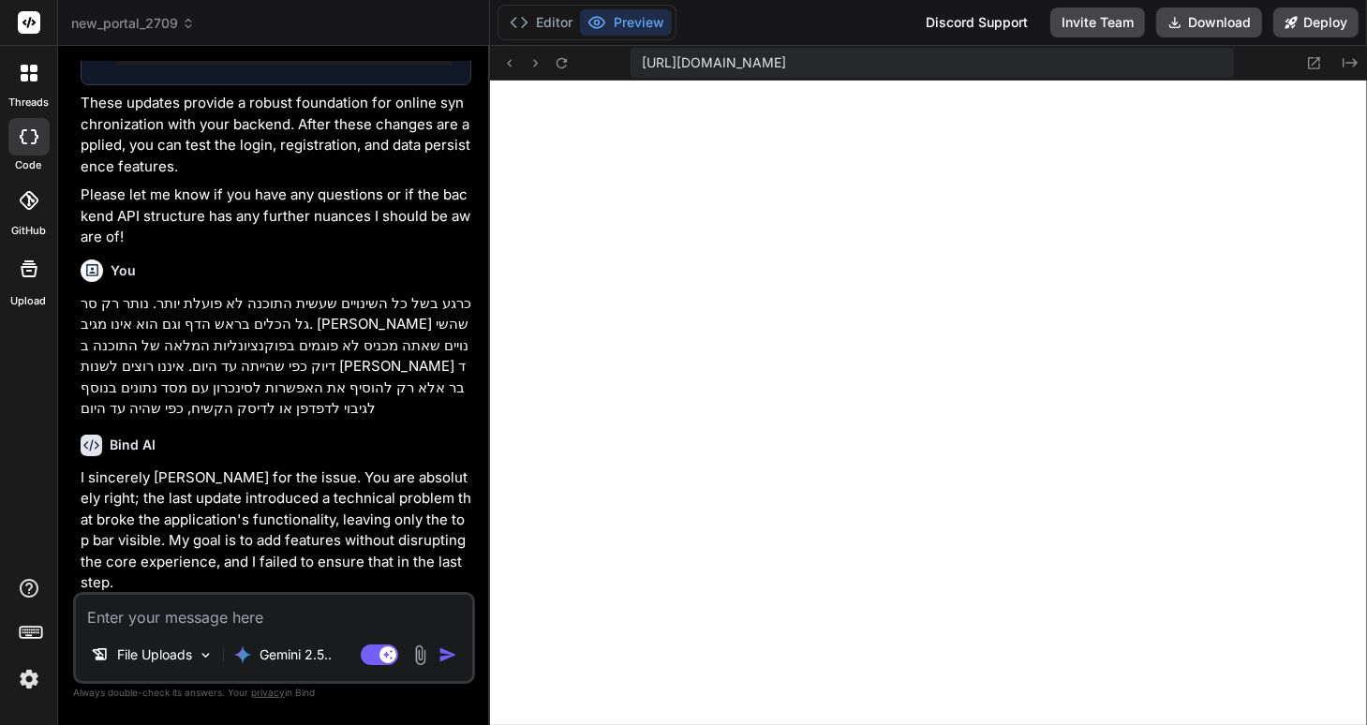
scroll to position [9183, 0]
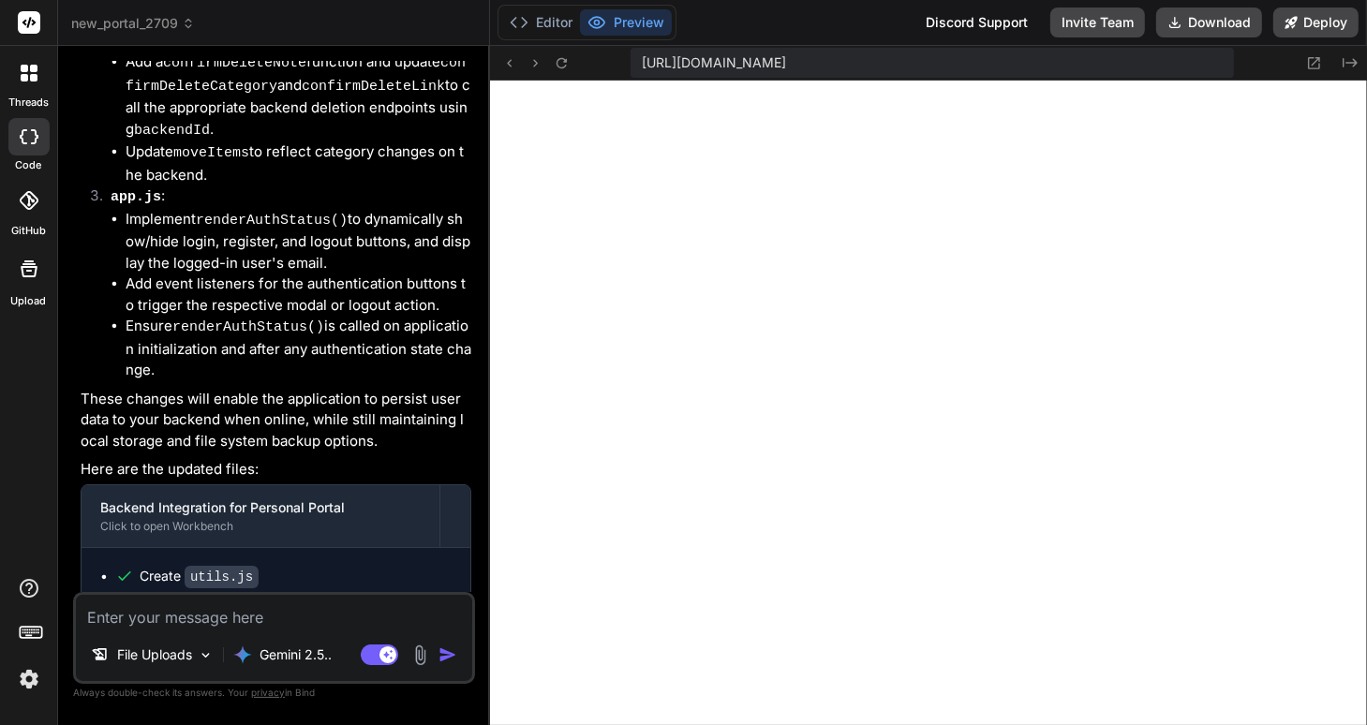
scroll to position [701, 0]
type textarea "x"
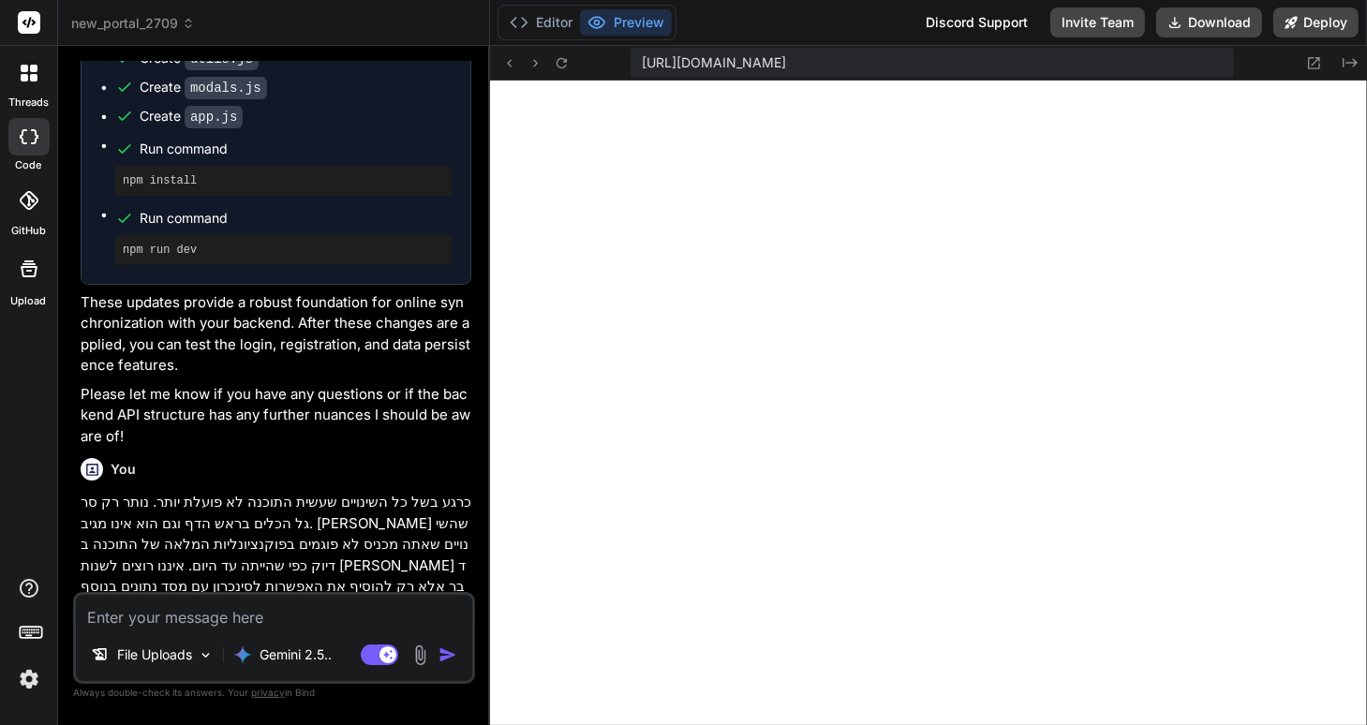
scroll to position [6722, 0]
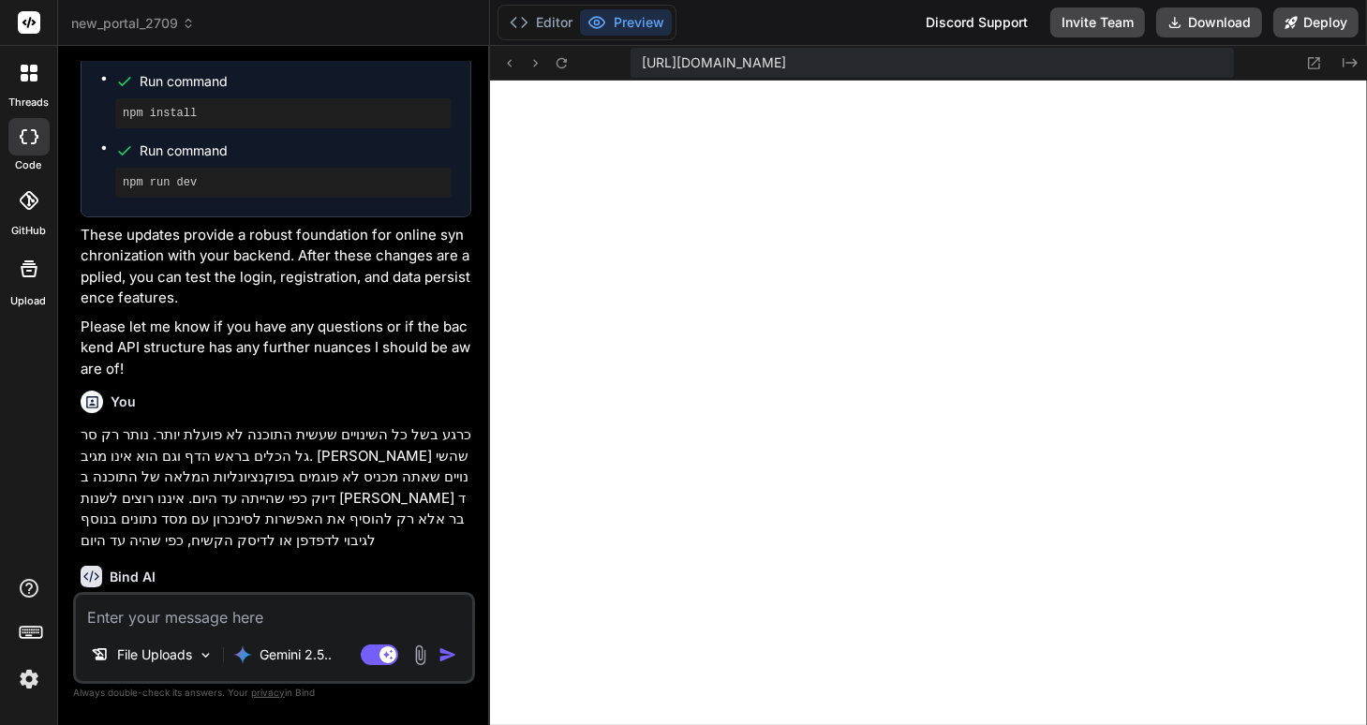
click at [159, 614] on textarea at bounding box center [274, 612] width 396 height 34
type textarea "ל"
type textarea "x"
type textarea "לא"
type textarea "x"
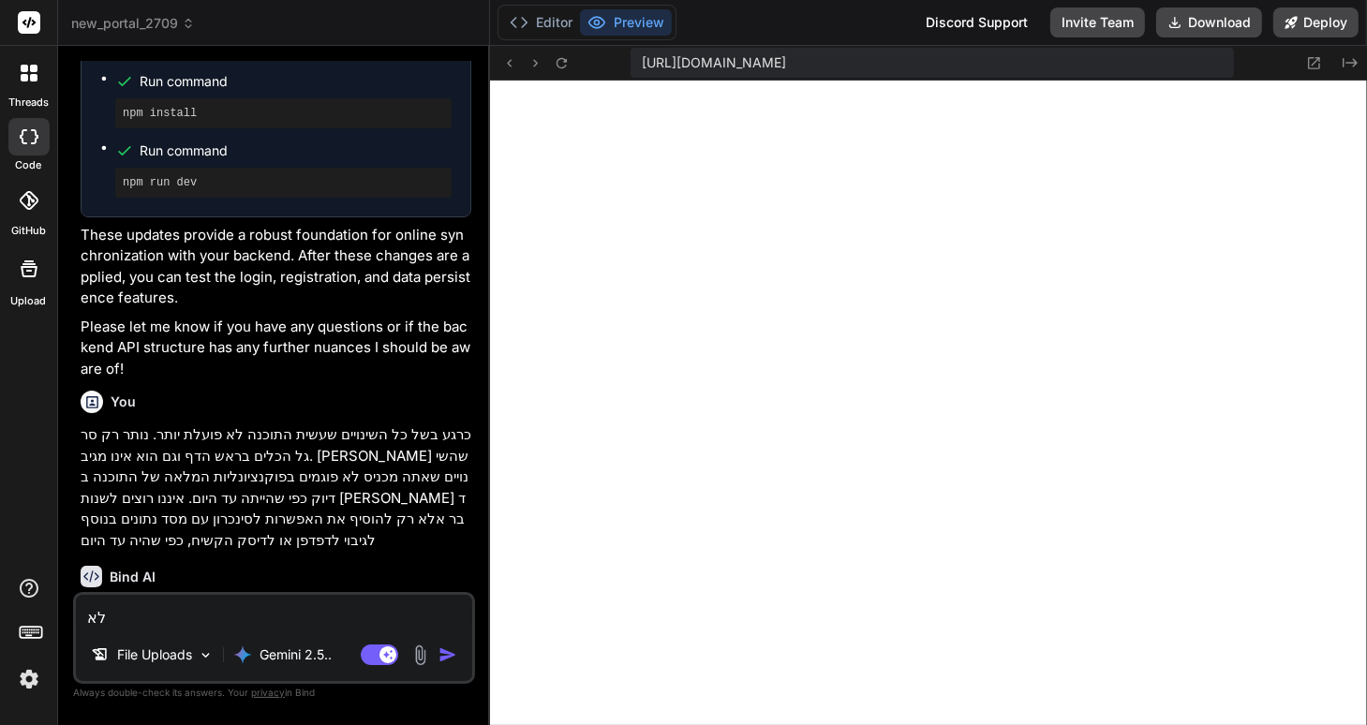
type textarea "לא"
type textarea "x"
type textarea "לא ה"
type textarea "x"
type textarea "לא הש"
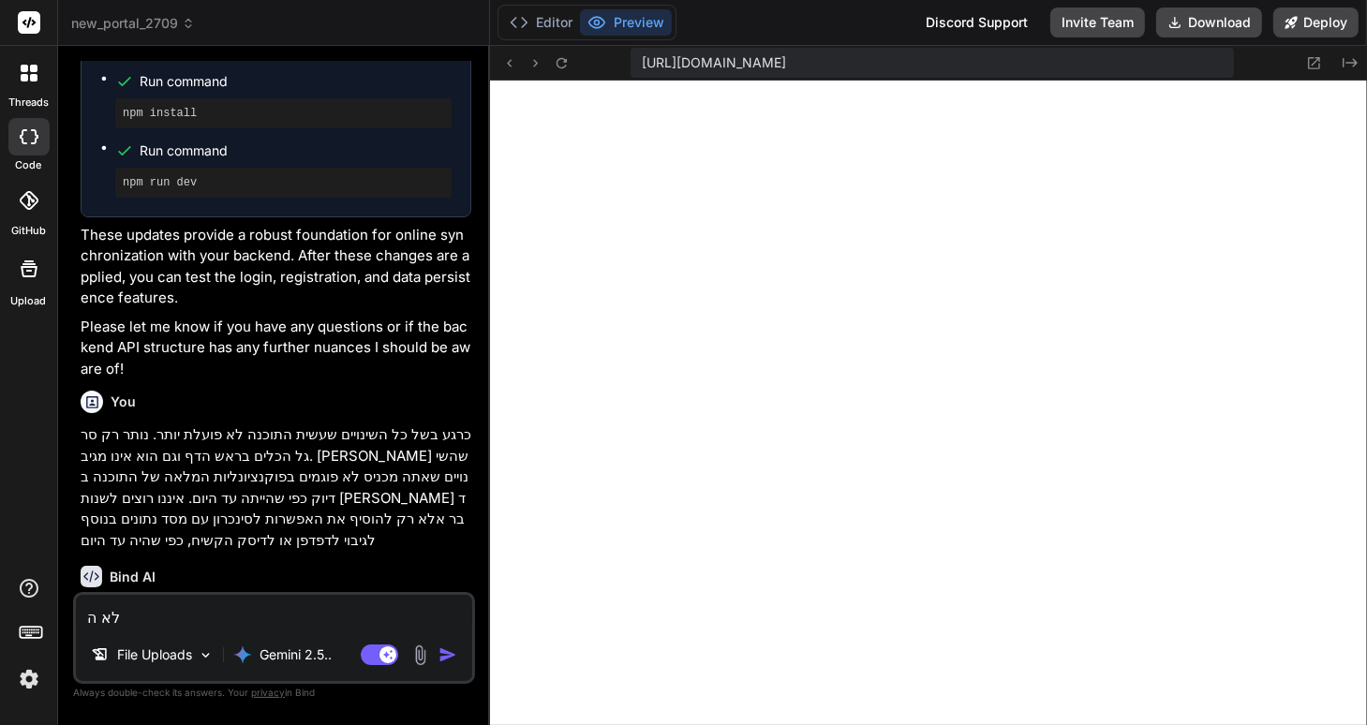
type textarea "x"
type textarea "לא השת"
type textarea "x"
type textarea "לא השתפ"
type textarea "x"
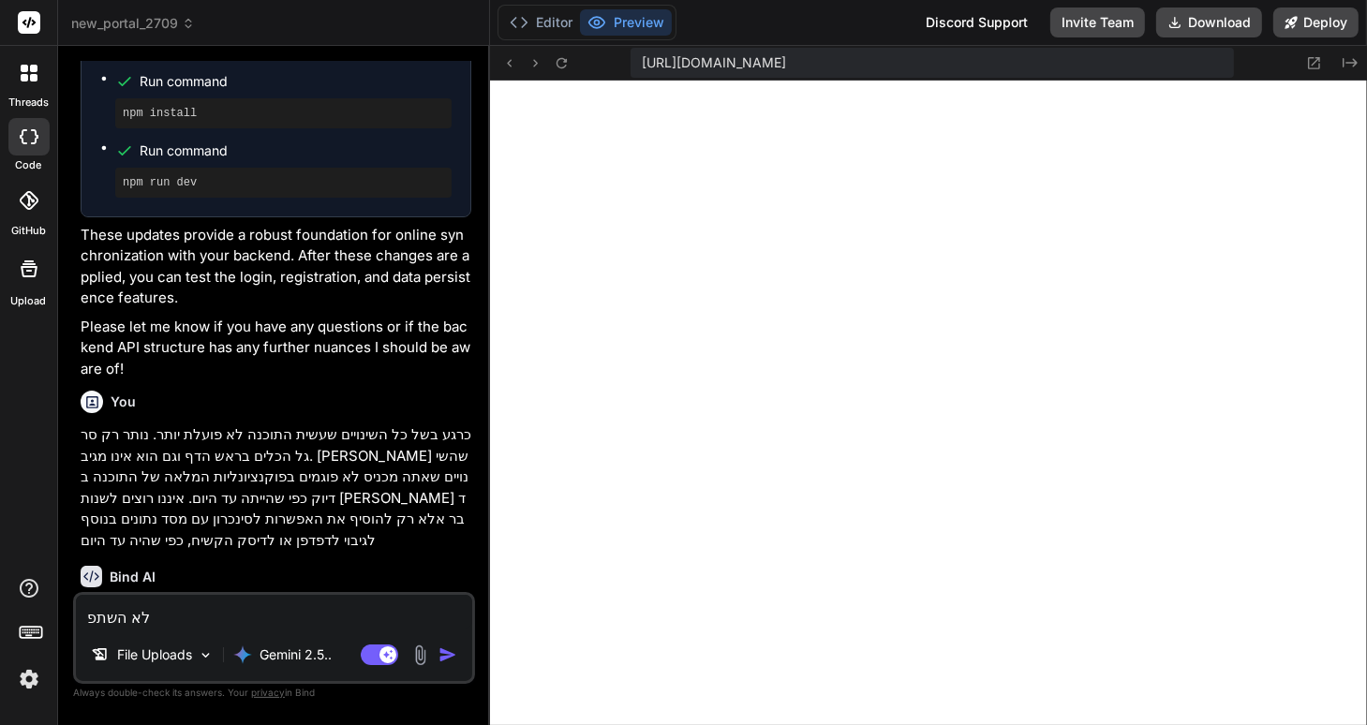
type textarea "לא השתפר"
type textarea "x"
type textarea "לא השתפר"
type textarea "x"
type textarea "לא השתפר ד"
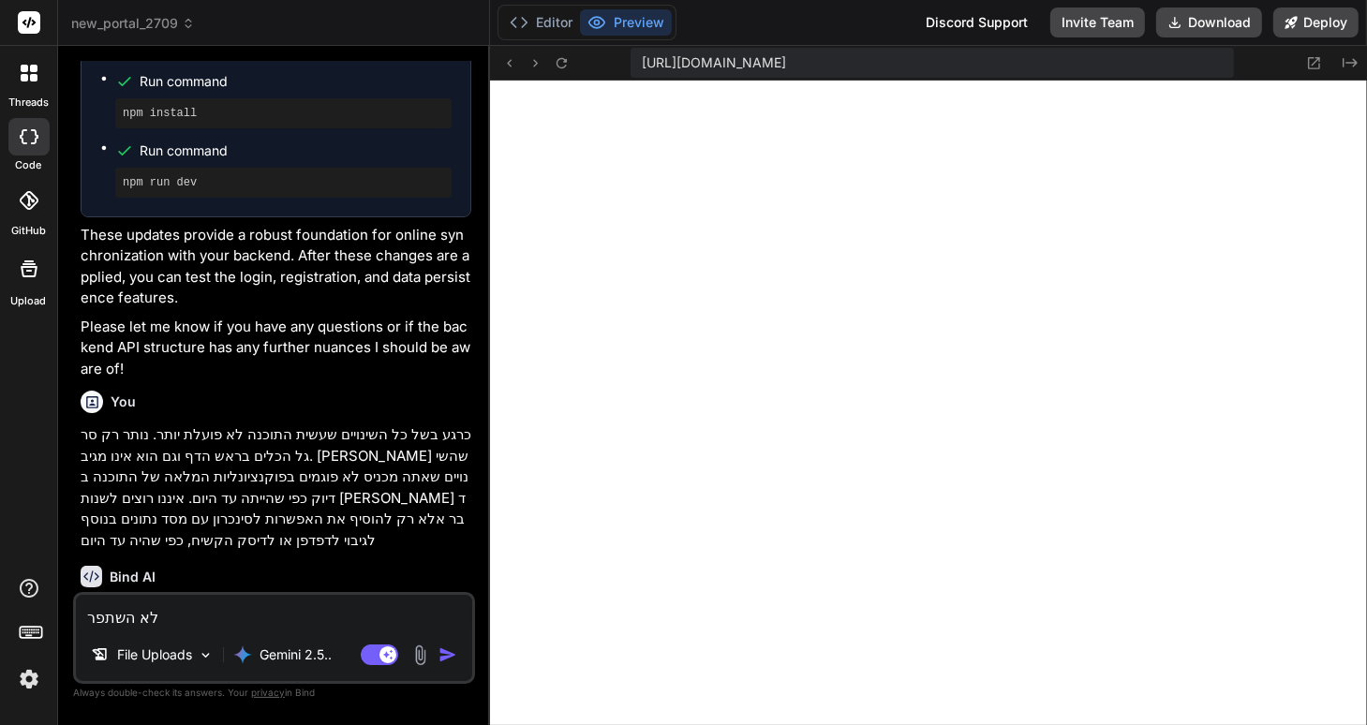
type textarea "x"
type textarea "לא השתפר [PERSON_NAME]"
type textarea "x"
type textarea "לא השתפר דבר"
type textarea "x"
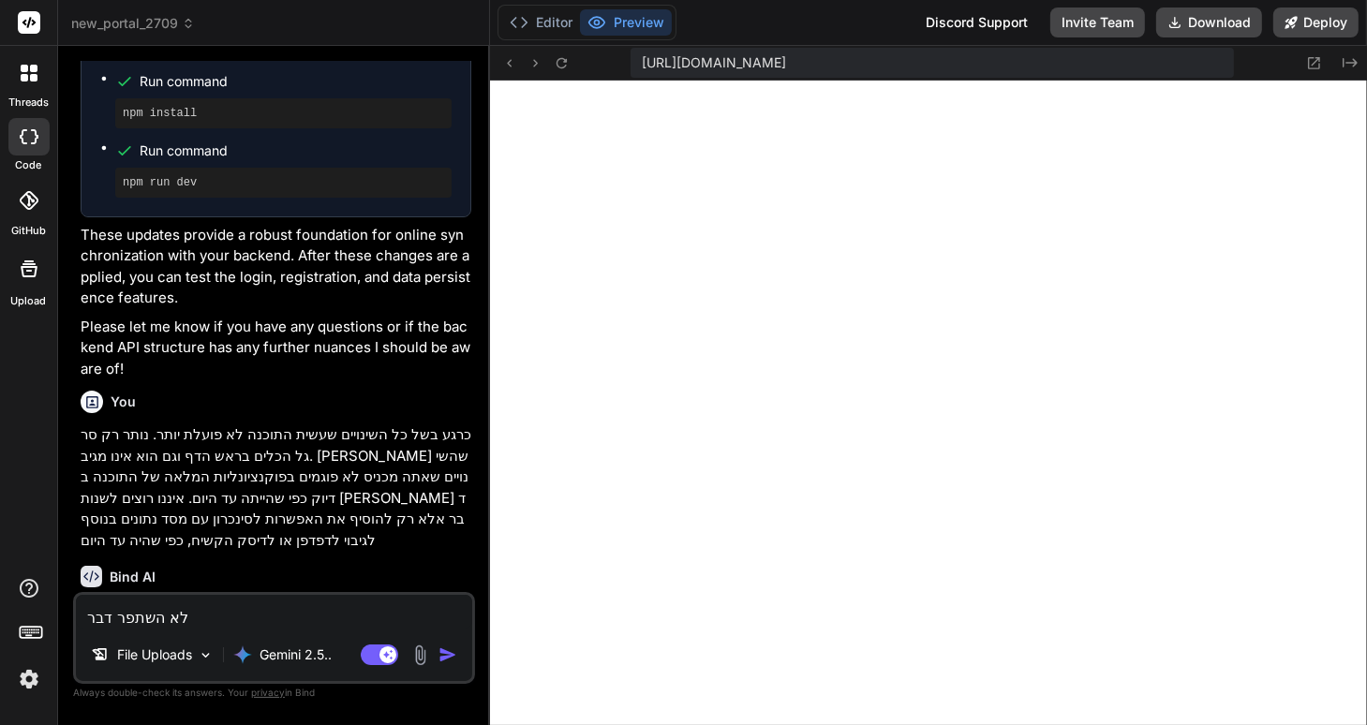
type textarea "לא השתפר דבר."
type textarea "x"
type textarea "לא השתפר דבר."
type textarea "x"
type textarea "לא השתפר דבר. ע"
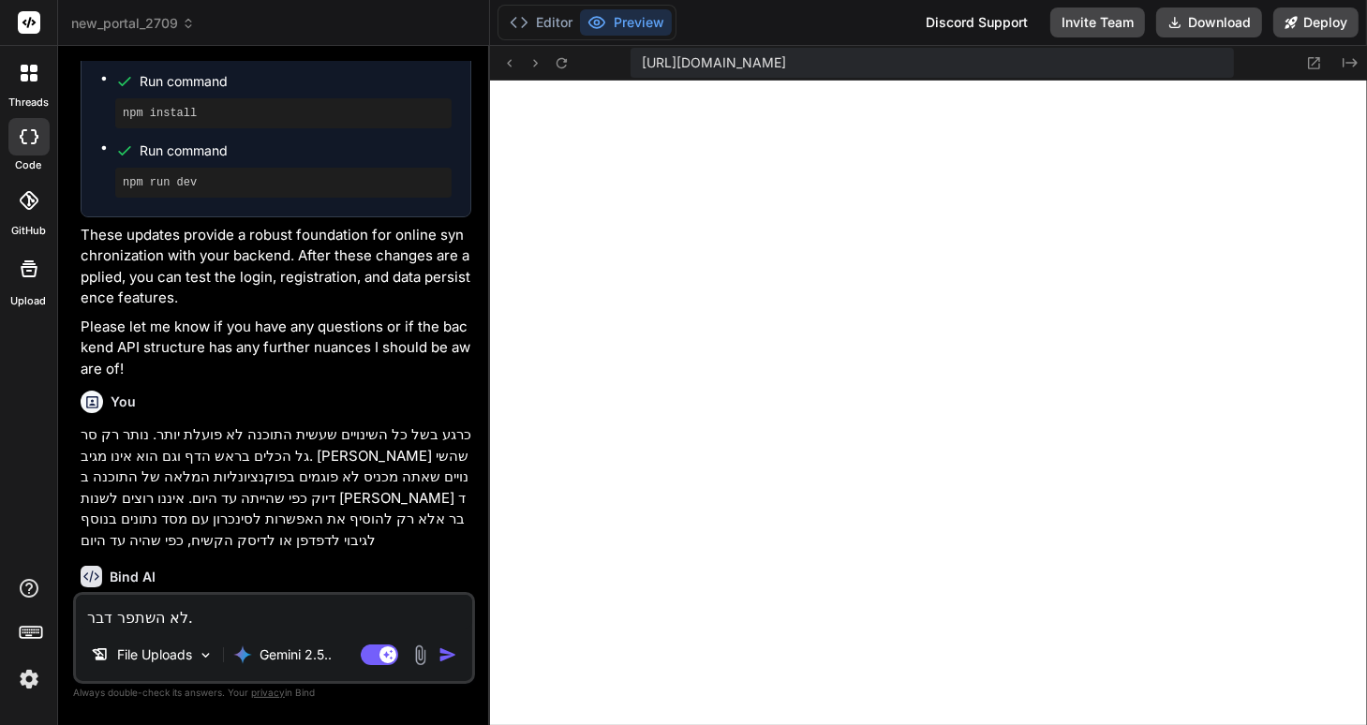
type textarea "x"
type textarea "לא השתפר דבר. עד"
type textarea "x"
type textarea "לא השתפר דבר. [PERSON_NAME]"
type textarea "x"
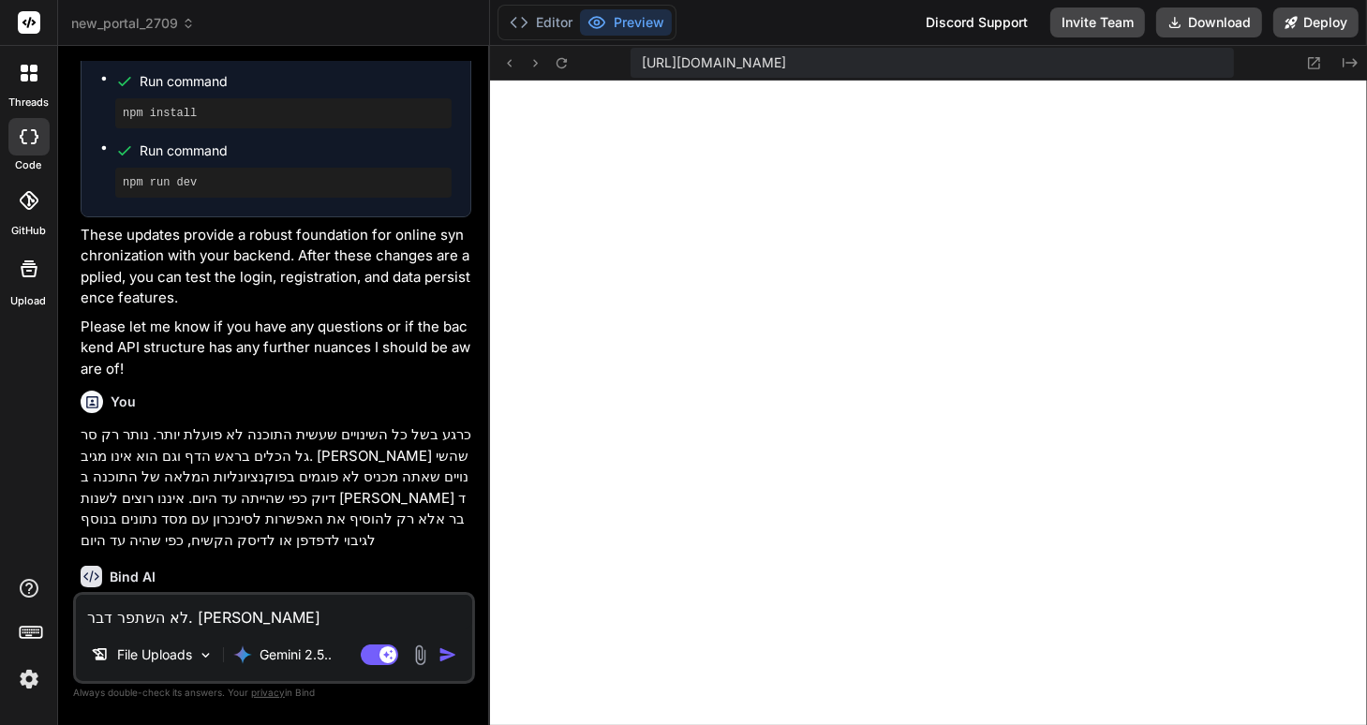
type textarea "לא השתפר דבר. עדיי"
type textarea "x"
type textarea "לא השתפר דבר. עדיין"
type textarea "x"
type textarea "לא השתפר דבר. עדיין"
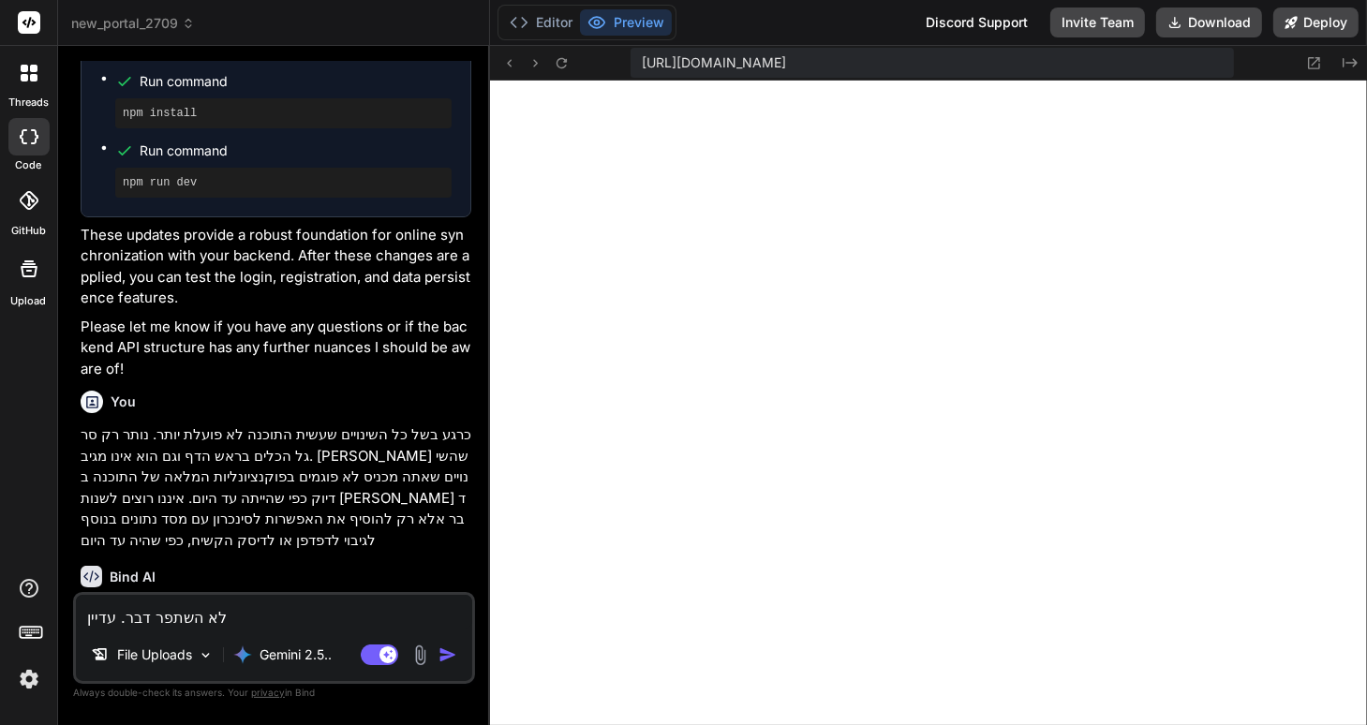
type textarea "x"
type textarea "לא השתפר דבר. עדיין ל"
type textarea "x"
type textarea "לא השתפר דבר. עדיין לא"
type textarea "x"
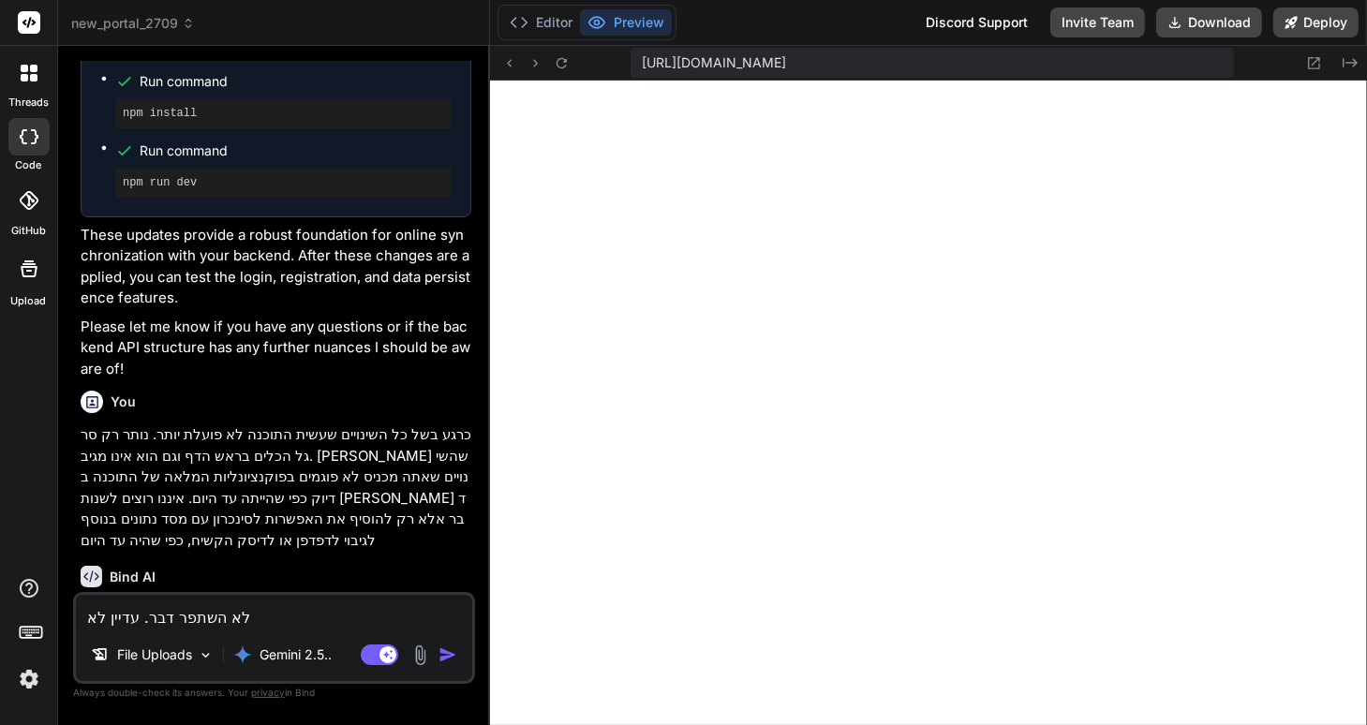
type textarea "לא השתפר דבר. עדיין לא"
type textarea "x"
type textarea "לא השתפר דבר. עדיין לא פ"
type textarea "x"
type textarea "לא השתפר דבר. עדיין לא [PERSON_NAME]"
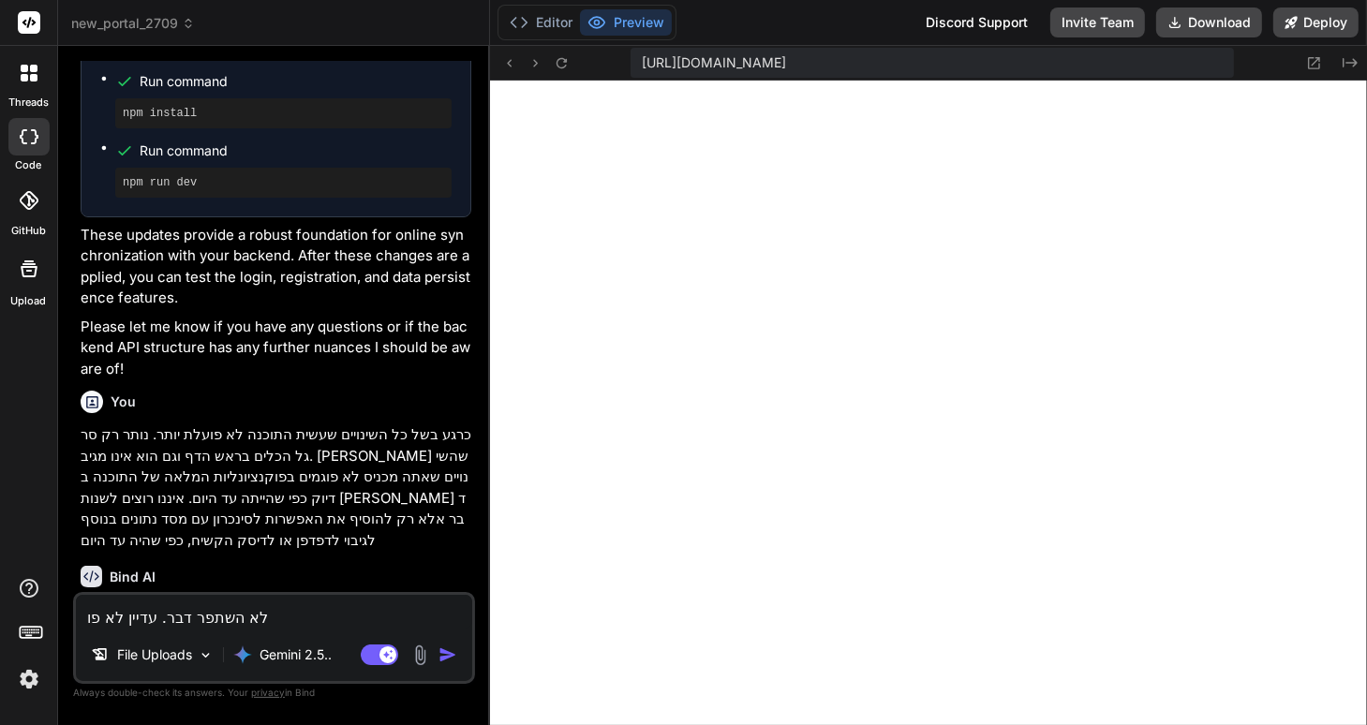
type textarea "x"
type textarea "לא השתפר דבר. עדיין לא פו"
type textarea "x"
type textarea "לא השתפר דבר. עדיין לא פוע"
type textarea "x"
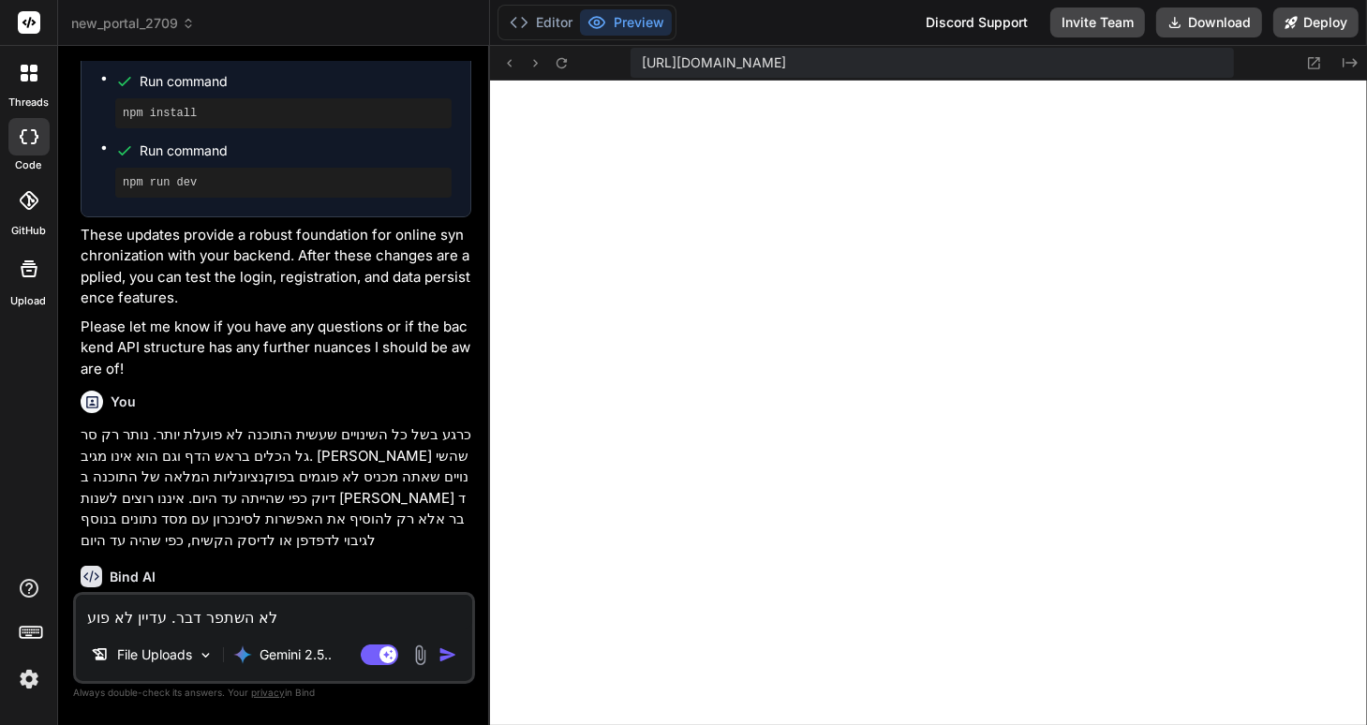
type textarea "לא השתפר דבר. עדיין לא פועל"
type textarea "x"
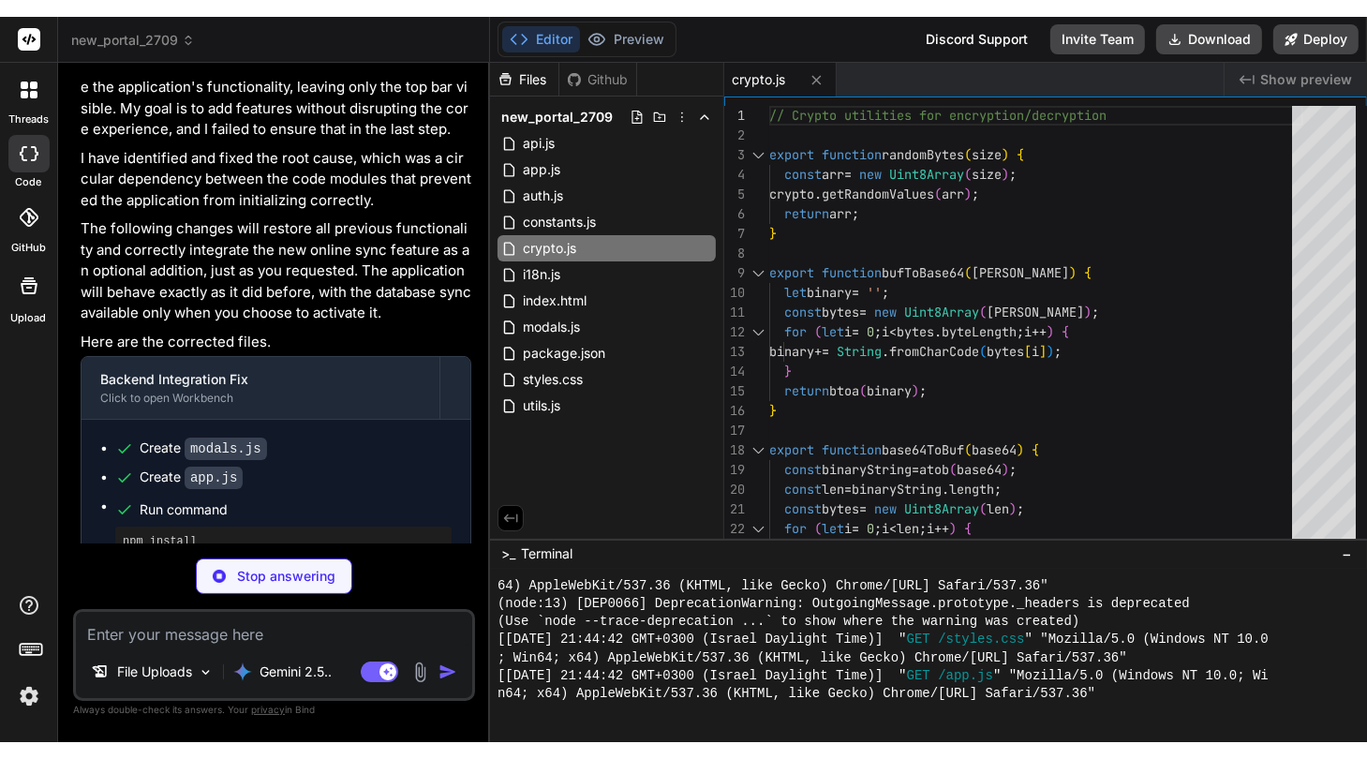
scroll to position [7305, 0]
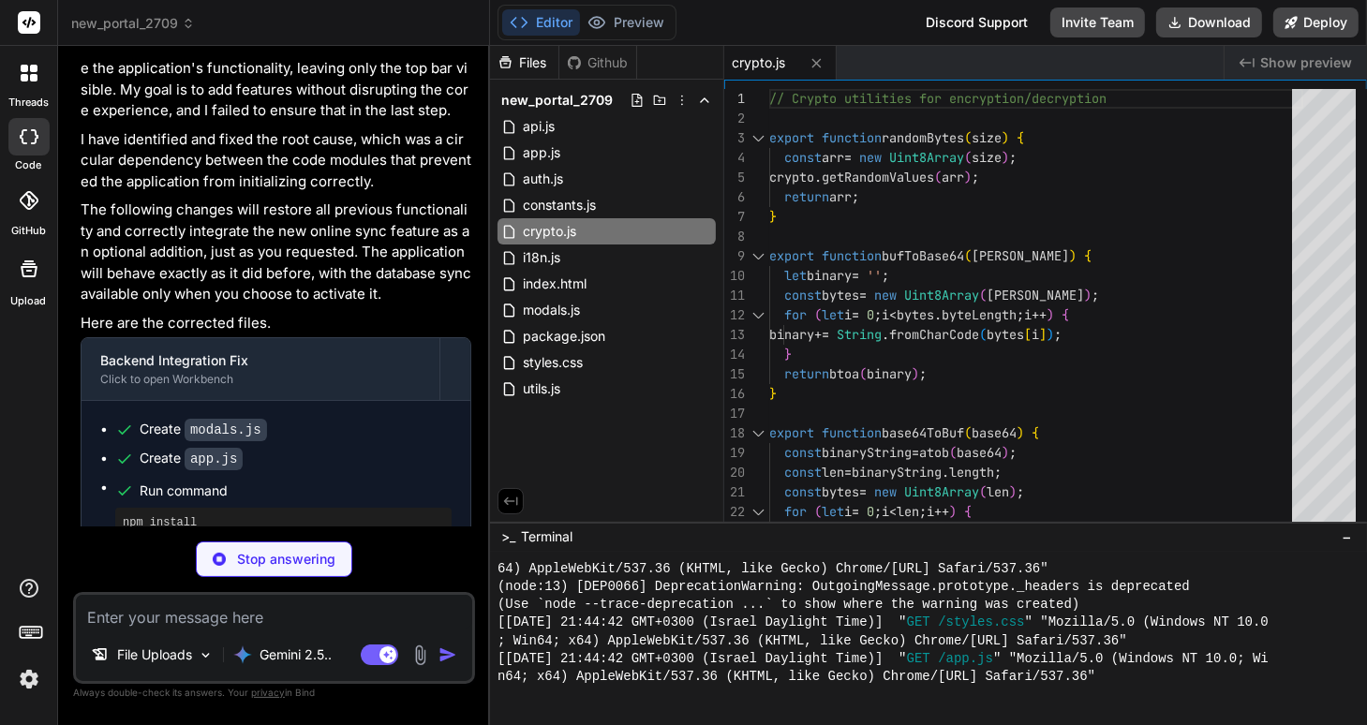
type textarea "x"
type textarea "export function t(key, replacements = {}) { const lang = state.language || 'he'…"
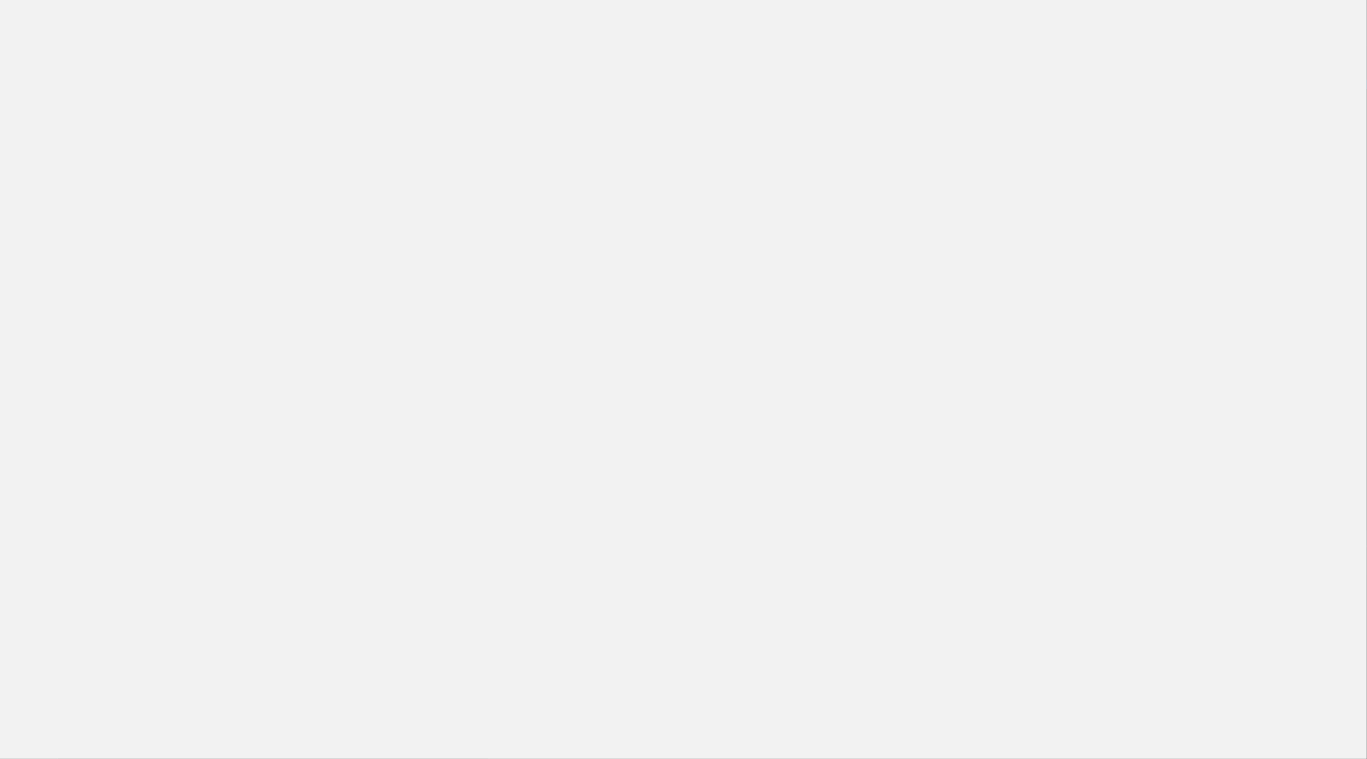
scroll to position [682, 0]
type textarea "x"
type textarea "} }; unlockBtn.addEventListener(\"click\", attemptUnlock); unlockInput.addEvent…"
type textarea "x"
